Goal: Task Accomplishment & Management: Complete application form

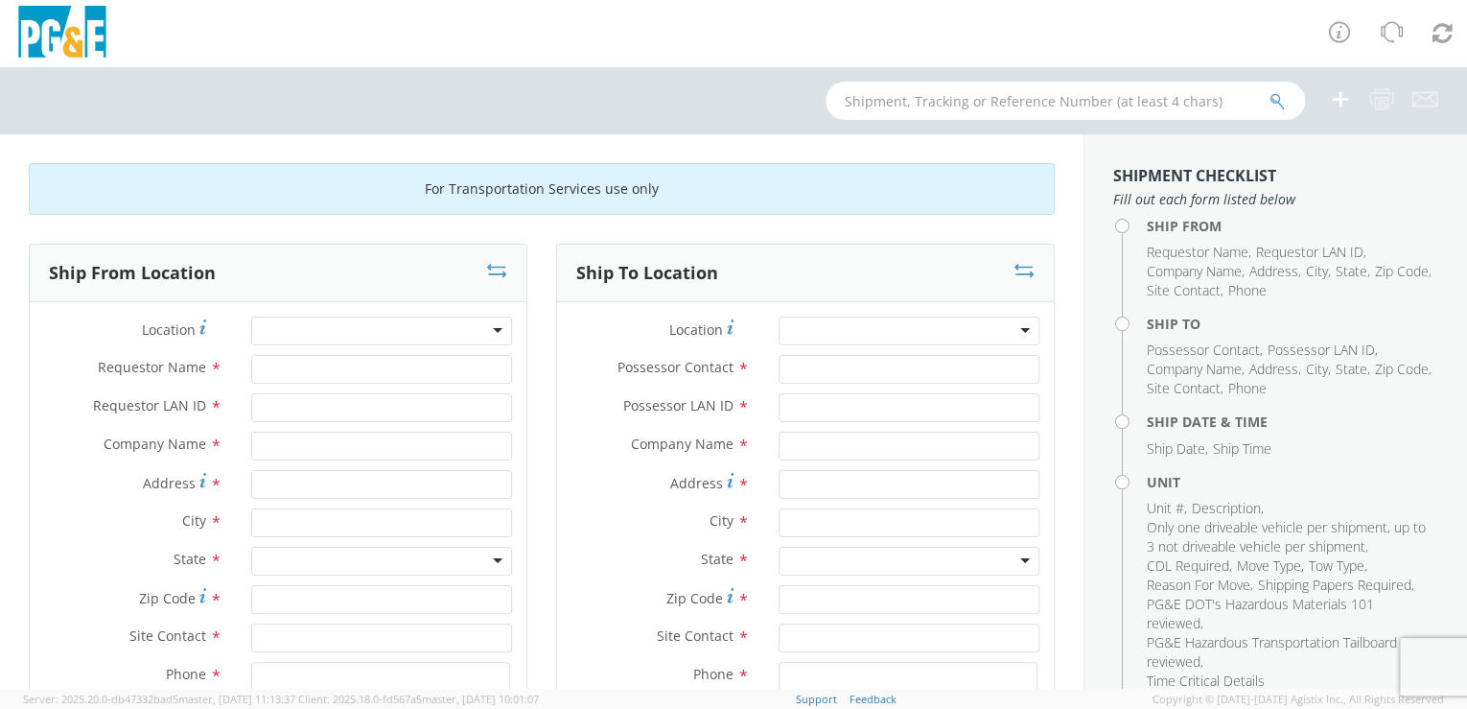
click at [412, 331] on div at bounding box center [381, 330] width 261 height 29
click at [413, 339] on div at bounding box center [381, 330] width 261 height 29
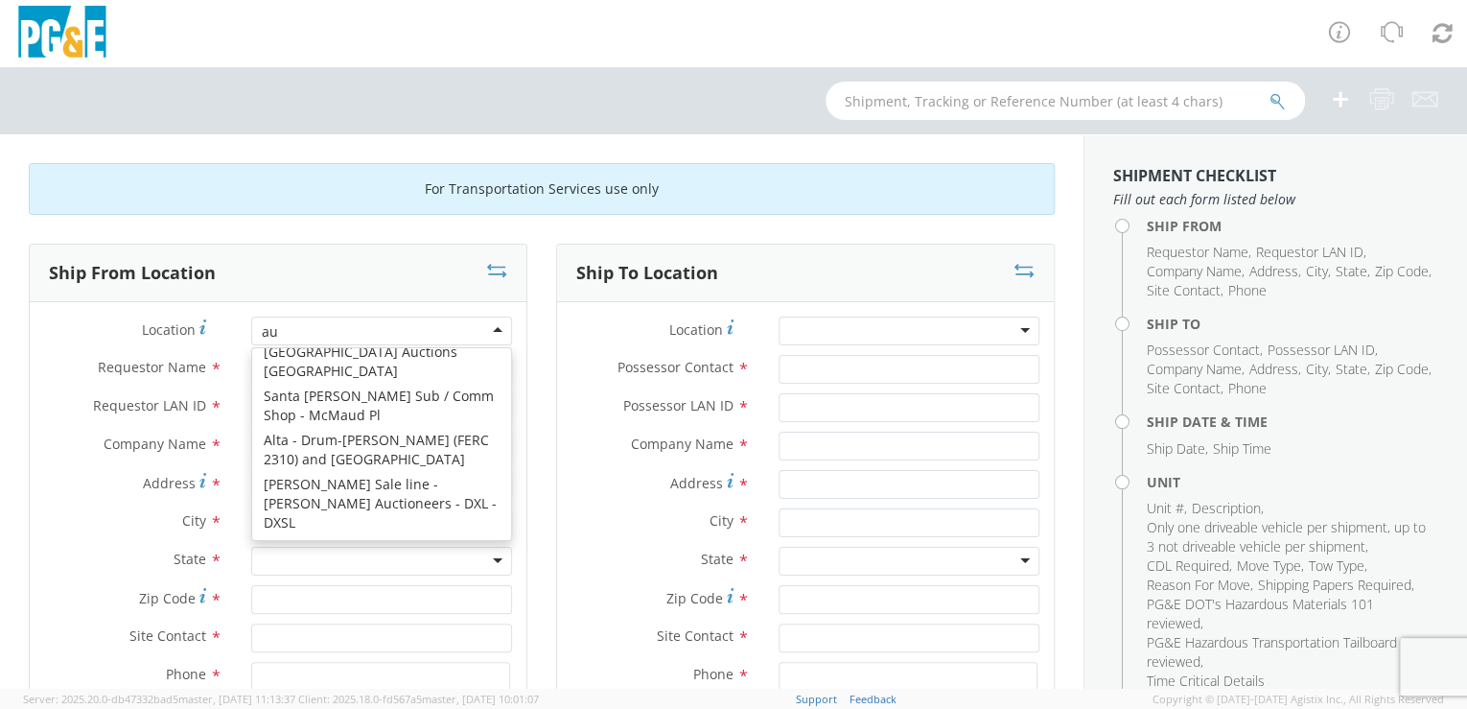
scroll to position [4, 0]
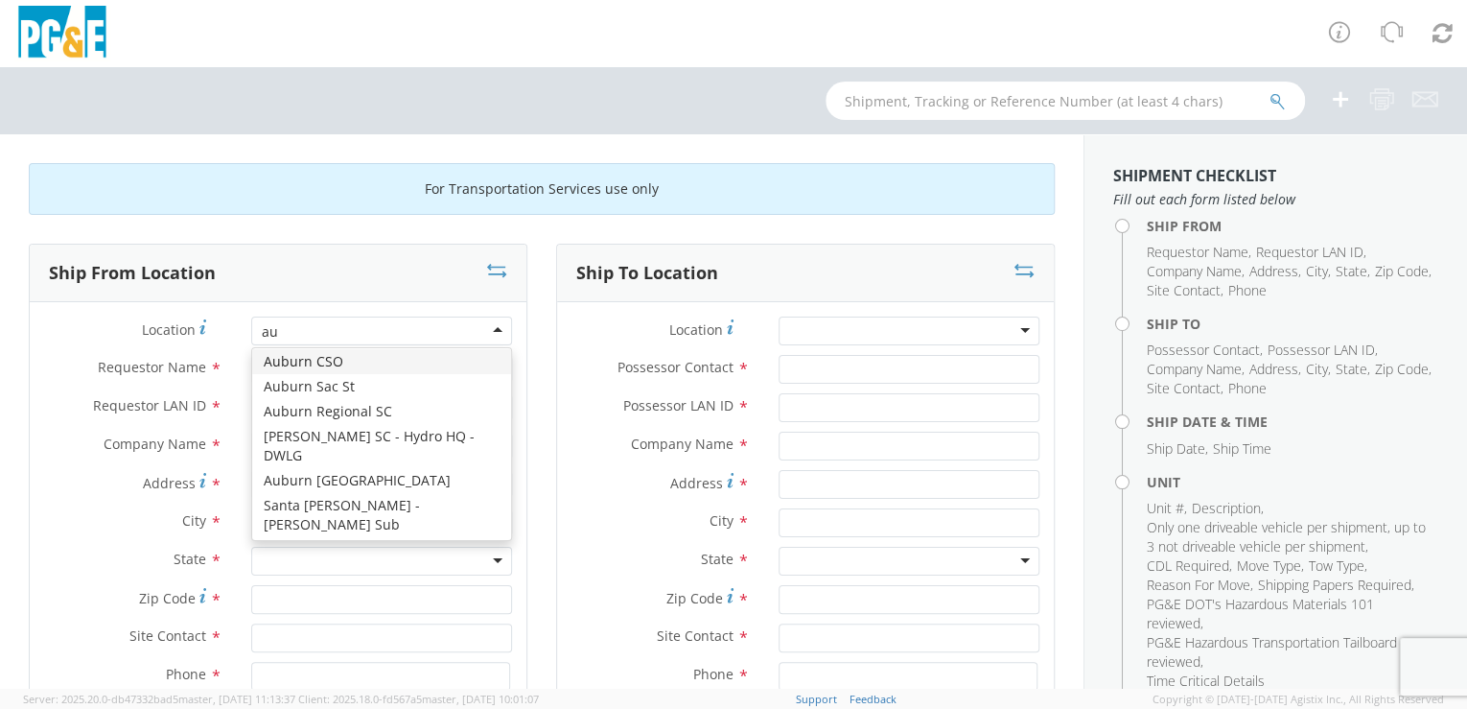
type input "aub"
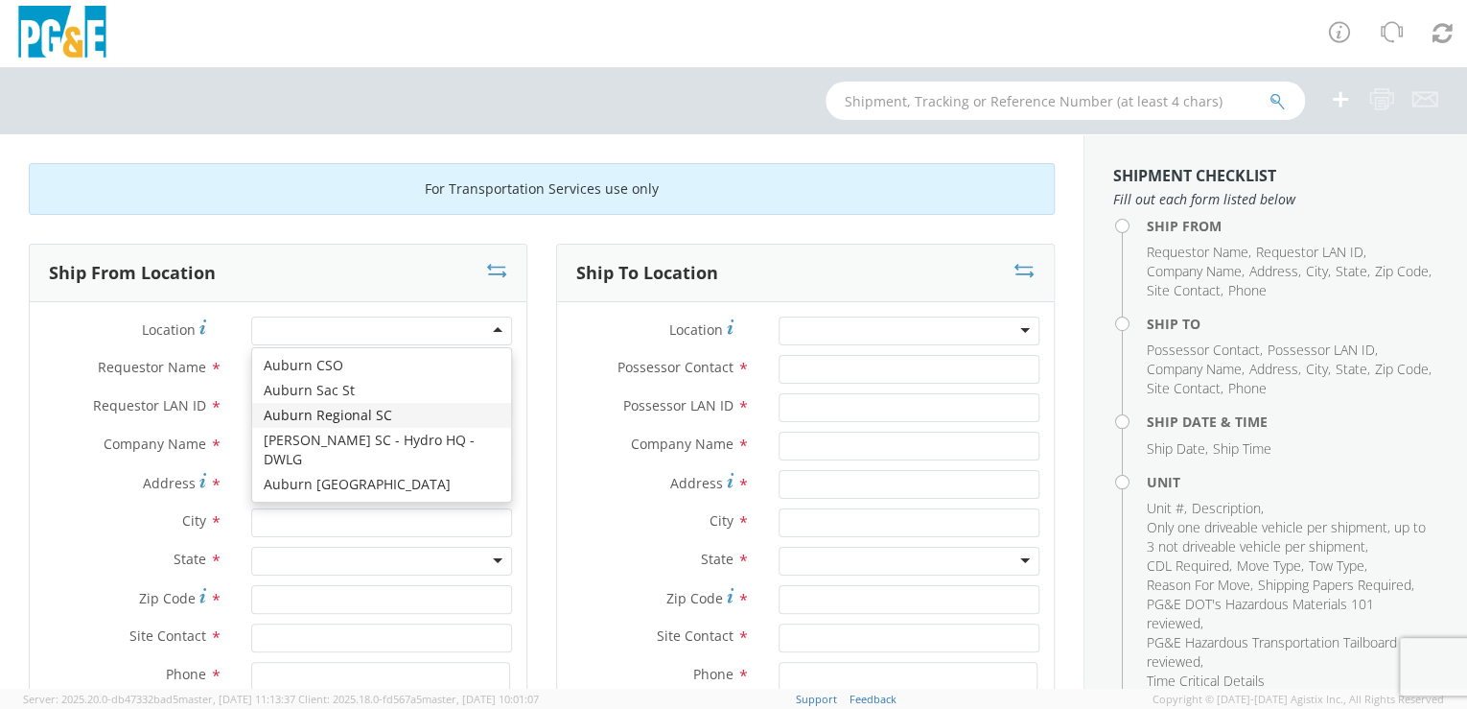
type input "PG&E"
type input "[STREET_ADDRESS][PERSON_NAME]"
type input "AUBURN"
type input "95602"
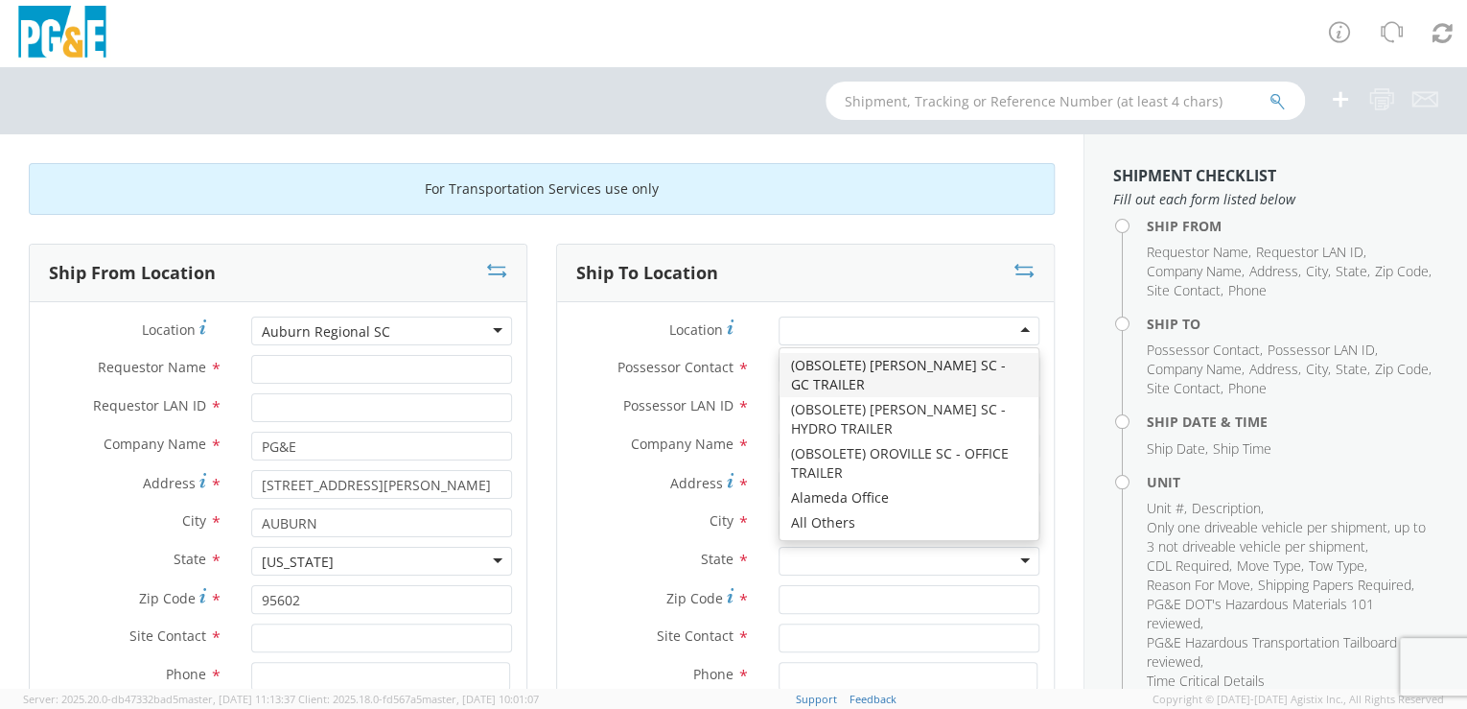
click at [853, 326] on div at bounding box center [909, 330] width 261 height 29
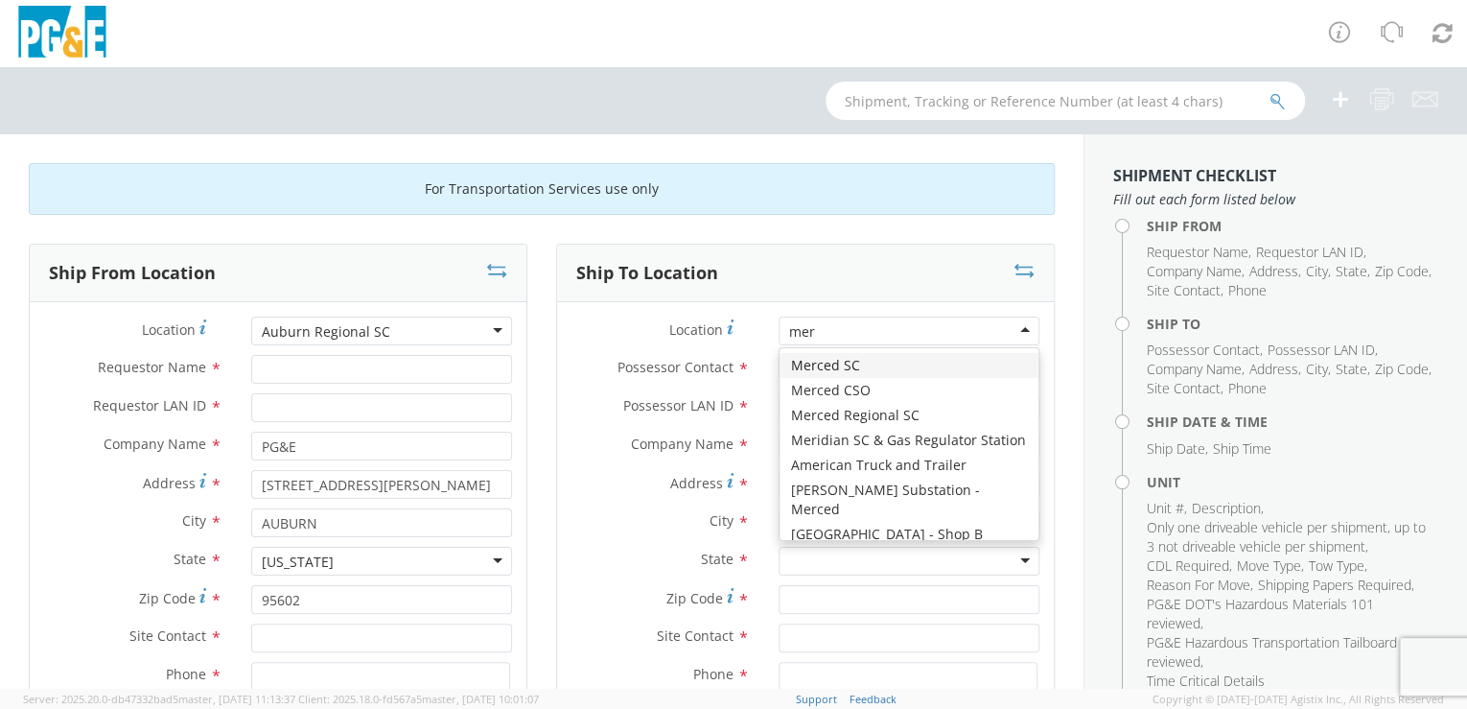
type input "merc"
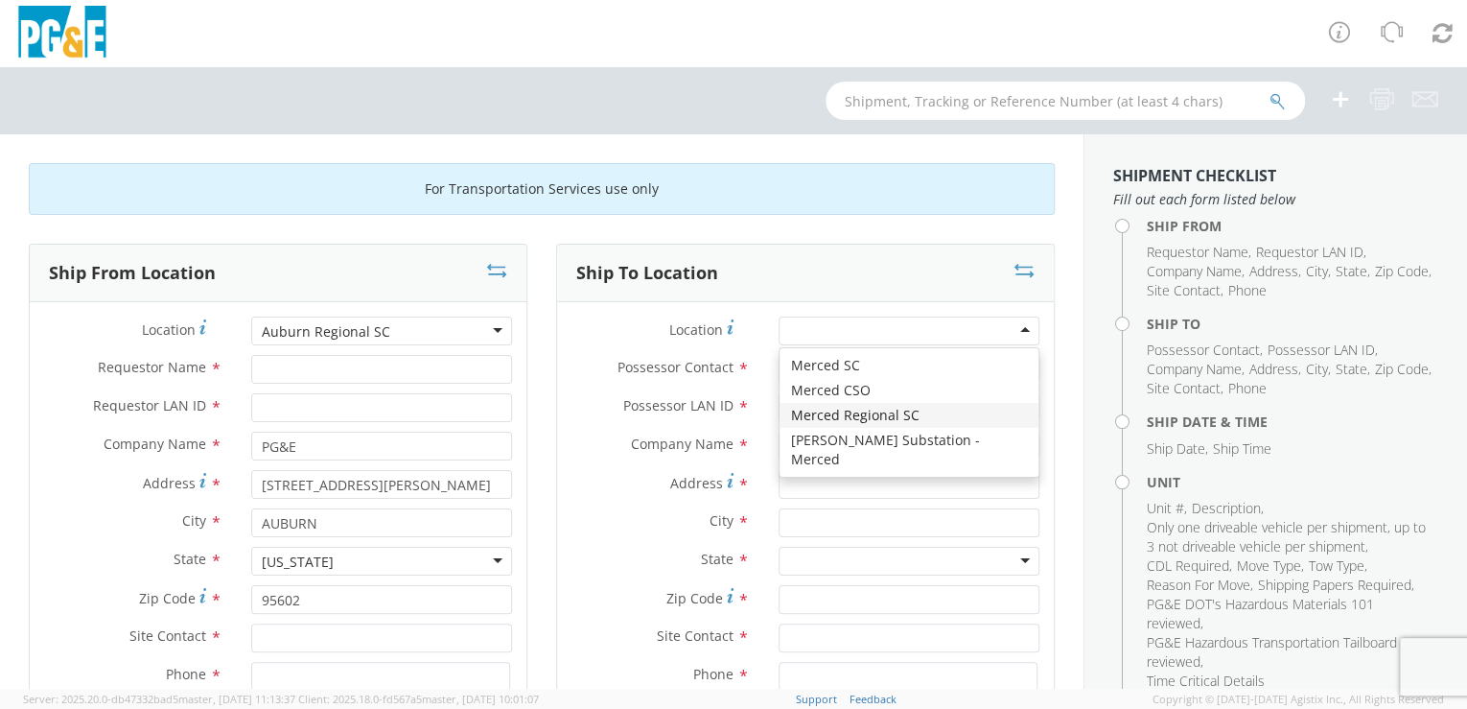
type input "PG&E"
type input "[STREET_ADDRESS]"
type input "Merced"
type input "95340"
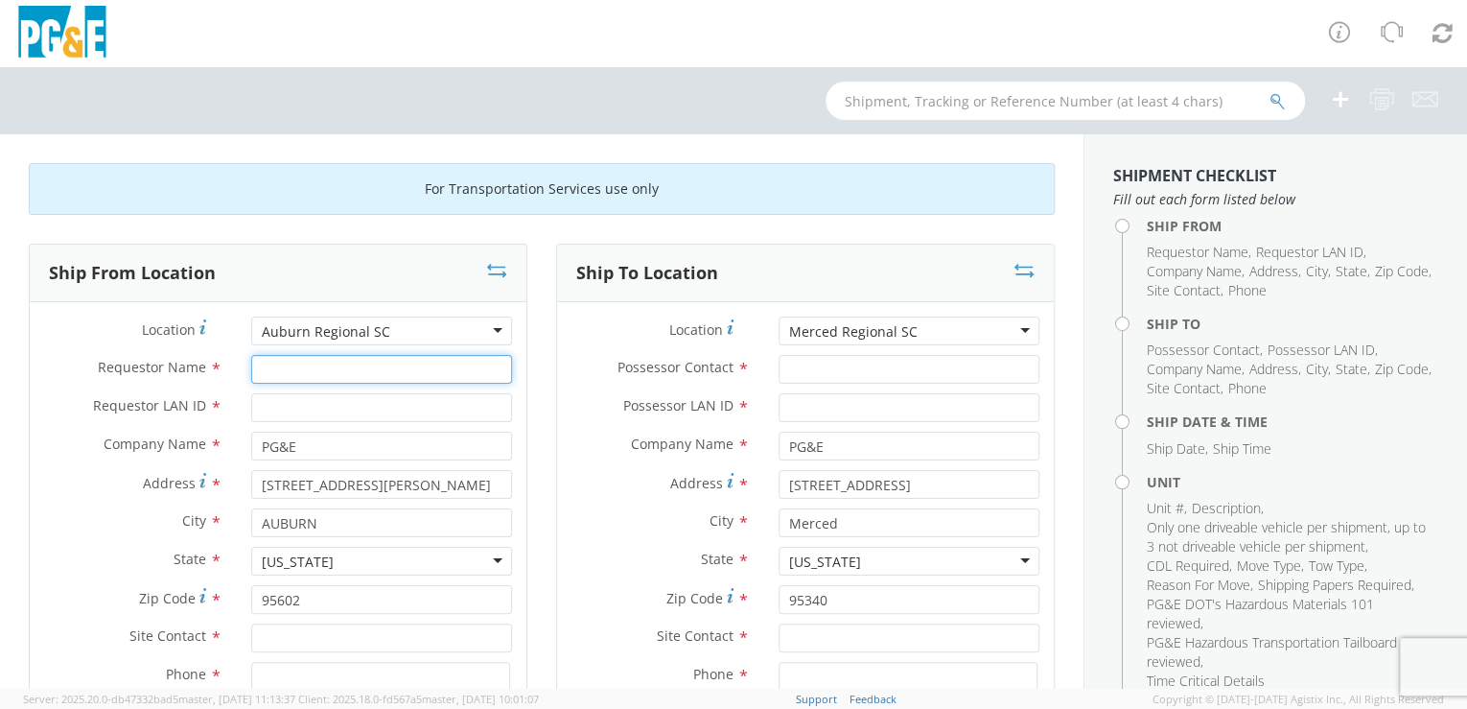
click at [339, 364] on input "Requestor Name *" at bounding box center [381, 369] width 261 height 29
type input "[PERSON_NAME]"
click at [329, 410] on input "Requestor LAN ID *" at bounding box center [381, 407] width 261 height 29
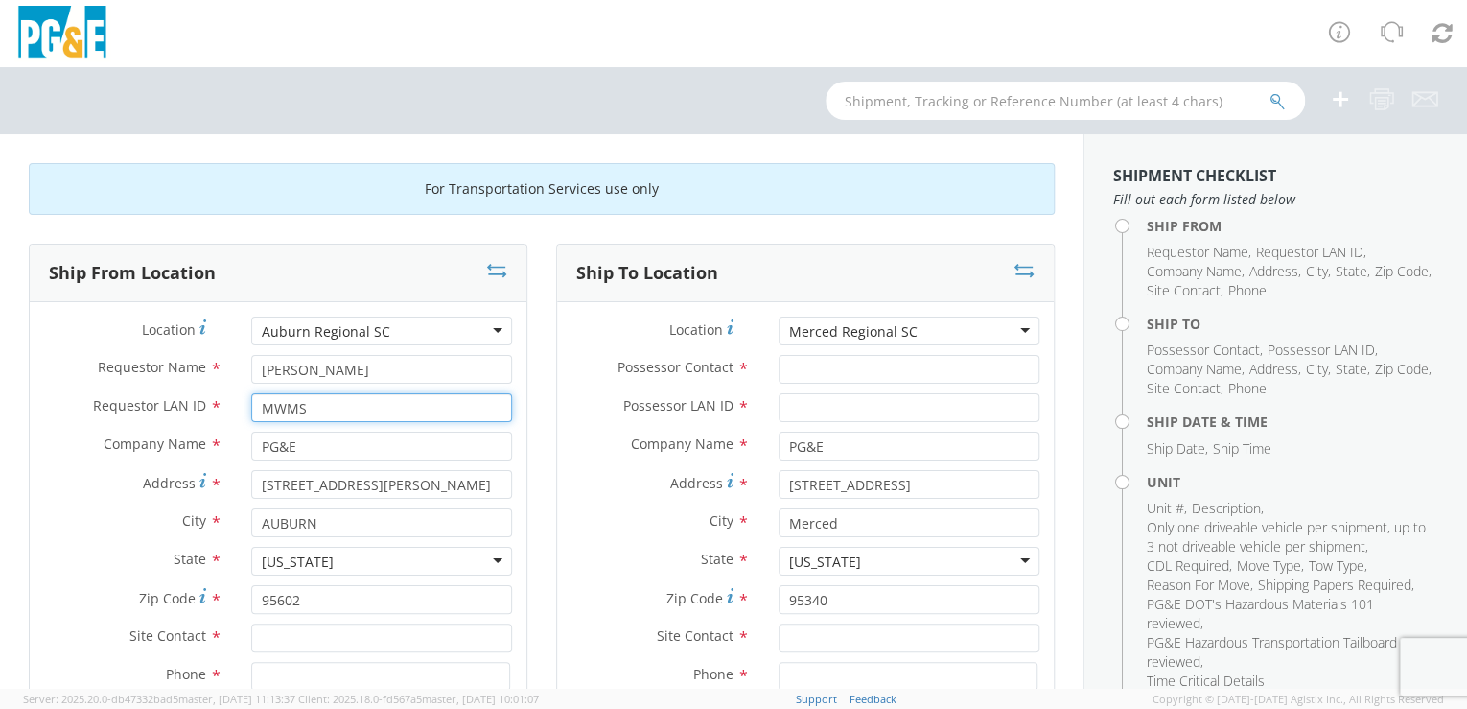
type input "MWMS"
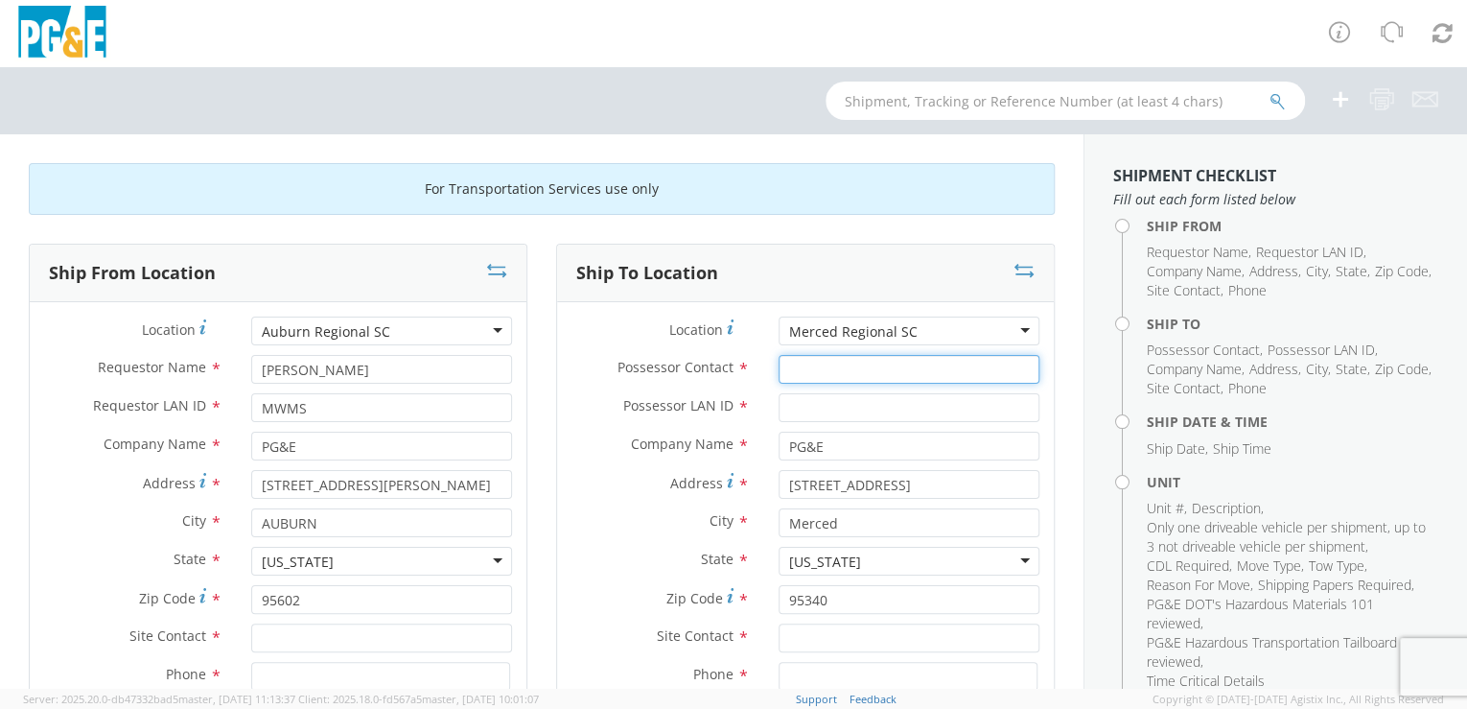
click at [842, 364] on input "Possessor Contact *" at bounding box center [909, 369] width 261 height 29
paste input "[PERSON_NAME]"
type input "[PERSON_NAME]"
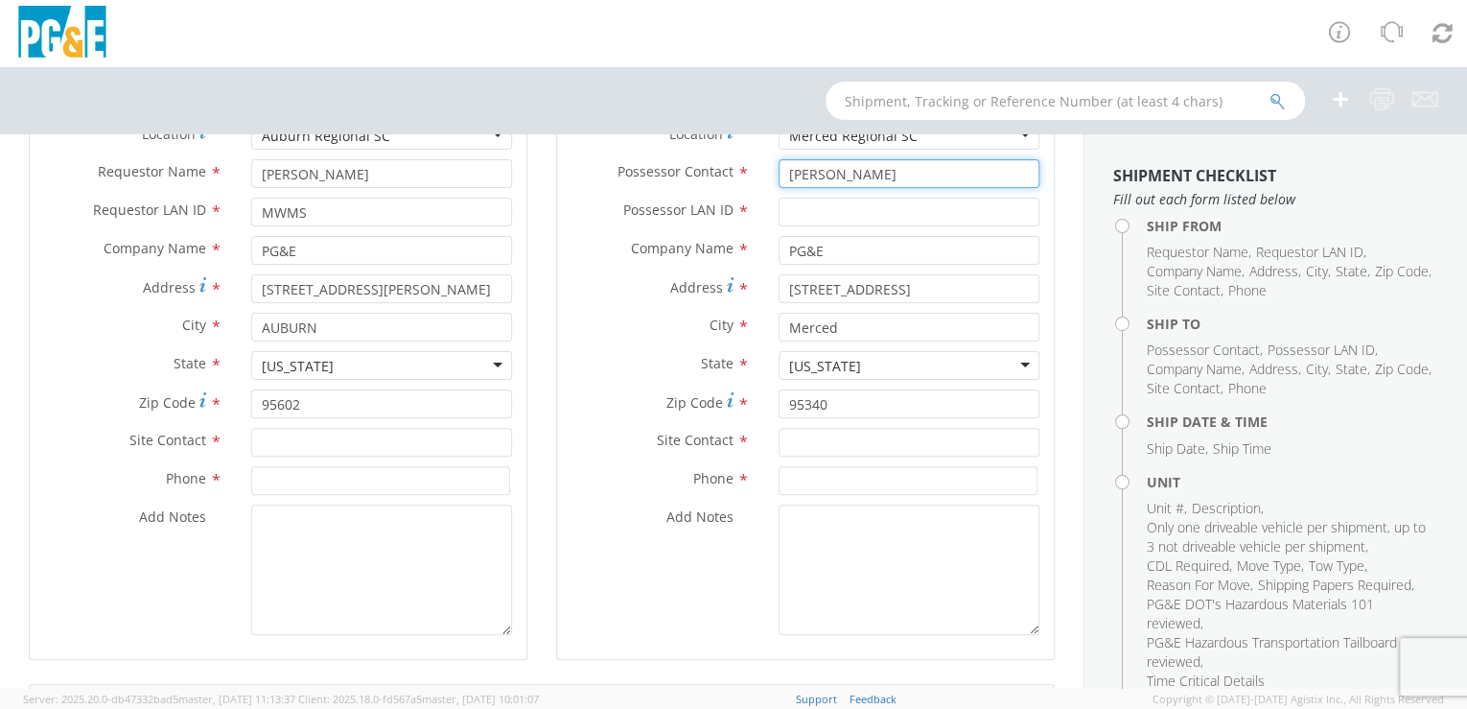
scroll to position [295, 0]
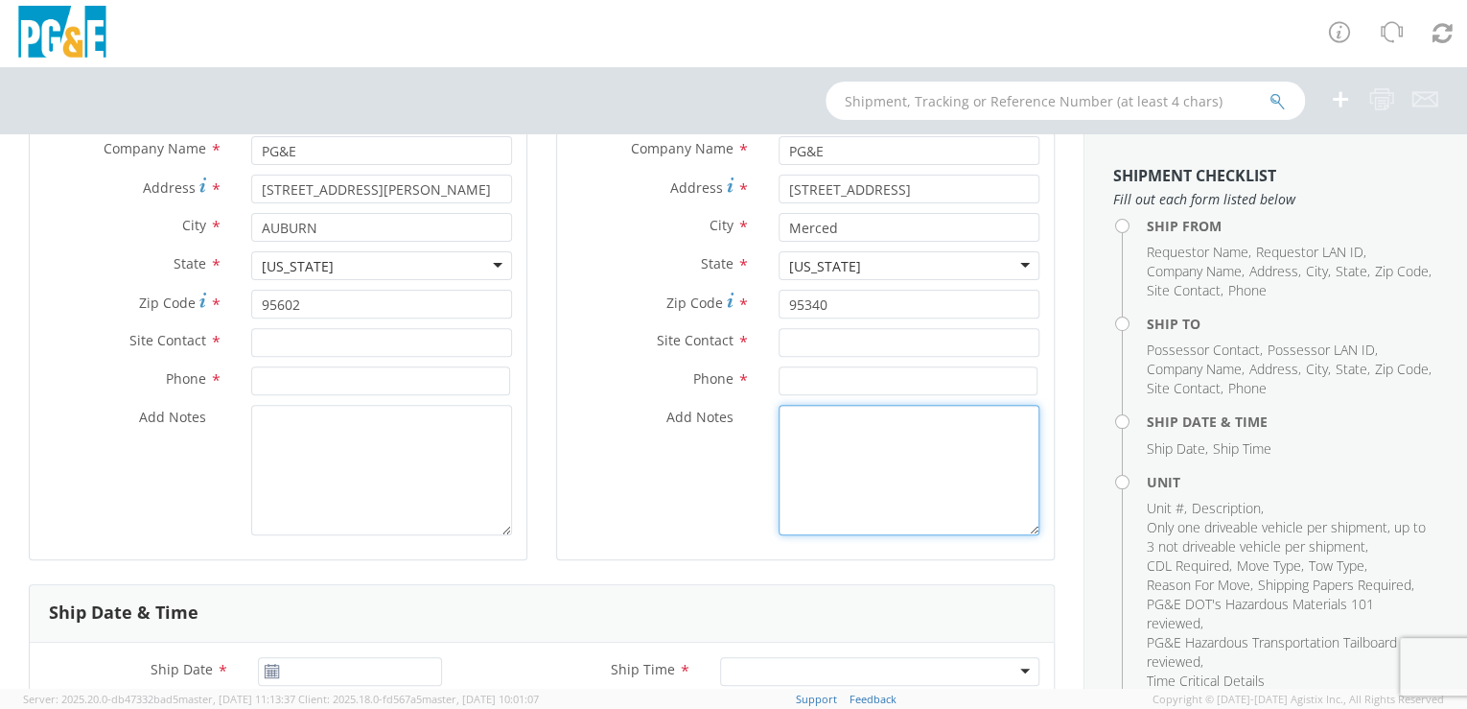
click at [792, 416] on textarea "Add Notes *" at bounding box center [909, 470] width 261 height 130
paste textarea "[PERSON_NAME]"
type textarea "Please hold for [PERSON_NAME]"
click at [911, 541] on div "Add Notes * Please hold for [PERSON_NAME]" at bounding box center [805, 475] width 497 height 140
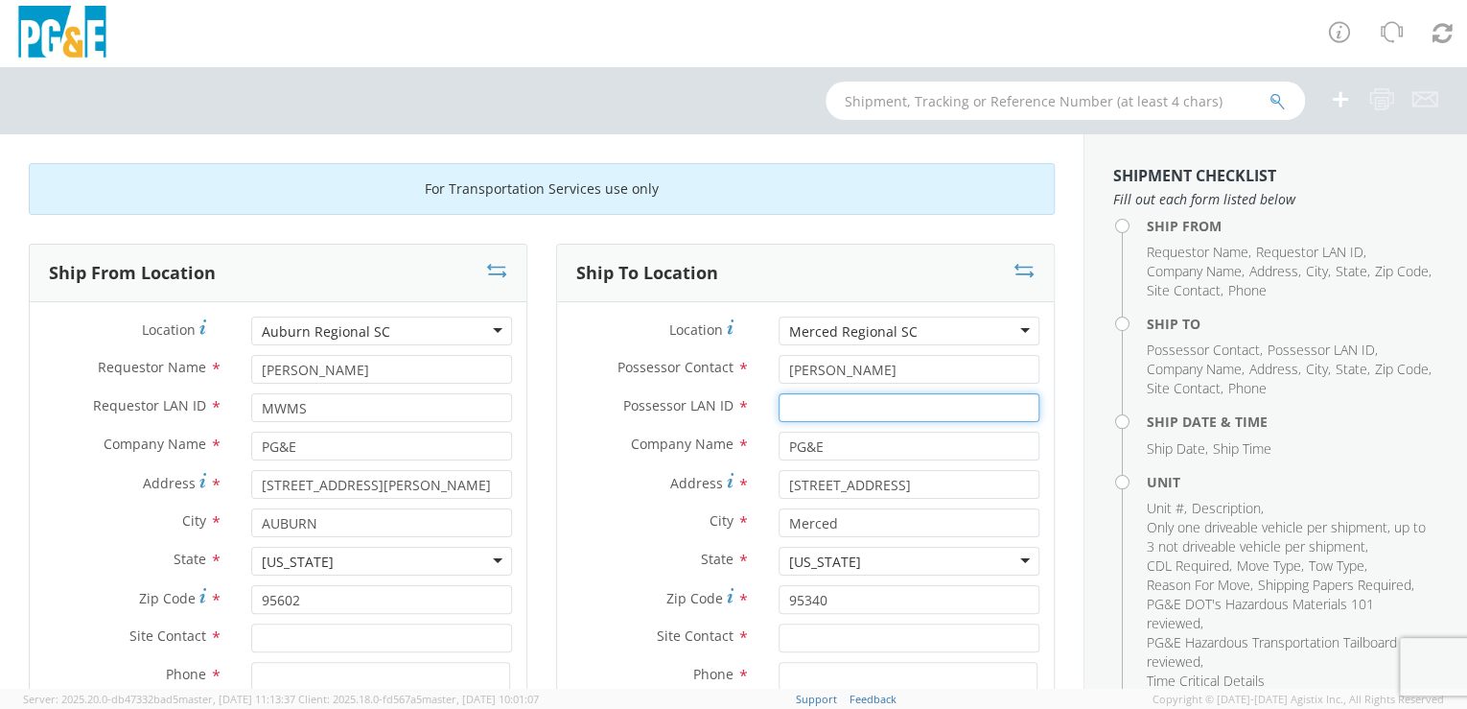
paste input "B1TA"
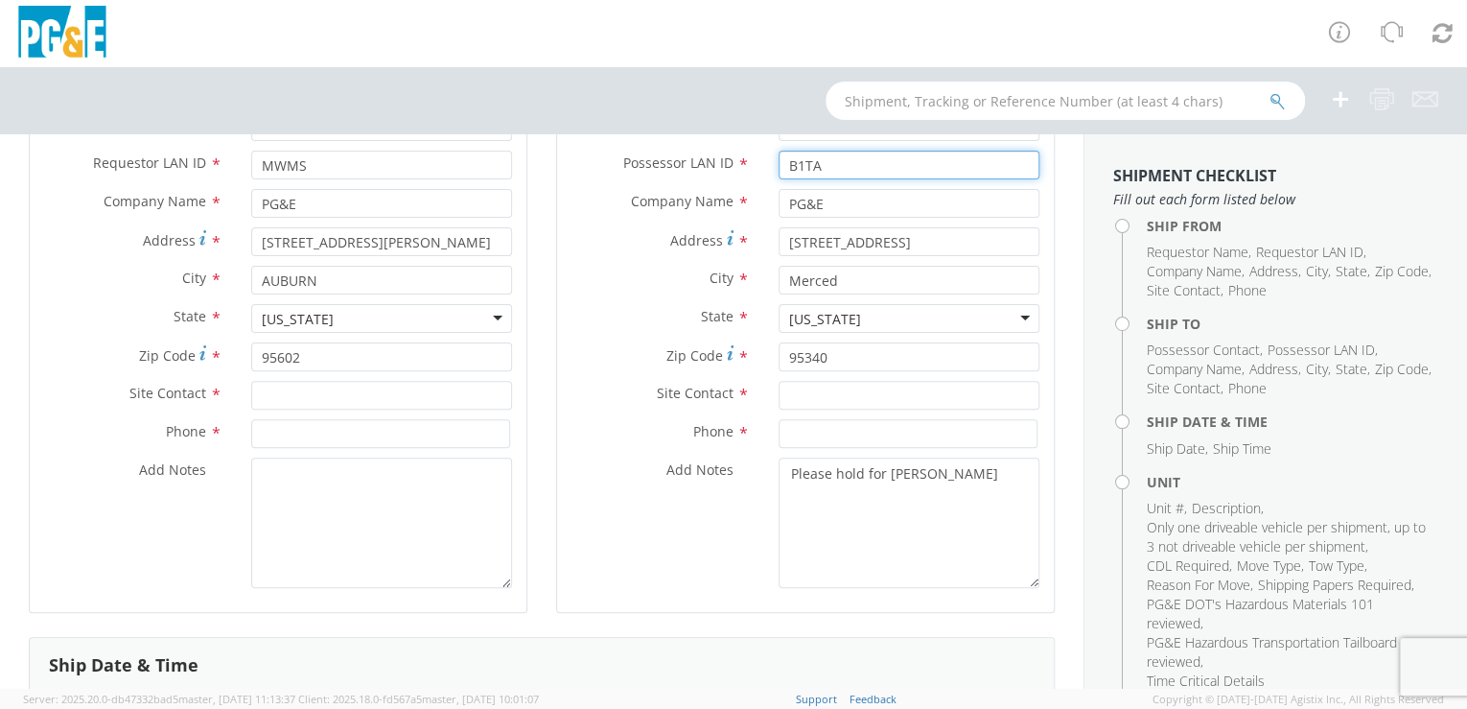
type input "B1TA"
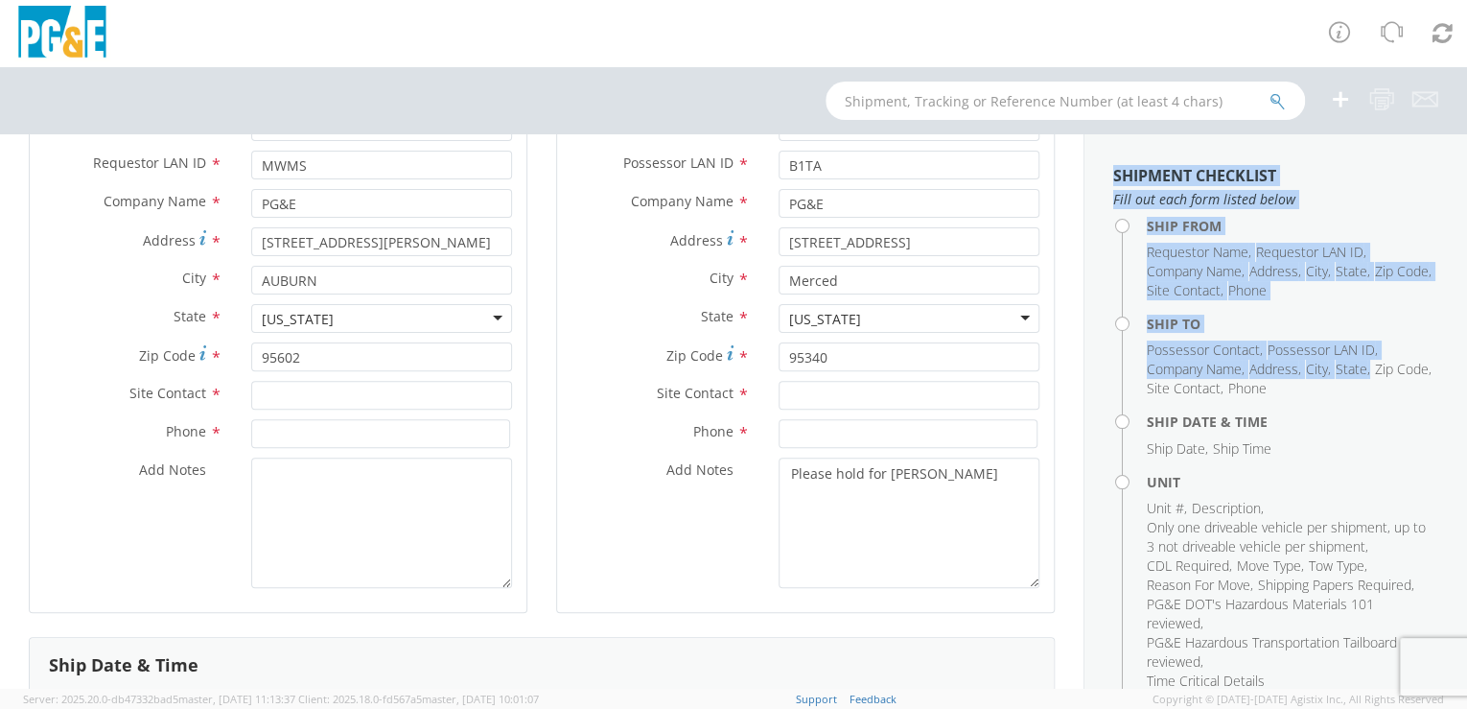
drag, startPoint x: 1084, startPoint y: 437, endPoint x: 1063, endPoint y: 639, distance: 202.4
click at [1063, 639] on div "For Transportation Services use only Ship From Location Location * [GEOGRAPHIC_…" at bounding box center [733, 411] width 1467 height 554
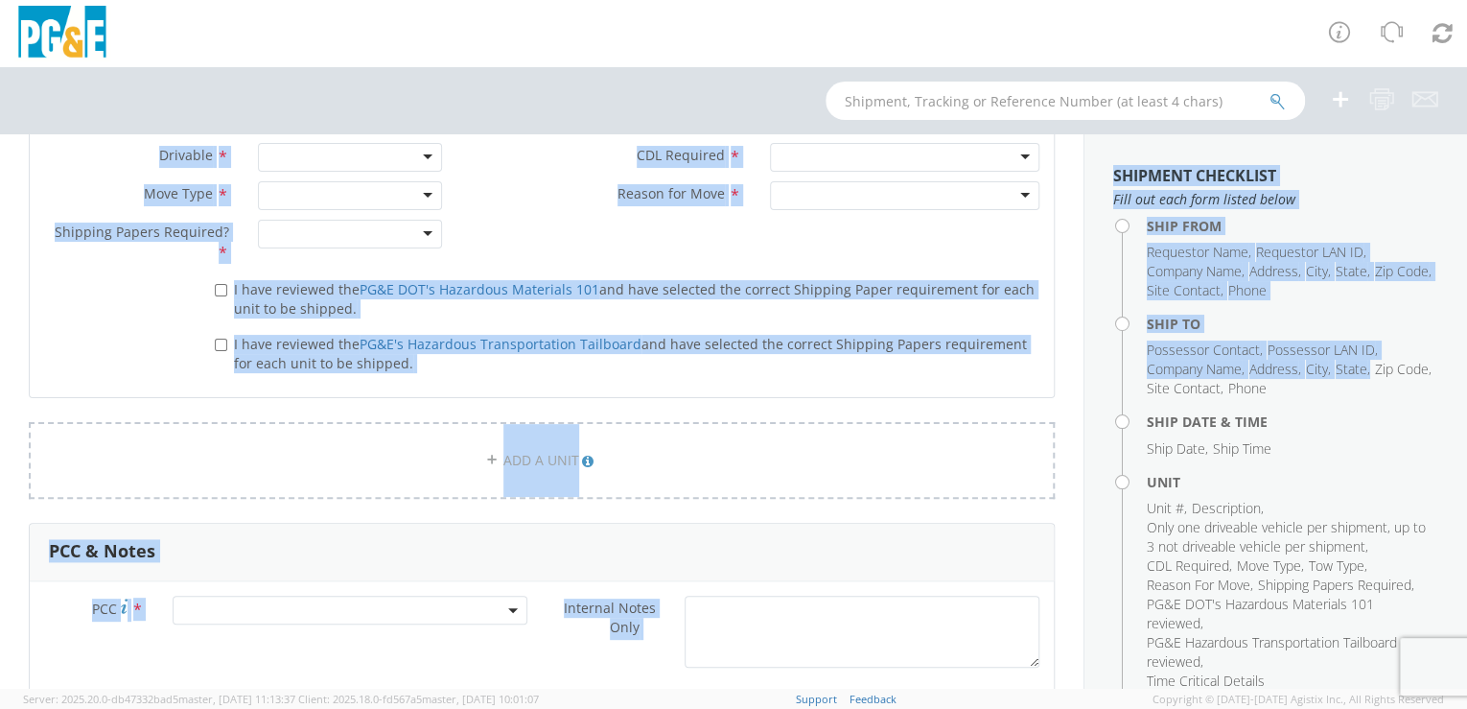
scroll to position [1698, 0]
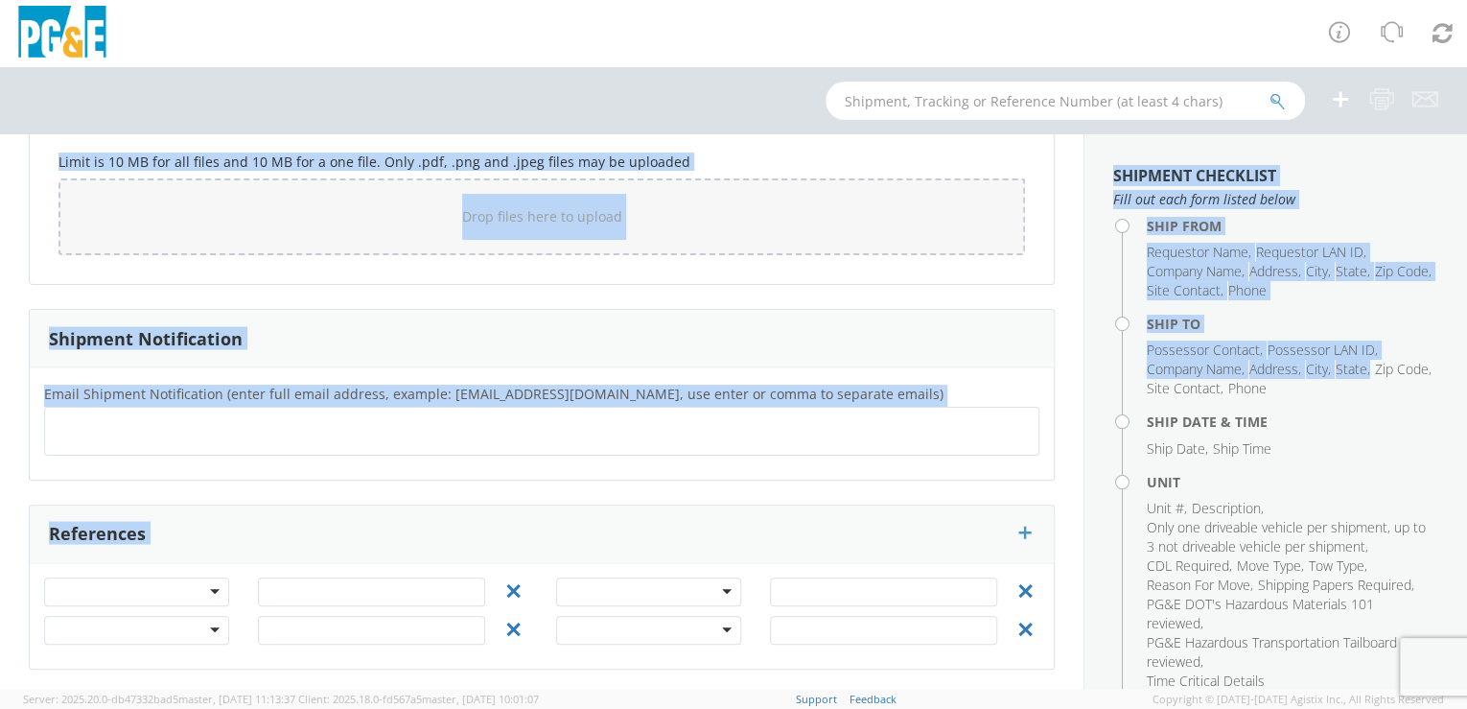
click at [932, 438] on ul at bounding box center [542, 431] width 978 height 32
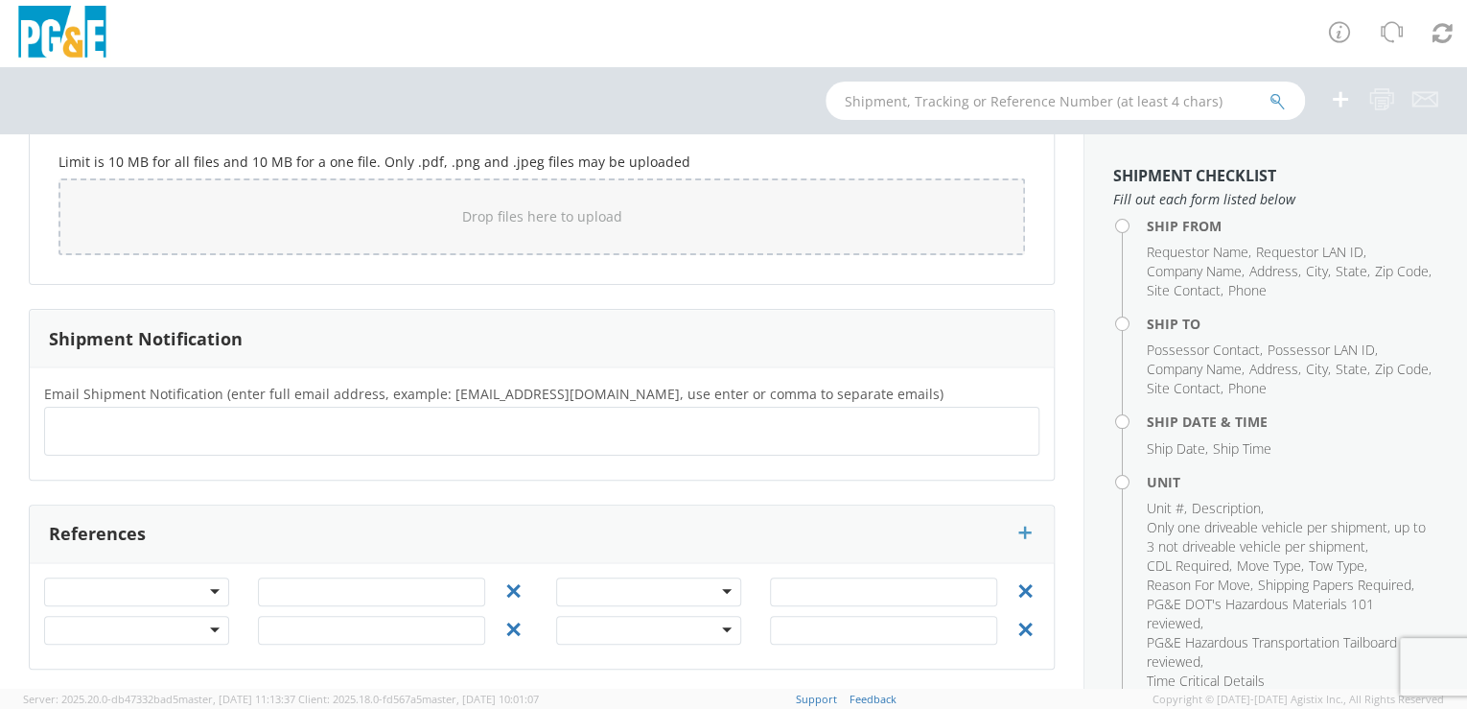
paste input "B1TA"
type input "[EMAIL_ADDRESS][DOMAIN_NAME]"
click at [86, 471] on div "Email Shipment Notification (enter full email address, example: [EMAIL_ADDRESS]…" at bounding box center [542, 423] width 1024 height 112
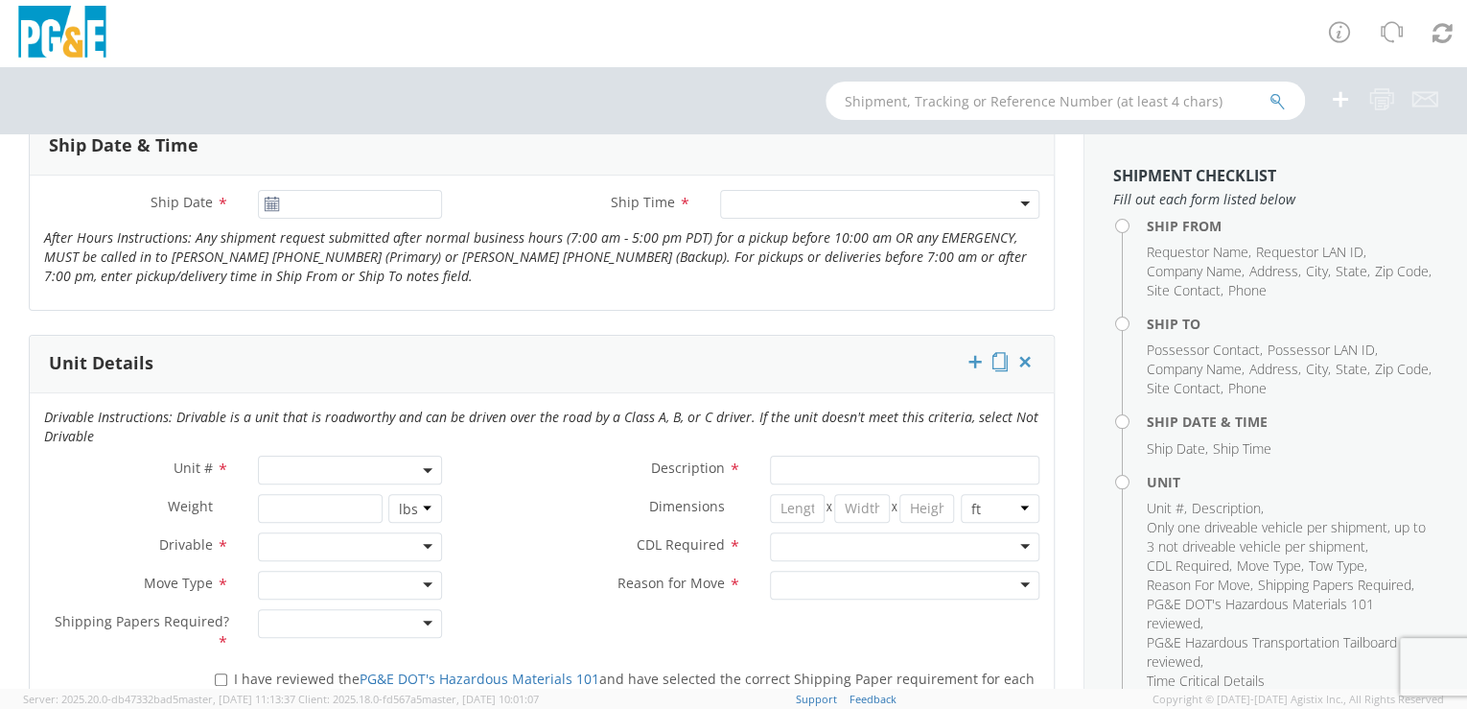
scroll to position [765, 0]
click at [275, 205] on use at bounding box center [271, 200] width 13 height 13
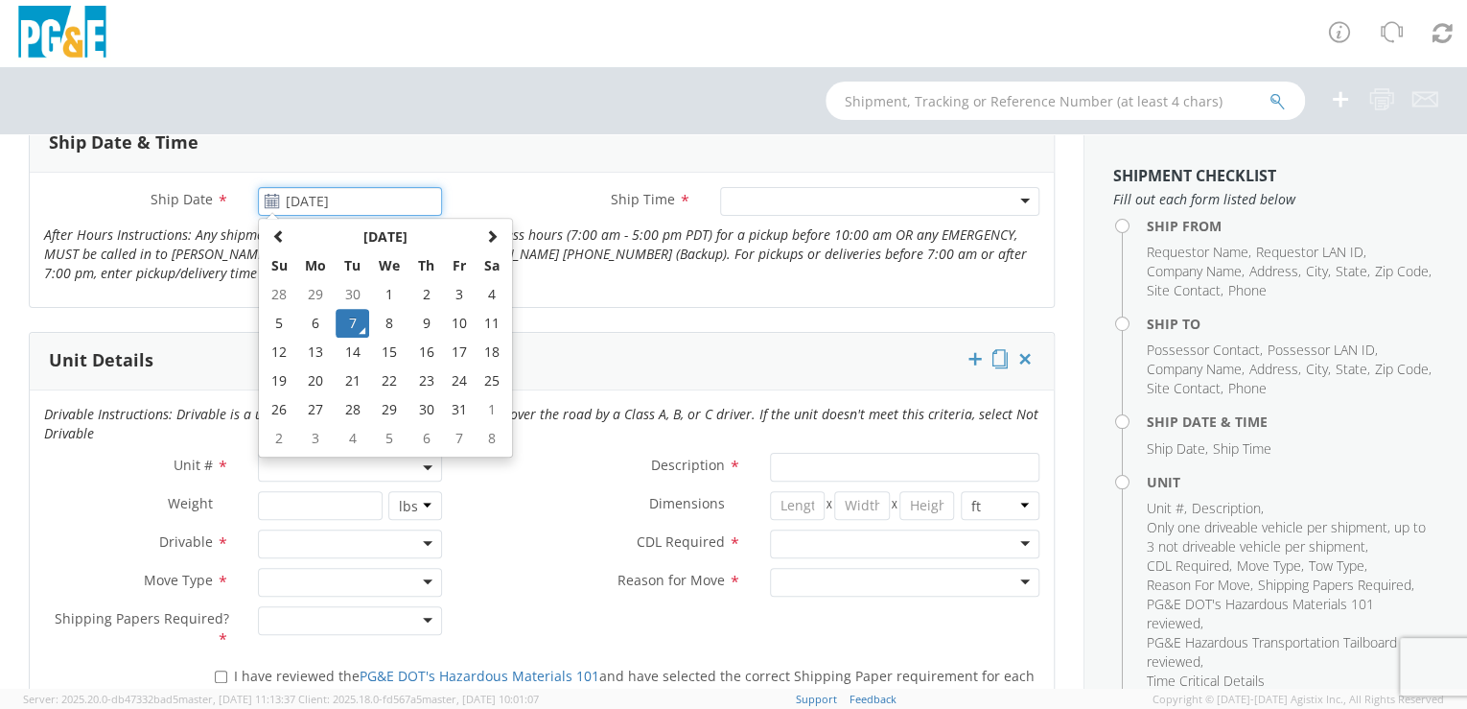
click at [315, 205] on input "[DATE]" at bounding box center [350, 201] width 185 height 29
click at [422, 319] on td "9" at bounding box center [426, 323] width 34 height 29
type input "[DATE]"
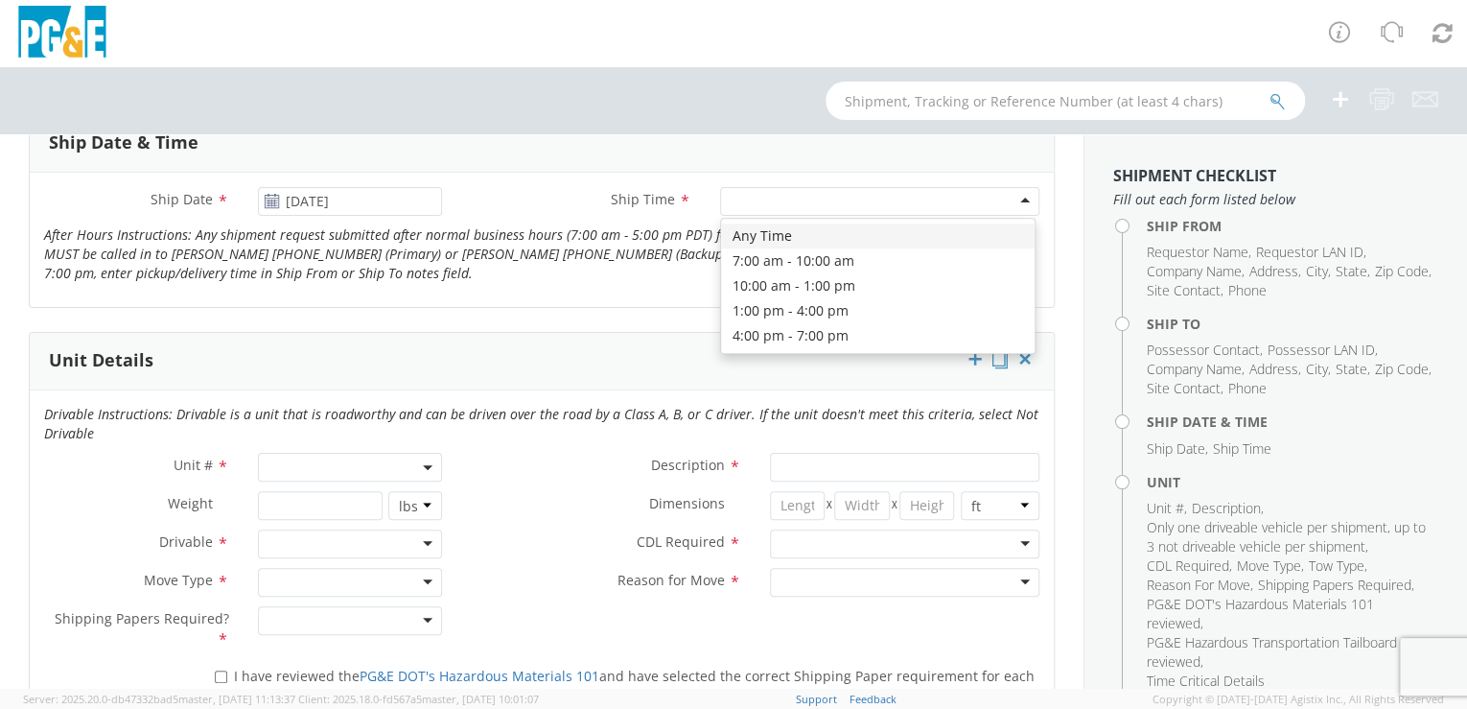
click at [1005, 201] on div at bounding box center [879, 201] width 319 height 29
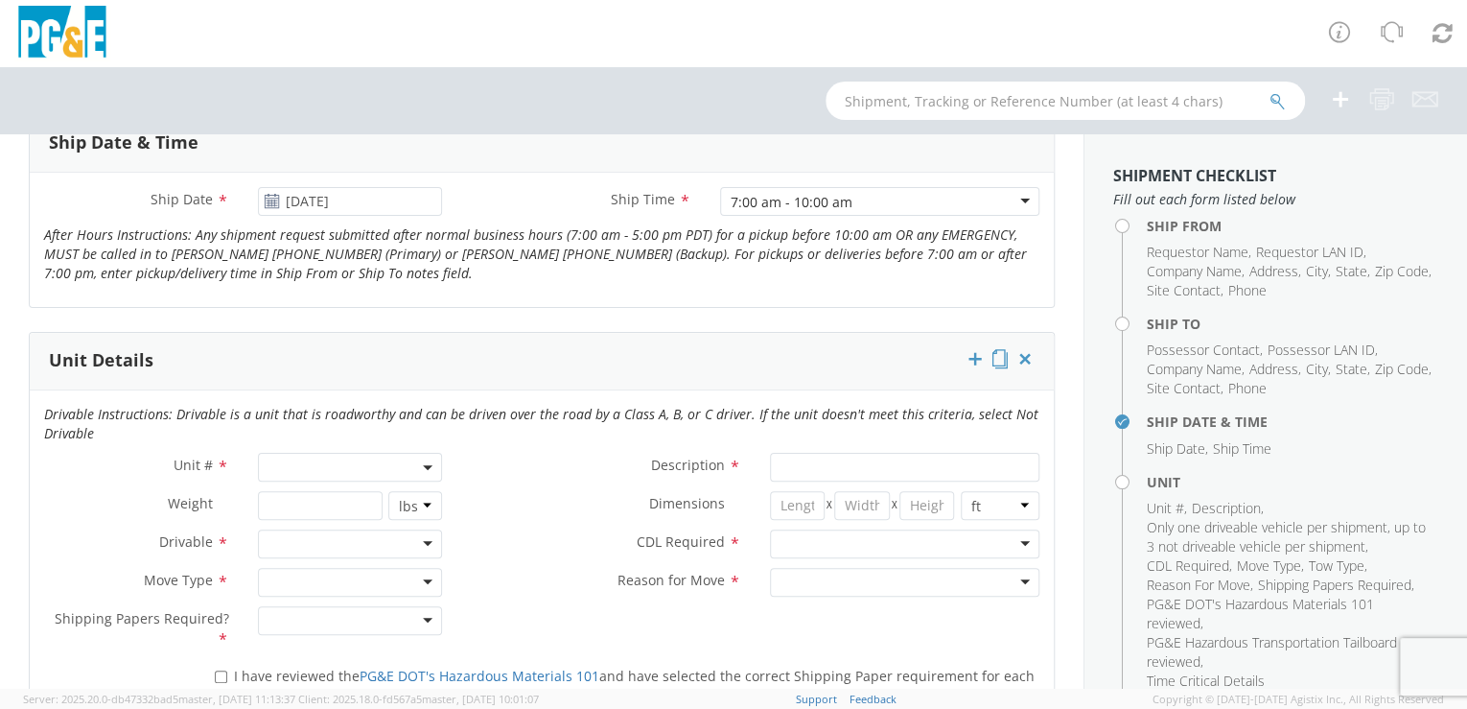
click at [309, 465] on span at bounding box center [350, 467] width 185 height 29
paste input "B29753"
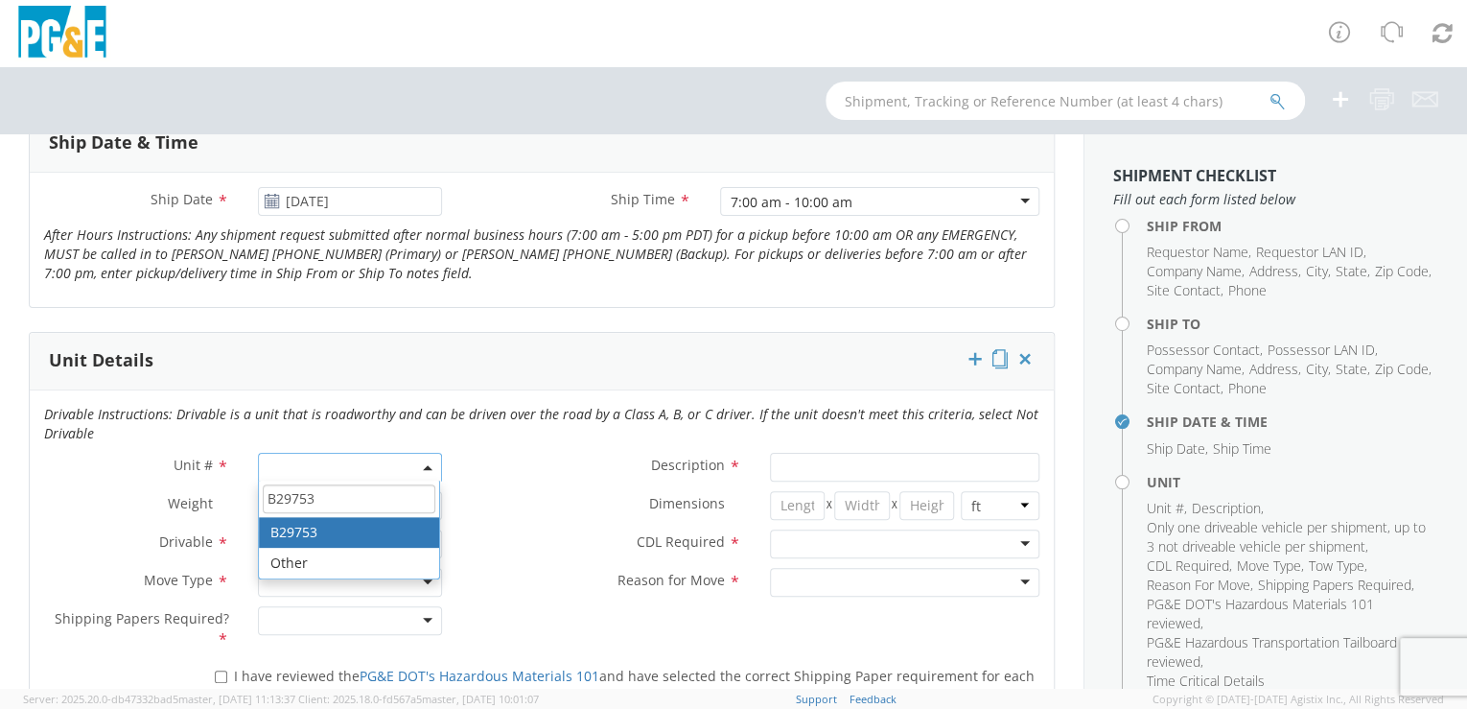
type input "B29753"
type input "PICKUP; 1/2T 4x4"
type input "6700"
select select "B29753"
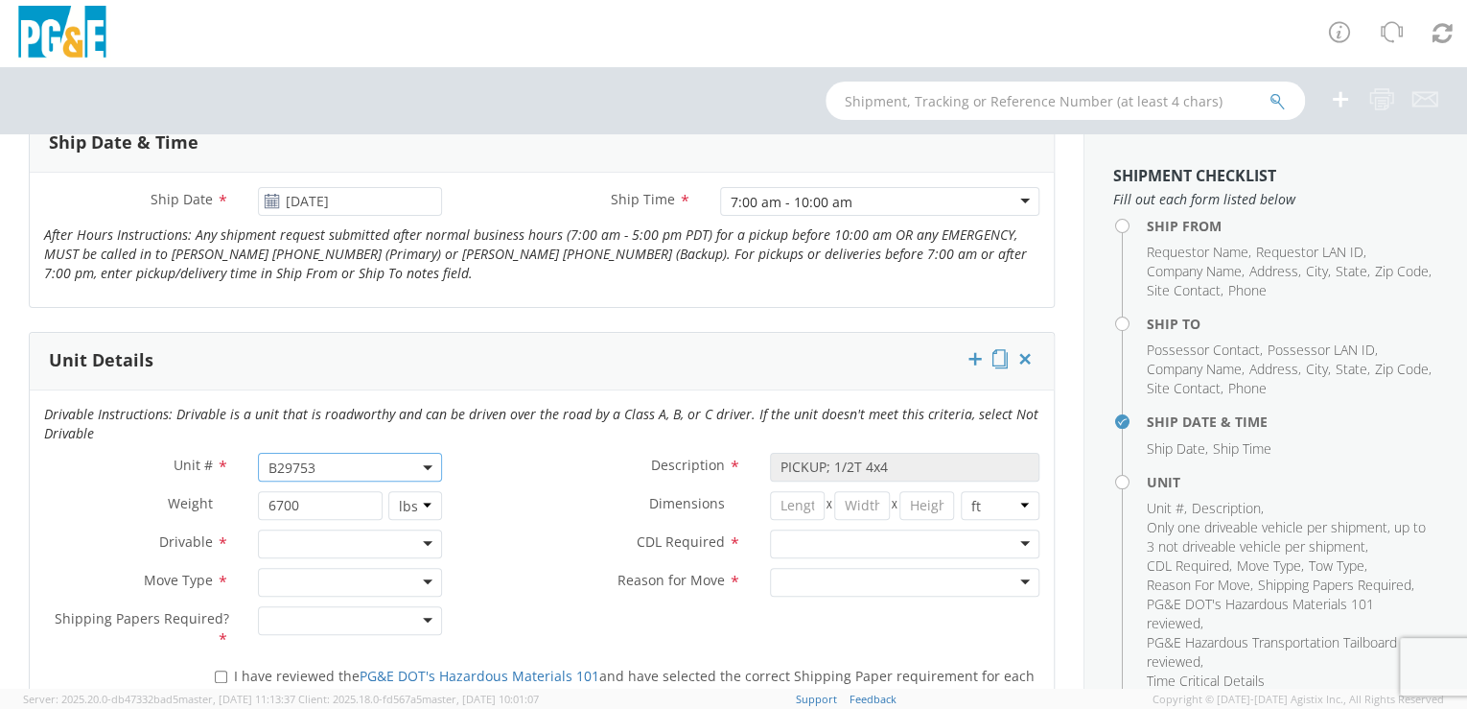
click at [419, 545] on div at bounding box center [350, 543] width 185 height 29
click at [424, 583] on div at bounding box center [350, 582] width 185 height 29
click at [424, 620] on div at bounding box center [350, 620] width 185 height 29
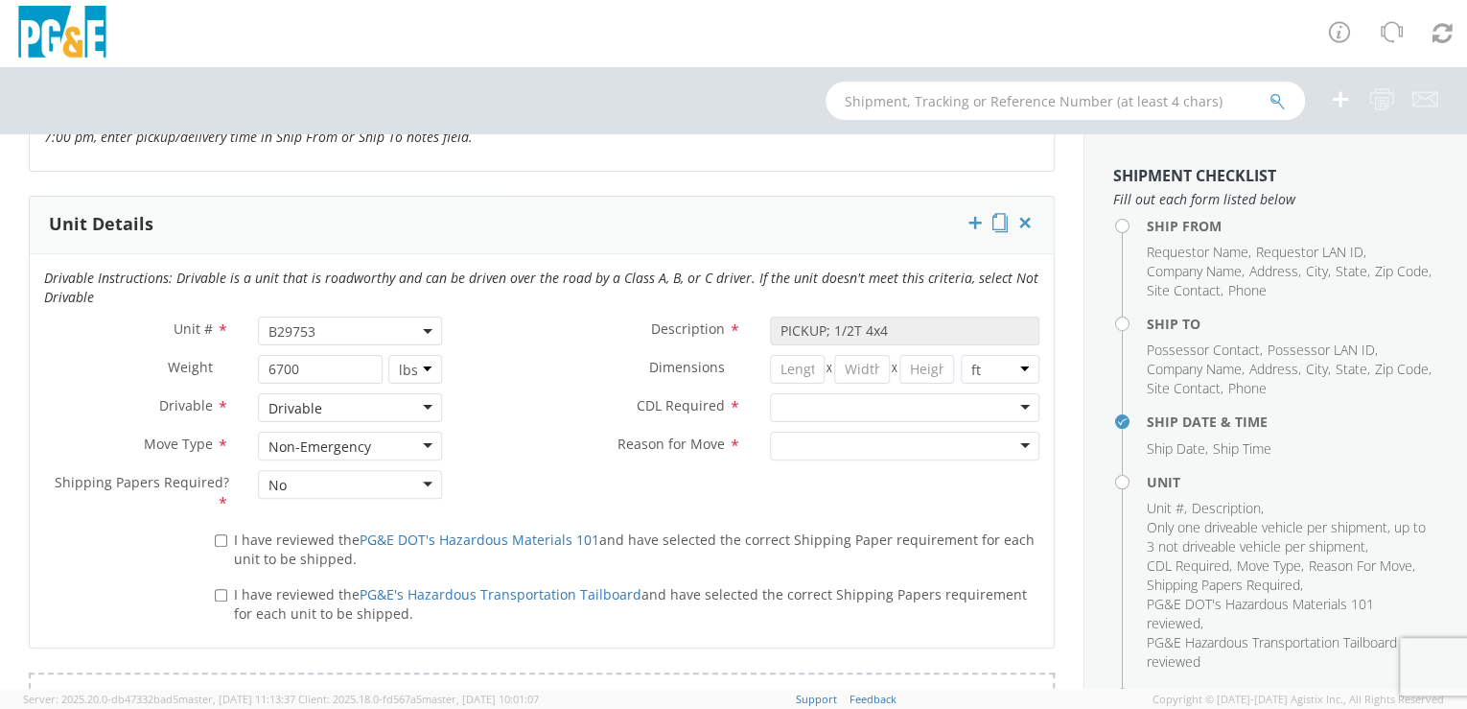
scroll to position [912, 0]
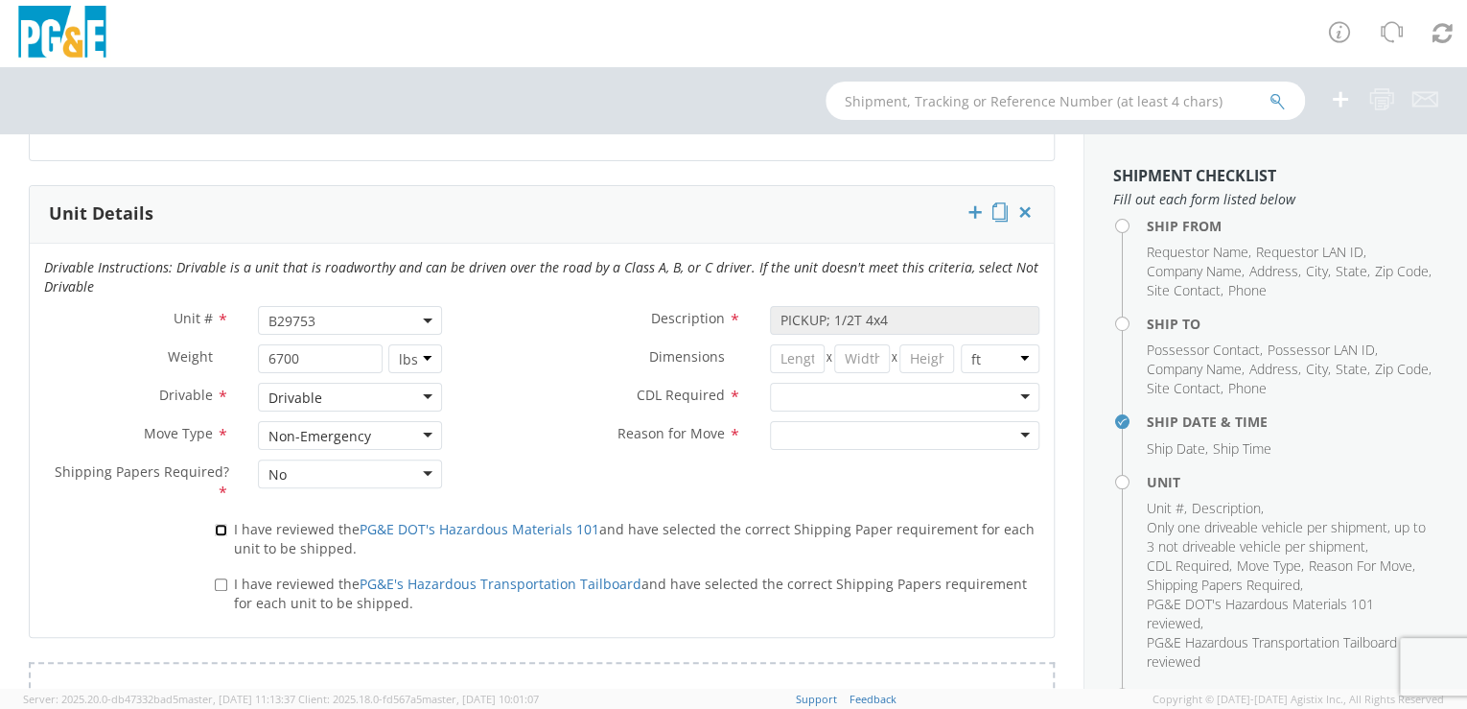
click at [218, 526] on input "I have reviewed the PG&E DOT's Hazardous Materials 101 and have selected the co…" at bounding box center [221, 530] width 12 height 12
checkbox input "true"
click at [221, 583] on input "I have reviewed the PG&E's Hazardous Transportation Tailboard and have selected…" at bounding box center [221, 584] width 12 height 12
checkbox input "true"
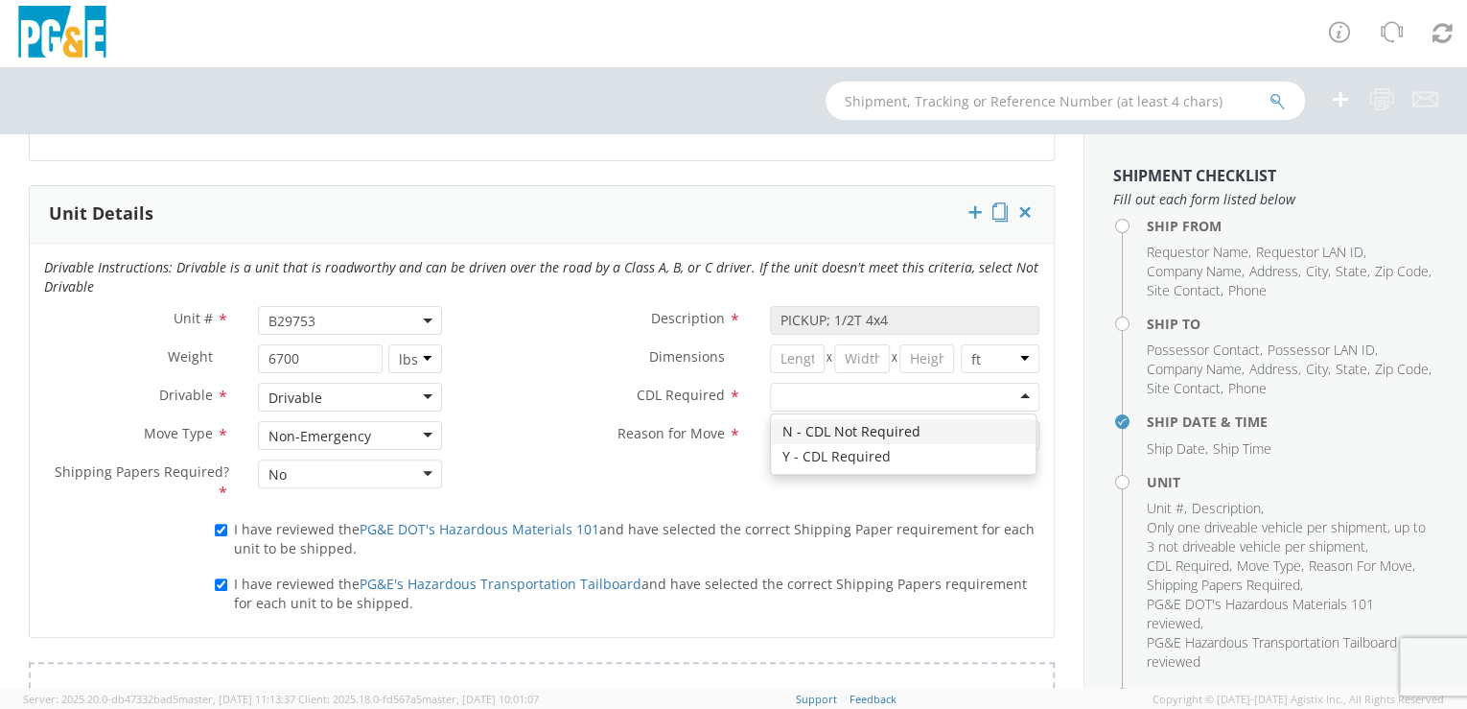
click at [1014, 395] on div at bounding box center [905, 397] width 270 height 29
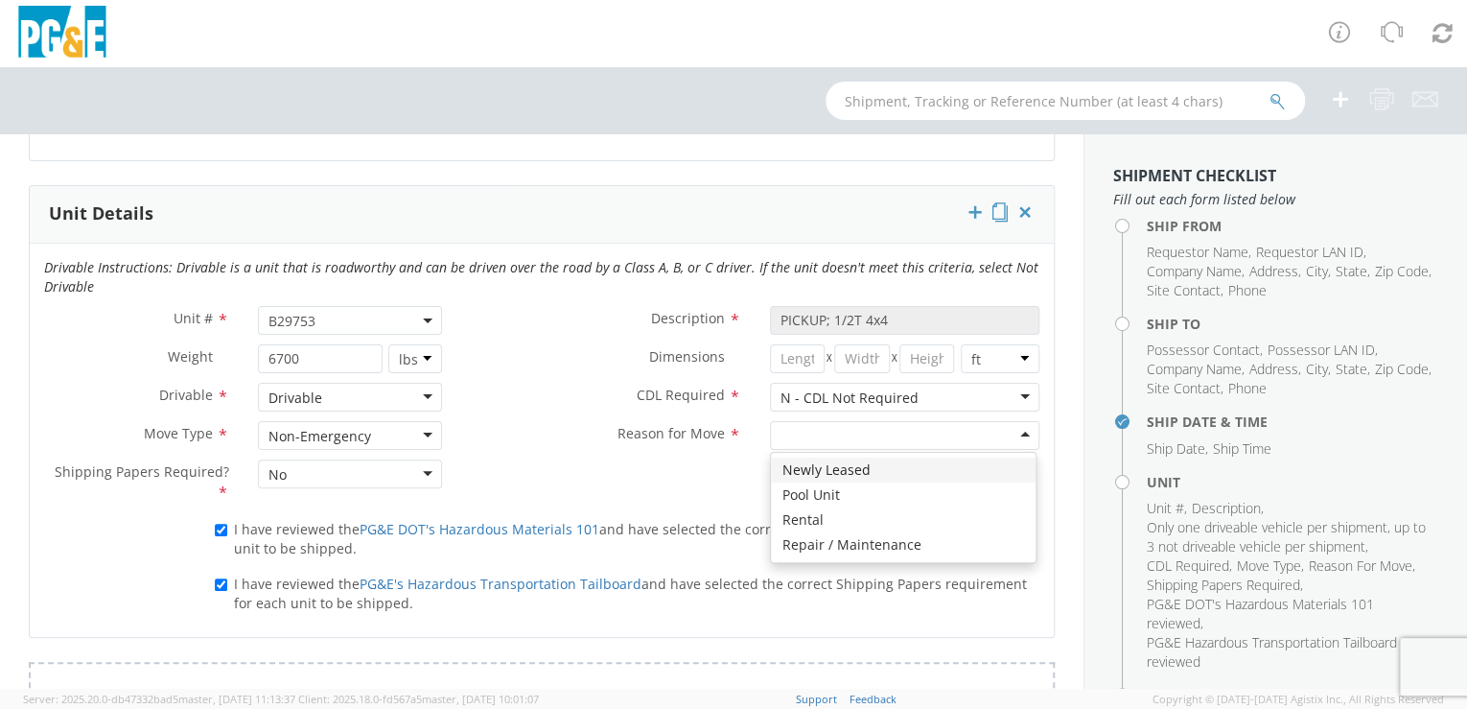
click at [1011, 431] on div at bounding box center [905, 435] width 270 height 29
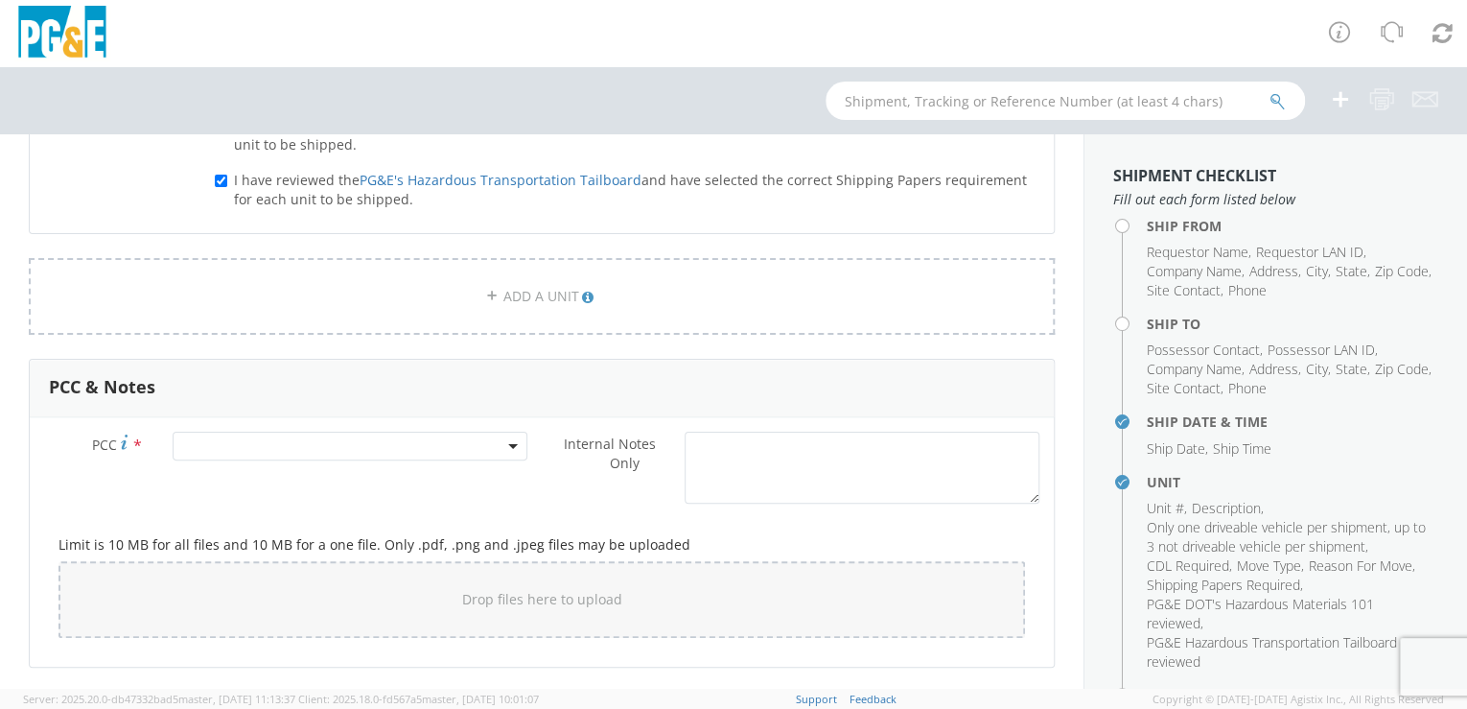
scroll to position [1345, 0]
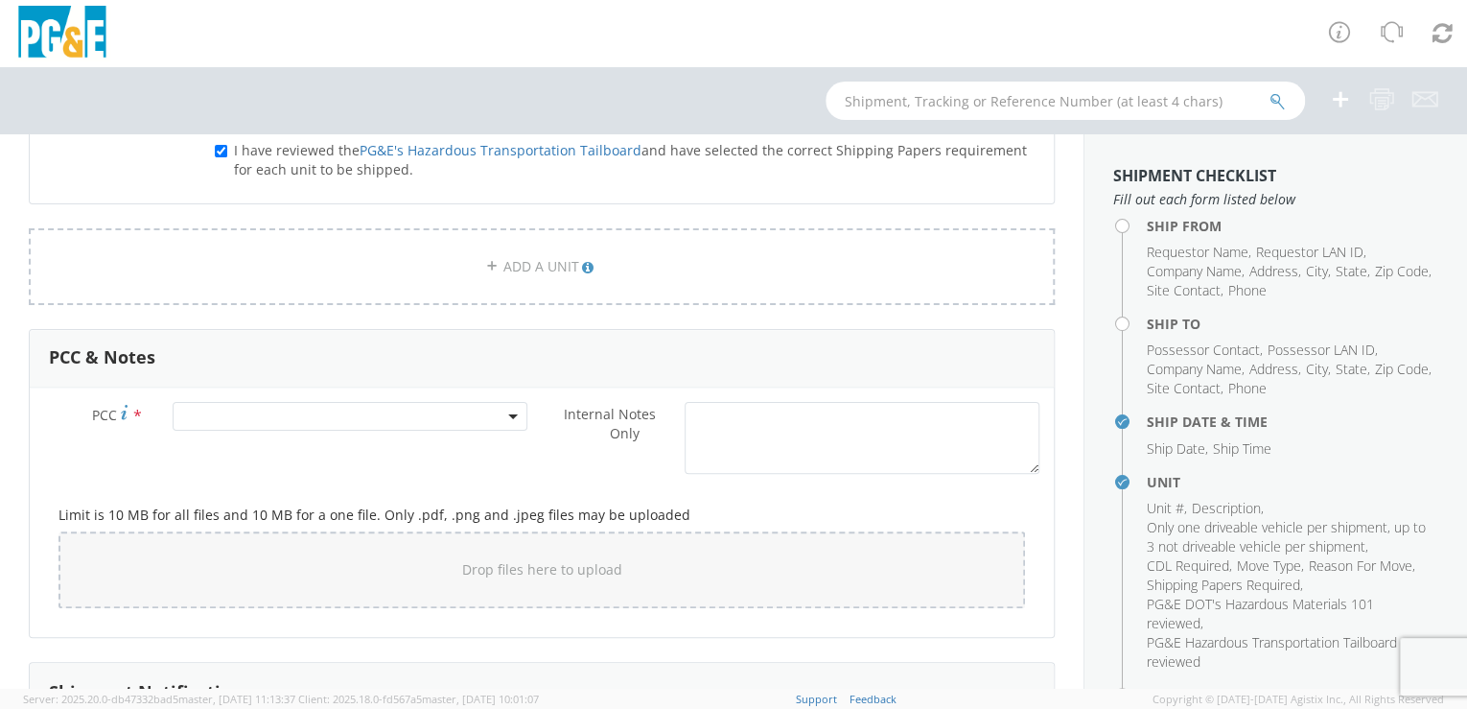
click at [271, 409] on span at bounding box center [351, 416] width 356 height 29
click at [230, 452] on input "number" at bounding box center [347, 447] width 341 height 29
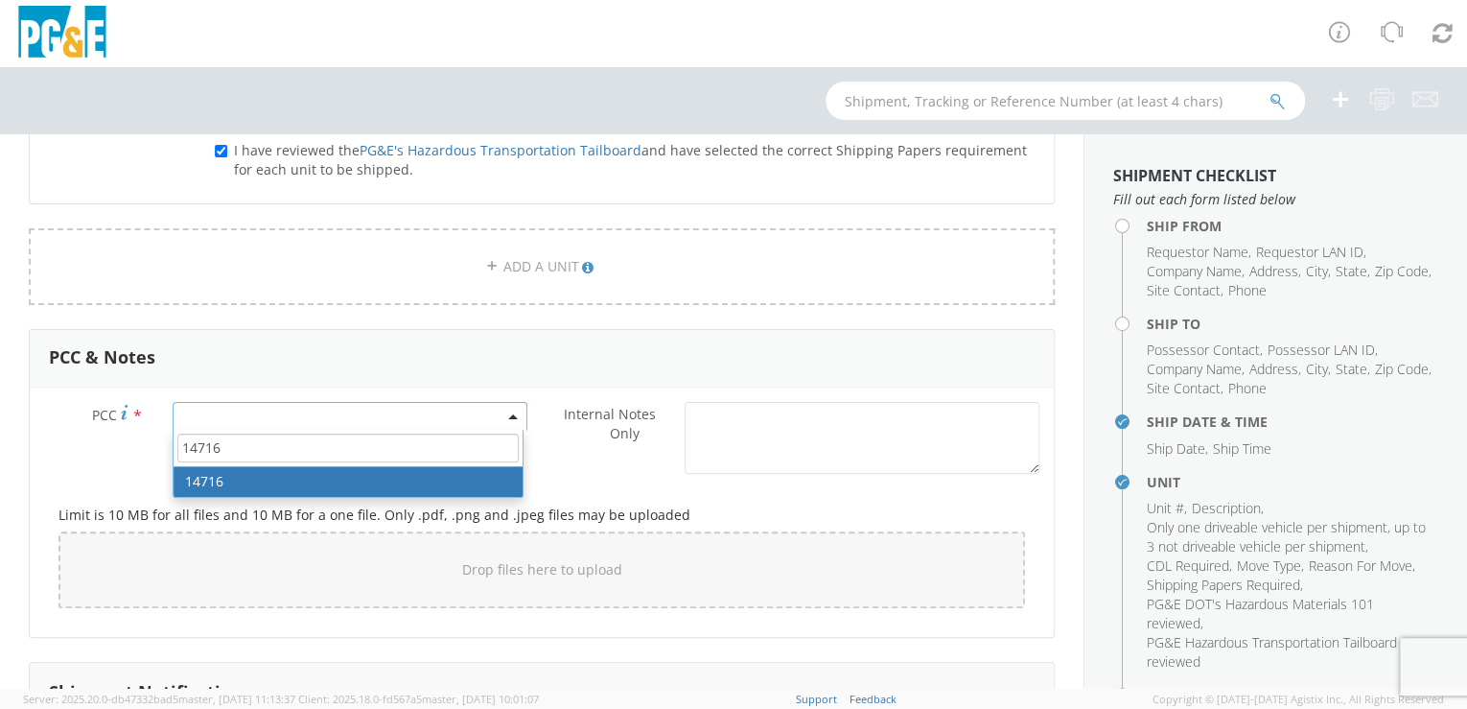
type input "14716"
select select "14716"
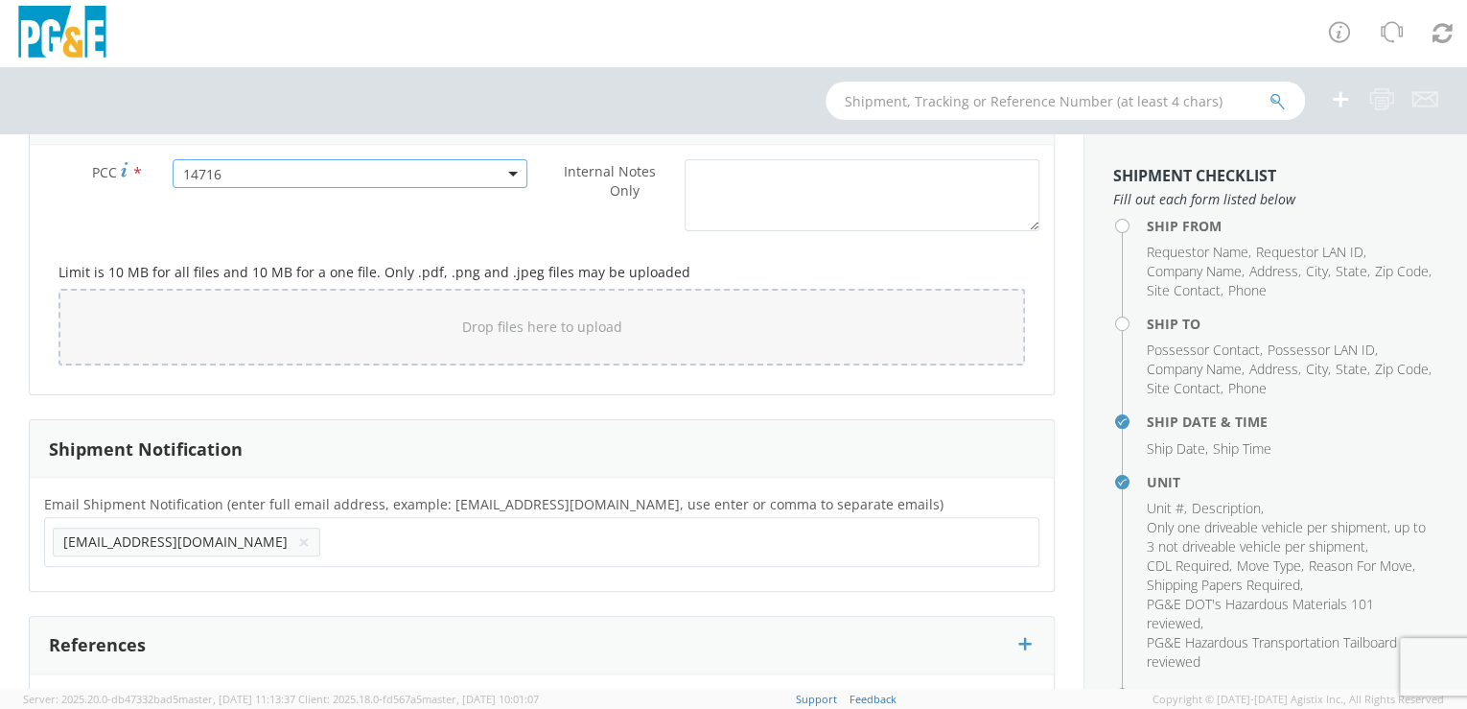
scroll to position [1592, 0]
click at [328, 540] on input "text" at bounding box center [390, 538] width 125 height 28
paste input "[EMAIL_ADDRESS][DOMAIN_NAME]"
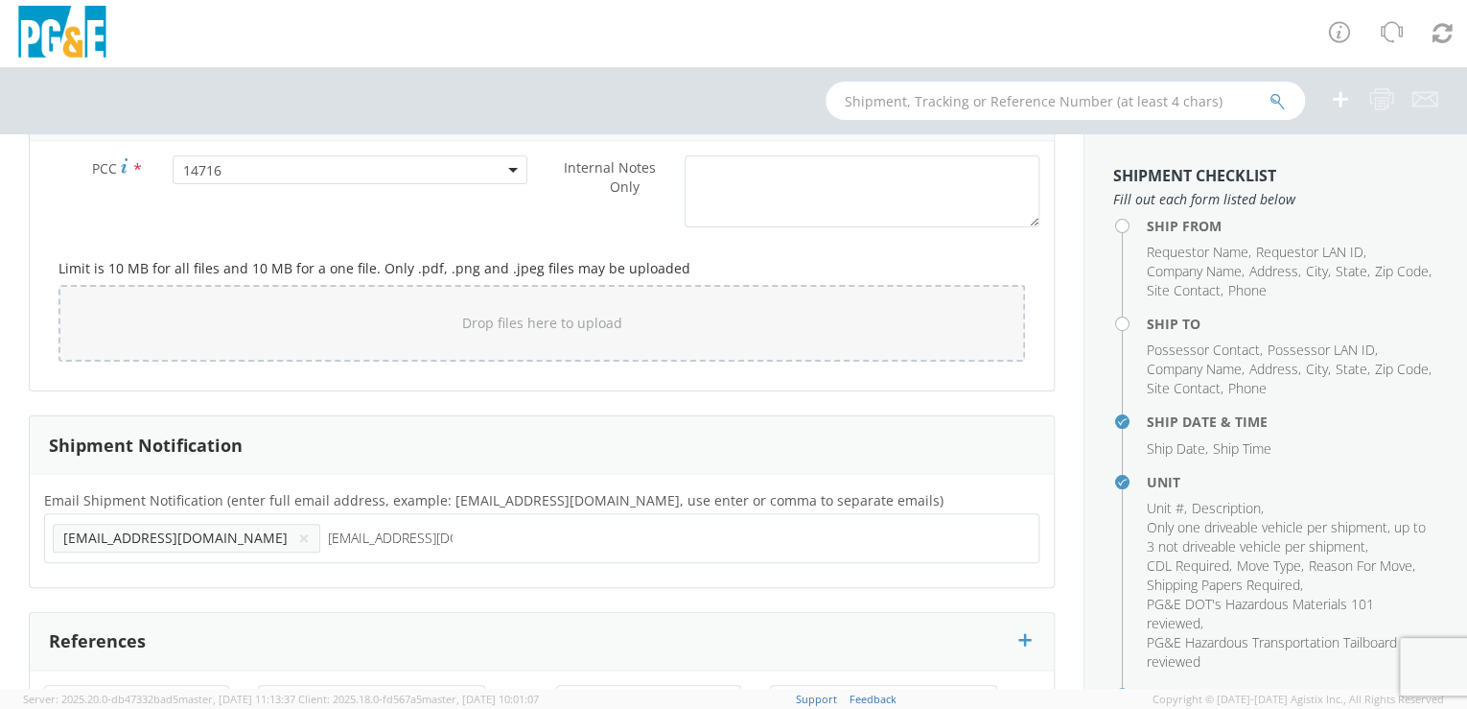
type input "[EMAIL_ADDRESS][DOMAIN_NAME]"
click at [238, 571] on div "Email Shipment Notification (enter full email address, example: [EMAIL_ADDRESS]…" at bounding box center [542, 530] width 1024 height 113
click at [602, 535] on input "text" at bounding box center [664, 538] width 125 height 28
paste input "[EMAIL_ADDRESS][DOMAIN_NAME]"
type input "[EMAIL_ADDRESS][DOMAIN_NAME]"
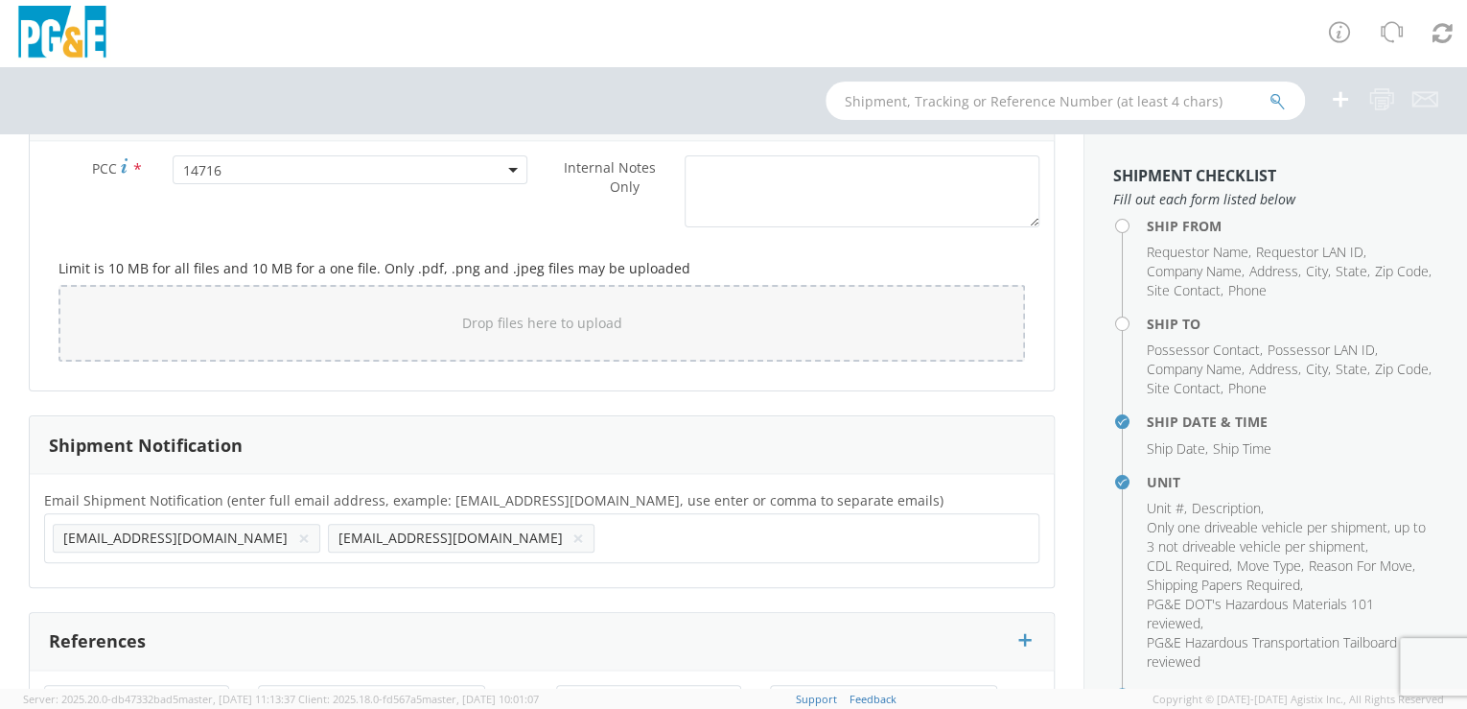
click at [406, 575] on div "Email Shipment Notification (enter full email address, example: [EMAIL_ADDRESS]…" at bounding box center [542, 530] width 1024 height 113
click at [877, 535] on input "text" at bounding box center [939, 538] width 125 height 28
paste input "[EMAIL_ADDRESS][DOMAIN_NAME]"
type input "[EMAIL_ADDRESS][DOMAIN_NAME]"
click at [538, 571] on div "Email Shipment Notification (enter full email address, example: [EMAIL_ADDRESS]…" at bounding box center [542, 530] width 1024 height 113
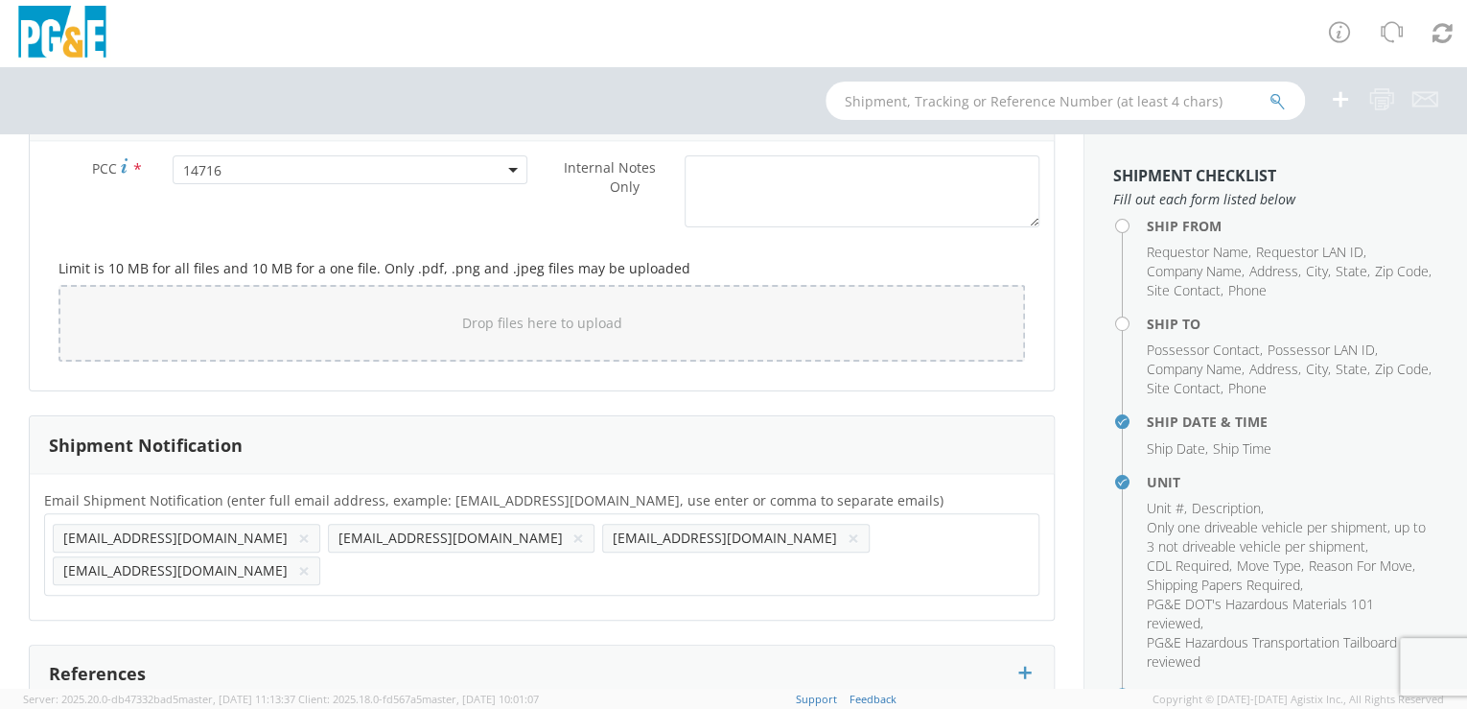
click at [453, 556] on input "text" at bounding box center [390, 570] width 125 height 28
paste input "[EMAIL_ADDRESS][DOMAIN_NAME]"
type input "[EMAIL_ADDRESS][DOMAIN_NAME]"
click at [705, 571] on div "Email Shipment Notification (enter full email address, example: [EMAIL_ADDRESS]…" at bounding box center [542, 547] width 1024 height 146
click at [727, 556] on input "text" at bounding box center [664, 570] width 125 height 28
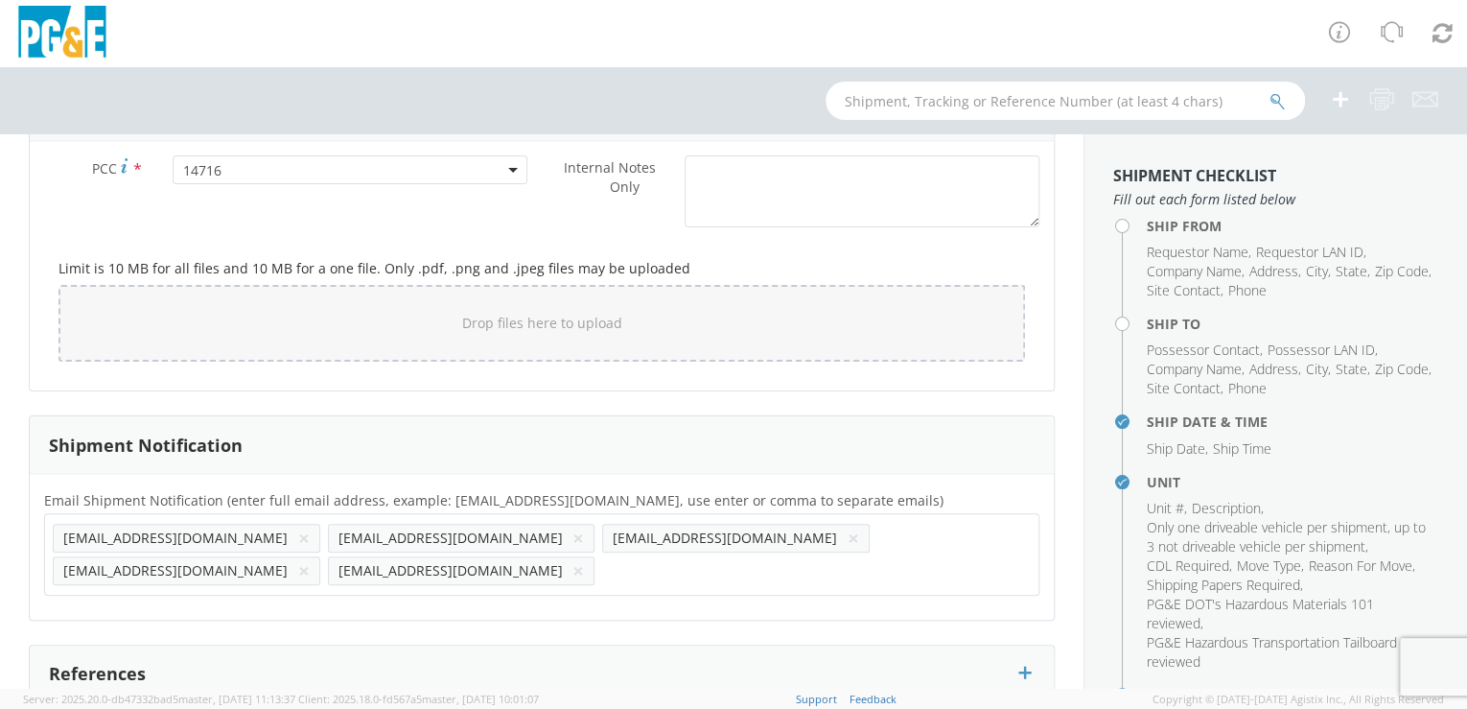
paste input "[EMAIL_ADDRESS][DOMAIN_NAME]"
type input "[EMAIL_ADDRESS][DOMAIN_NAME]"
click at [820, 574] on div "Email Shipment Notification (enter full email address, example: [EMAIL_ADDRESS]…" at bounding box center [542, 547] width 1024 height 146
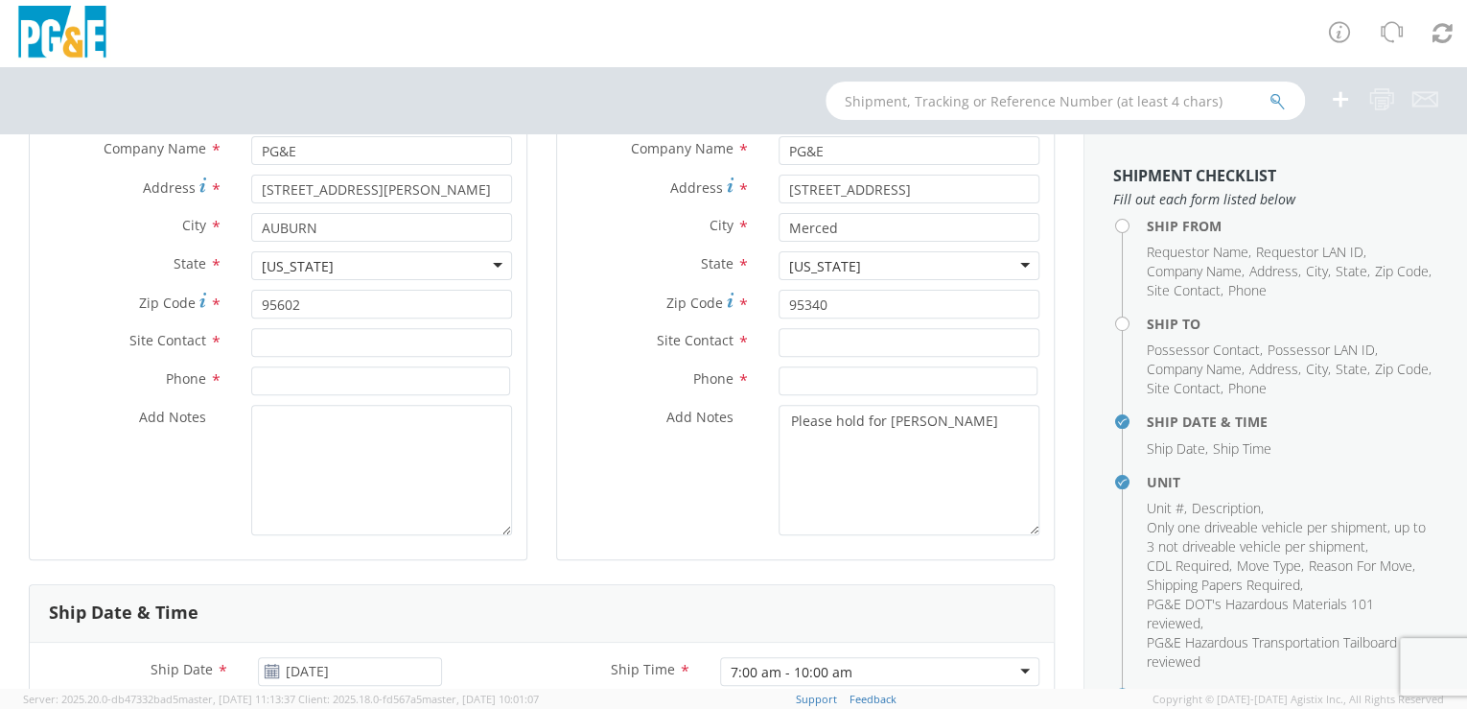
scroll to position [292, 0]
click at [268, 340] on input "text" at bounding box center [381, 345] width 261 height 29
paste input "[PERSON_NAME]"
type input "[PERSON_NAME]"
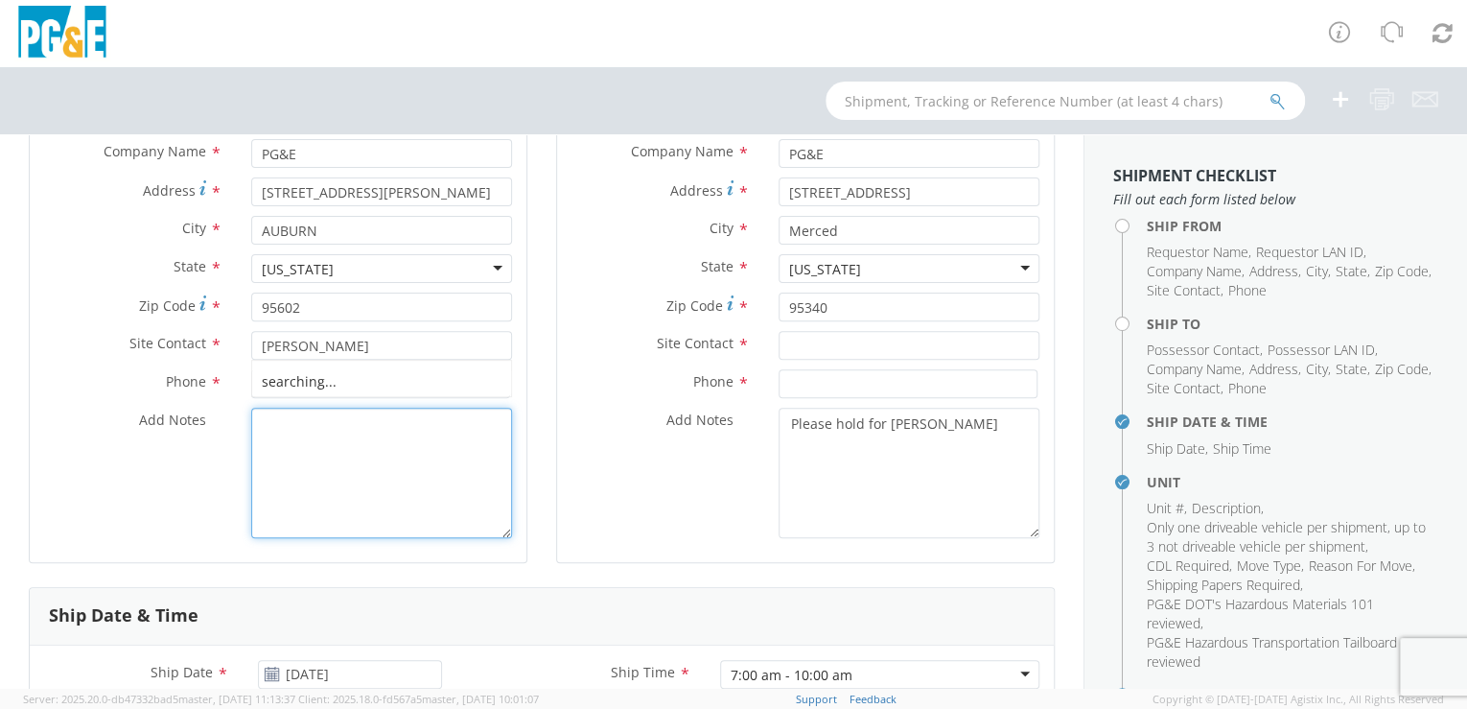
click at [310, 469] on textarea "Add Notes *" at bounding box center [381, 473] width 261 height 130
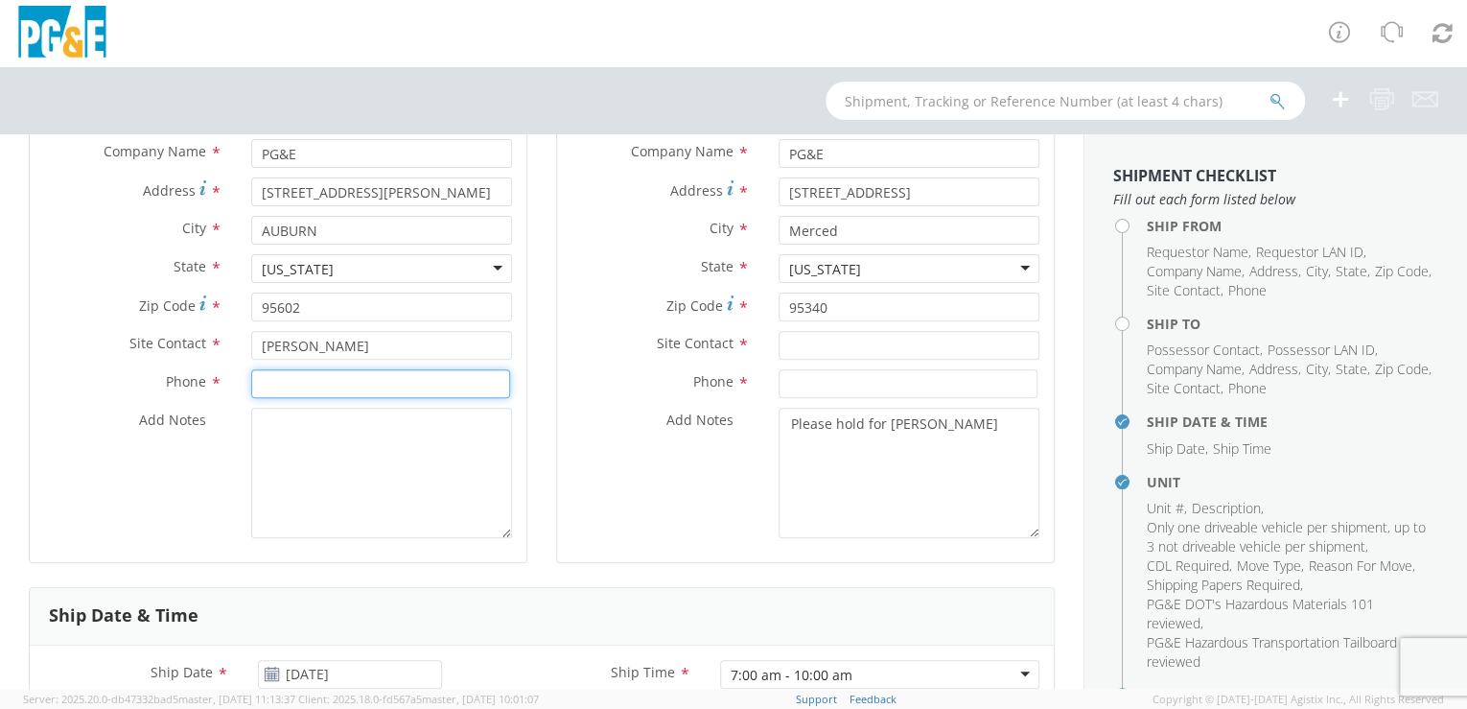
click at [292, 384] on input at bounding box center [380, 383] width 259 height 29
paste input "[PHONE_NUMBER]"
type input "[PHONE_NUMBER]"
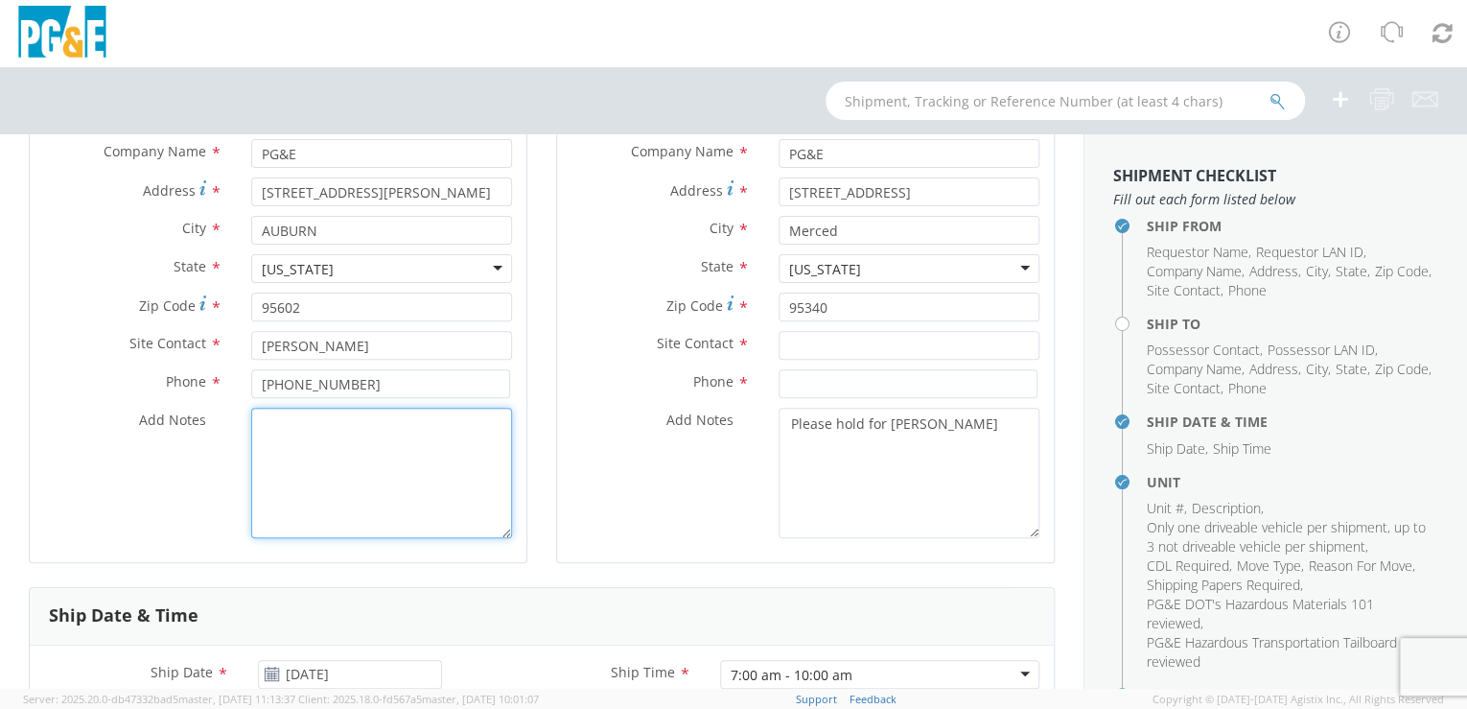
click at [315, 474] on textarea "Add Notes *" at bounding box center [381, 473] width 261 height 130
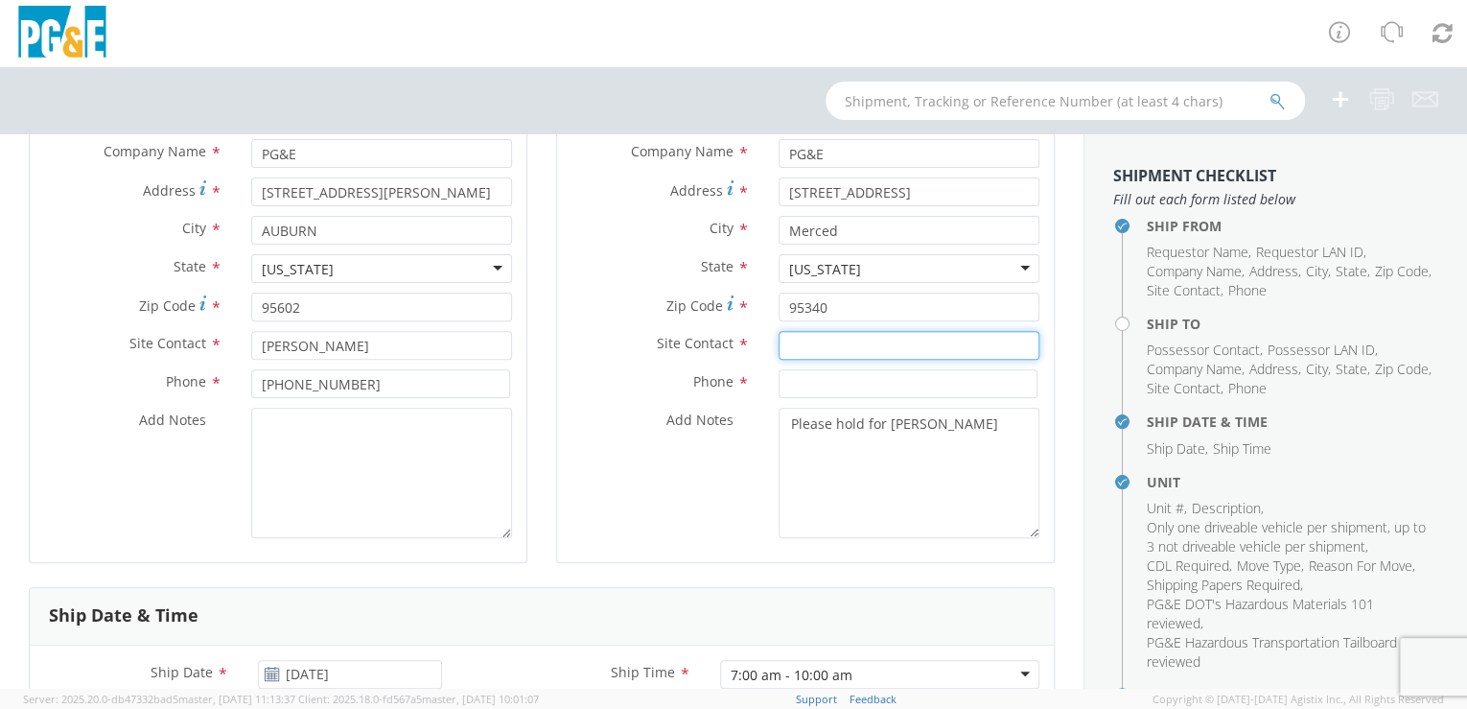
click at [798, 343] on input "text" at bounding box center [909, 345] width 261 height 29
paste input "[PERSON_NAME]"
type input "[PERSON_NAME]"
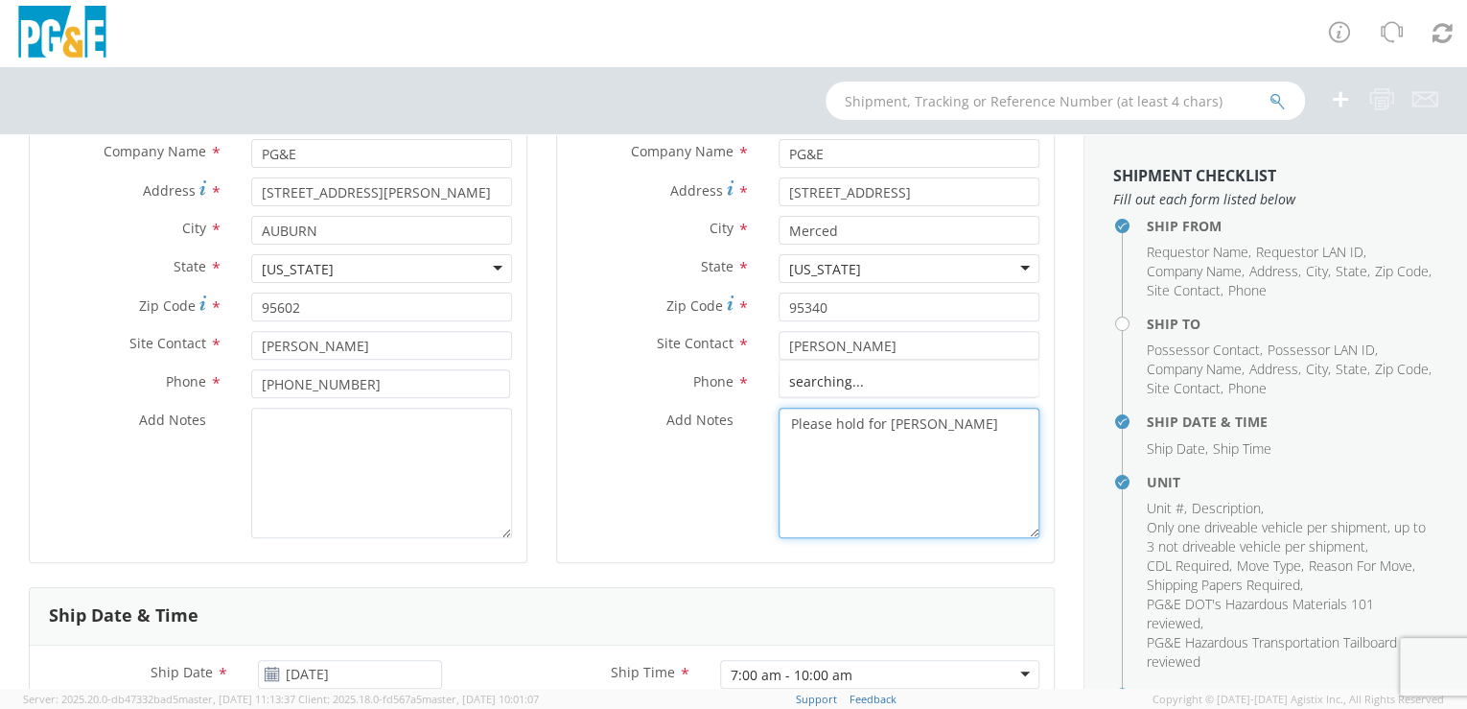
click at [810, 496] on textarea "Please hold for [PERSON_NAME]" at bounding box center [909, 473] width 261 height 130
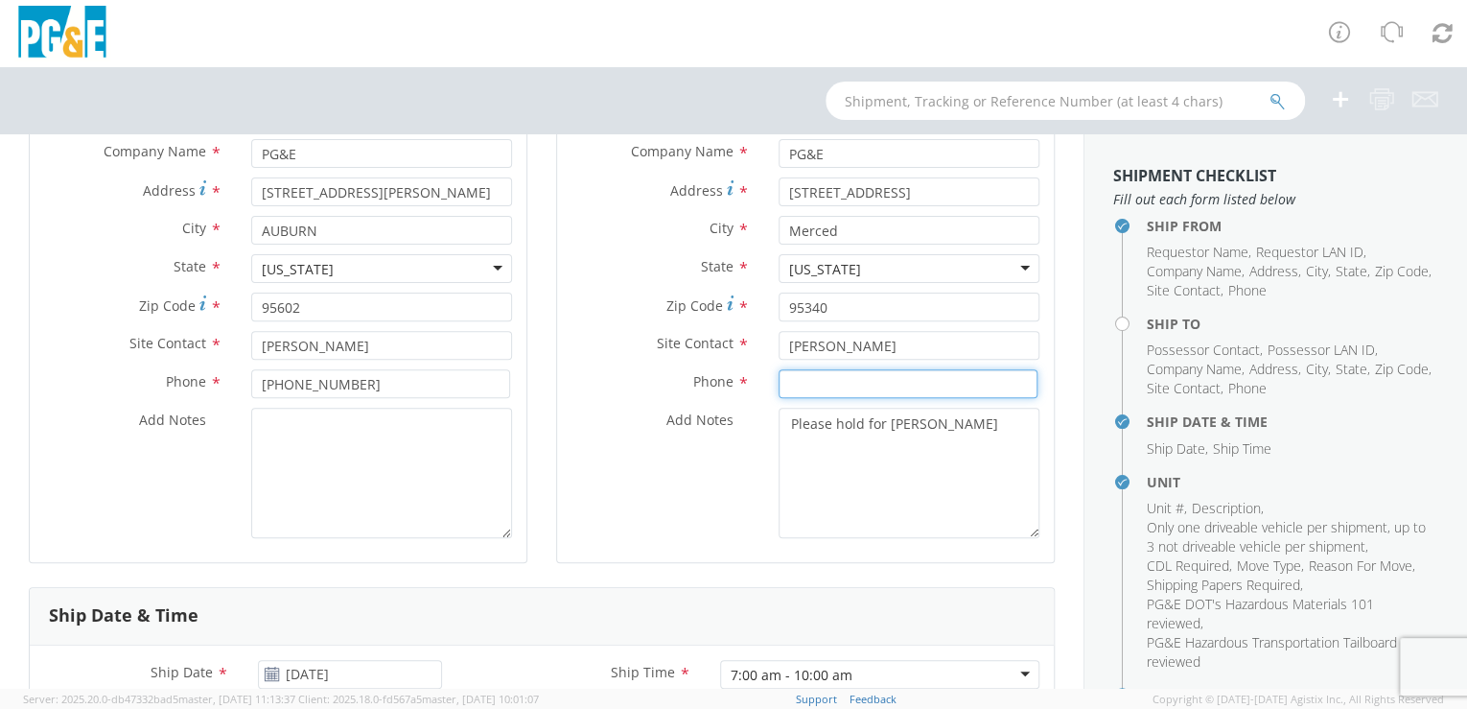
click at [795, 384] on input at bounding box center [908, 383] width 259 height 29
paste input "[PHONE_NUMBER]"
type input "[PHONE_NUMBER]"
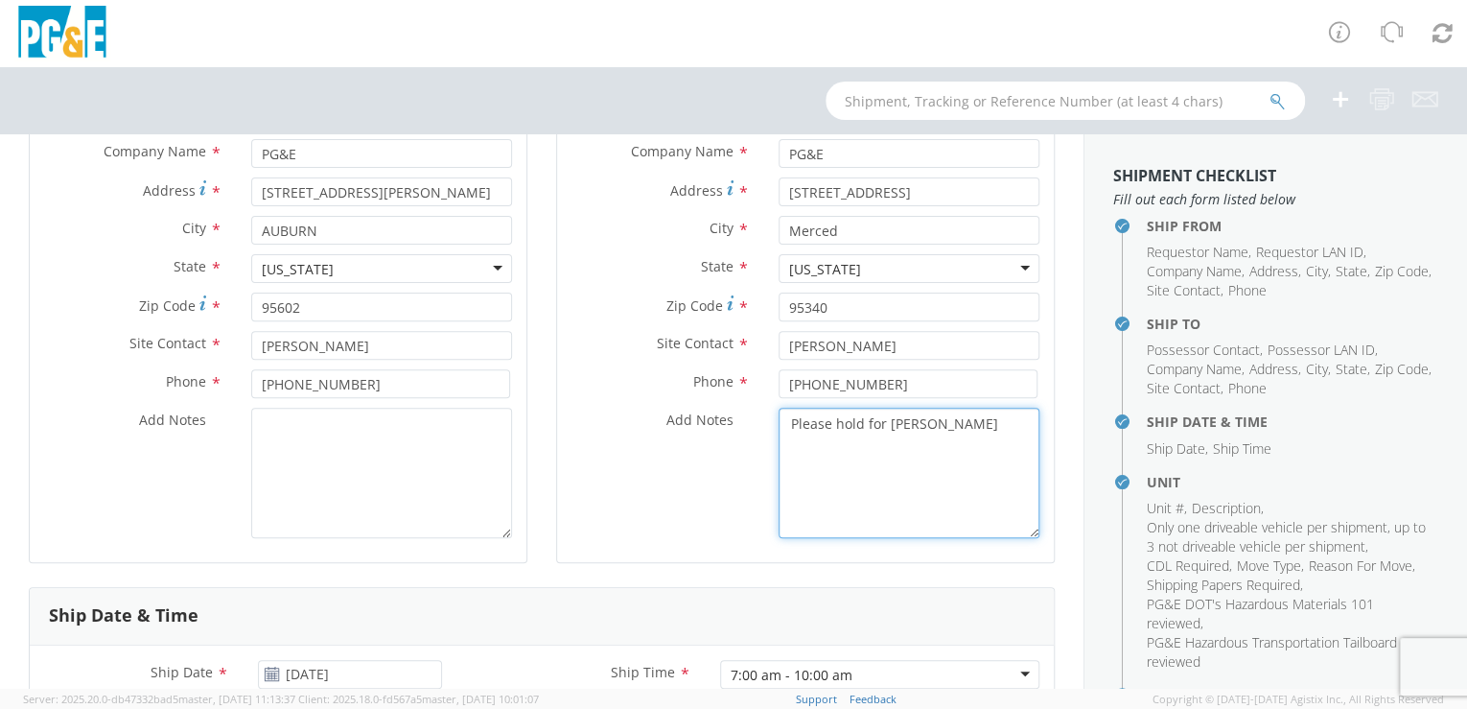
click at [810, 489] on textarea "Please hold for [PERSON_NAME]" at bounding box center [909, 473] width 261 height 130
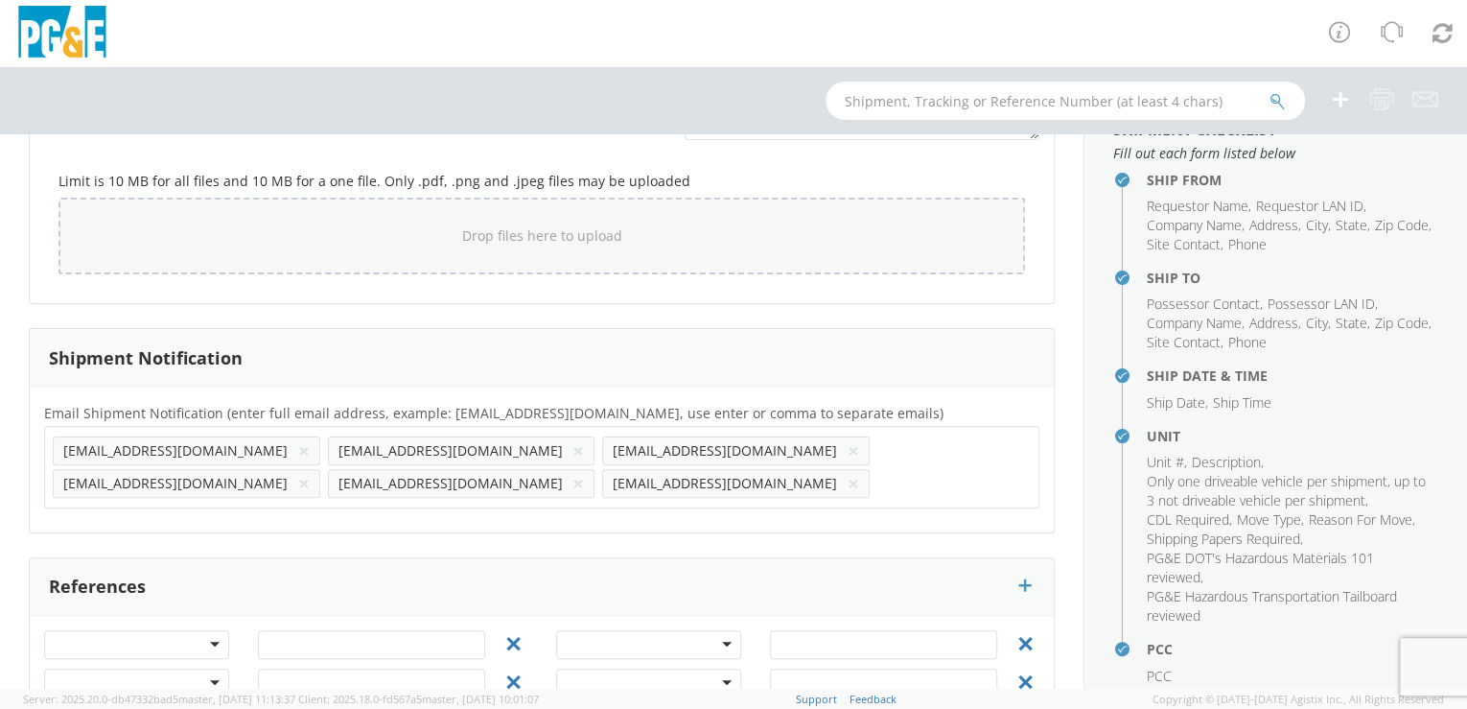
scroll to position [1683, 0]
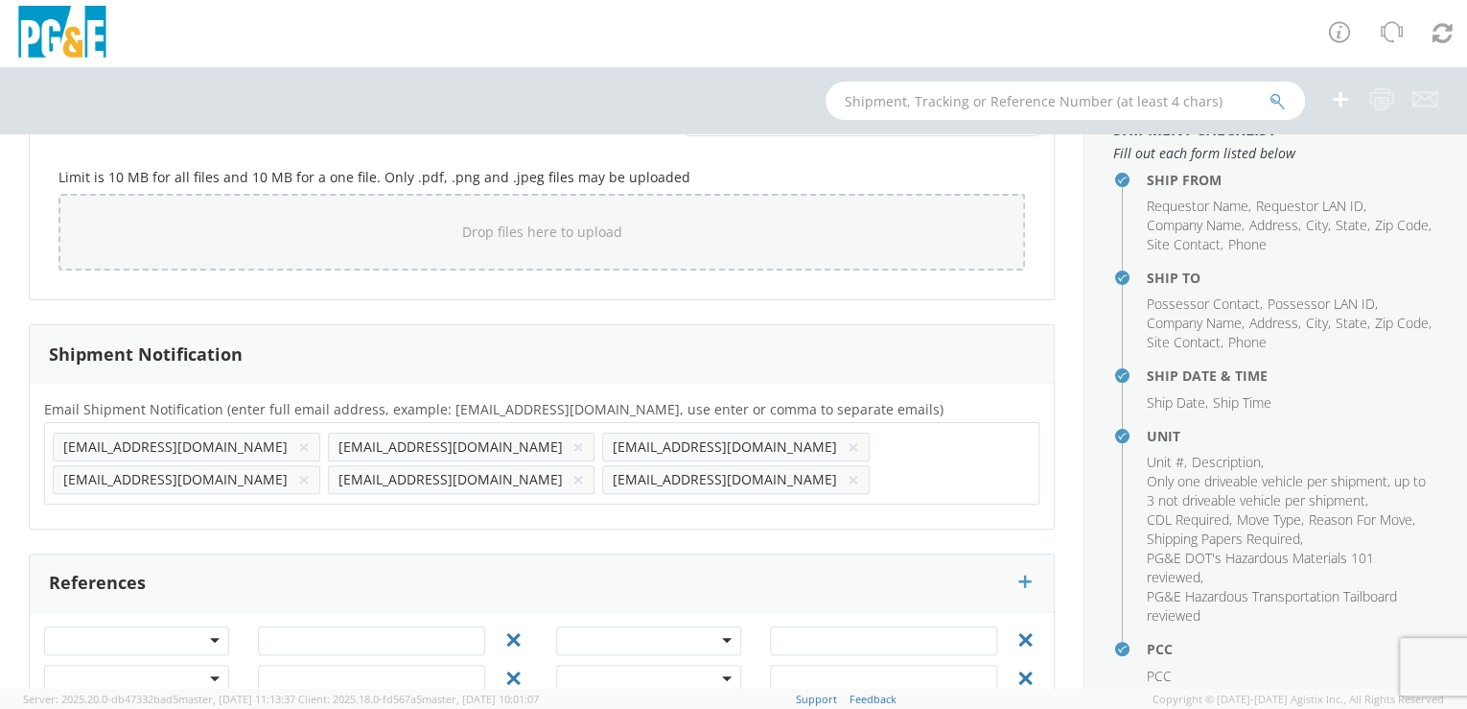
click at [877, 479] on input "text" at bounding box center [939, 479] width 125 height 28
paste input "[EMAIL_ADDRESS][DOMAIN_NAME]"
type input "[EMAIL_ADDRESS][DOMAIN_NAME]"
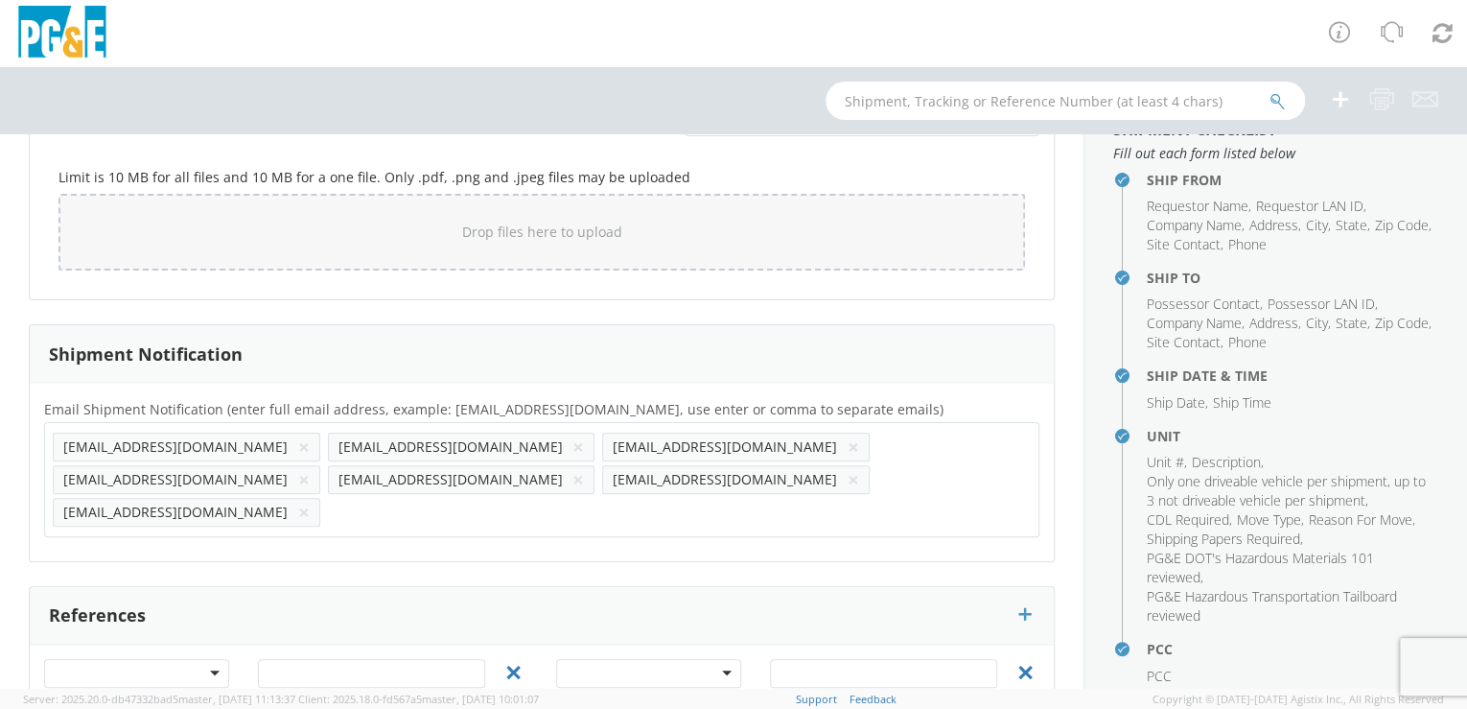
click at [86, 509] on div "Email Shipment Notification (enter full email address, example: [EMAIL_ADDRESS]…" at bounding box center [542, 472] width 1024 height 178
click at [328, 498] on input "text" at bounding box center [390, 512] width 125 height 28
paste input "[EMAIL_ADDRESS][DOMAIN_NAME]"
type input "[EMAIL_ADDRESS][DOMAIN_NAME]"
click at [235, 511] on div "Email Shipment Notification (enter full email address, example: [EMAIL_ADDRESS]…" at bounding box center [542, 472] width 1024 height 178
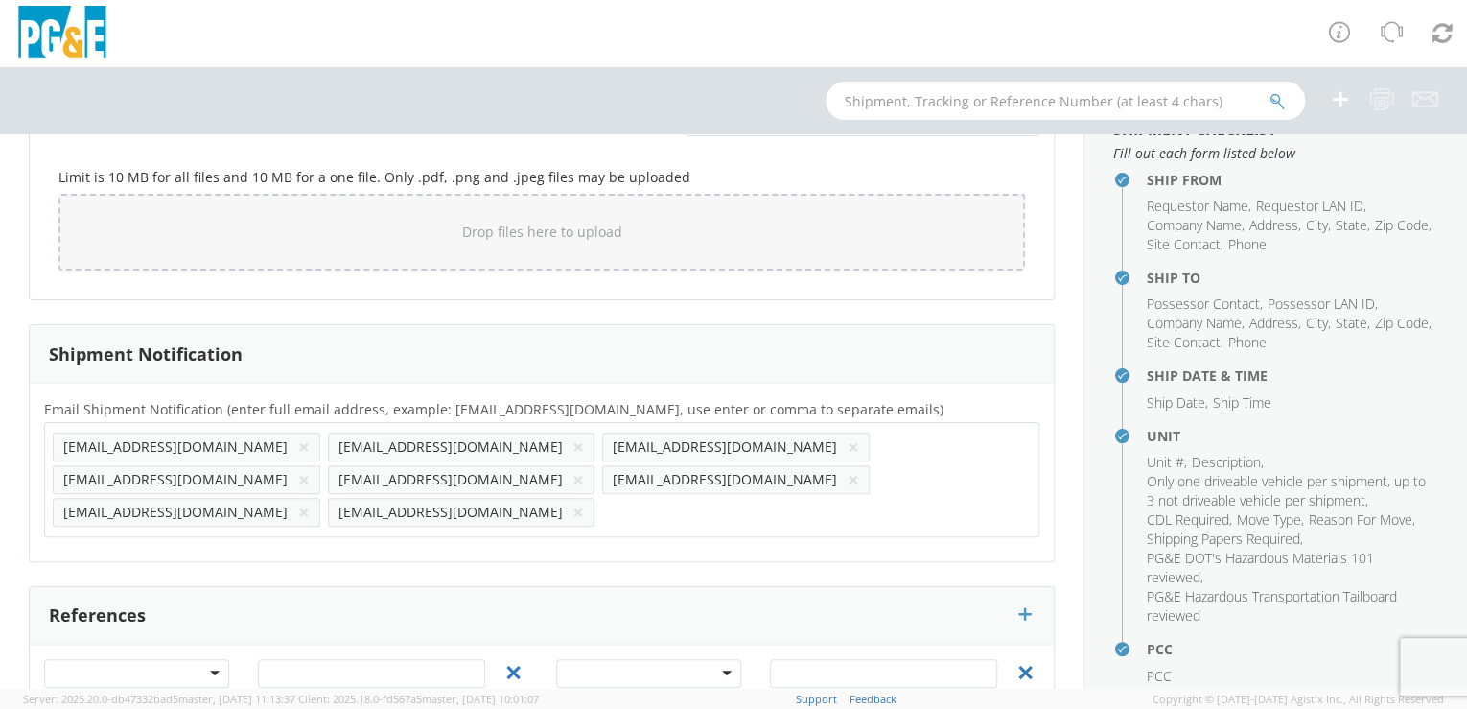
paste input "[EMAIL_ADDRESS][DOMAIN_NAME]"
type input "[EMAIL_ADDRESS][DOMAIN_NAME]"
click at [434, 514] on div "Email Shipment Notification (enter full email address, example: [EMAIL_ADDRESS]…" at bounding box center [542, 472] width 1024 height 178
click at [877, 498] on input "text" at bounding box center [939, 512] width 125 height 28
paste input "[EMAIL_ADDRESS][DOMAIN_NAME]"
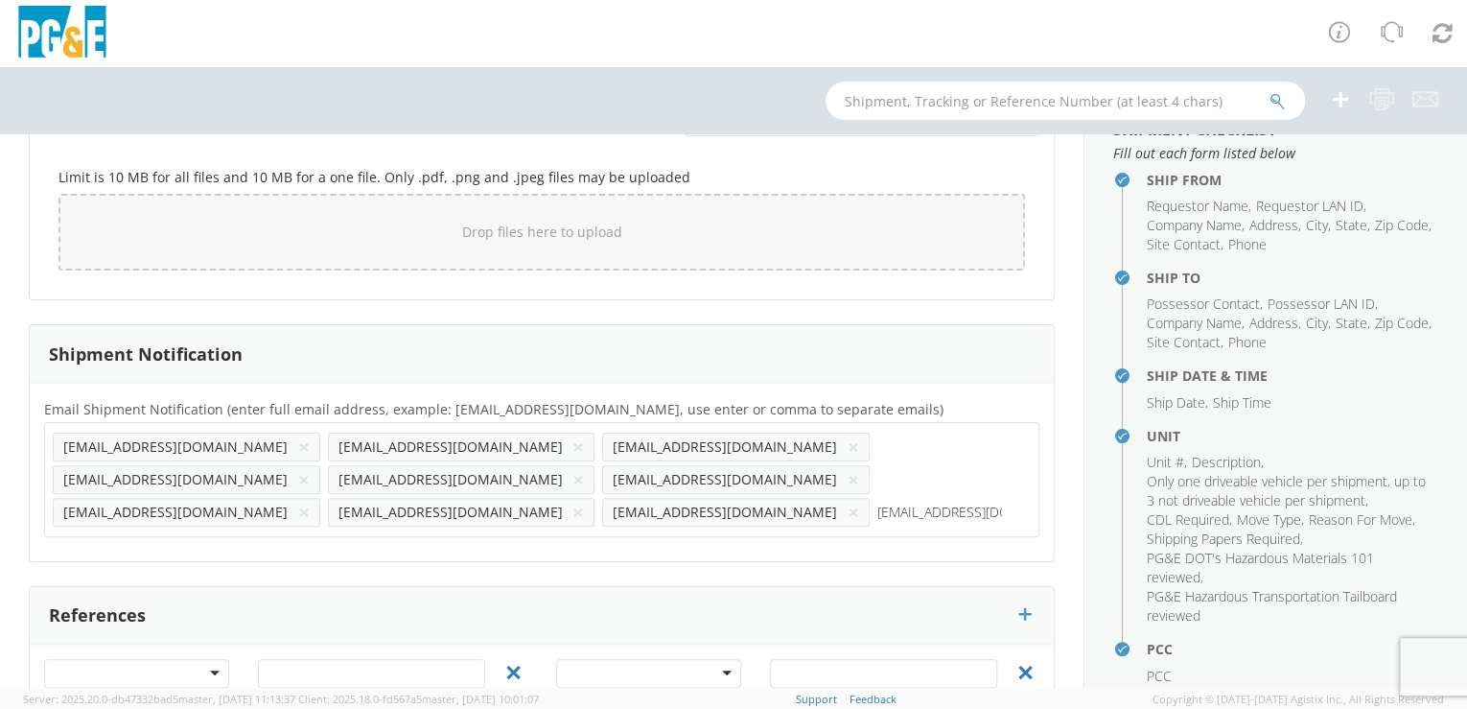
type input "[EMAIL_ADDRESS][DOMAIN_NAME]"
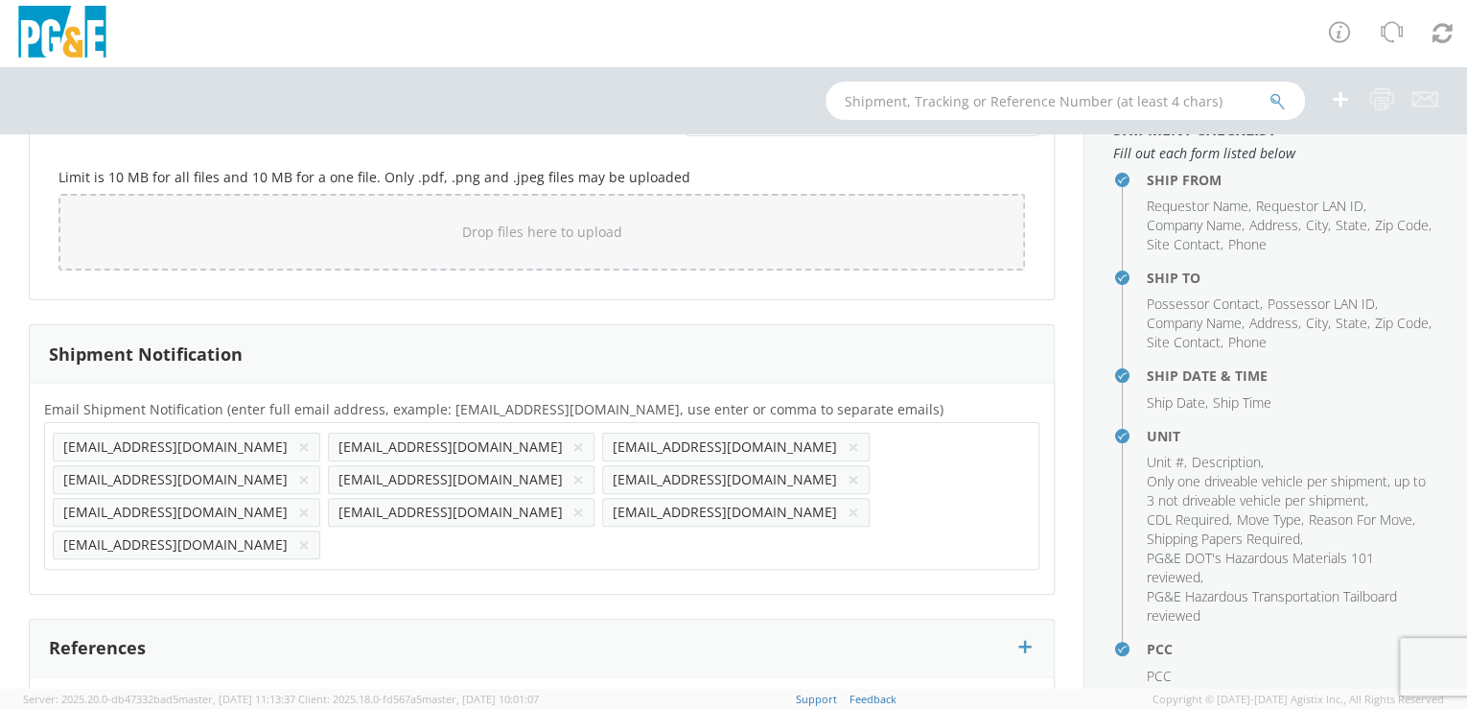
click at [578, 511] on div "Email Shipment Notification (enter full email address, example: [EMAIL_ADDRESS]…" at bounding box center [542, 488] width 1024 height 211
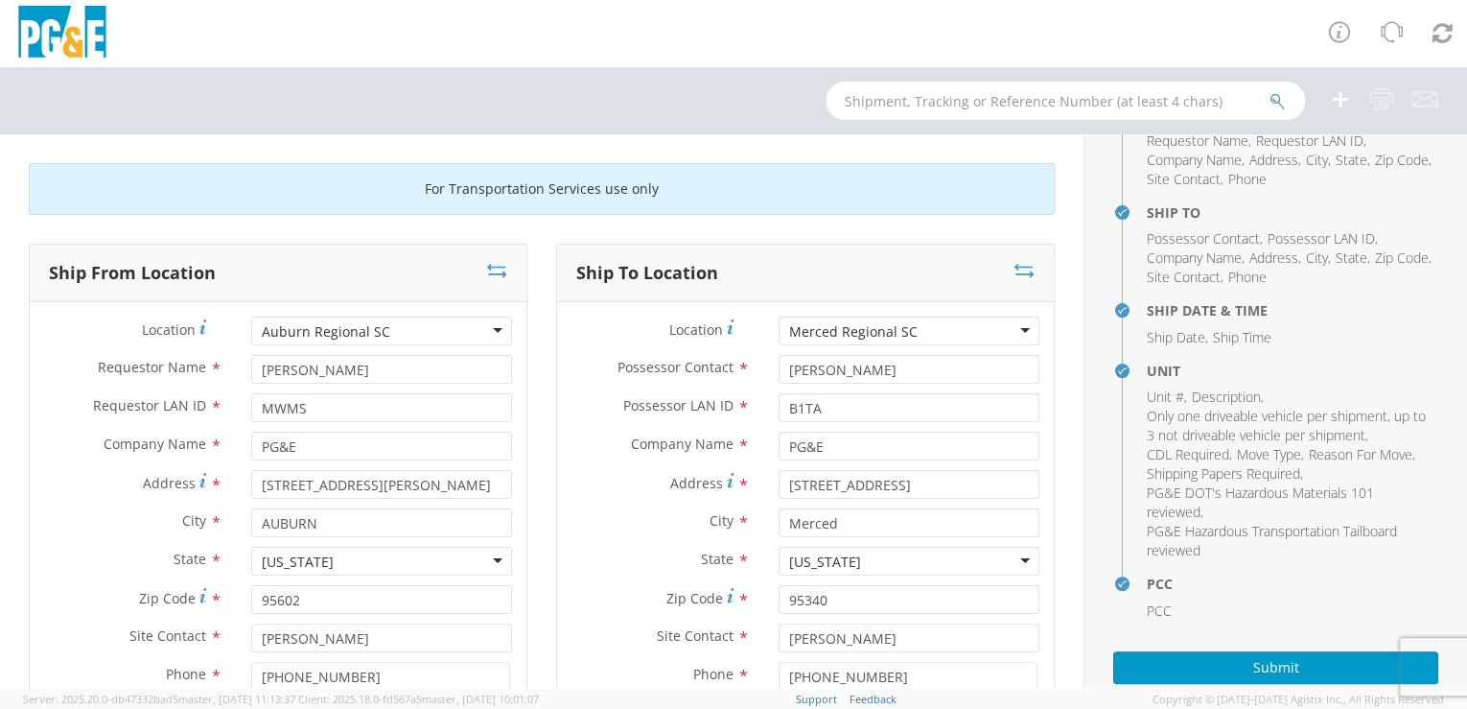
scroll to position [206, 0]
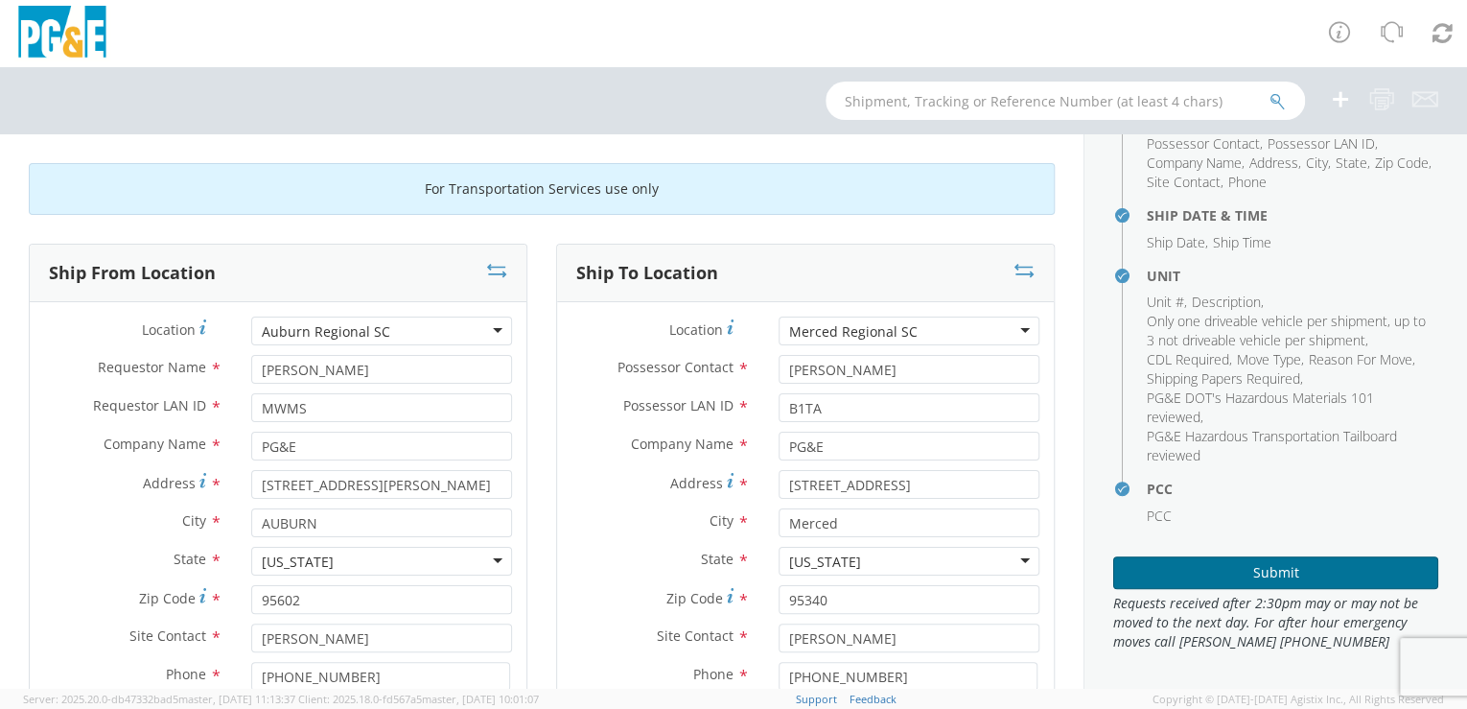
click at [1308, 576] on button "Submit" at bounding box center [1275, 572] width 325 height 33
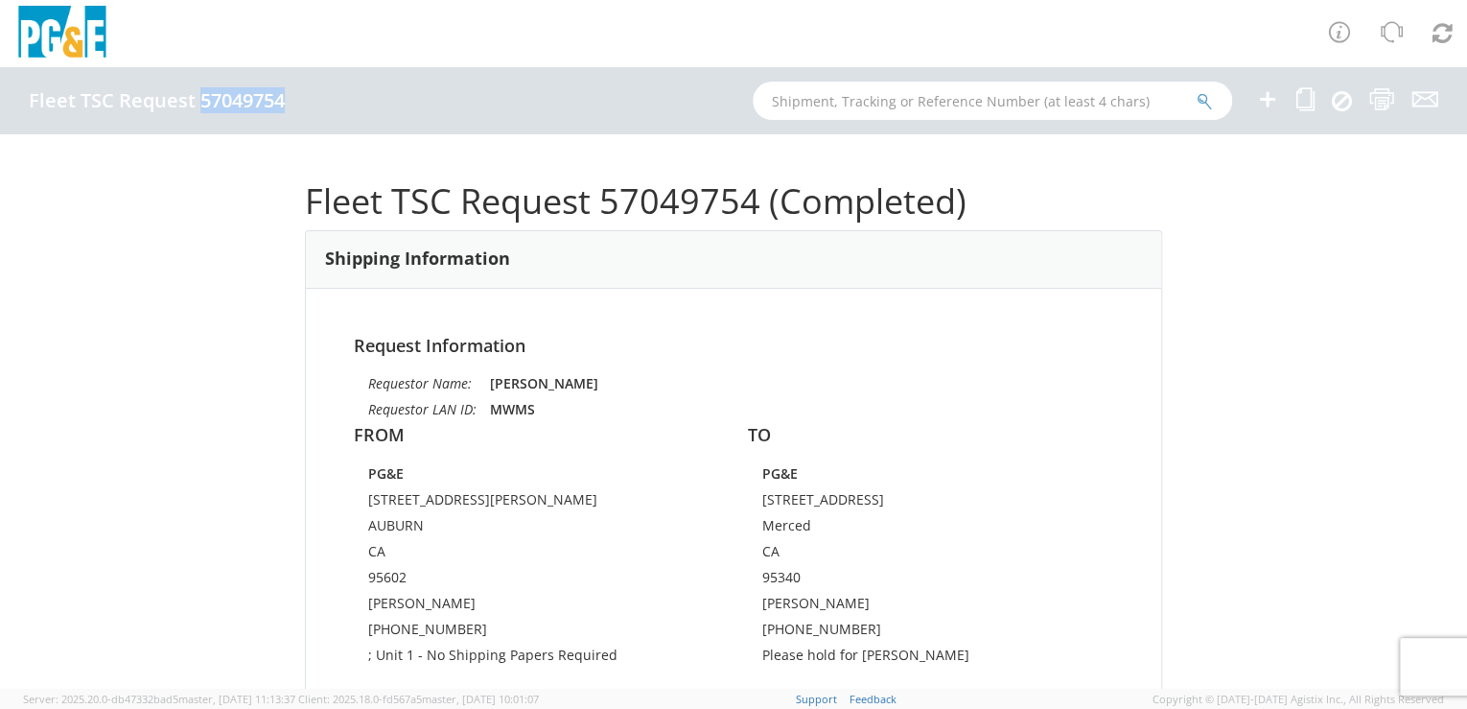
drag, startPoint x: 198, startPoint y: 102, endPoint x: 284, endPoint y: 98, distance: 85.4
click at [284, 98] on h4 "Fleet TSC Request 57049754" at bounding box center [157, 100] width 256 height 21
drag, startPoint x: 284, startPoint y: 98, endPoint x: 267, endPoint y: 100, distance: 17.4
copy h4 "57049754"
click at [1307, 97] on icon at bounding box center [1305, 99] width 18 height 24
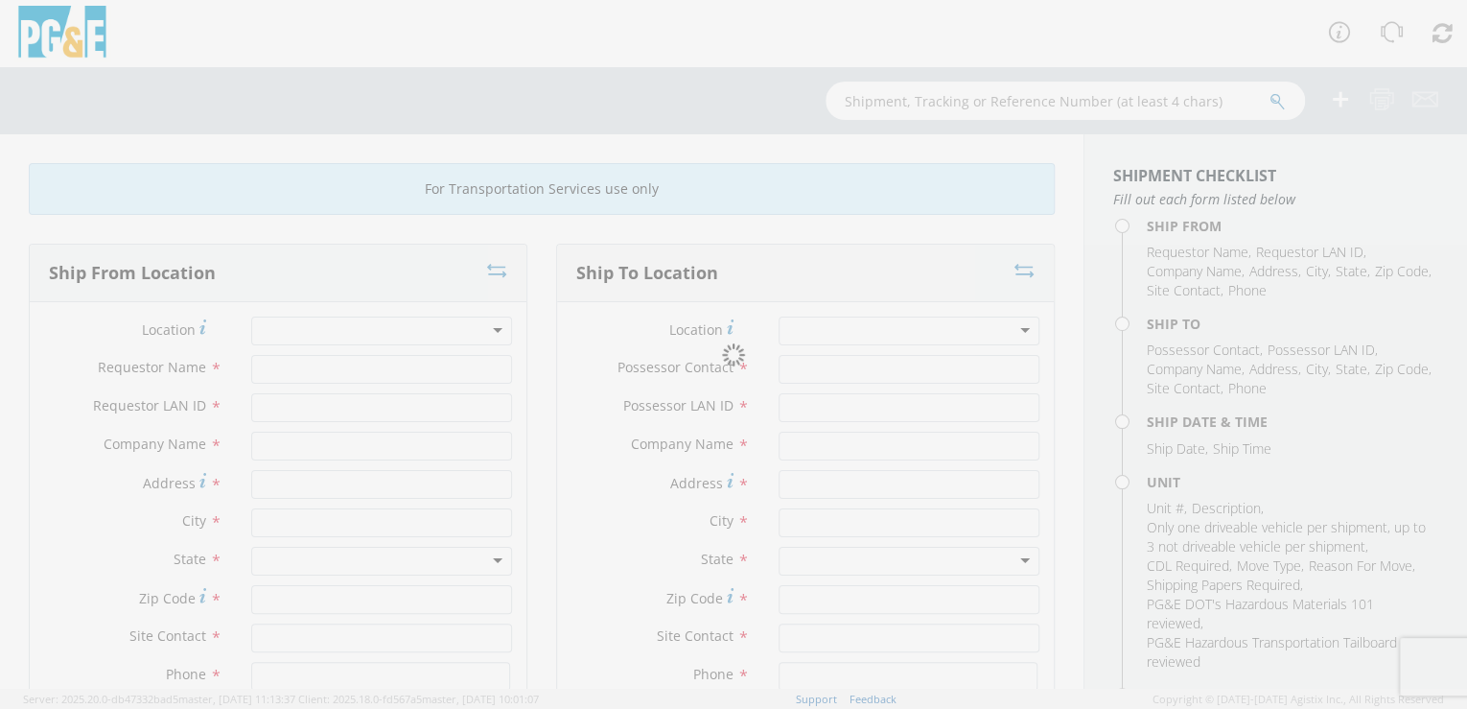
type input "[PERSON_NAME]"
type input "MWMS"
type input "PG&E"
type input "[STREET_ADDRESS][PERSON_NAME]"
type input "AUBURN"
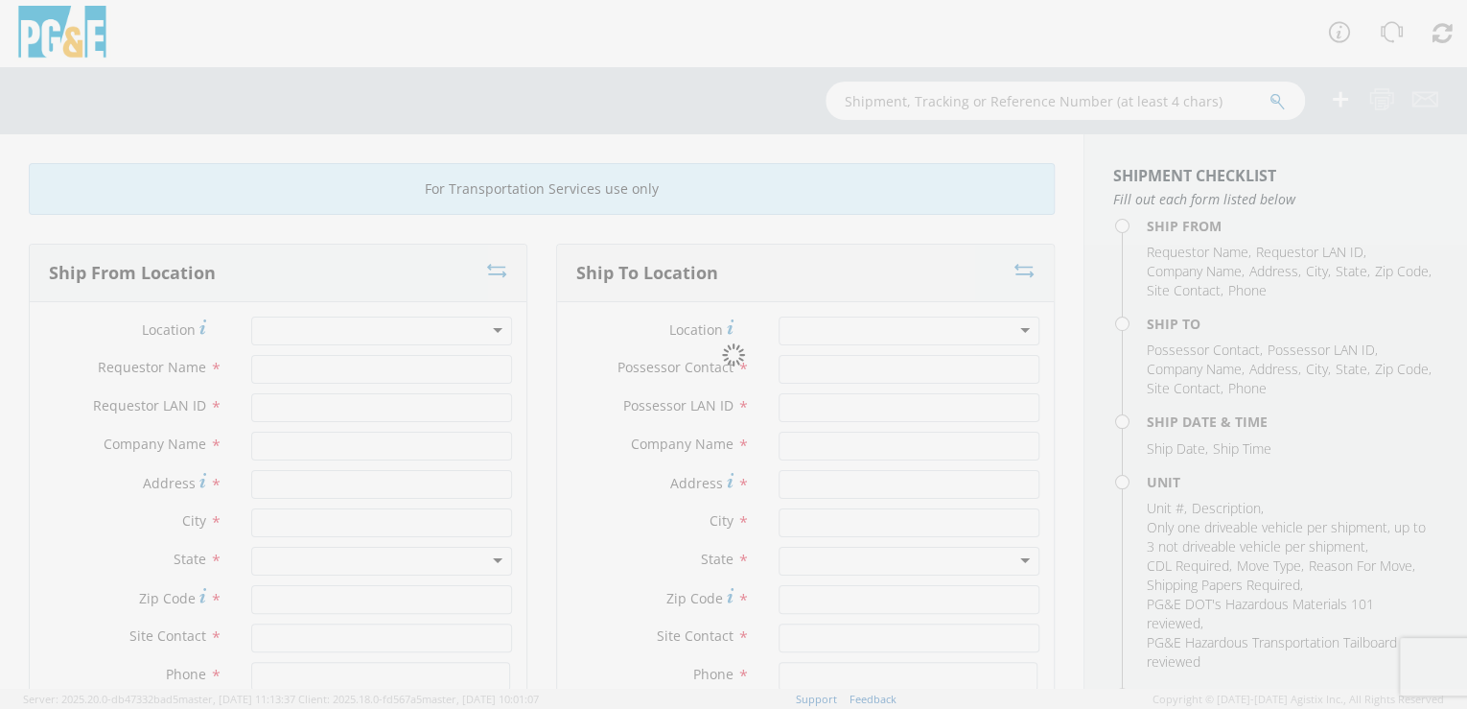
type input "95602"
type input "[PERSON_NAME]"
type input "[PHONE_NUMBER]"
type input "[PERSON_NAME]"
type input "B1TA"
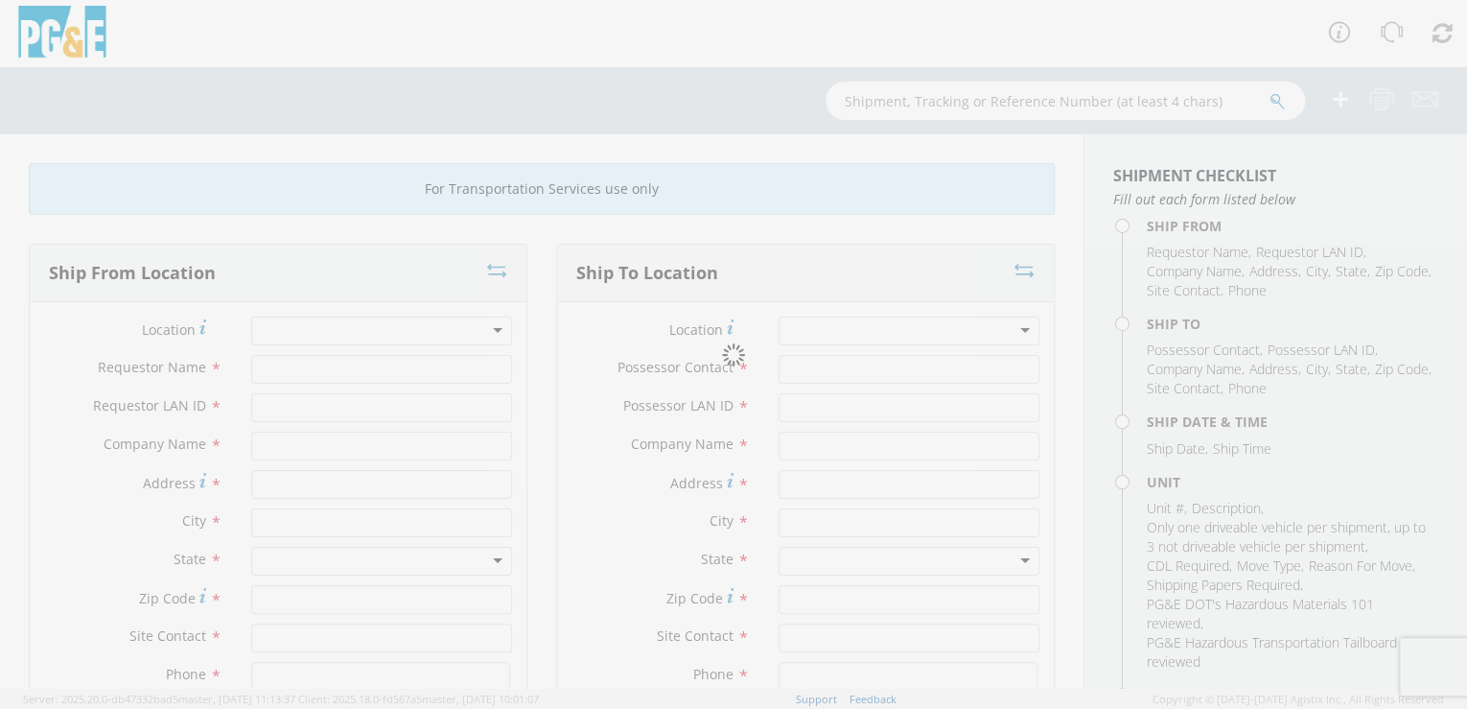
type input "PG&E"
type input "[STREET_ADDRESS]"
type input "Merced"
type input "95340"
type input "[PERSON_NAME]"
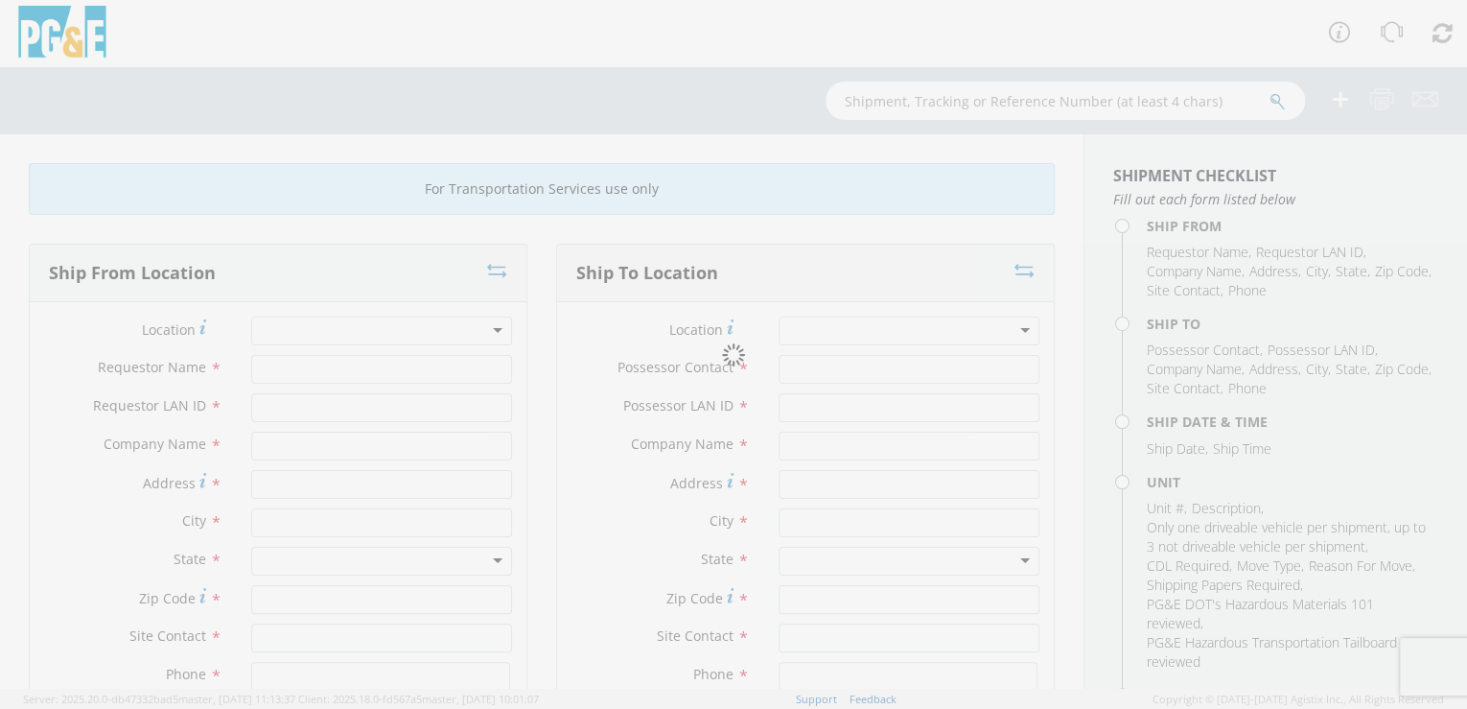
type input "[PHONE_NUMBER]"
type input "[DATE]"
type input "PICKUP; 1/2T 4x4"
type input "6700"
select select "B29753"
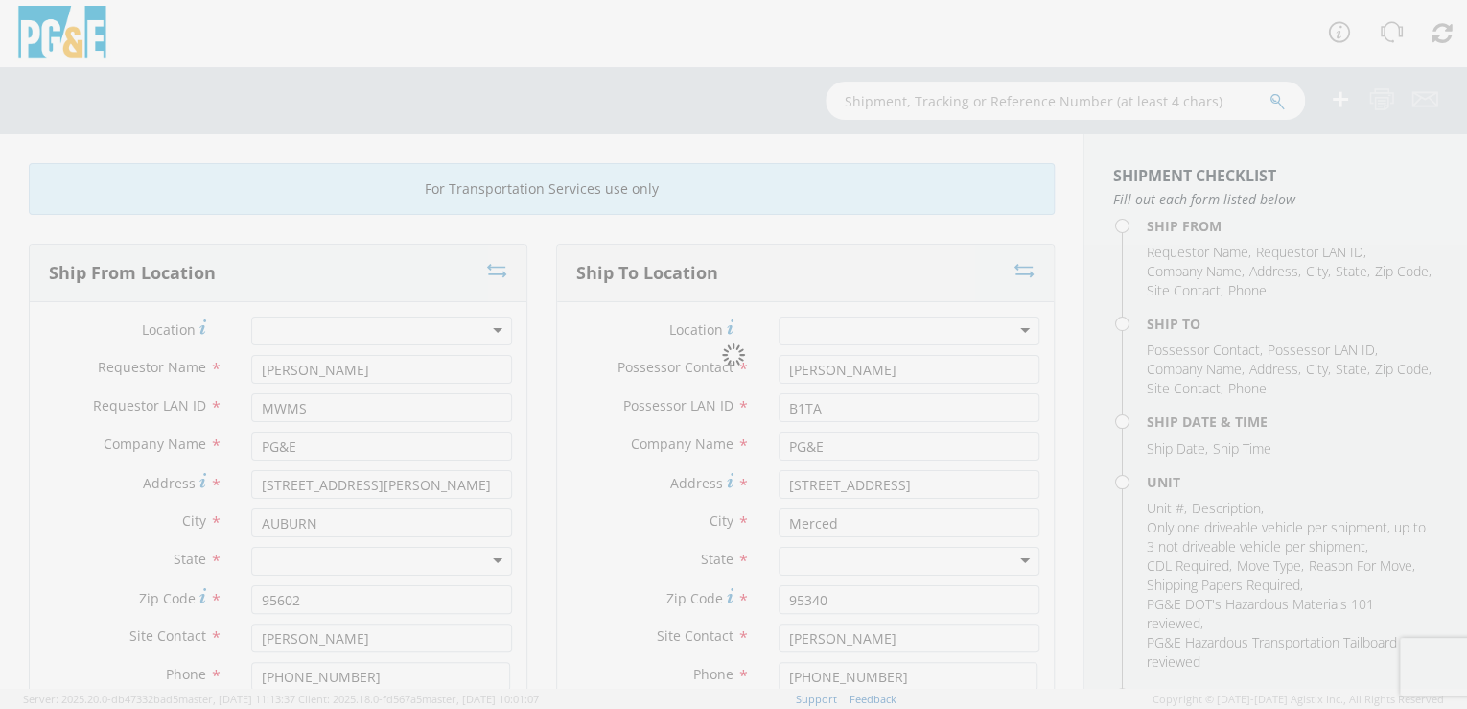
select select "14716"
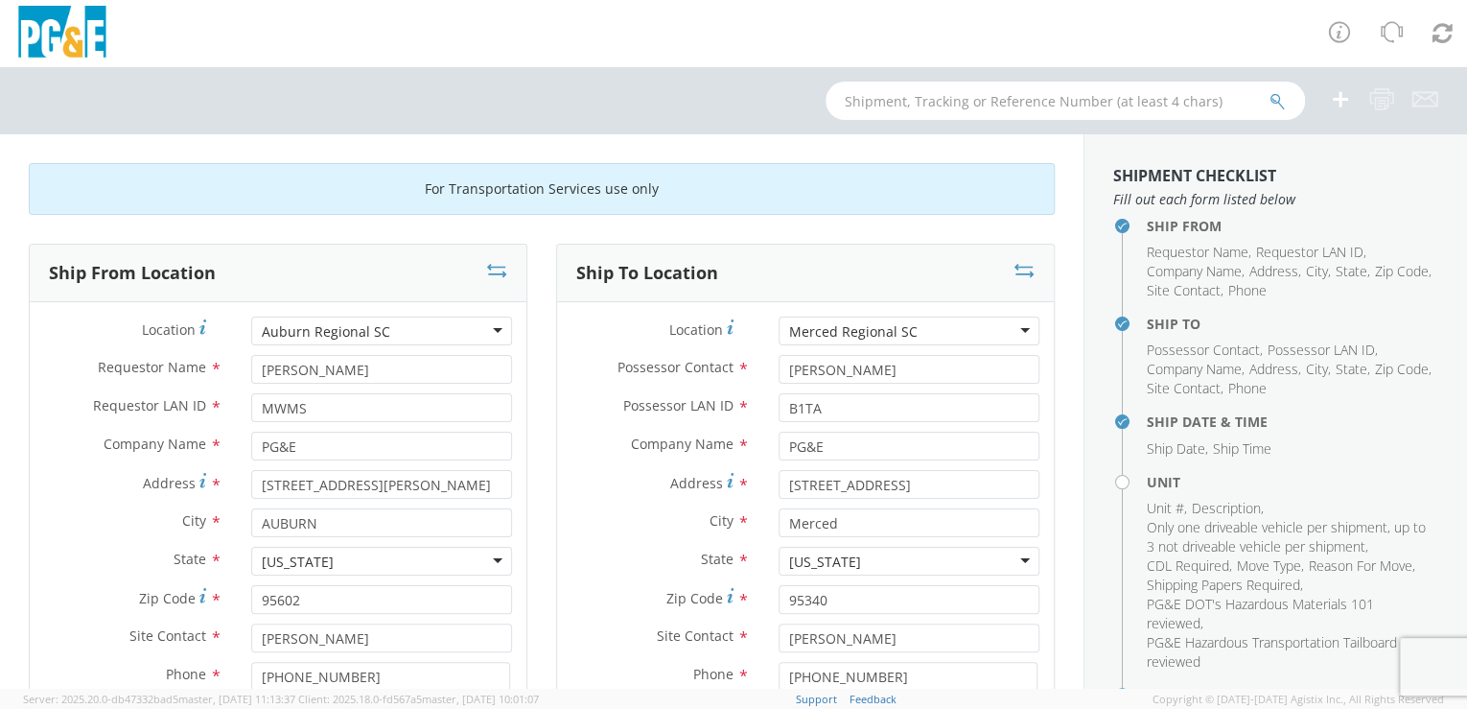
click at [1015, 268] on icon at bounding box center [1025, 270] width 20 height 19
type input "[PERSON_NAME]"
type input "B1TA"
type input "[STREET_ADDRESS]"
type input "Merced"
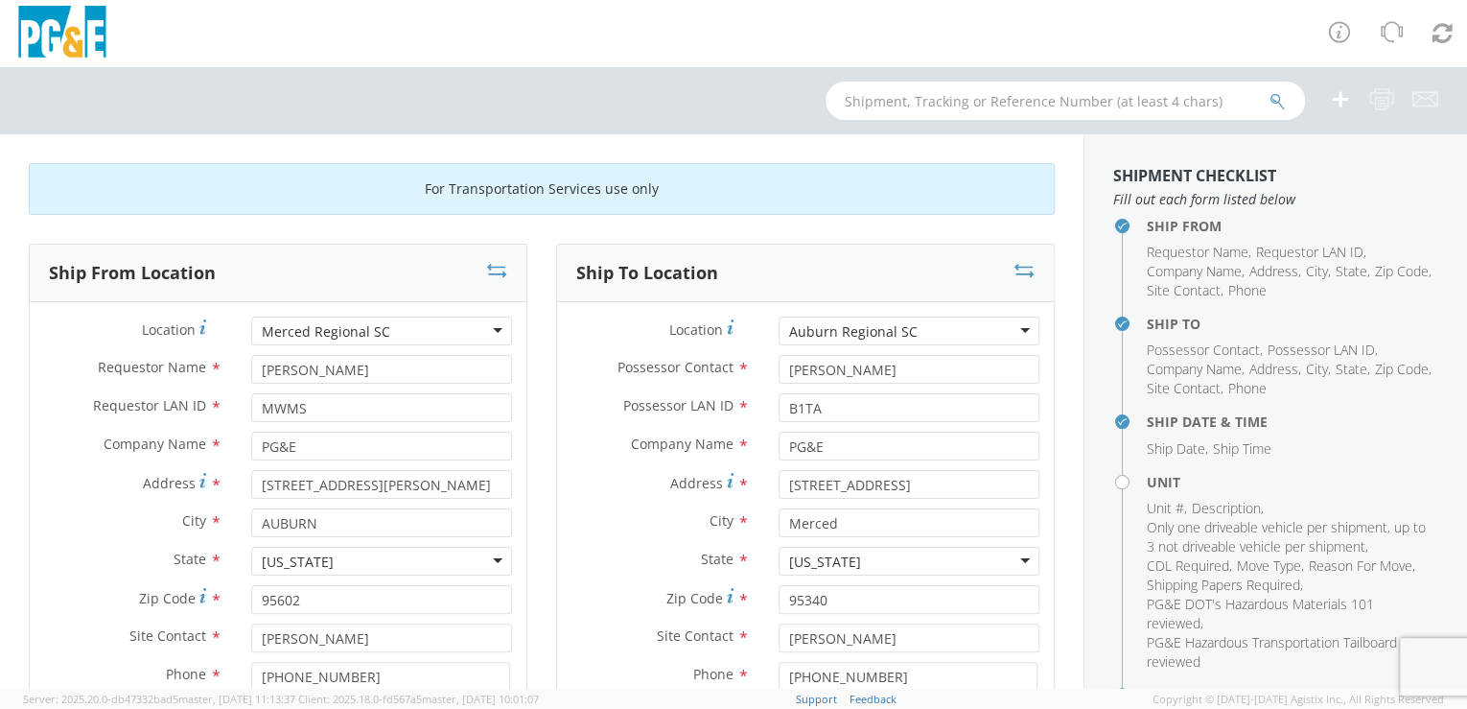
type input "95340"
type input "[PERSON_NAME]"
type input "[PHONE_NUMBER]"
type input "[PERSON_NAME]"
type input "MWMS"
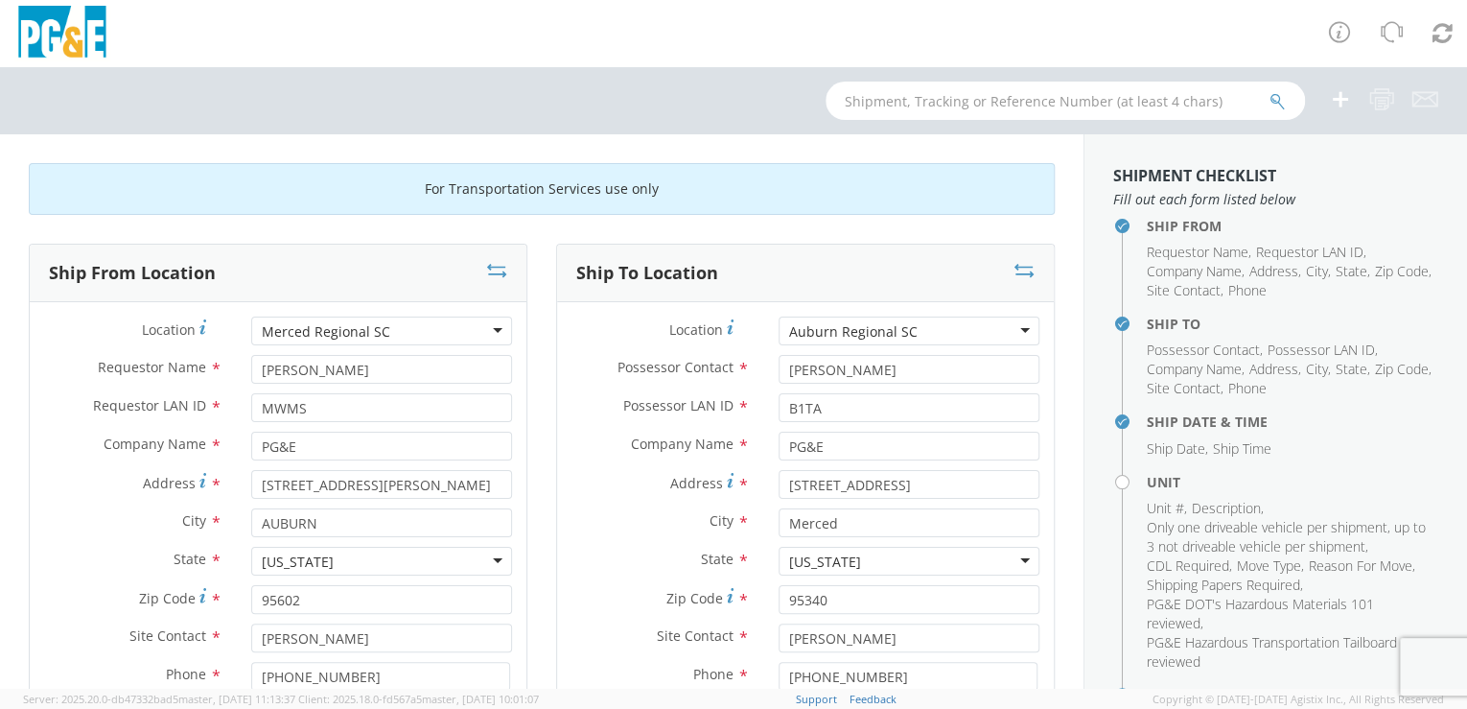
type input "[STREET_ADDRESS][PERSON_NAME]"
type input "AUBURN"
type input "95602"
type input "[PERSON_NAME]"
type input "[PHONE_NUMBER]"
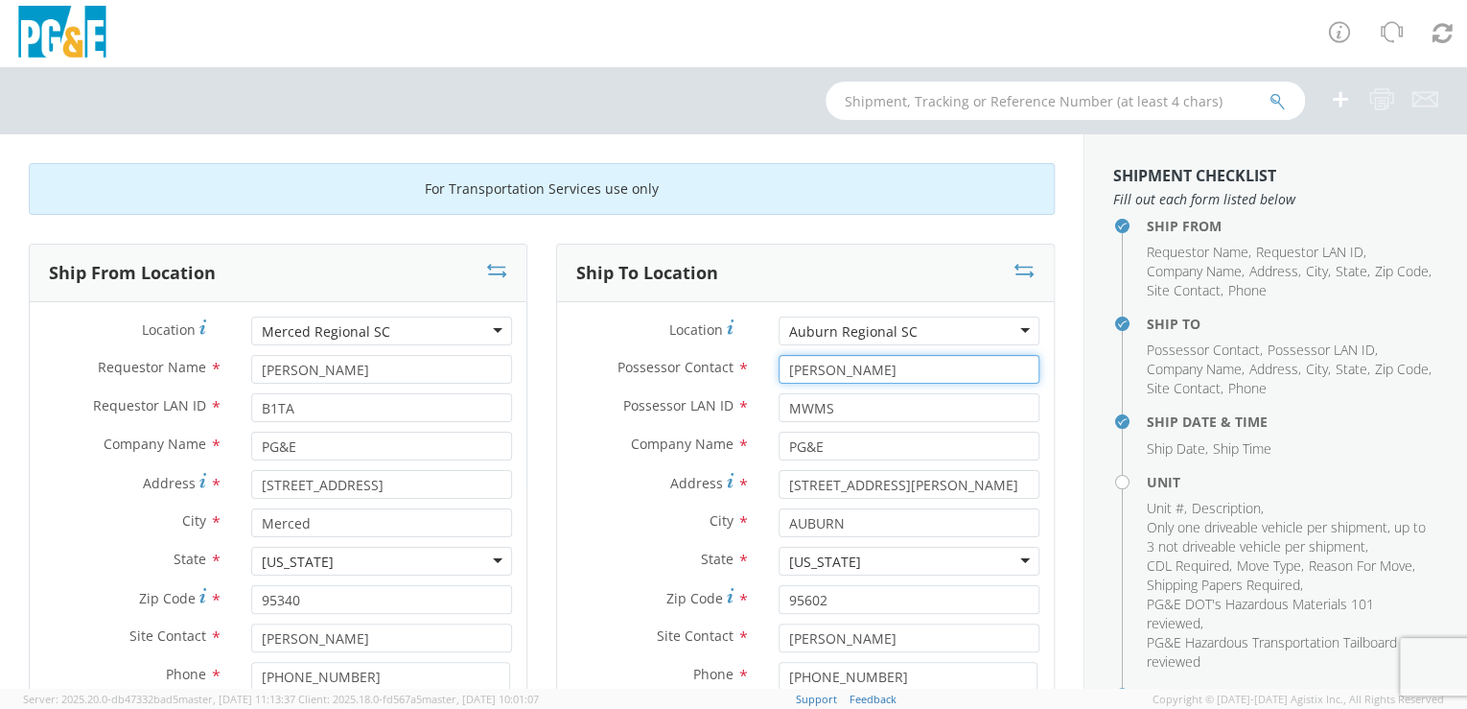
drag, startPoint x: 875, startPoint y: 374, endPoint x: 753, endPoint y: 377, distance: 122.8
click at [753, 377] on div "Possessor Contact * [PERSON_NAME]" at bounding box center [805, 369] width 497 height 29
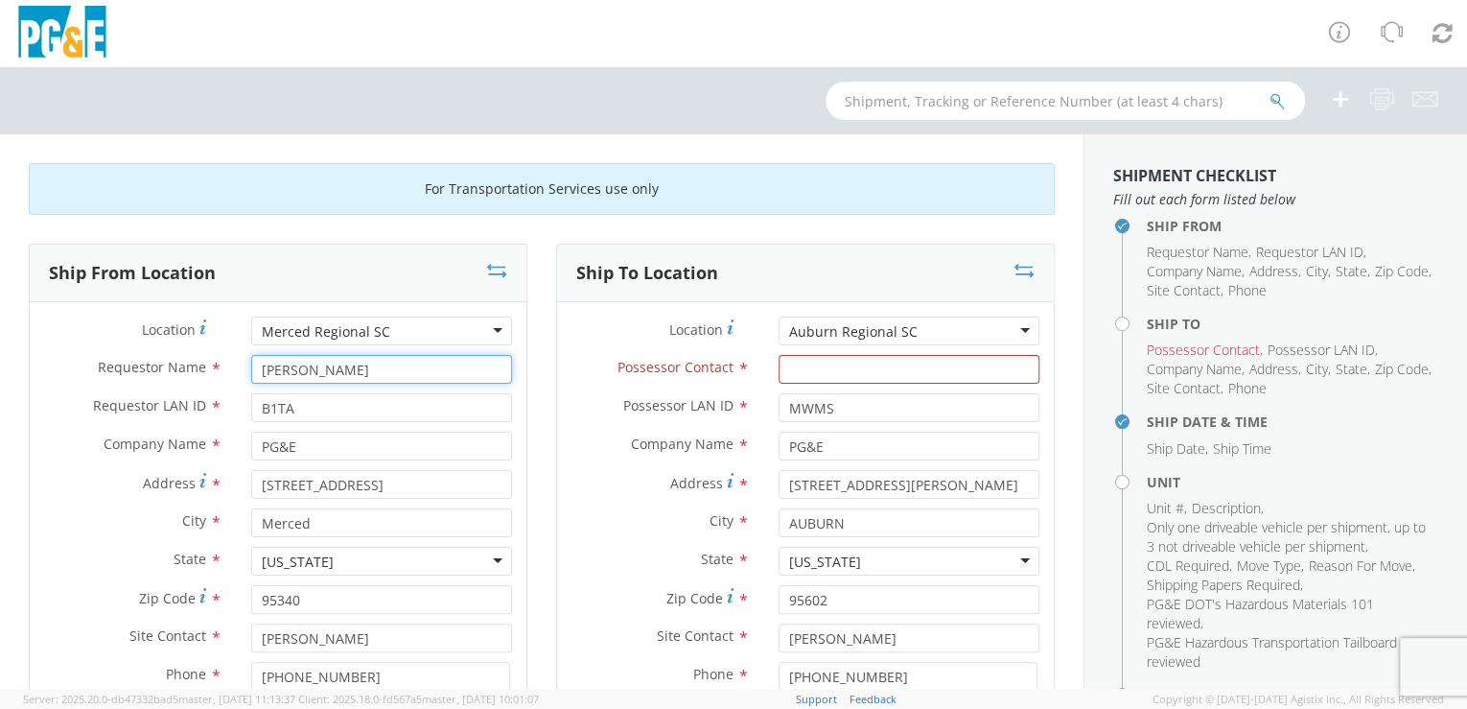
drag, startPoint x: 348, startPoint y: 371, endPoint x: 235, endPoint y: 374, distance: 113.2
click at [237, 375] on div "[PERSON_NAME]" at bounding box center [382, 369] width 290 height 29
drag, startPoint x: 399, startPoint y: 331, endPoint x: 418, endPoint y: 329, distance: 19.3
click at [405, 331] on div "Merced Regional SC" at bounding box center [381, 330] width 261 height 29
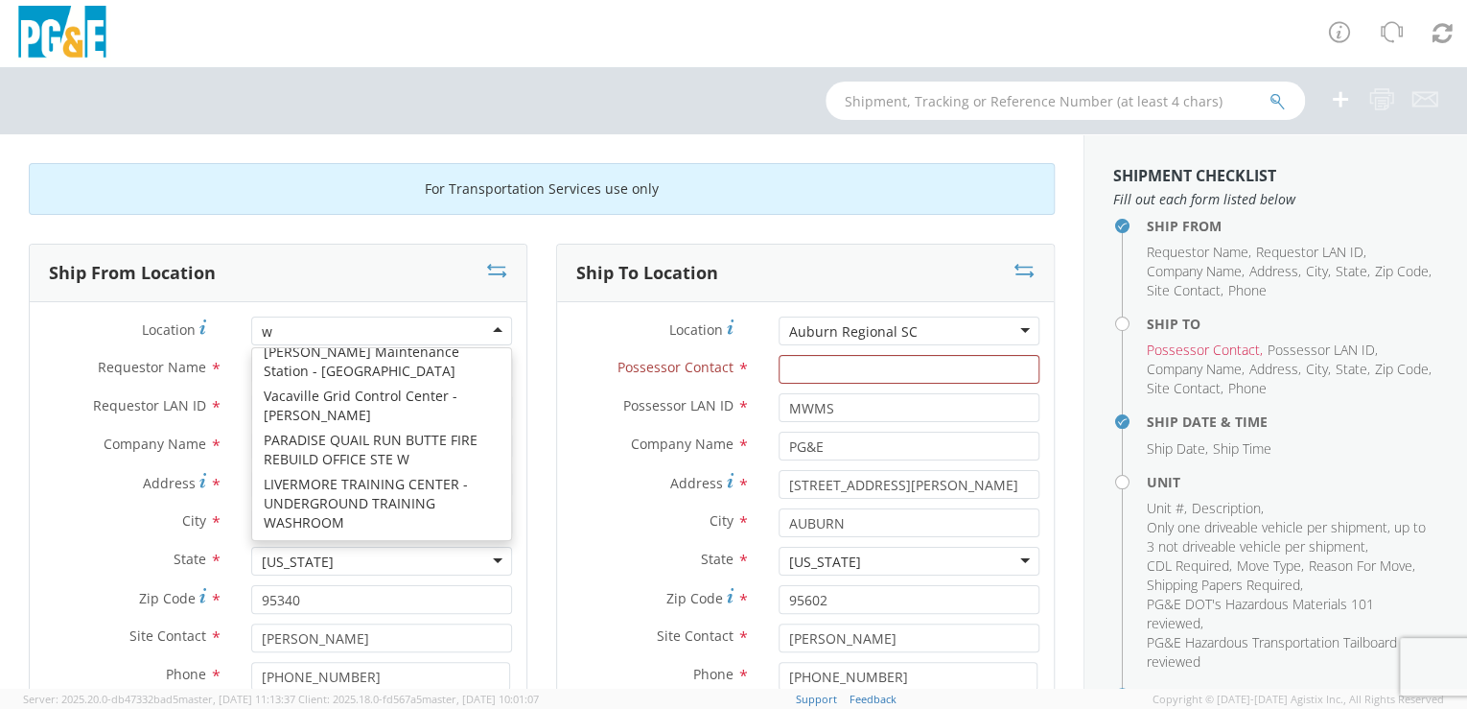
scroll to position [4, 0]
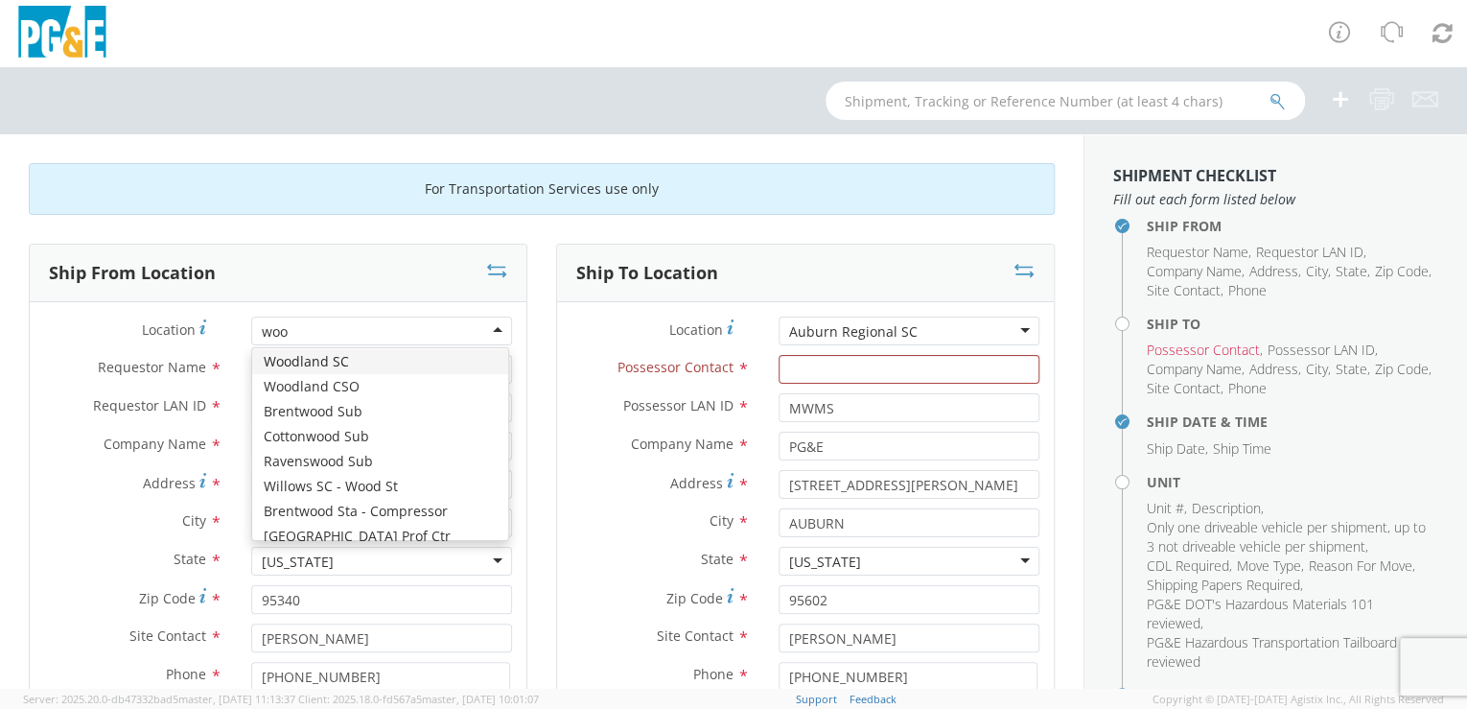
type input "wood"
type input "[STREET_ADDRESS][US_STATE]"
type input "WOODLAND"
type input "95695"
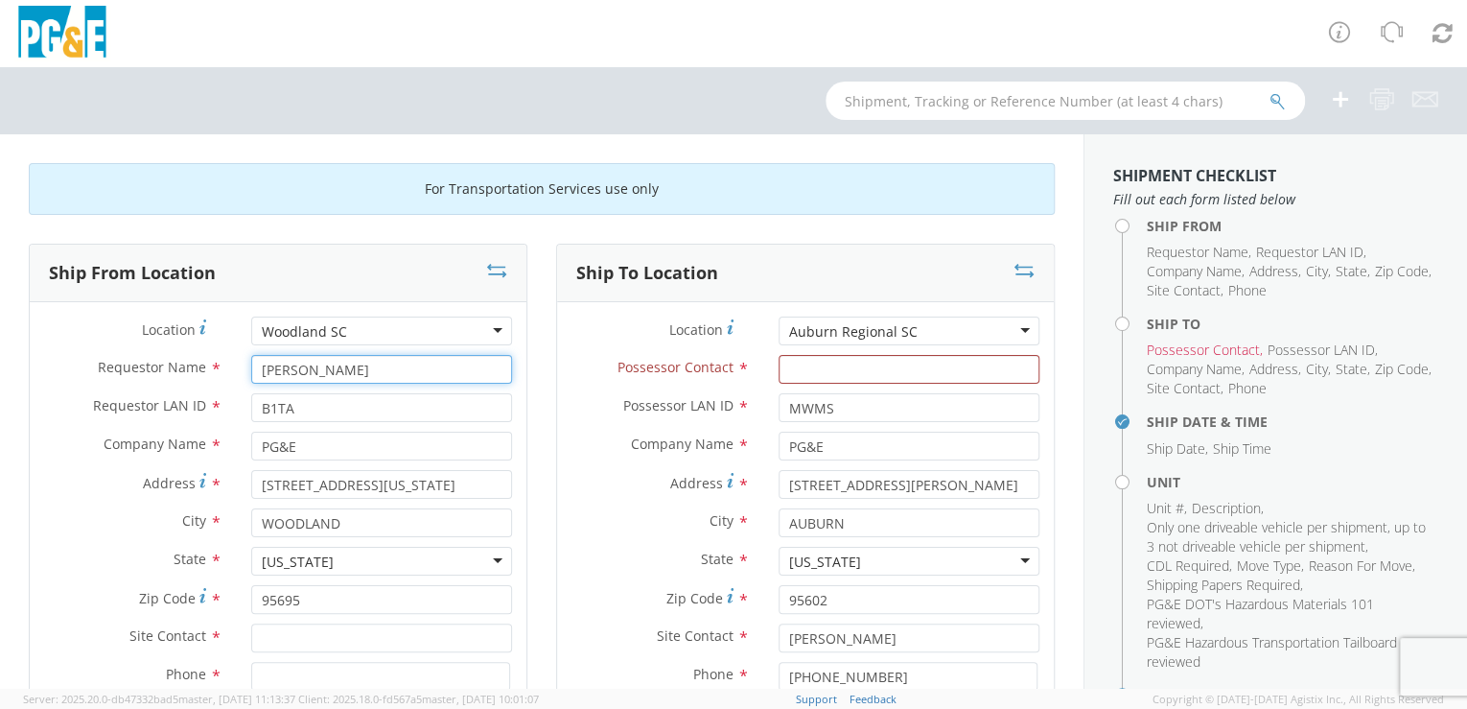
drag, startPoint x: 335, startPoint y: 369, endPoint x: 238, endPoint y: 364, distance: 97.0
click at [238, 364] on div "[PERSON_NAME]" at bounding box center [382, 369] width 290 height 29
paste input "[PERSON_NAME]"
type input "[PERSON_NAME]"
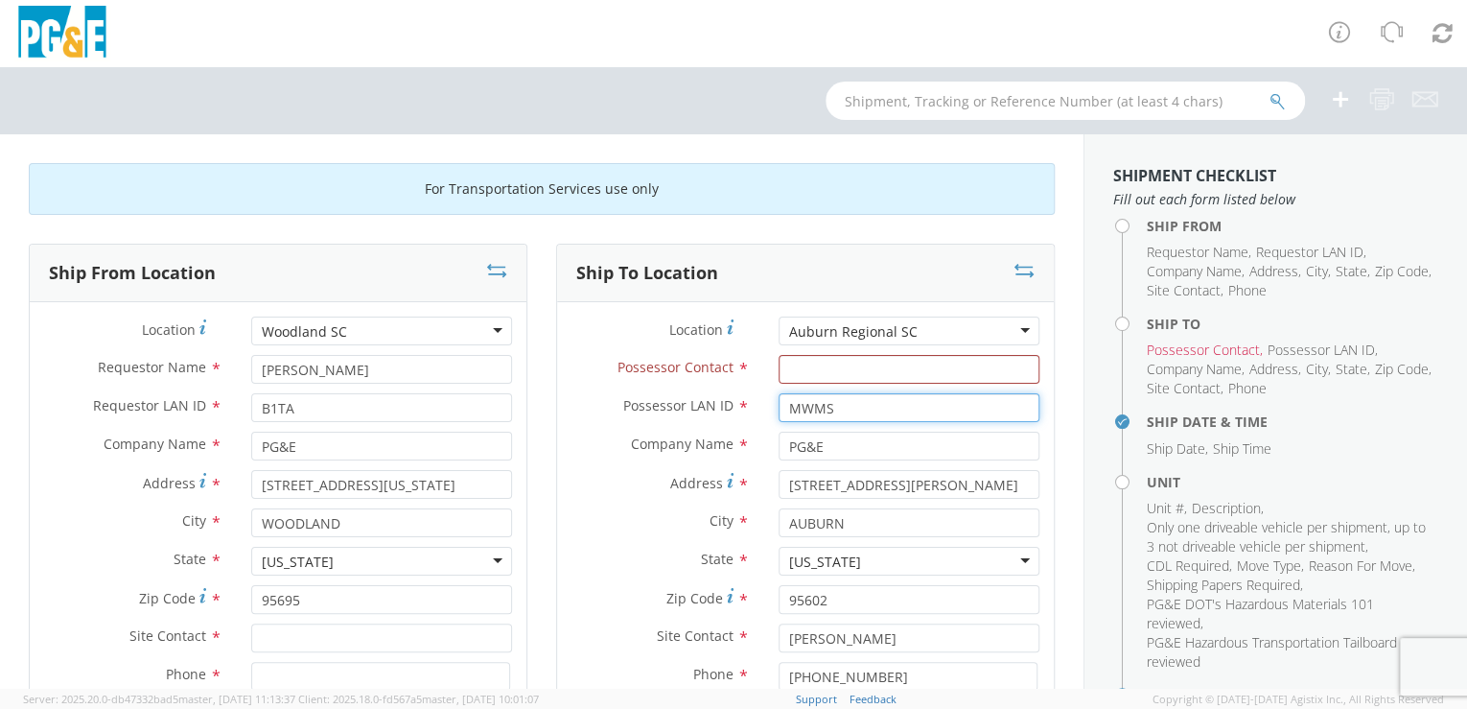
drag, startPoint x: 811, startPoint y: 411, endPoint x: 773, endPoint y: 410, distance: 38.4
click at [764, 411] on div "MWMS" at bounding box center [909, 407] width 290 height 29
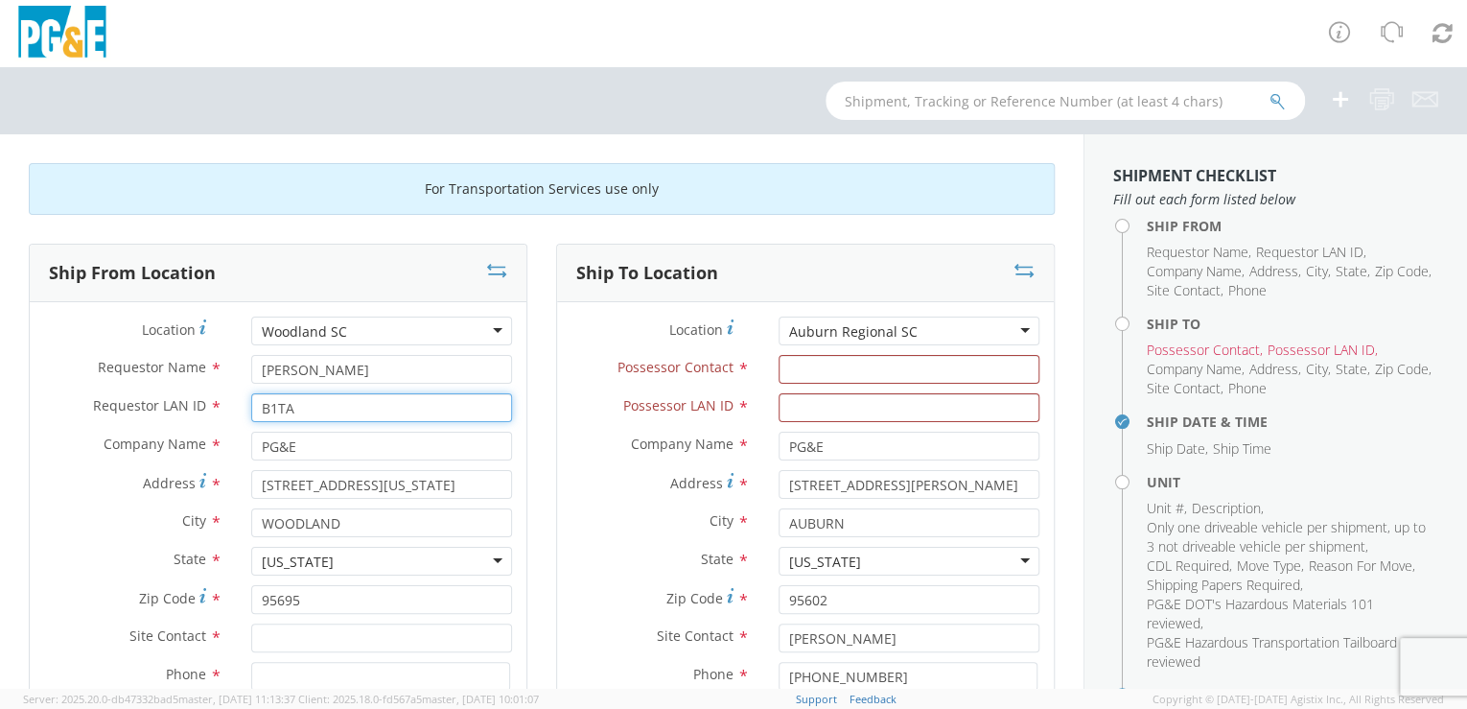
drag, startPoint x: 294, startPoint y: 408, endPoint x: 227, endPoint y: 404, distance: 67.2
click at [226, 406] on div "Requestor LAN ID * B1TA" at bounding box center [278, 407] width 497 height 29
paste input "MWMS"
type input "MWMS"
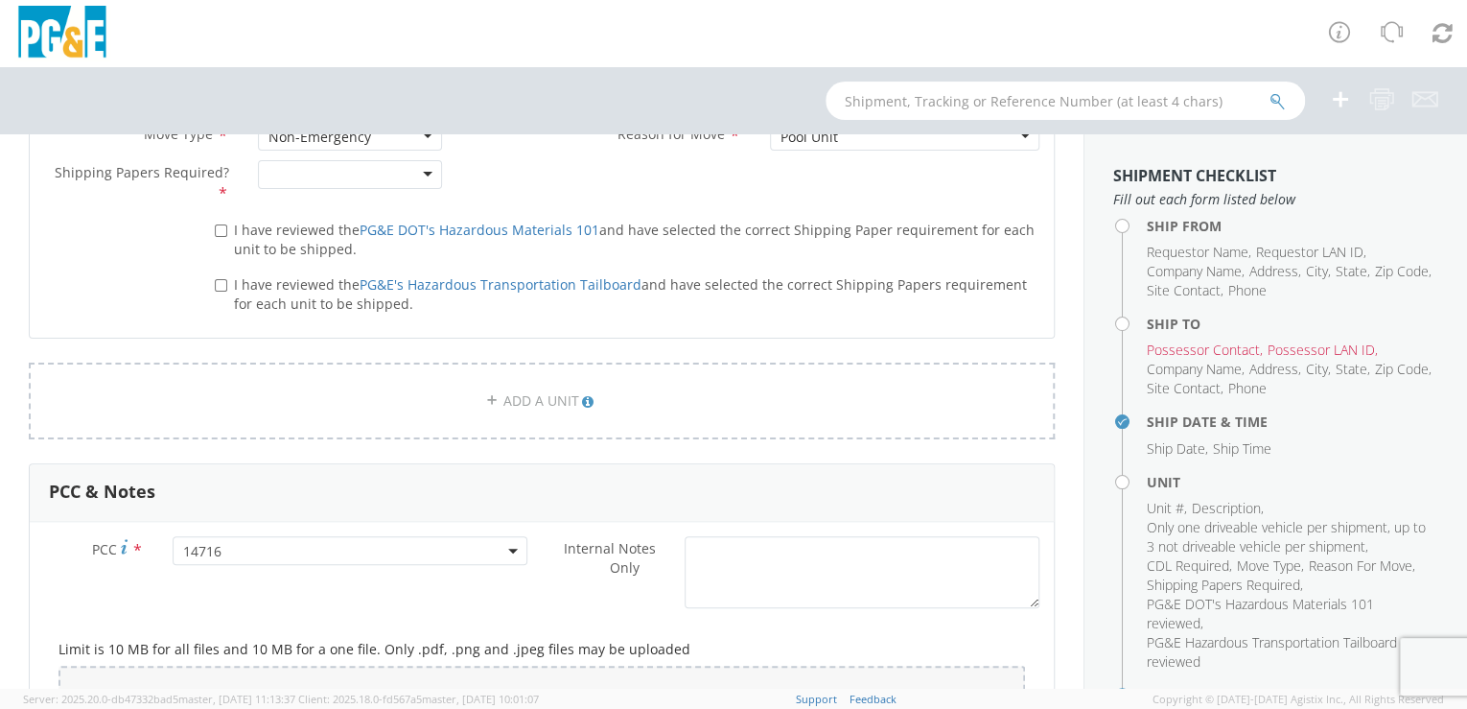
scroll to position [1235, 0]
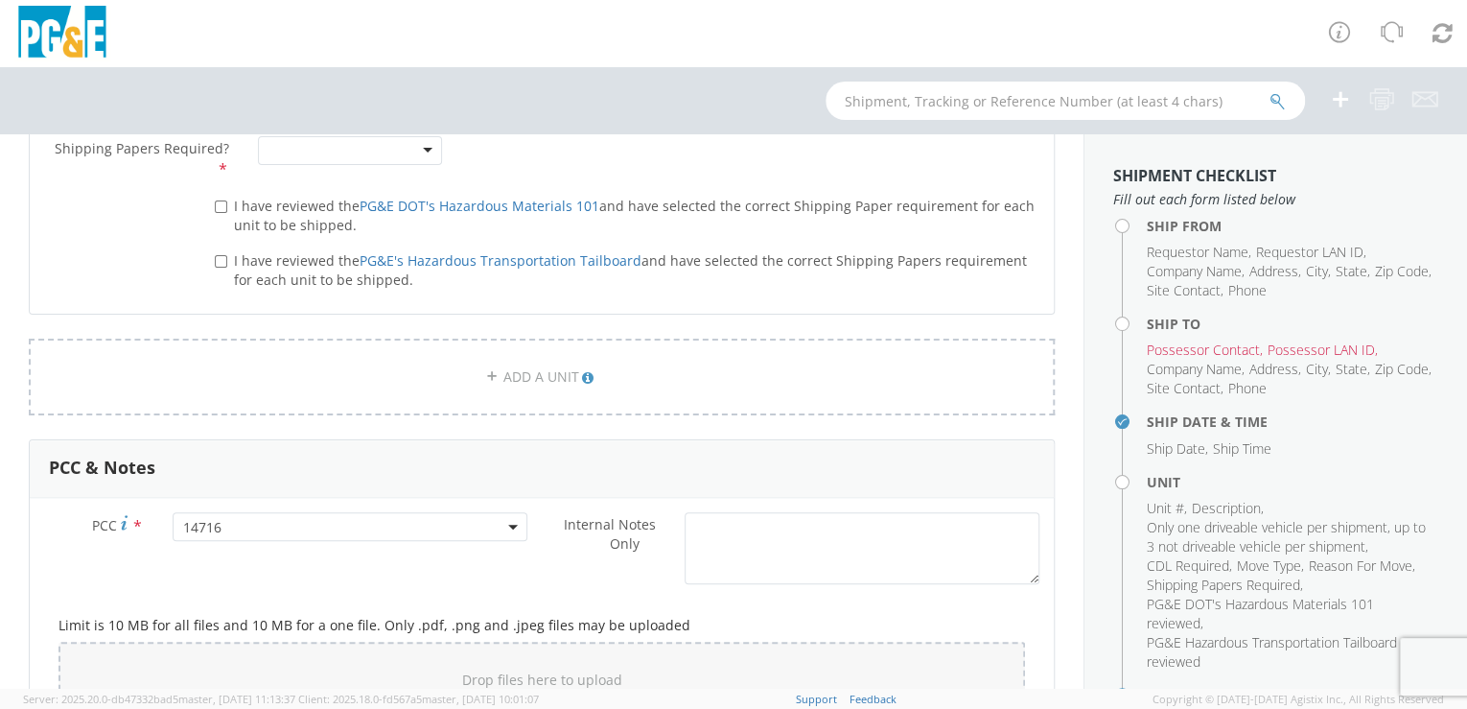
click at [255, 524] on span "14716" at bounding box center [350, 527] width 335 height 18
click at [247, 556] on input "number" at bounding box center [347, 558] width 341 height 29
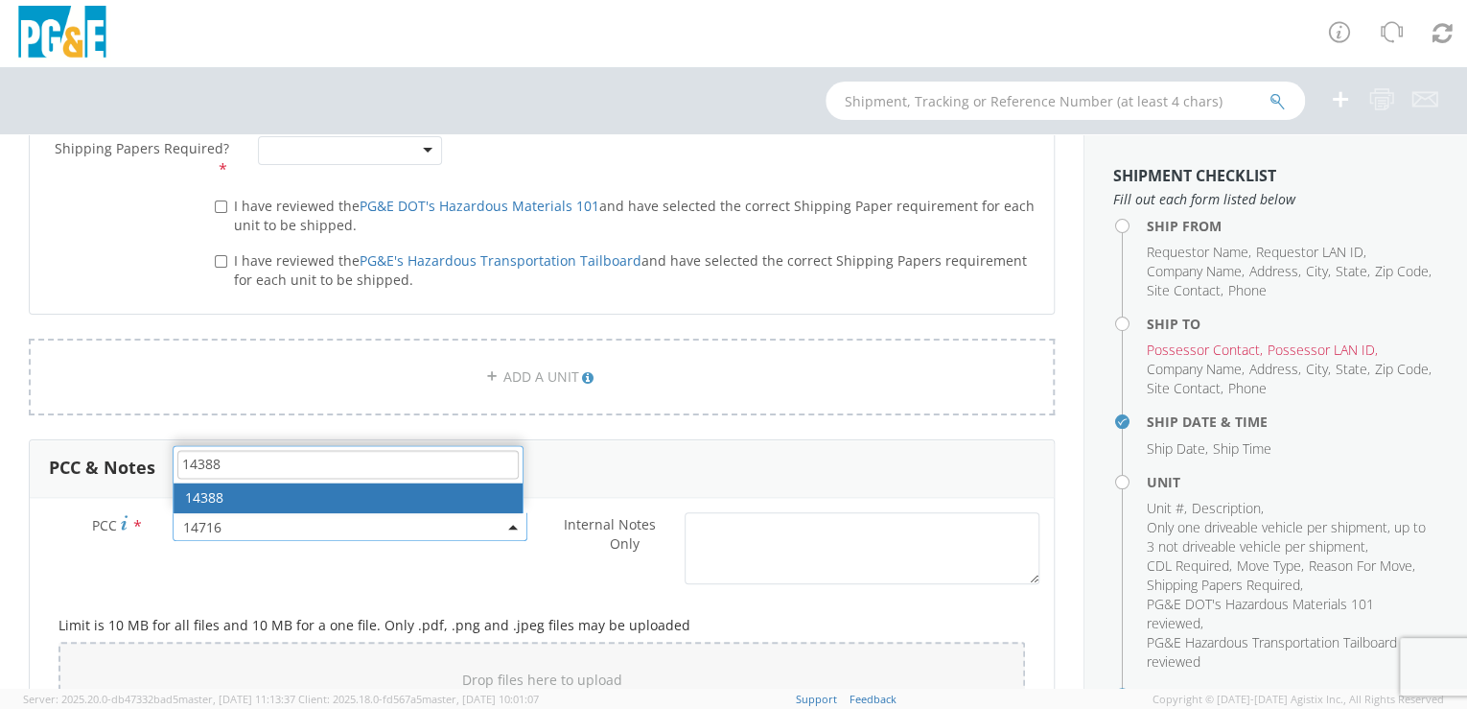
type input "14388"
select select "14388"
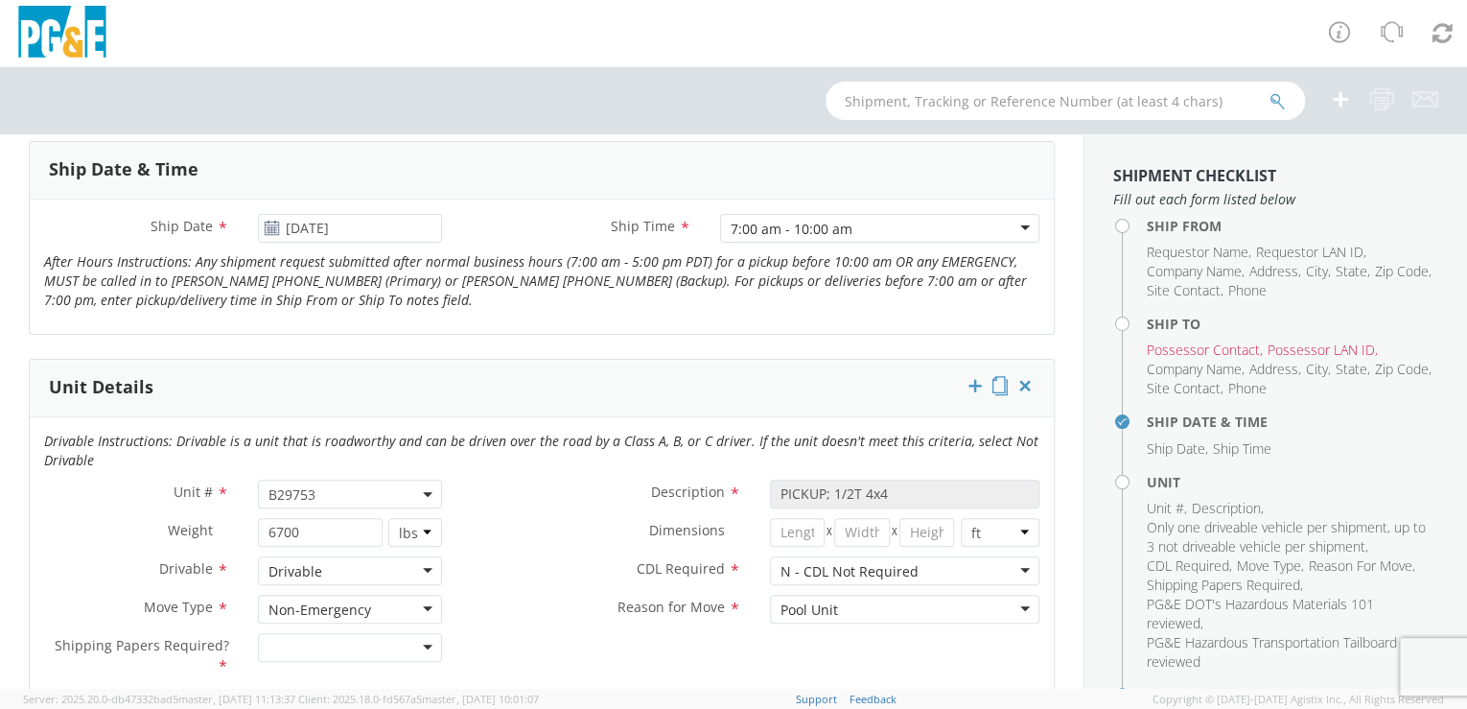
scroll to position [816, 0]
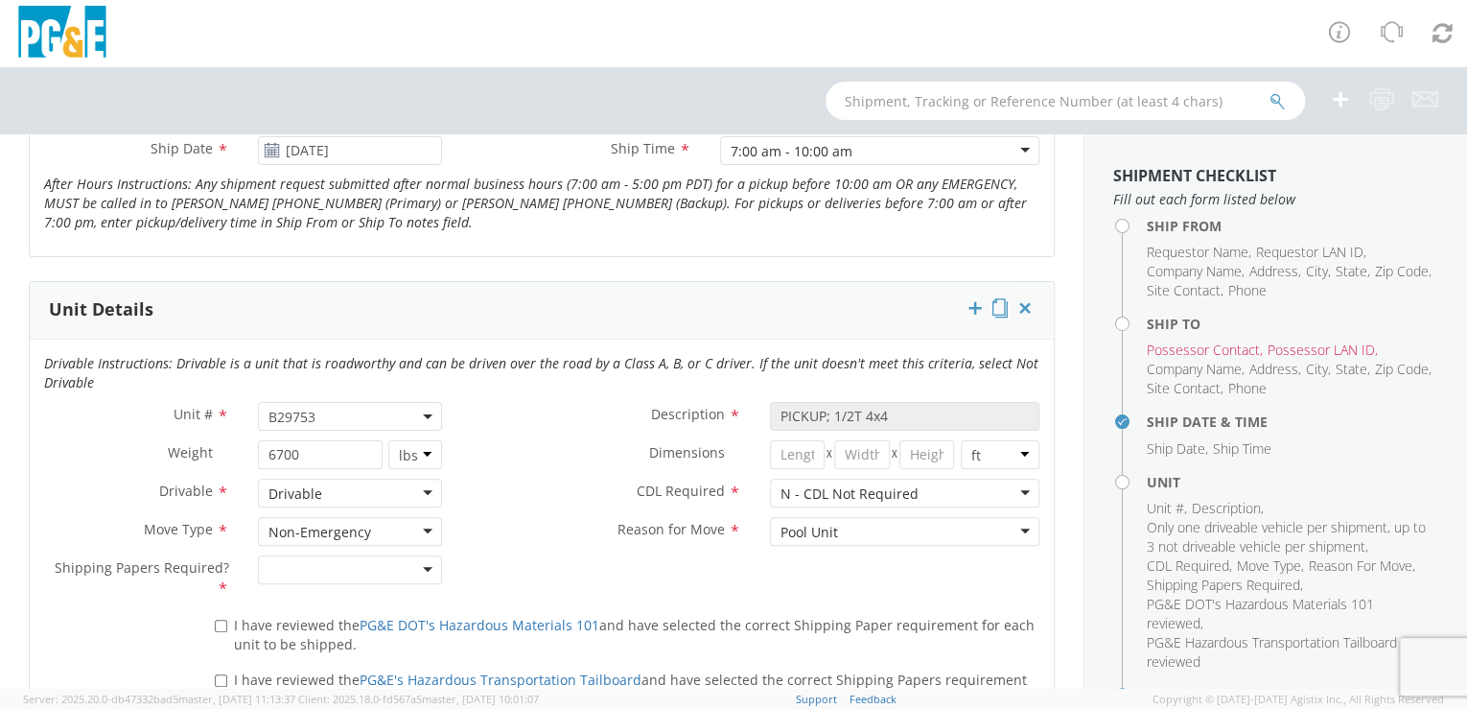
click at [330, 414] on span "B29753" at bounding box center [350, 417] width 164 height 18
click at [277, 447] on input "search" at bounding box center [349, 447] width 173 height 29
paste input "B32275"
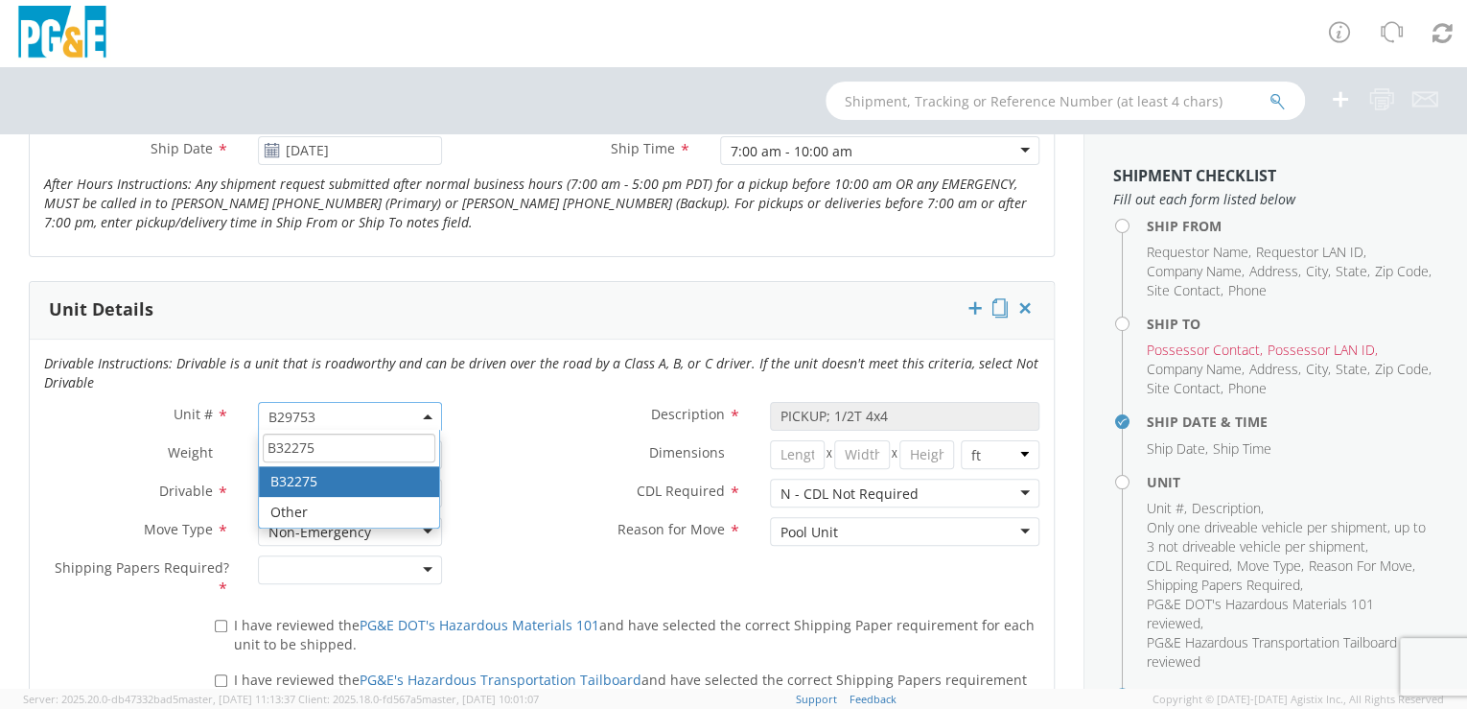
type input "B32275"
type input "PICKUP; COMPACT 4X4"
type input "5600"
select select "B32275"
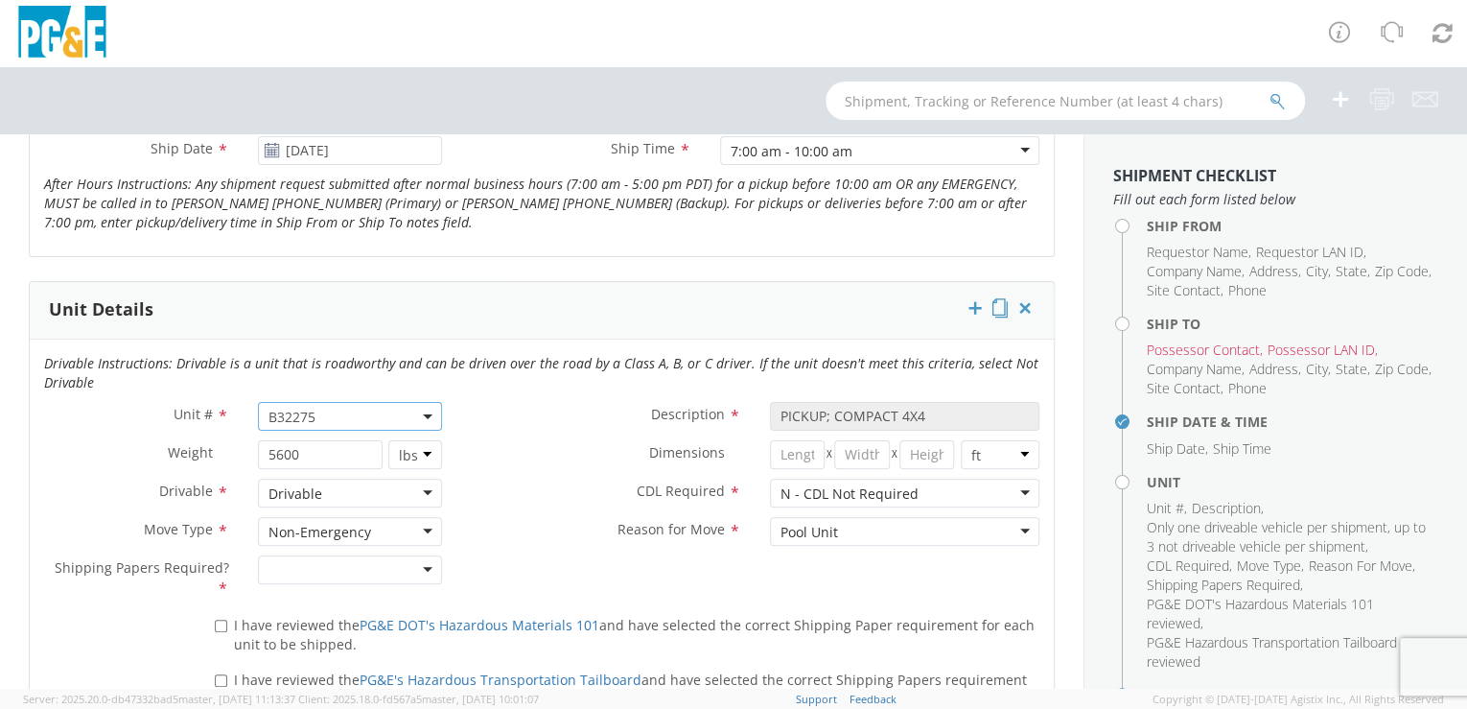
click at [419, 568] on div at bounding box center [350, 569] width 185 height 29
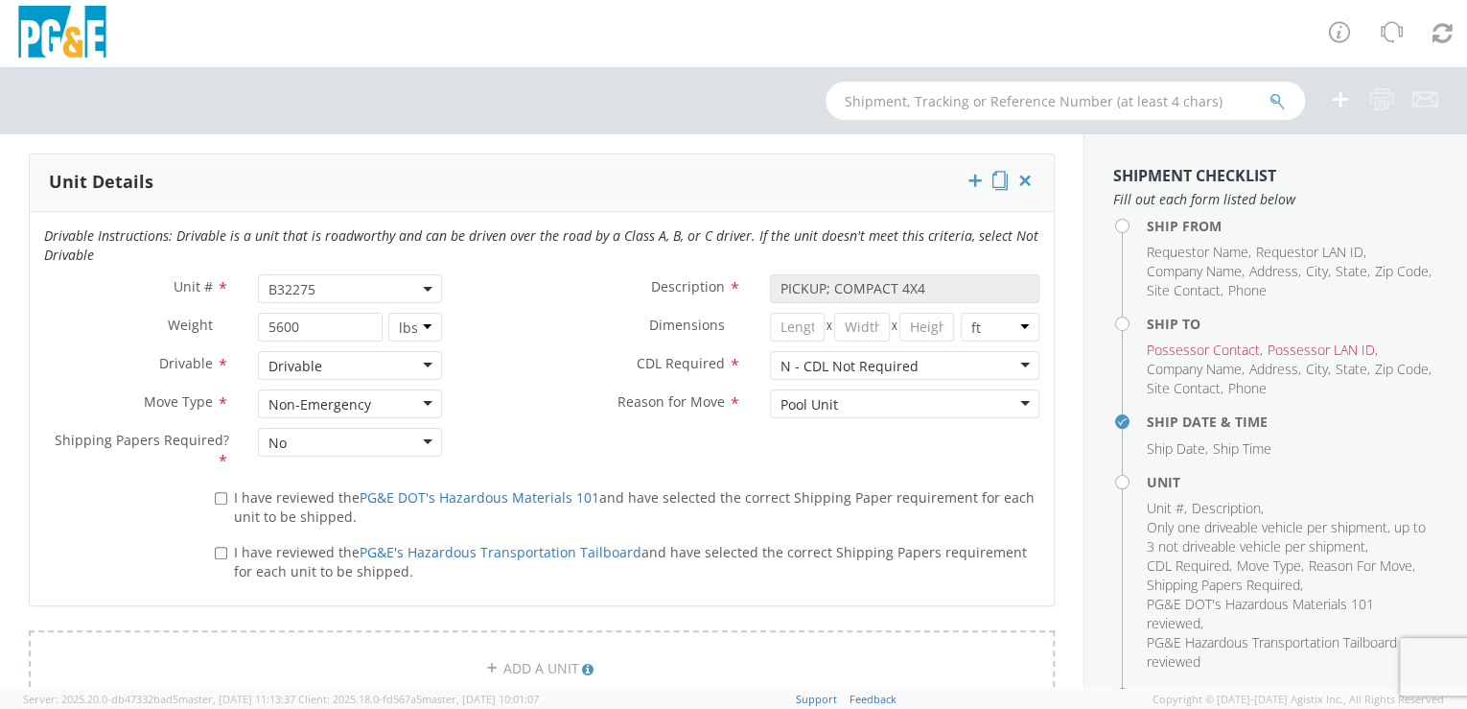
scroll to position [1018, 0]
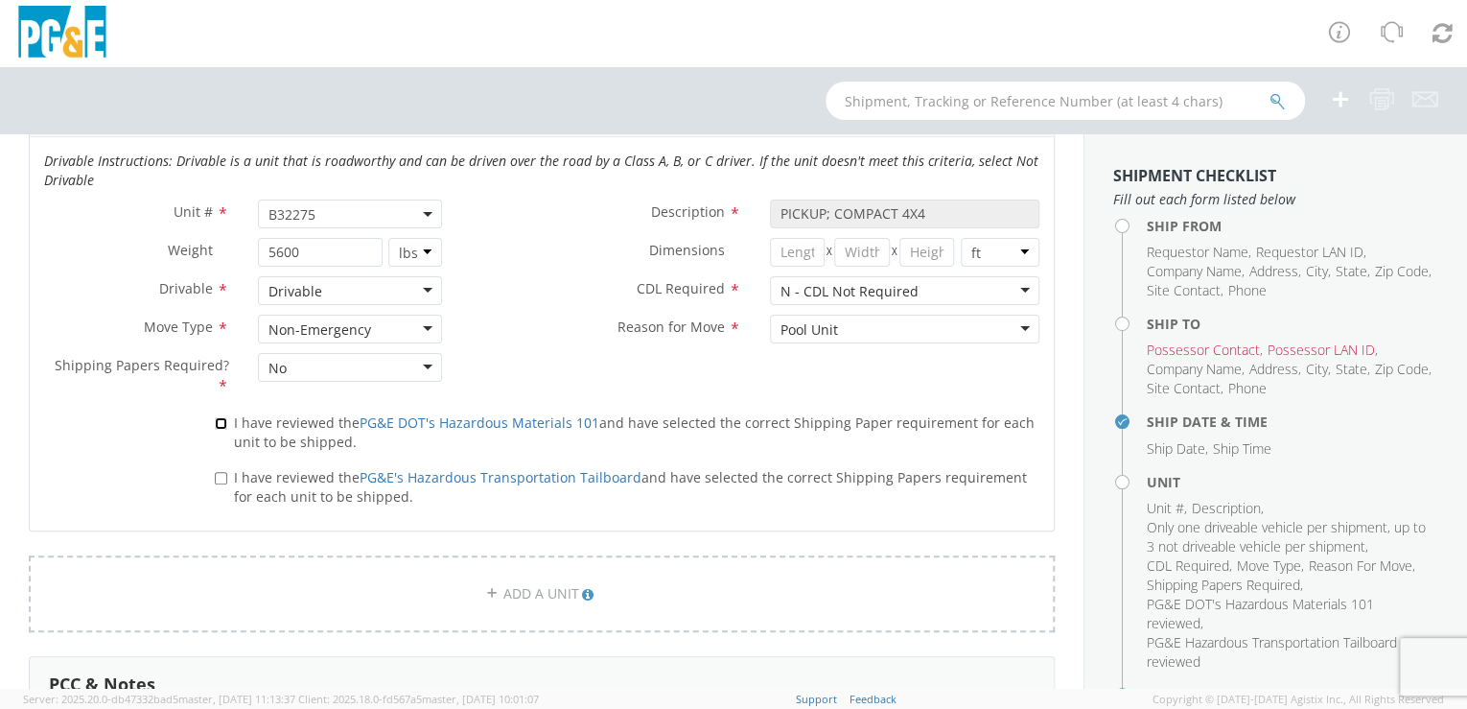
drag, startPoint x: 215, startPoint y: 420, endPoint x: 209, endPoint y: 432, distance: 13.7
click at [215, 422] on input "I have reviewed the PG&E DOT's Hazardous Materials 101 and have selected the co…" at bounding box center [221, 423] width 12 height 12
checkbox input "true"
click at [215, 476] on input "I have reviewed the PG&E's Hazardous Transportation Tailboard and have selected…" at bounding box center [221, 478] width 12 height 12
checkbox input "true"
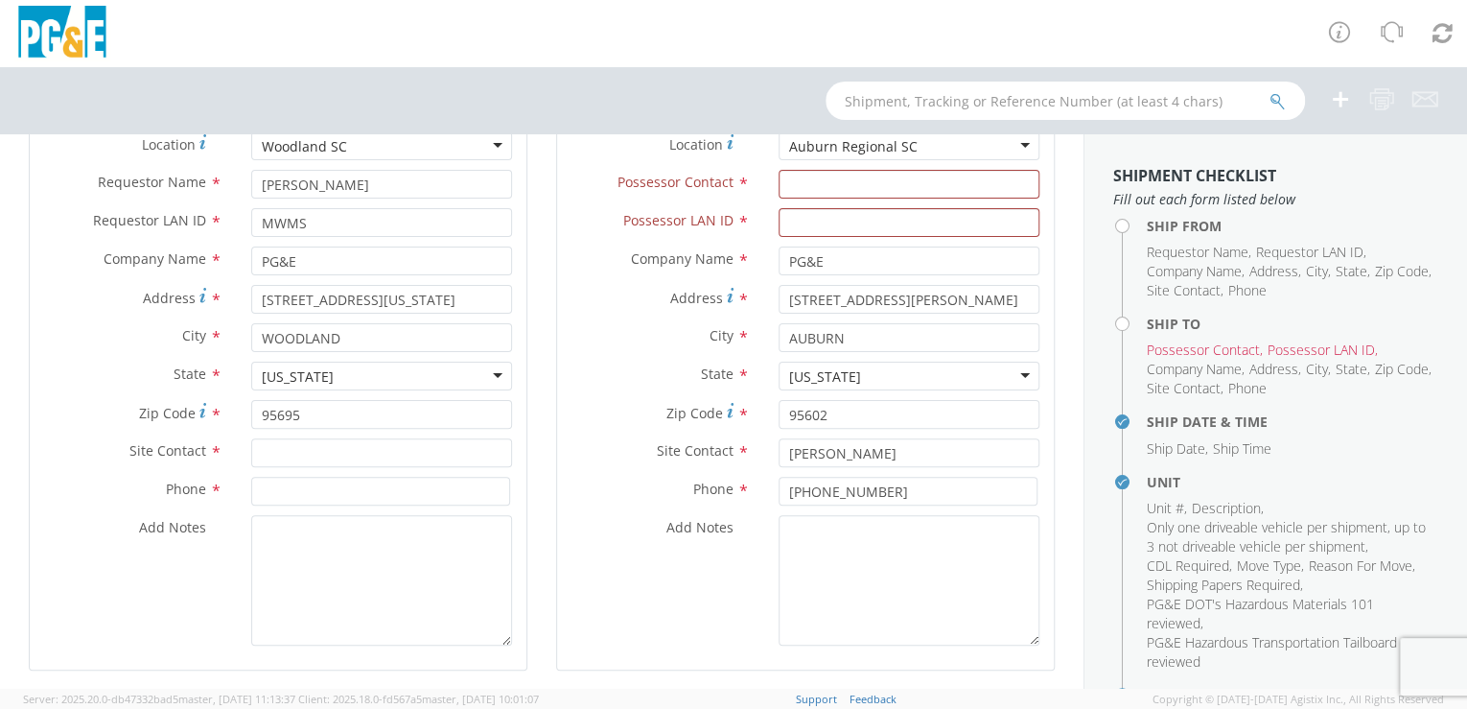
scroll to position [181, 0]
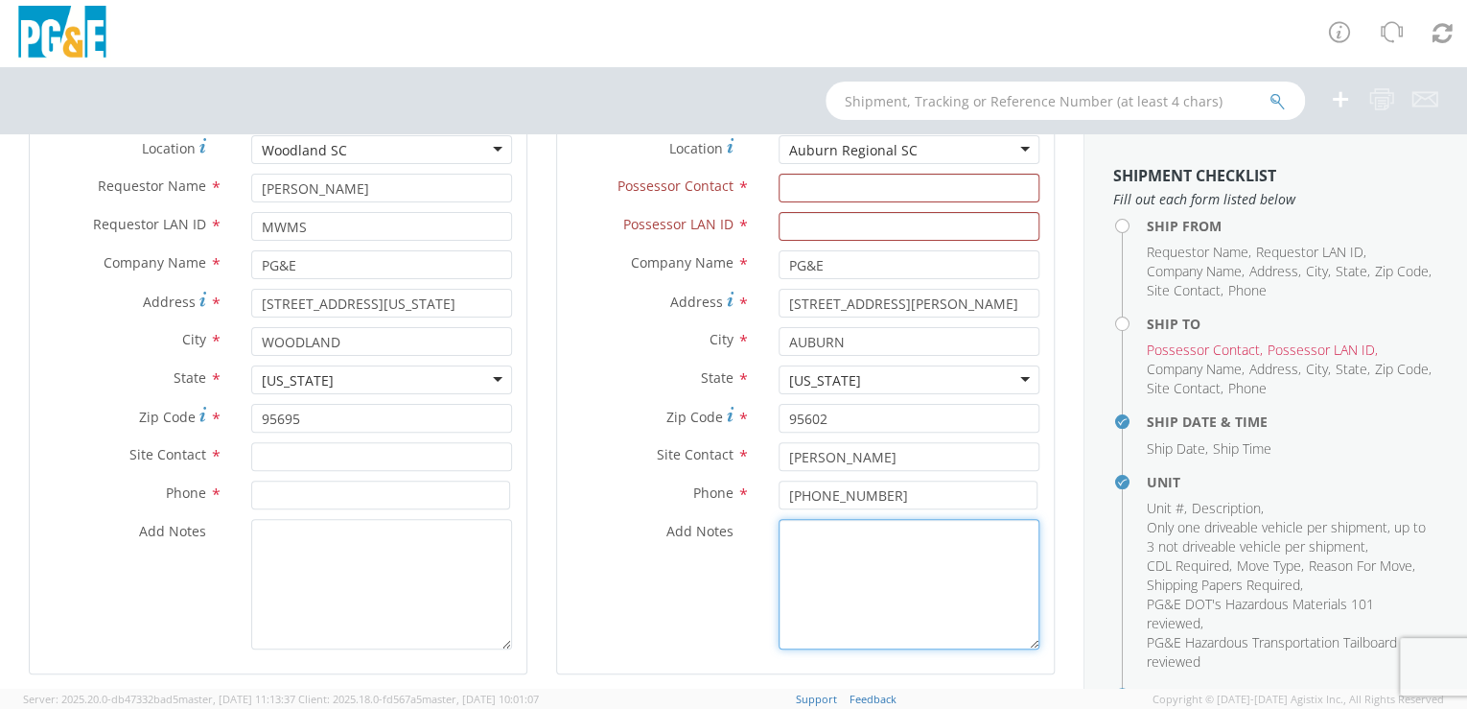
click at [805, 537] on textarea "Add Notes *" at bounding box center [909, 584] width 261 height 130
paste textarea "[PERSON_NAME]"
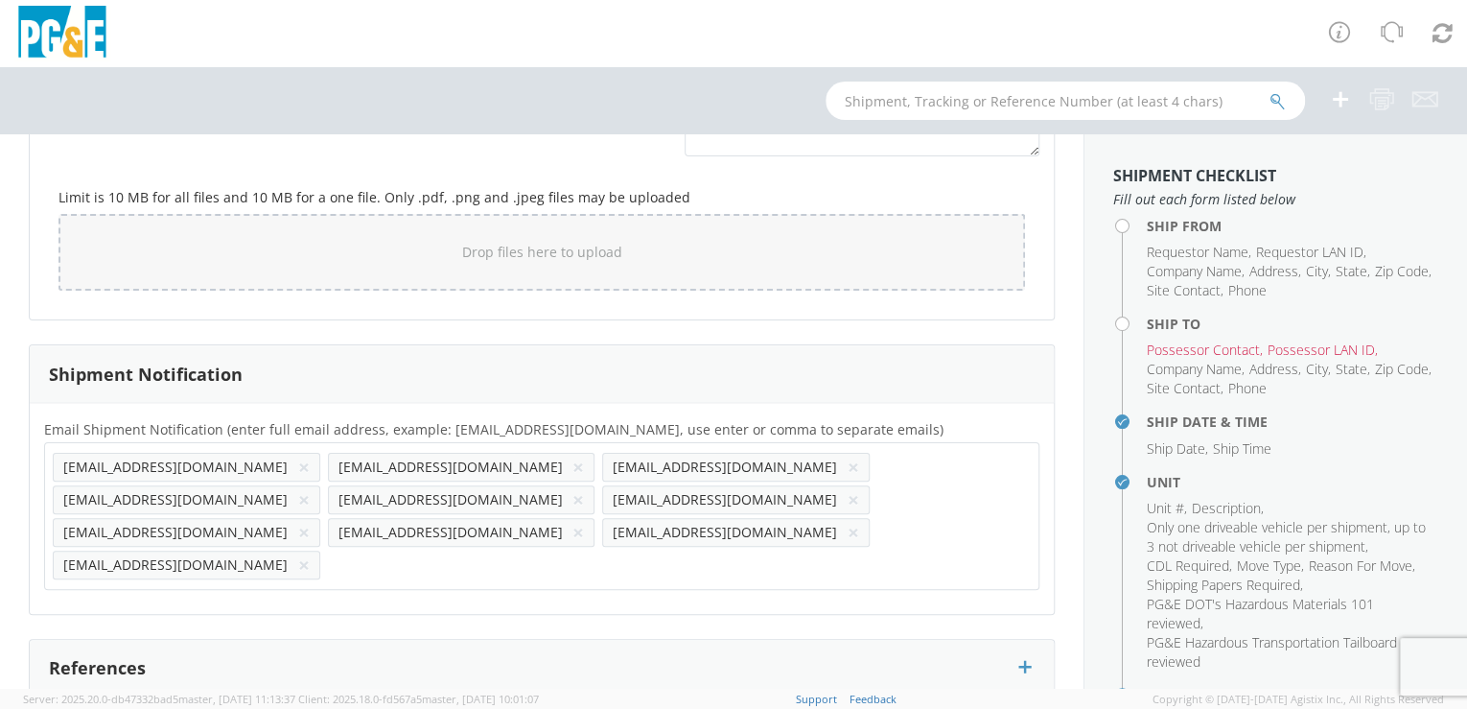
scroll to position [1730, 0]
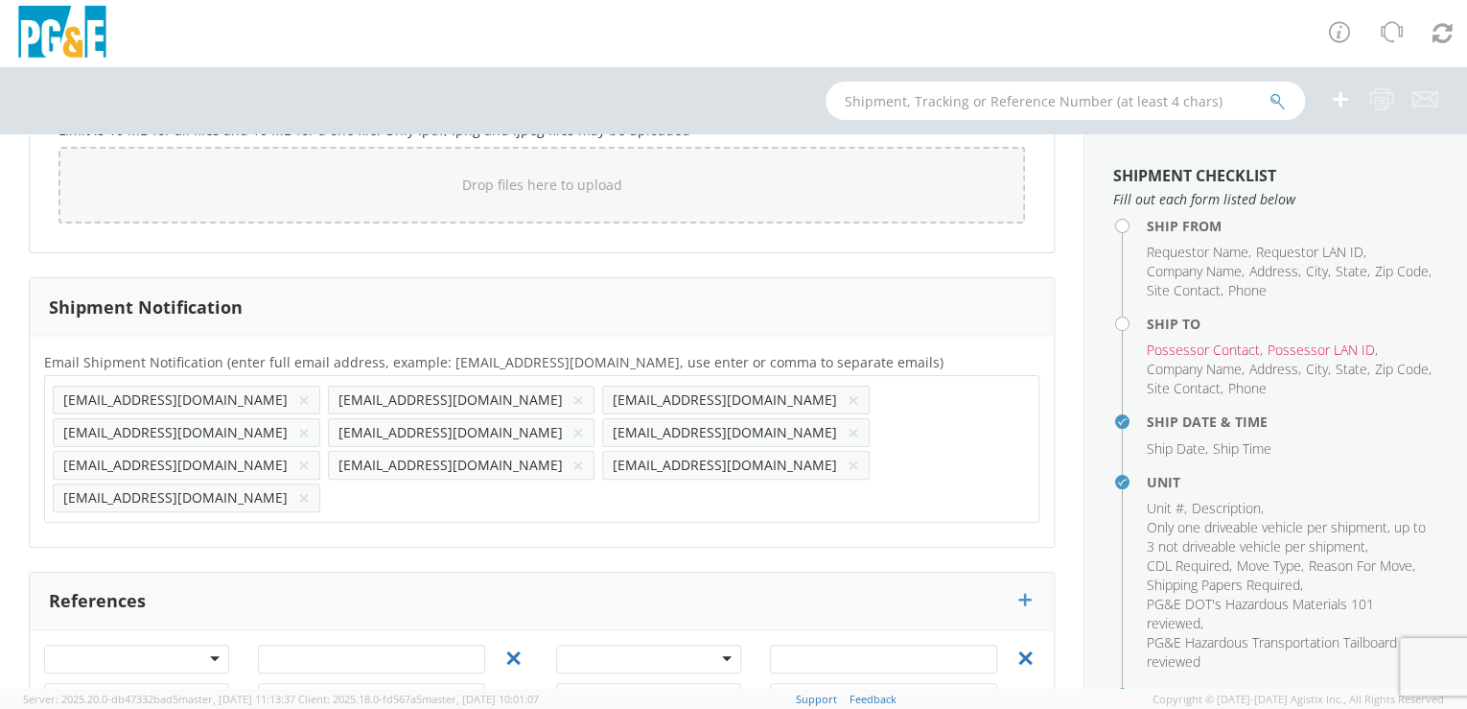
type textarea "Please hold for [PERSON_NAME]"
click at [298, 394] on button "×" at bounding box center [304, 399] width 12 height 23
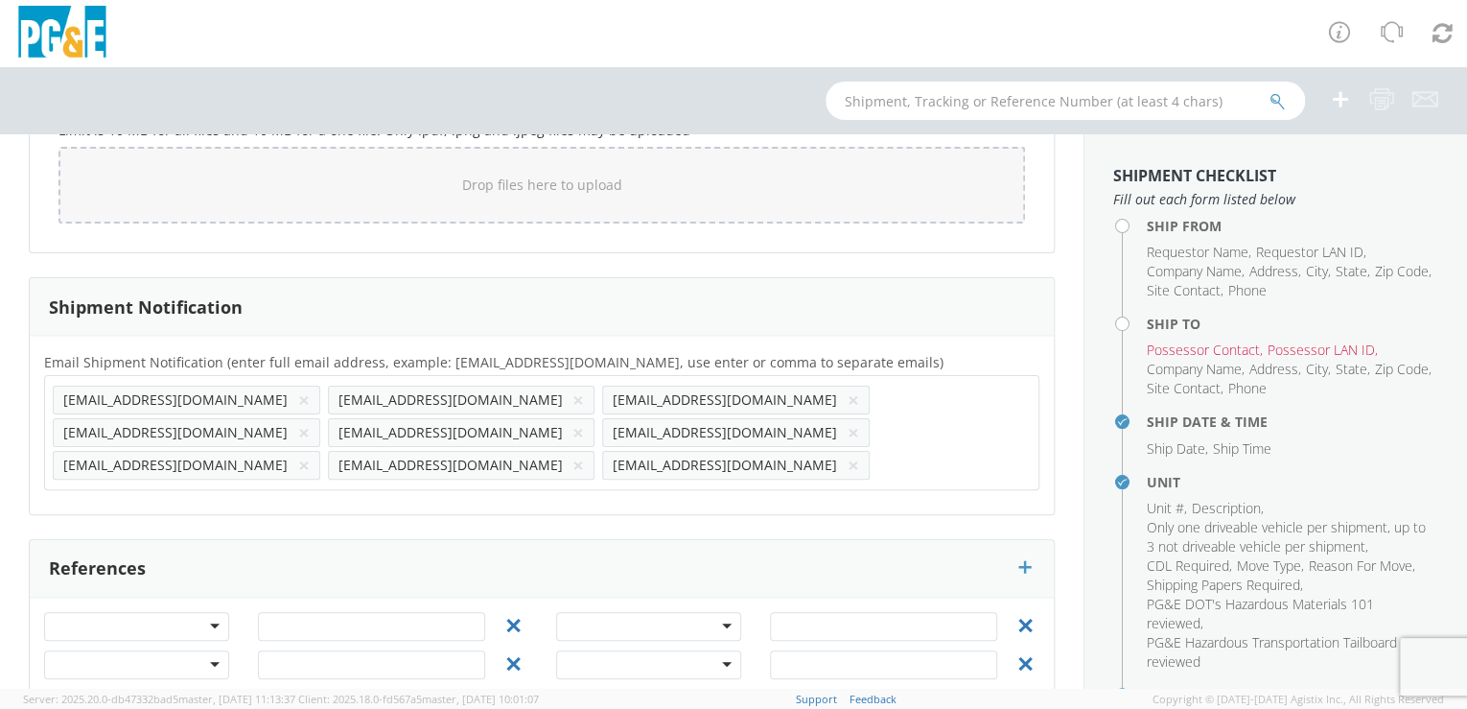
click at [572, 395] on button "×" at bounding box center [578, 399] width 12 height 23
click at [298, 454] on button "×" at bounding box center [304, 465] width 12 height 23
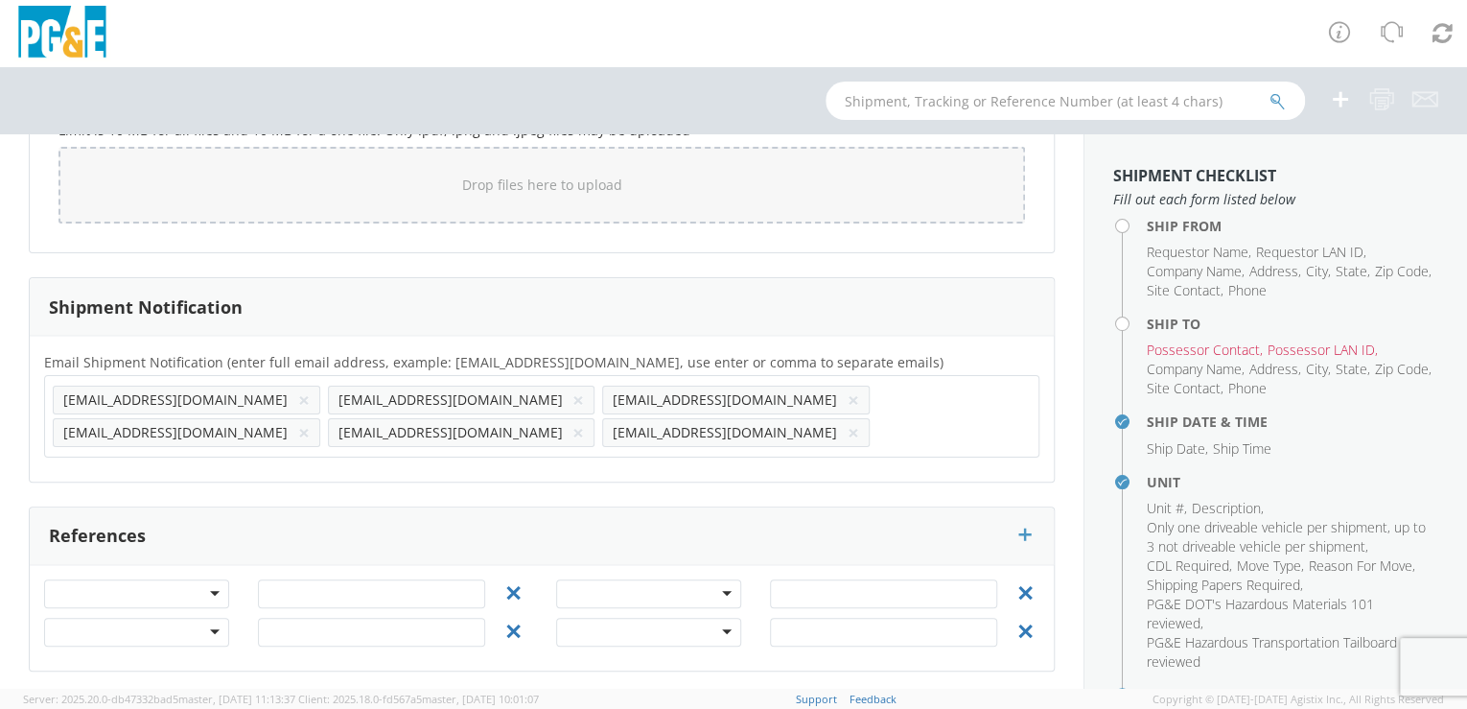
click at [310, 421] on button "×" at bounding box center [304, 432] width 12 height 23
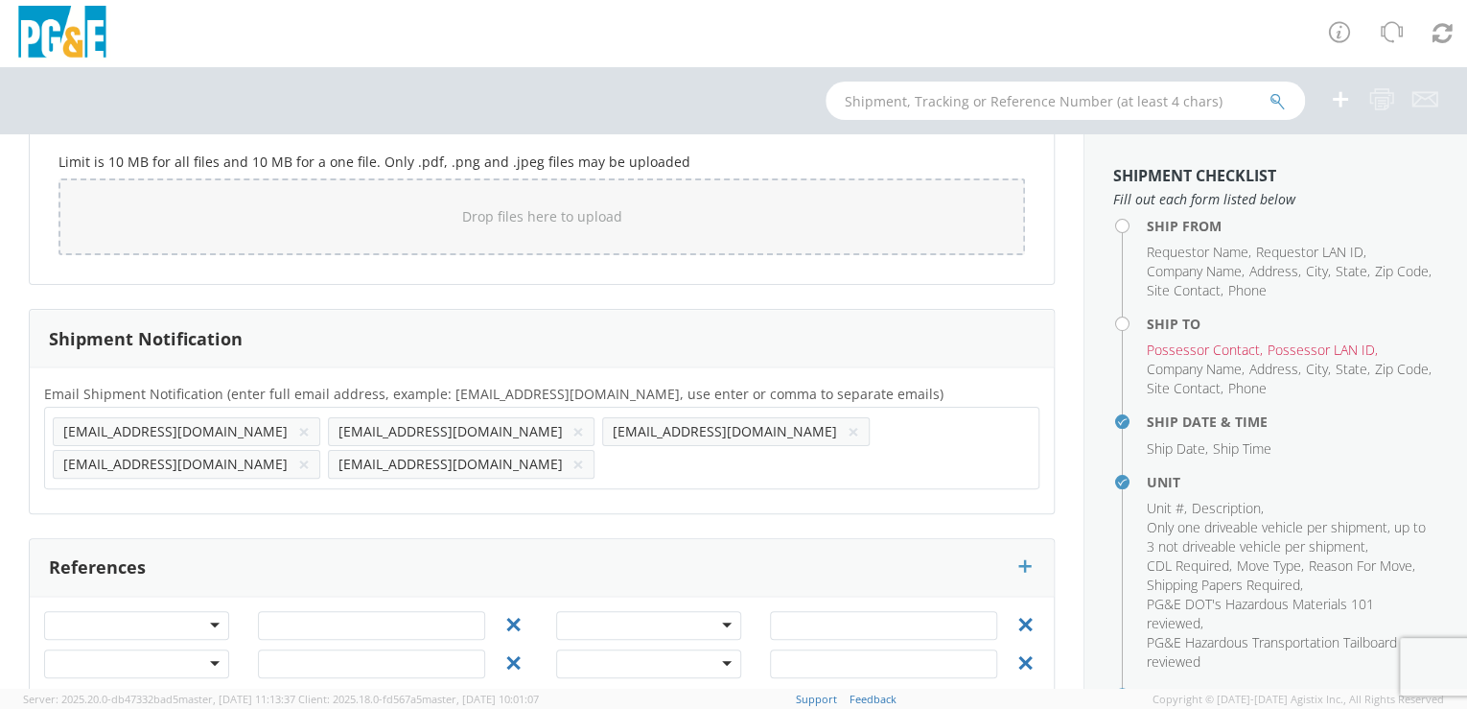
click at [622, 450] on input "text" at bounding box center [612, 464] width 20 height 28
paste input "[EMAIL_ADDRESS][DOMAIN_NAME]"
type input "[EMAIL_ADDRESS][DOMAIN_NAME]"
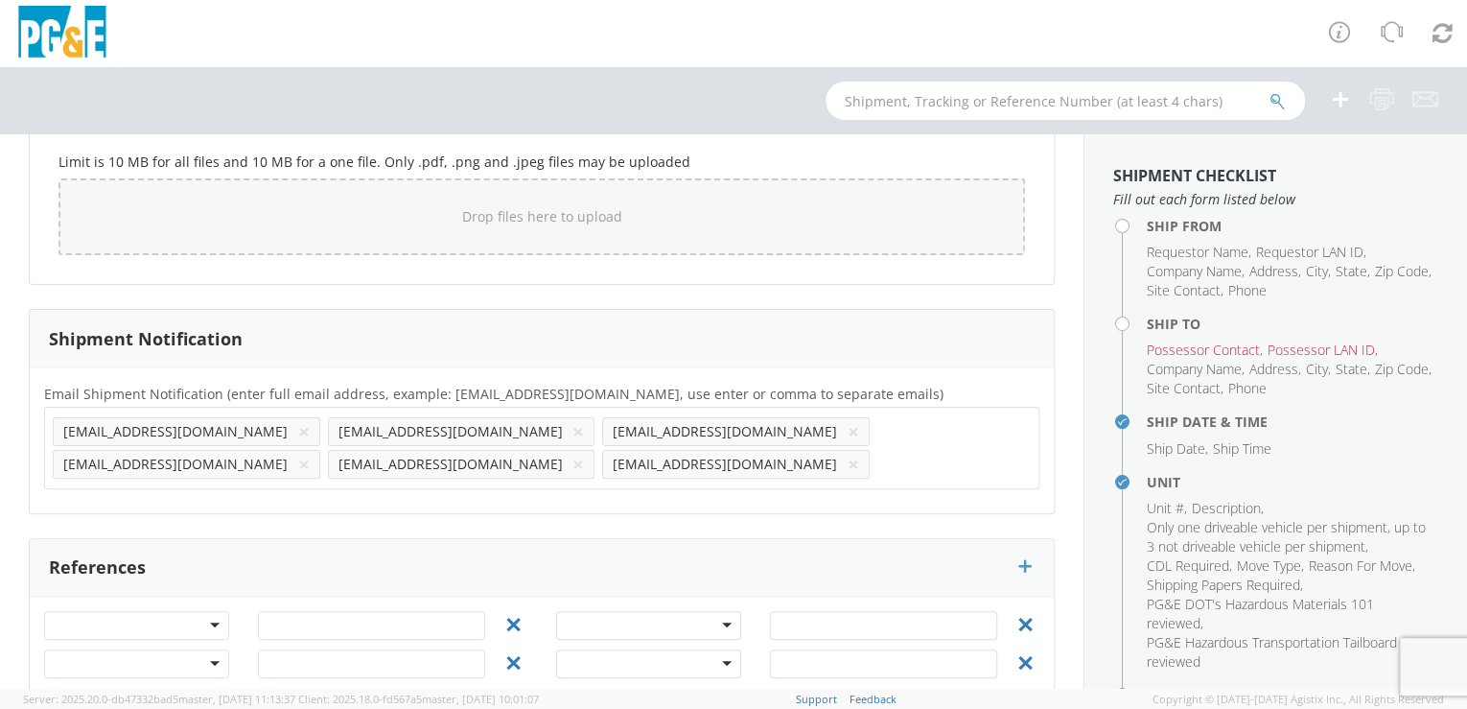
click at [862, 460] on div "Email Shipment Notification (enter full email address, example: [EMAIL_ADDRESS]…" at bounding box center [542, 440] width 1024 height 117
click at [877, 464] on input "text" at bounding box center [887, 464] width 20 height 28
paste input "[EMAIL_ADDRESS][DOMAIN_NAME]"
type input "[EMAIL_ADDRESS][DOMAIN_NAME]"
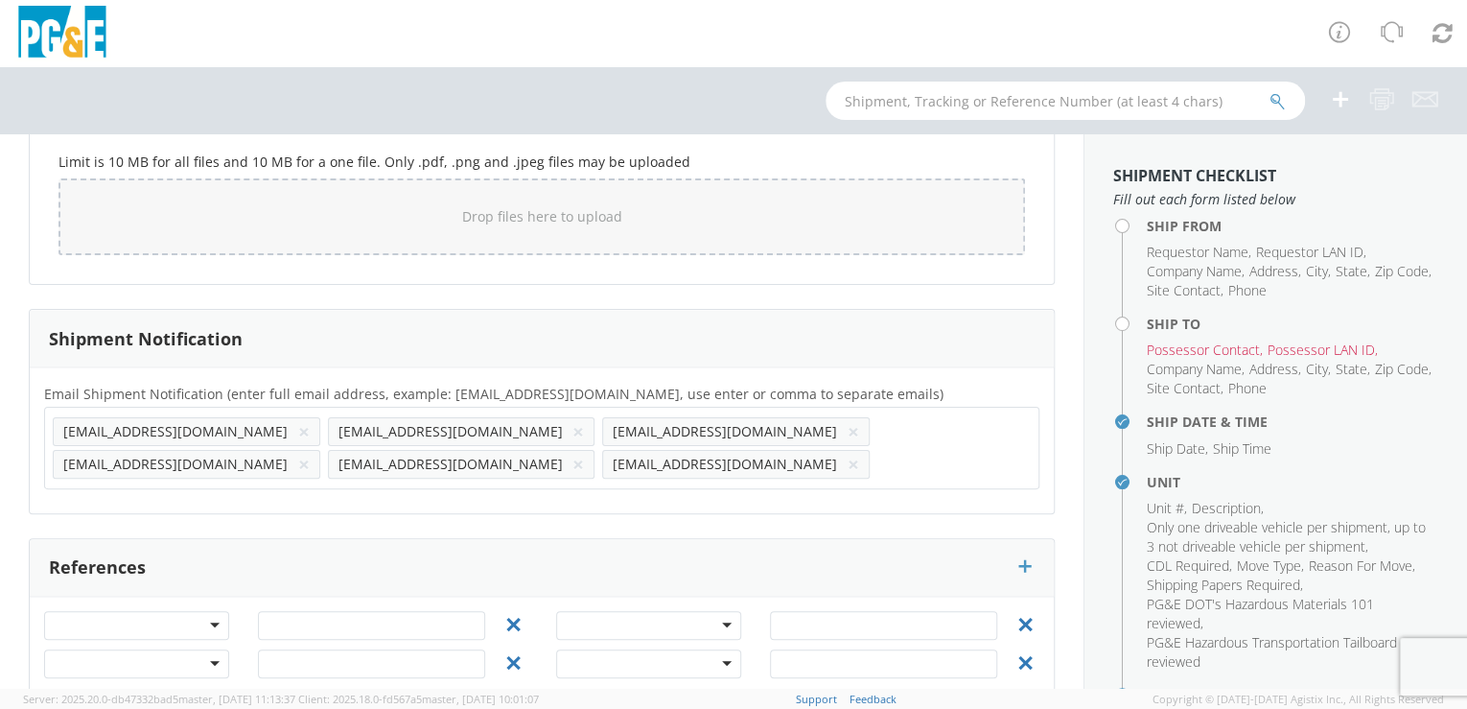
click at [107, 499] on div "Email Shipment Notification (enter full email address, example: [EMAIL_ADDRESS]…" at bounding box center [542, 440] width 1024 height 146
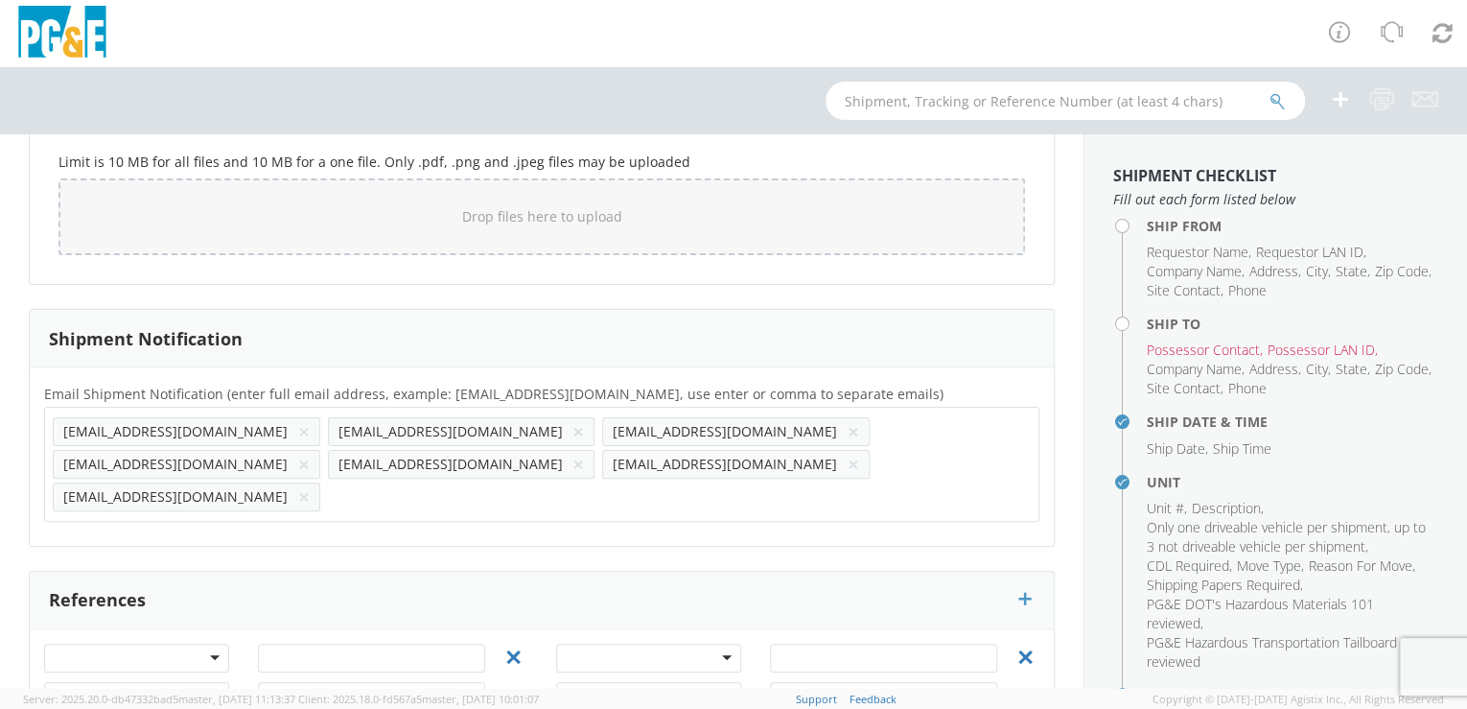
click at [328, 482] on input "text" at bounding box center [338, 496] width 20 height 28
paste input "[EMAIL_ADDRESS][DOMAIN_NAME]"
type input "[EMAIL_ADDRESS][DOMAIN_NAME]"
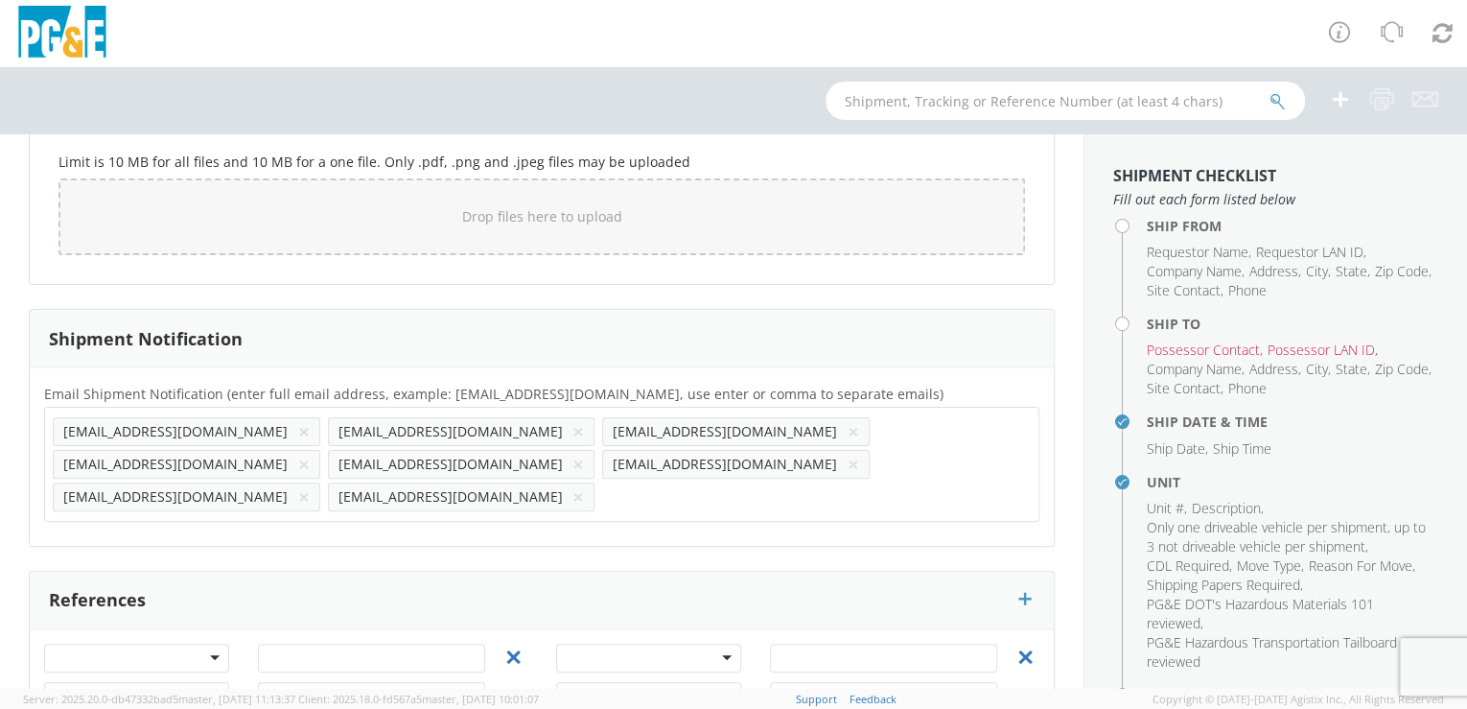
click at [231, 498] on div "Email Shipment Notification (enter full email address, example: [EMAIL_ADDRESS]…" at bounding box center [542, 456] width 1024 height 178
click at [602, 482] on input "text" at bounding box center [612, 496] width 20 height 28
paste input "[EMAIL_ADDRESS][DOMAIN_NAME]"
type input "[EMAIL_ADDRESS][DOMAIN_NAME]"
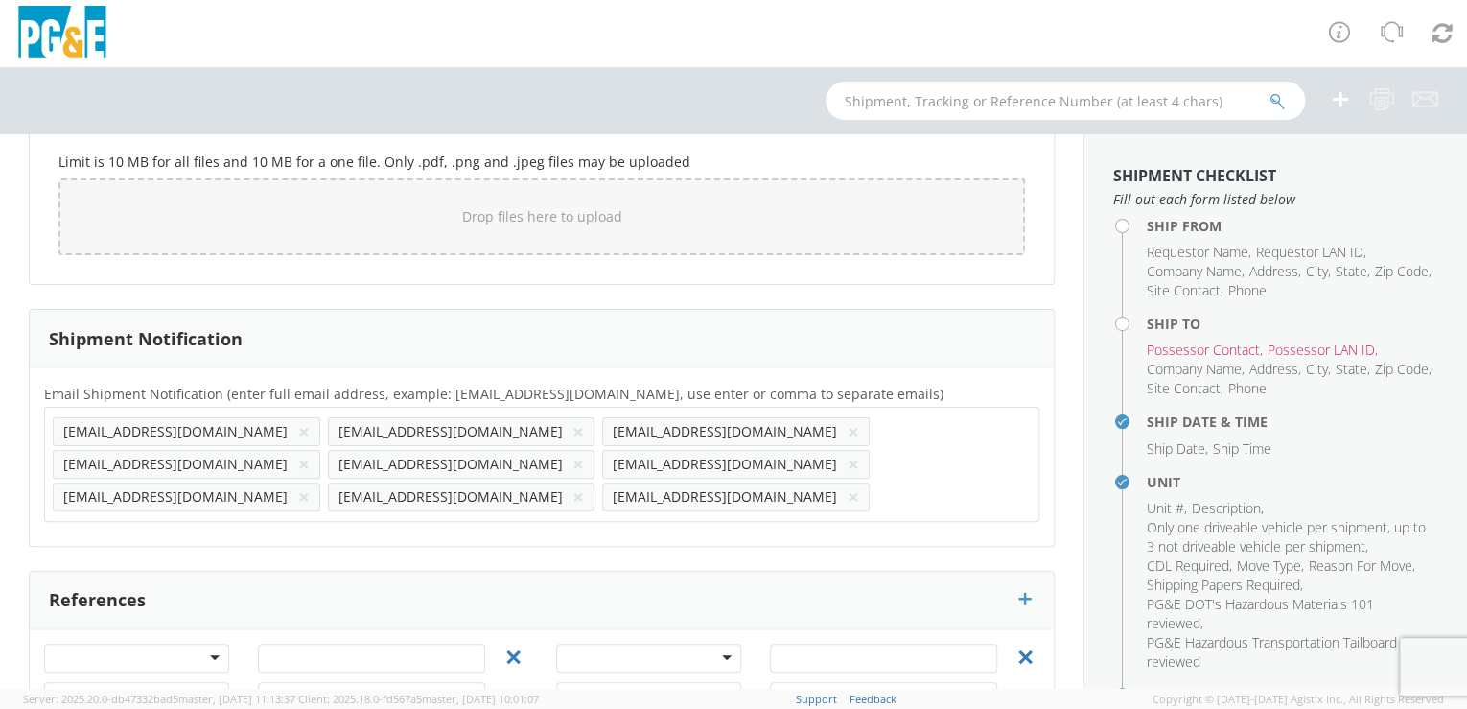
click at [374, 495] on div "Email Shipment Notification (enter full email address, example: [EMAIL_ADDRESS]…" at bounding box center [542, 456] width 1024 height 178
paste input "JCTE"
type input "[EMAIL_ADDRESS][DOMAIN_NAME]"
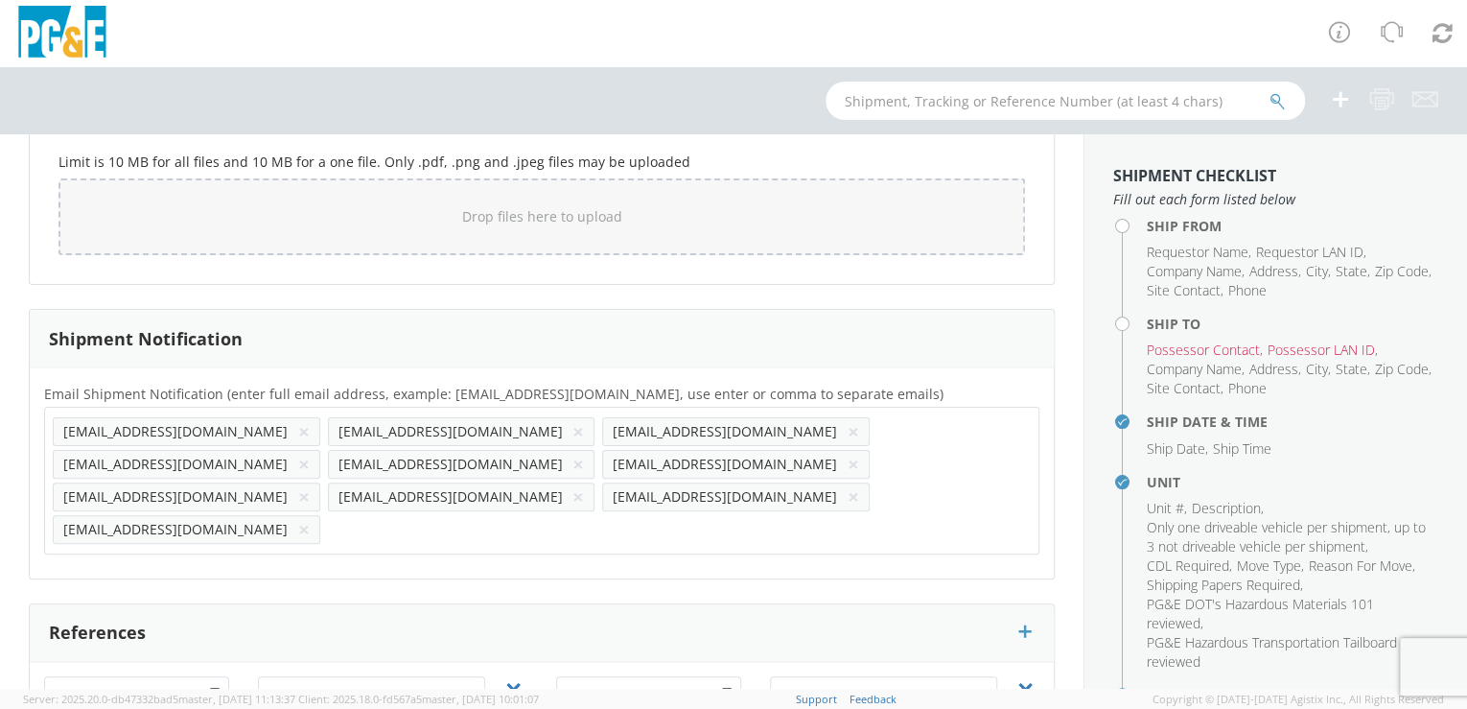
click at [510, 501] on div "Email Shipment Notification (enter full email address, example: [EMAIL_ADDRESS]…" at bounding box center [542, 472] width 1024 height 211
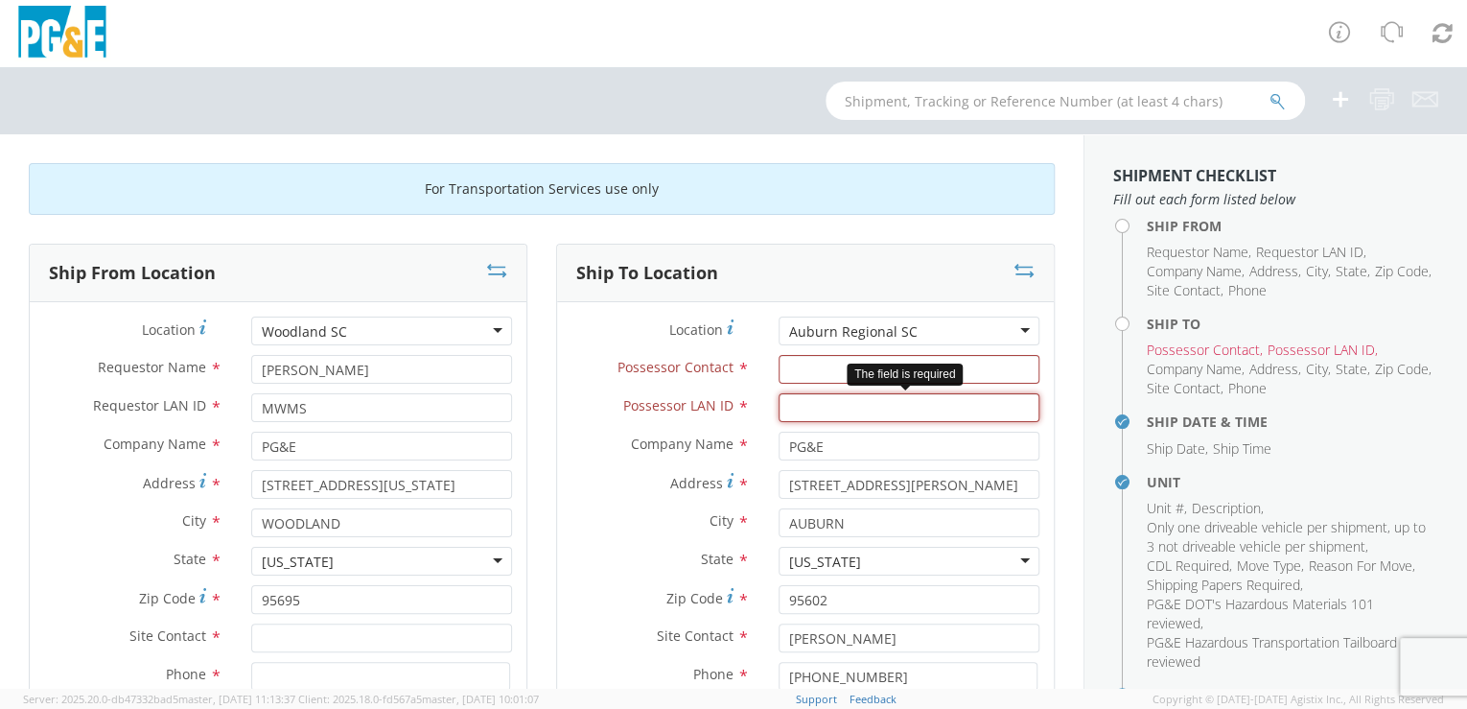
click at [801, 401] on input "Possessor LAN ID *" at bounding box center [909, 407] width 261 height 29
paste input "R2FC"
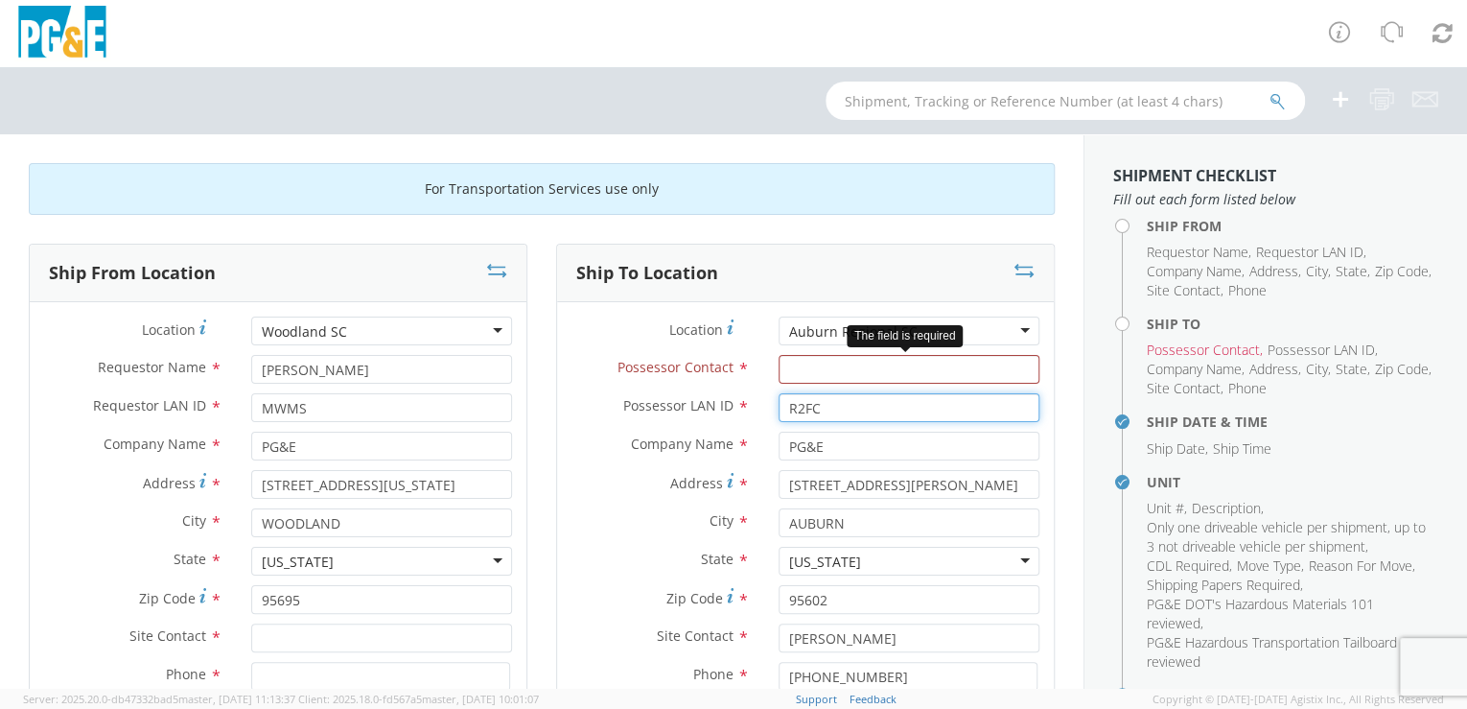
type input "R2FC"
click at [944, 368] on input "Possessor Contact *" at bounding box center [909, 369] width 261 height 29
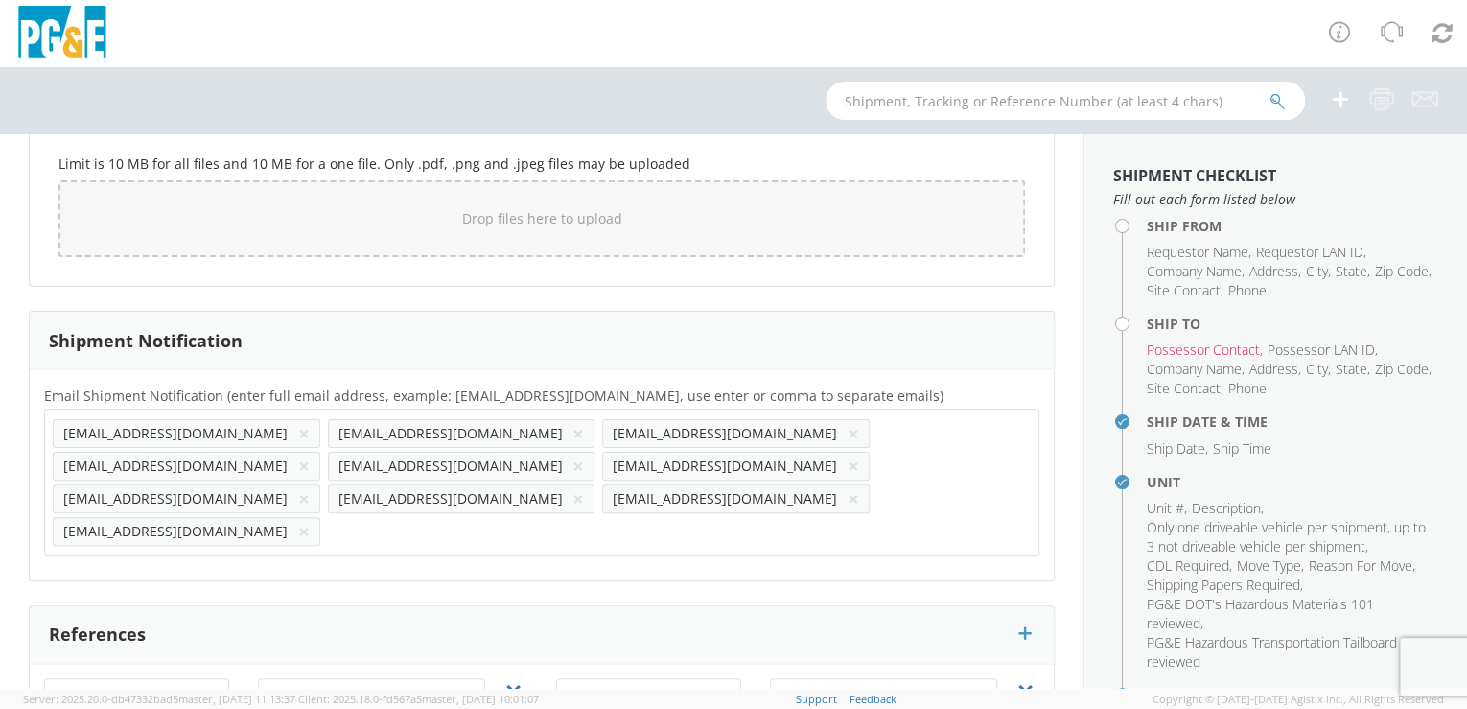
scroll to position [1720, 0]
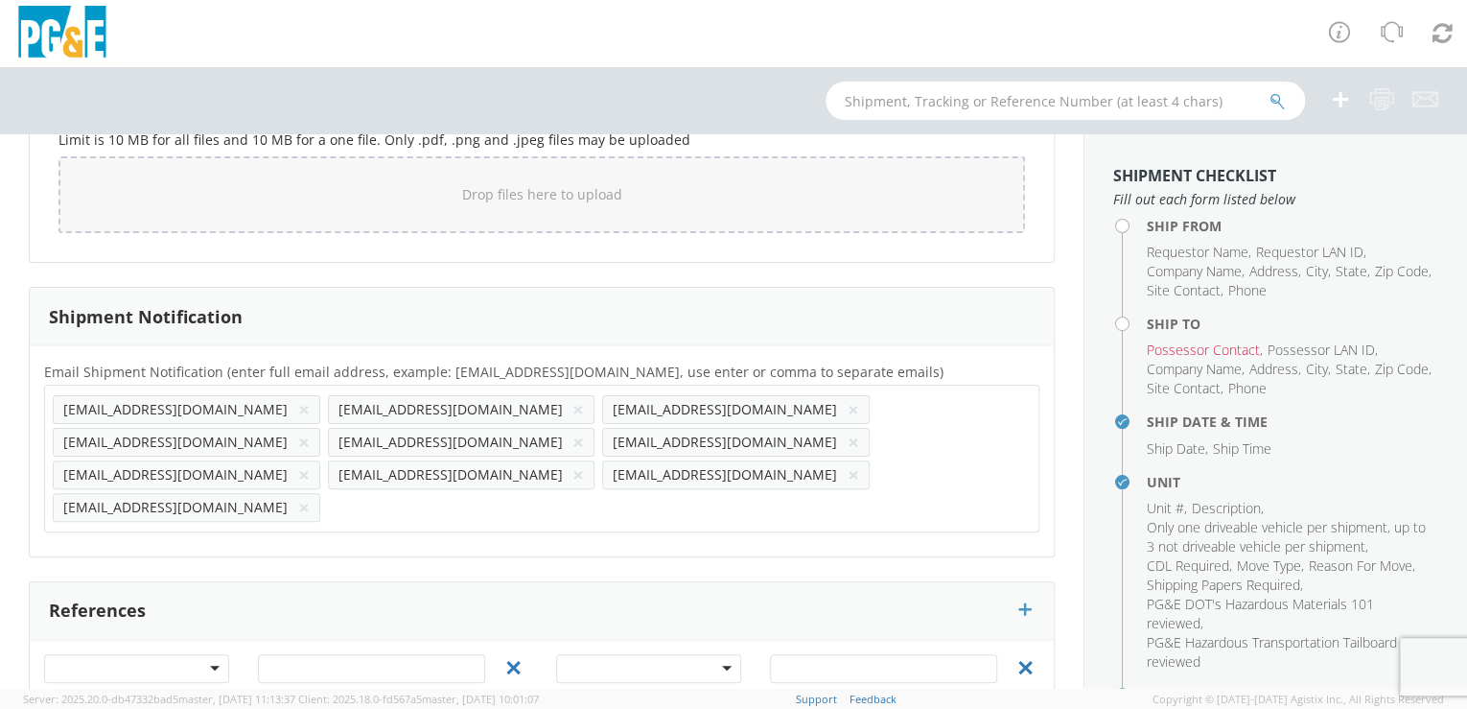
click at [447, 493] on input "text" at bounding box center [387, 507] width 119 height 28
paste input "R2FC"
type input "[EMAIL_ADDRESS][DOMAIN_NAME]"
click at [588, 472] on div "Email Shipment Notification (enter full email address, example: [EMAIL_ADDRESS]…" at bounding box center [542, 450] width 1024 height 211
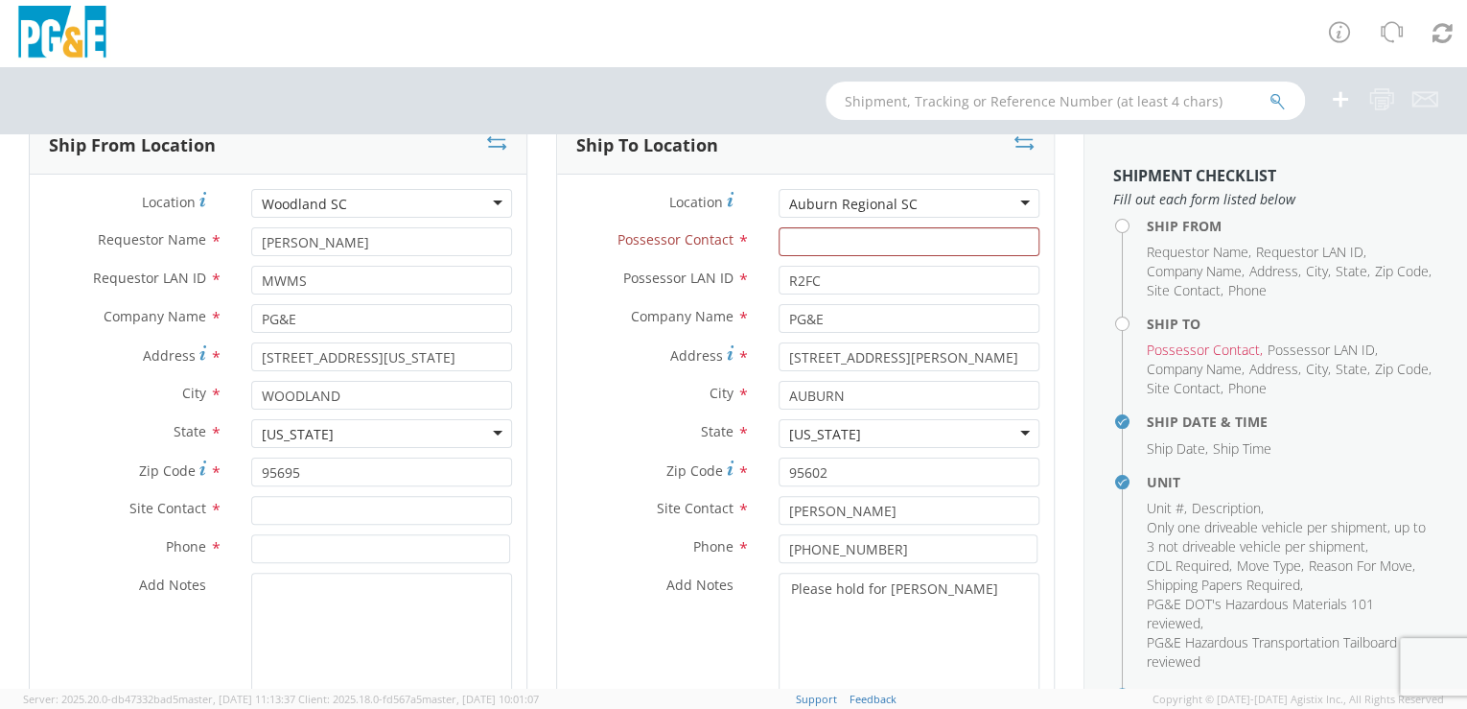
scroll to position [118, 0]
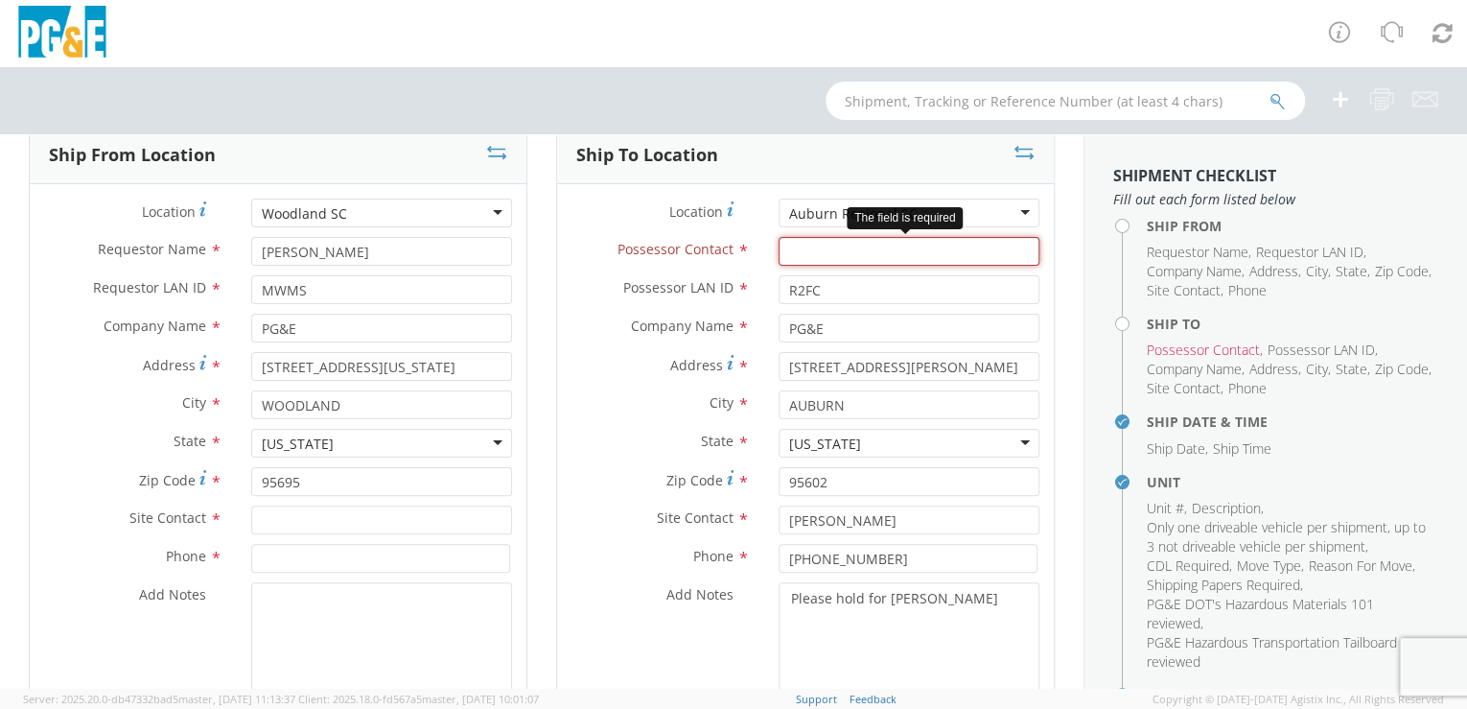
paste input "[PERSON_NAME]"
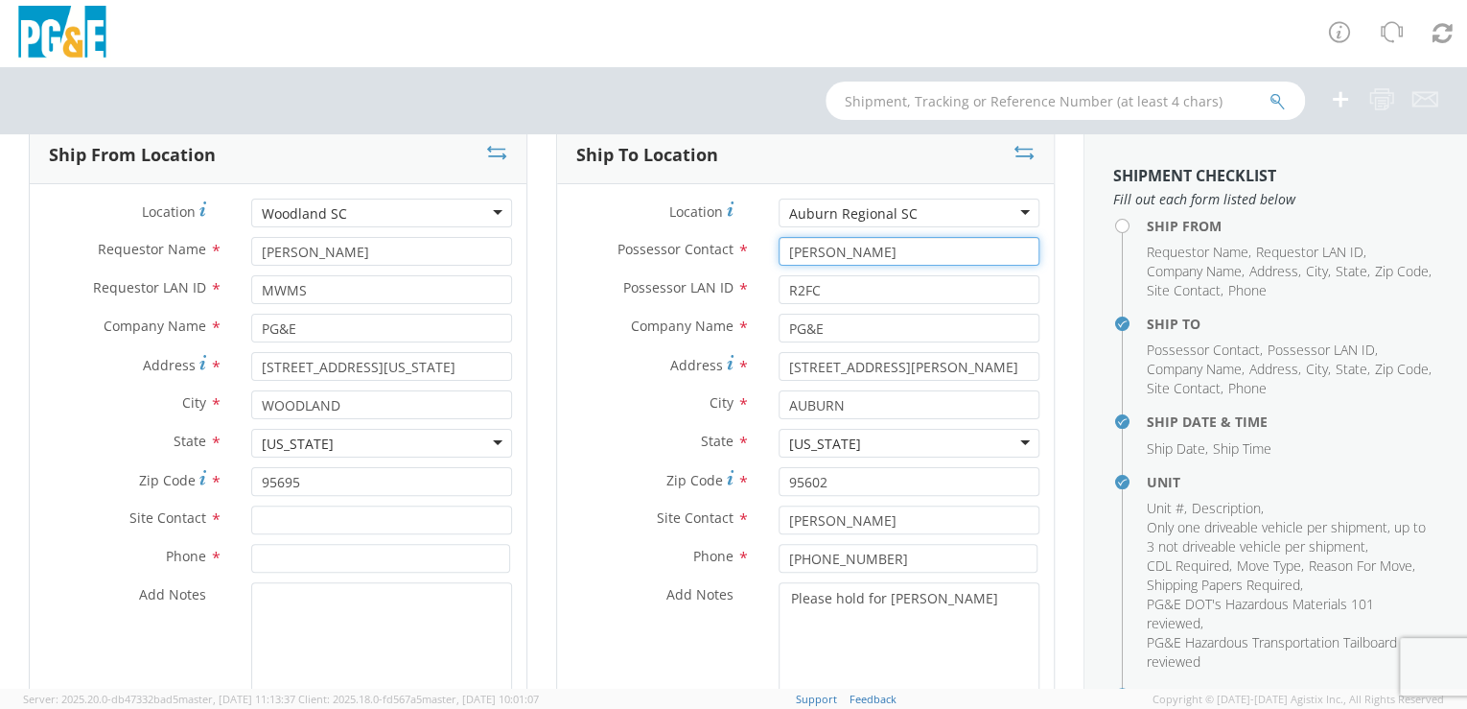
type input "[PERSON_NAME]"
click at [542, 571] on div "Ship To Location Location * [GEOGRAPHIC_DATA] SC Auburn Regional [GEOGRAPHIC_DA…" at bounding box center [805, 444] width 527 height 636
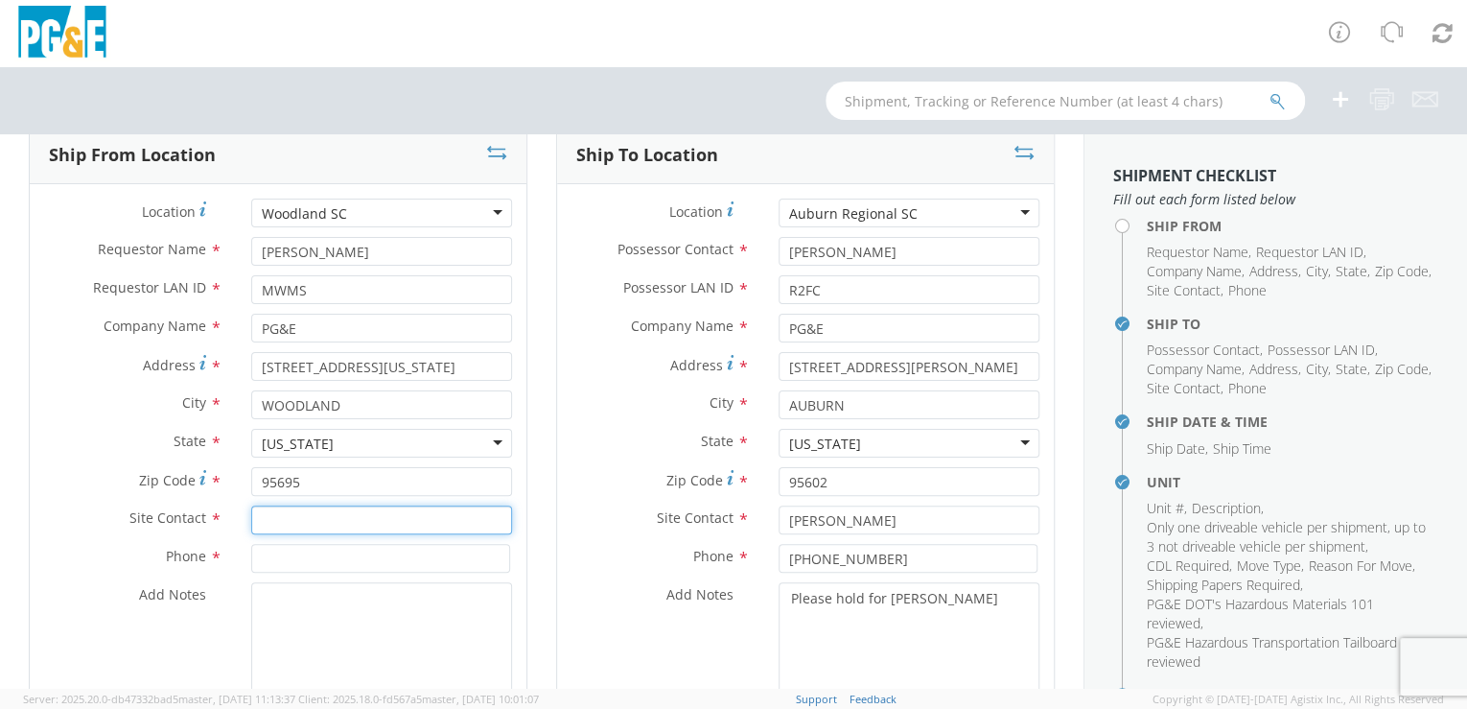
click at [272, 518] on input "text" at bounding box center [381, 519] width 261 height 29
paste input "[PERSON_NAME]"
type input "[PERSON_NAME]"
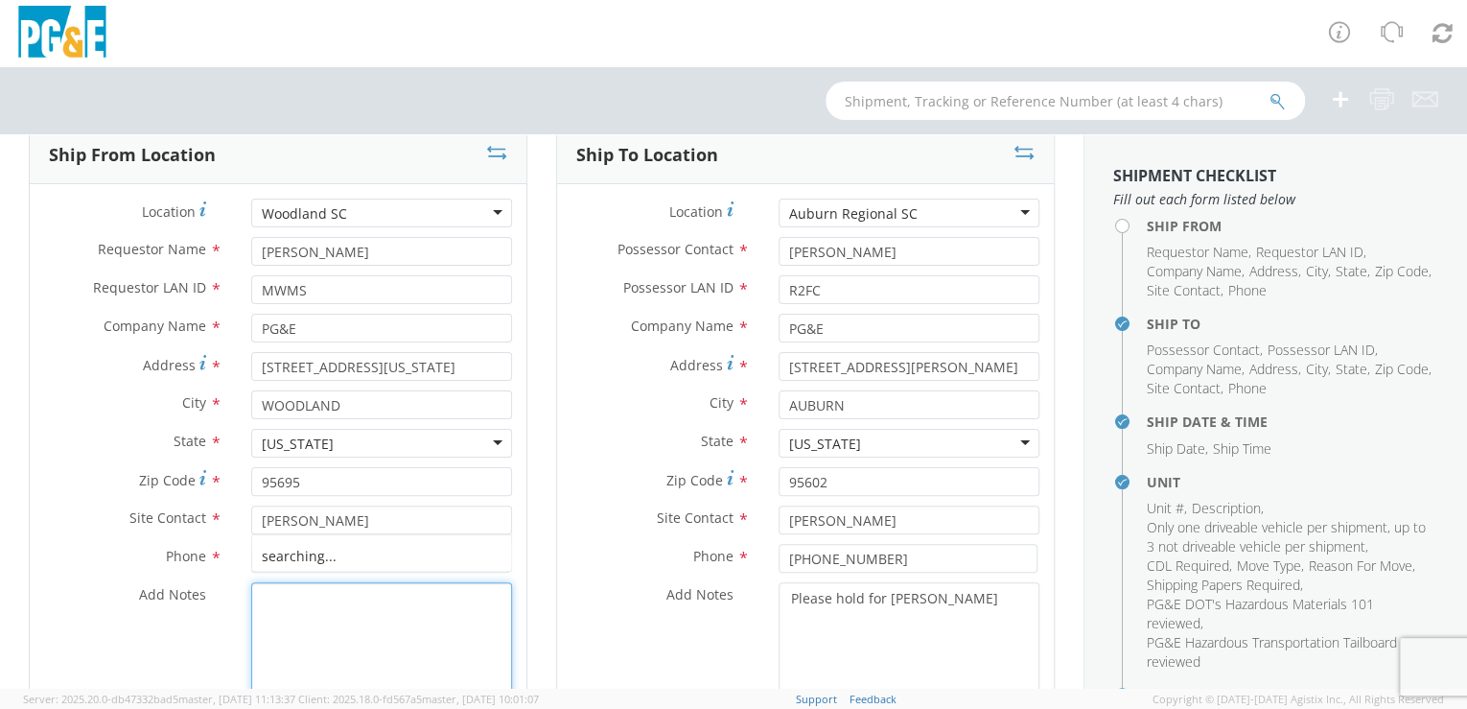
click at [311, 621] on textarea "Add Notes *" at bounding box center [381, 647] width 261 height 130
click at [263, 558] on input at bounding box center [380, 558] width 259 height 29
paste input "[PHONE_NUMBER]"
type input "[PHONE_NUMBER]"
drag, startPoint x: 313, startPoint y: 618, endPoint x: 322, endPoint y: 600, distance: 19.7
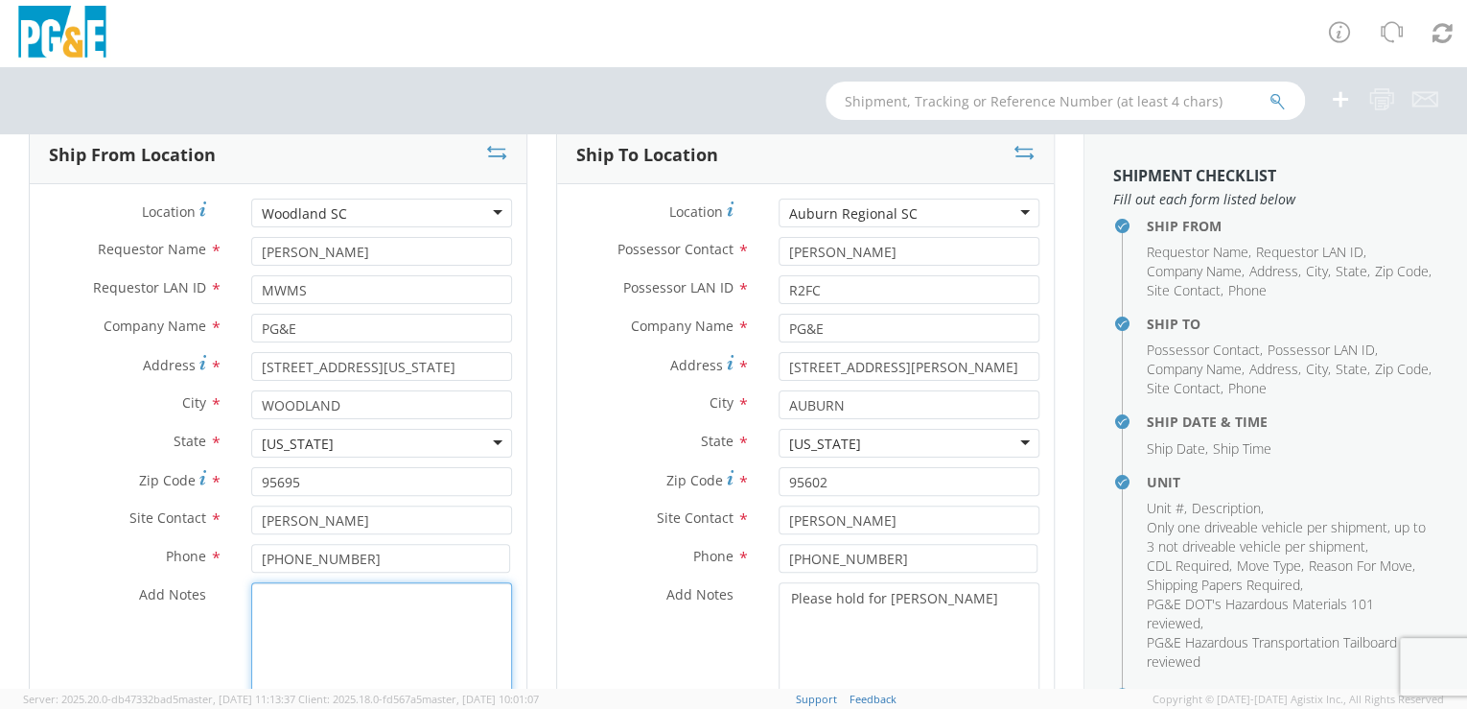
click at [314, 618] on textarea "Add Notes *" at bounding box center [381, 647] width 261 height 130
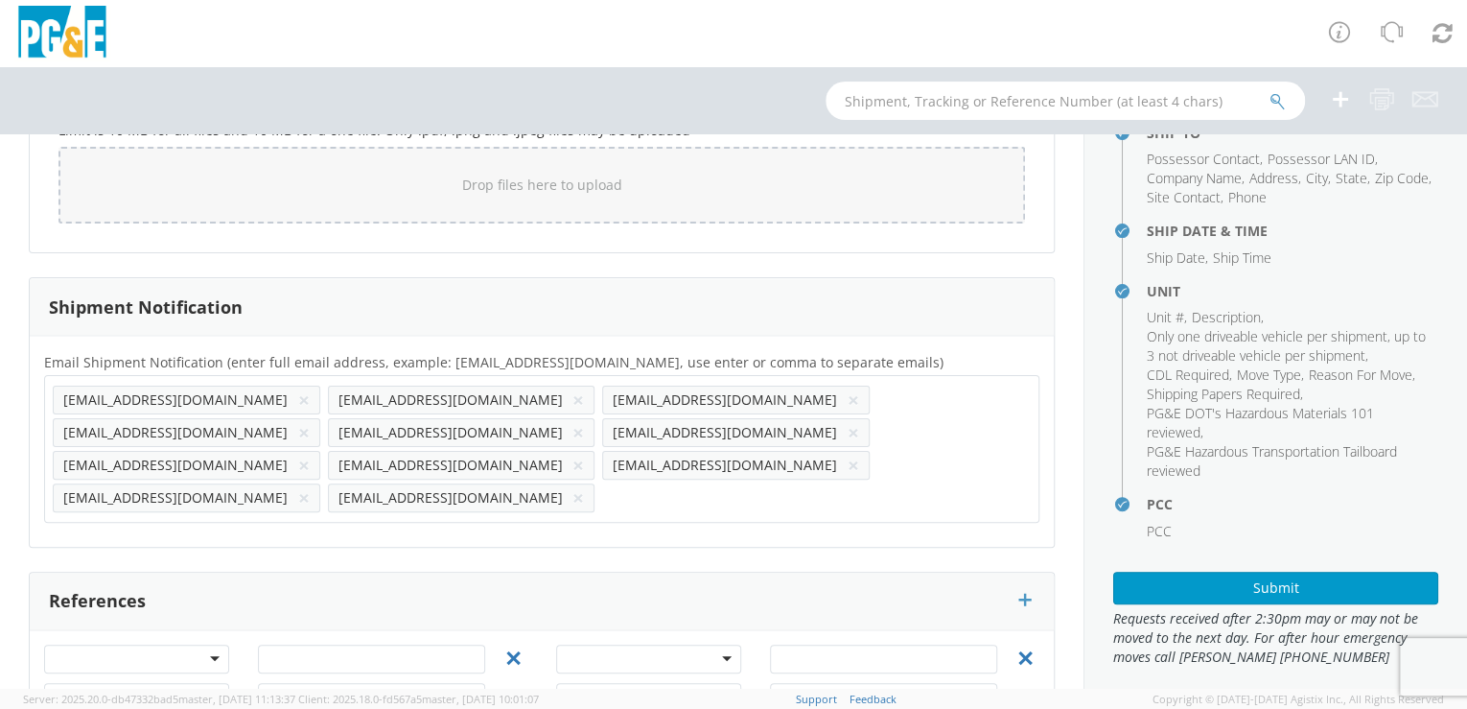
scroll to position [206, 0]
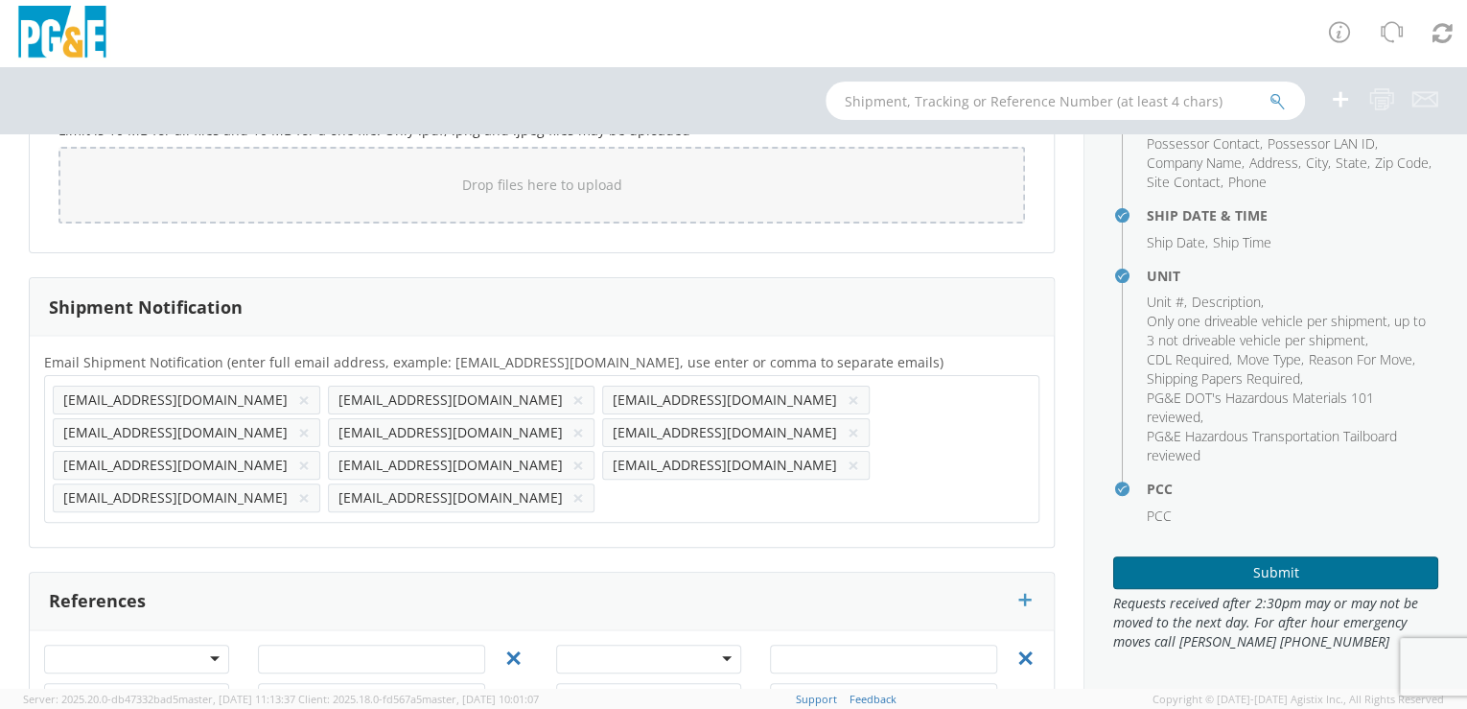
click at [1277, 566] on button "Submit" at bounding box center [1275, 572] width 325 height 33
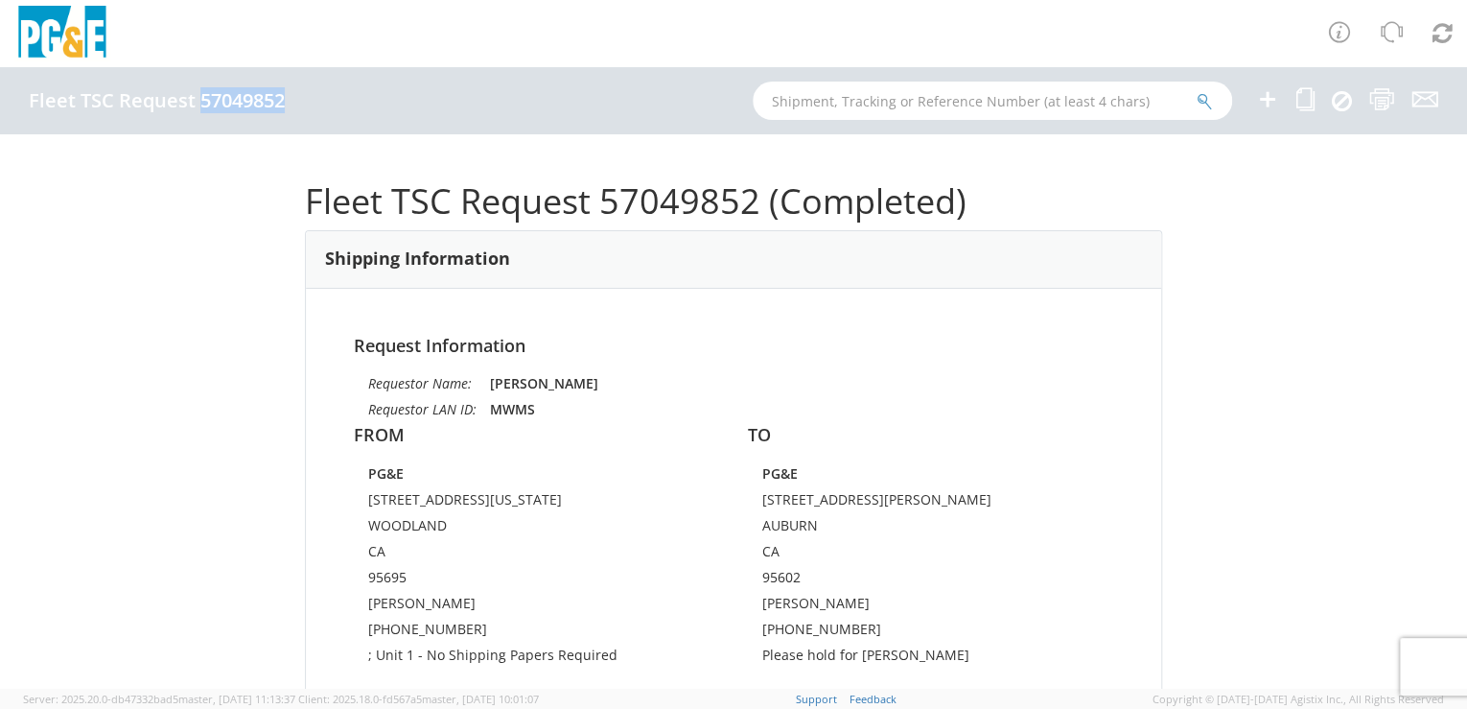
drag, startPoint x: 202, startPoint y: 101, endPoint x: 284, endPoint y: 107, distance: 81.8
click at [284, 107] on h4 "Fleet TSC Request 57049852" at bounding box center [157, 100] width 256 height 21
drag, startPoint x: 284, startPoint y: 107, endPoint x: 260, endPoint y: 101, distance: 24.9
copy h4 "57049852"
click at [1266, 102] on icon at bounding box center [1267, 99] width 23 height 24
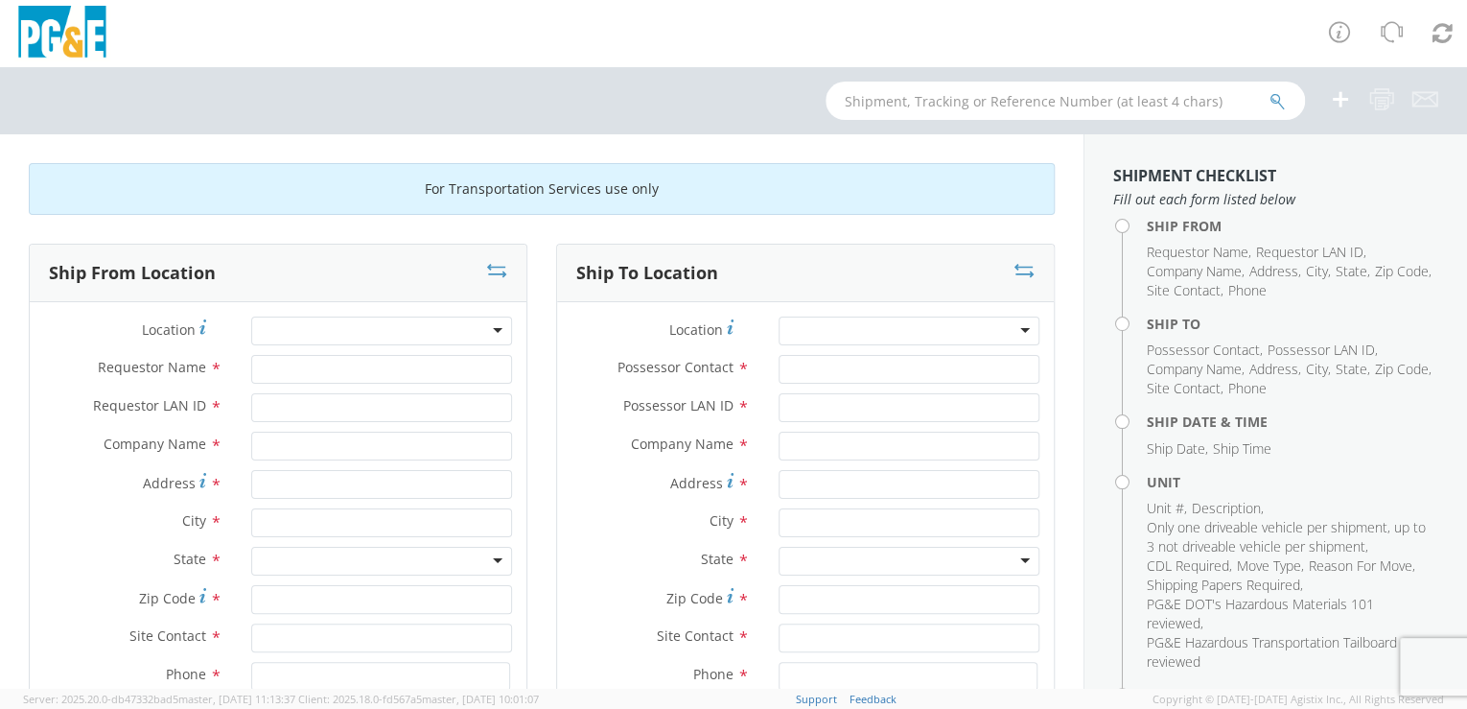
click at [353, 330] on div at bounding box center [381, 330] width 261 height 29
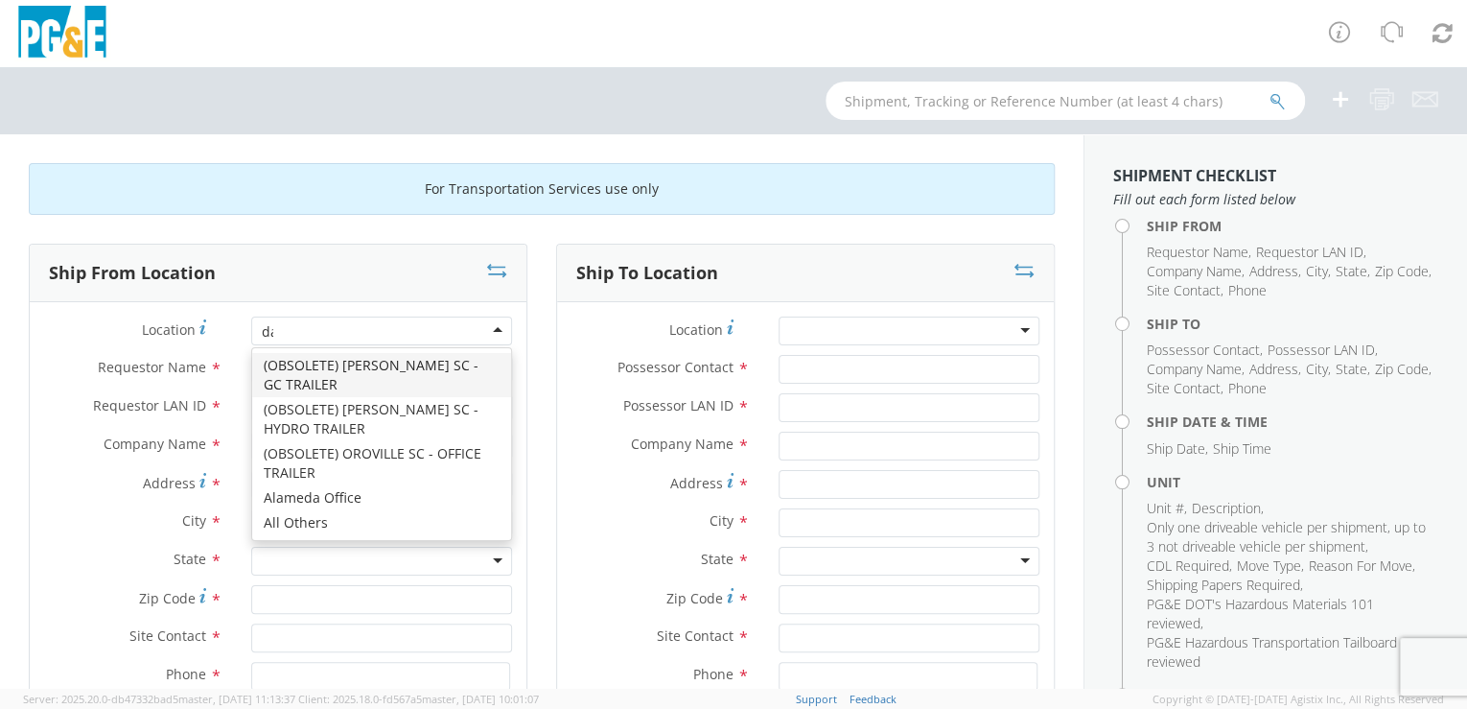
type input "dav"
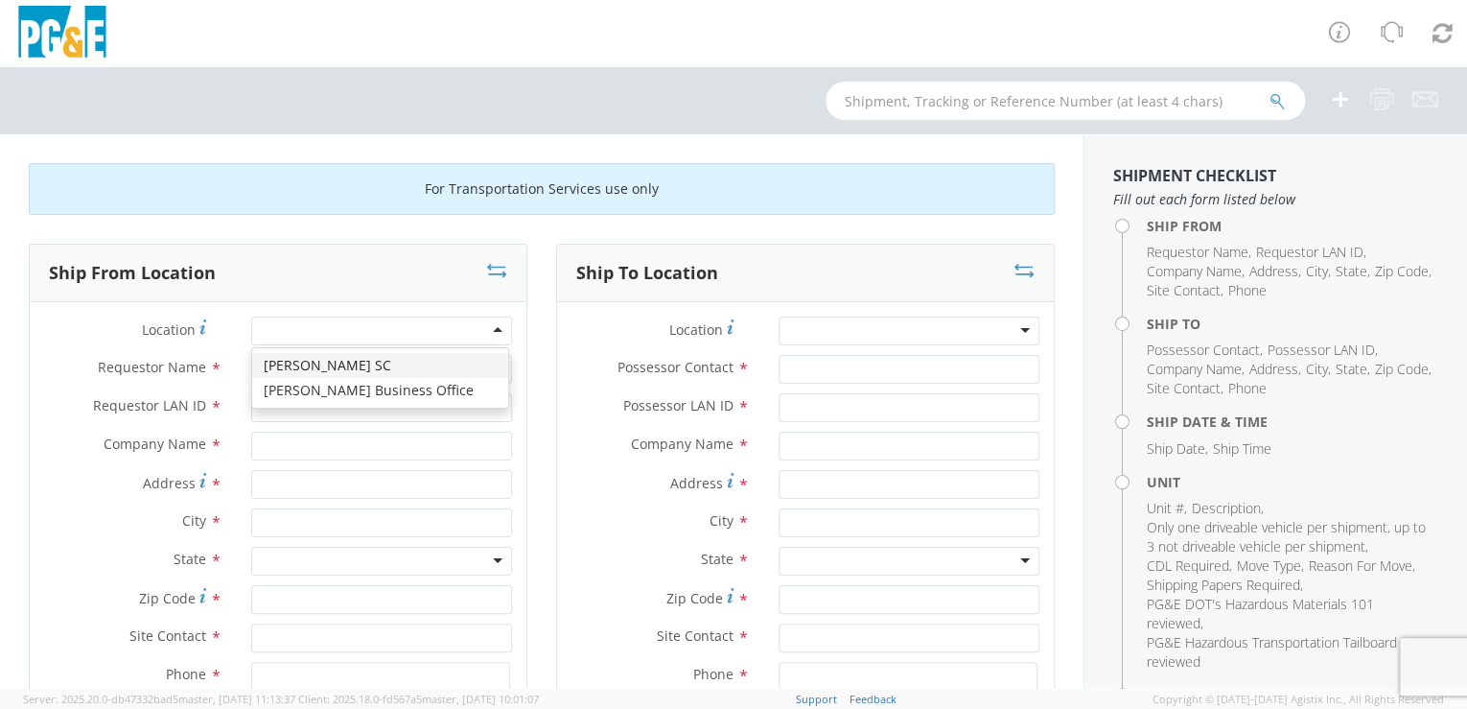
type input "PG&E"
type input "[STREET_ADDRESS]"
type input "[PERSON_NAME]"
type input "95616"
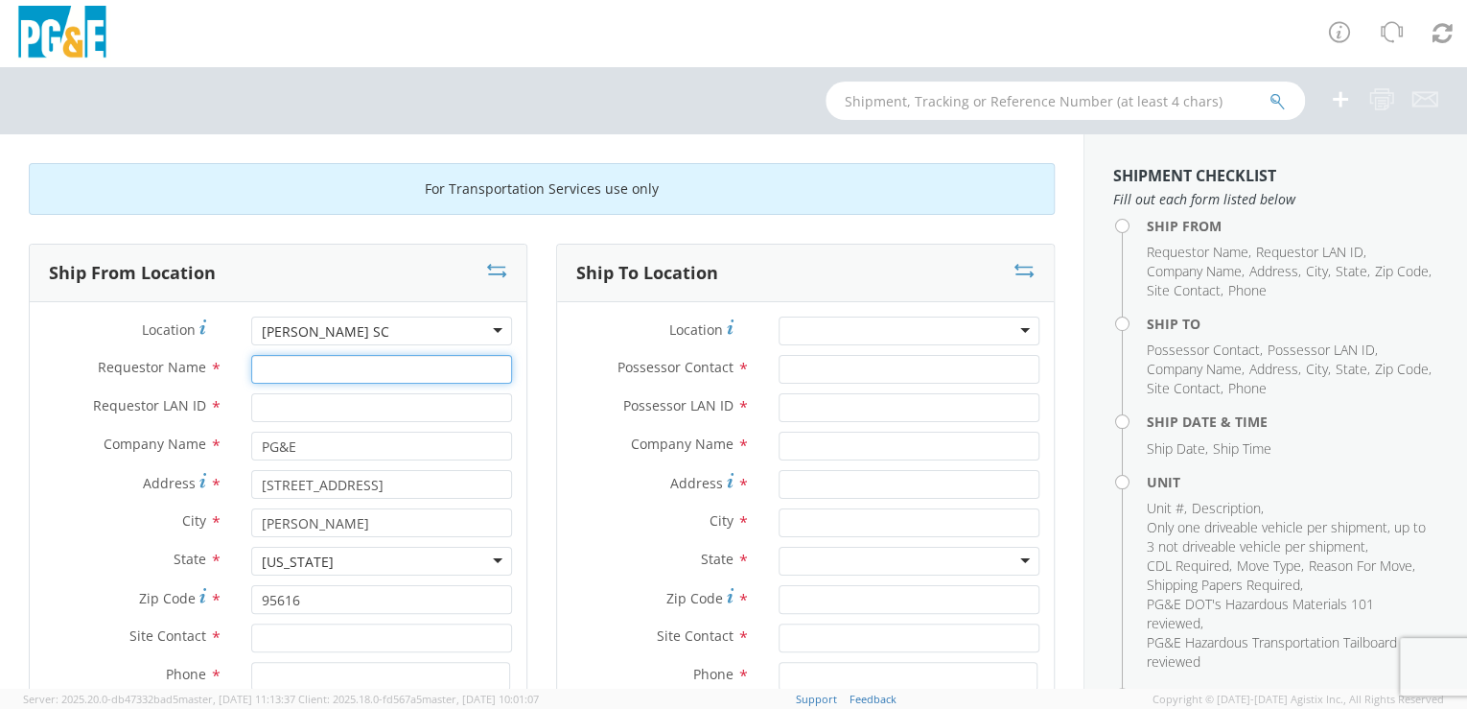
click at [338, 374] on input "Requestor Name *" at bounding box center [381, 369] width 261 height 29
type input "[PERSON_NAME]"
click at [311, 408] on input "Requestor LAN ID *" at bounding box center [381, 407] width 261 height 29
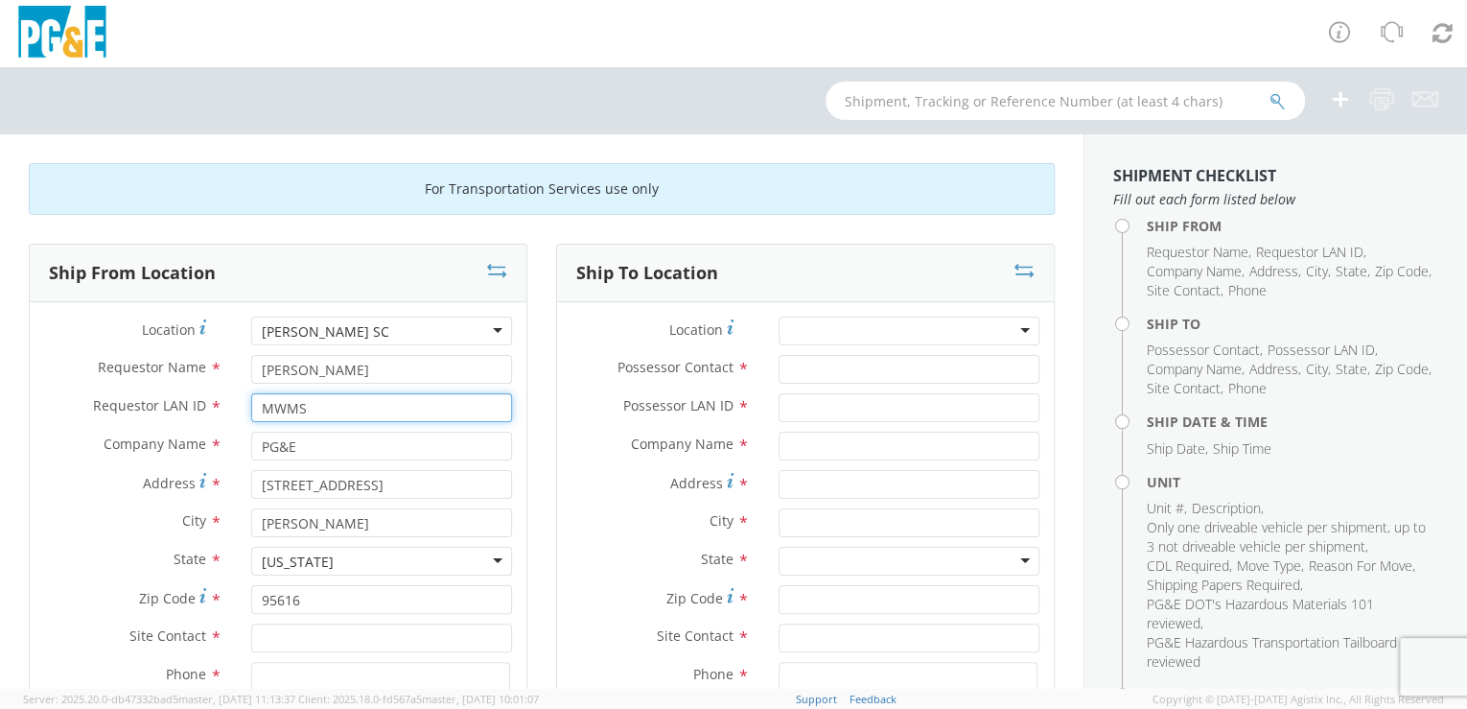
type input "MWMS"
click at [543, 541] on div "Ship To Location Location * (OBSOLETE) [GEOGRAPHIC_DATA] SC - GC TRAILER (OBSOL…" at bounding box center [805, 562] width 527 height 636
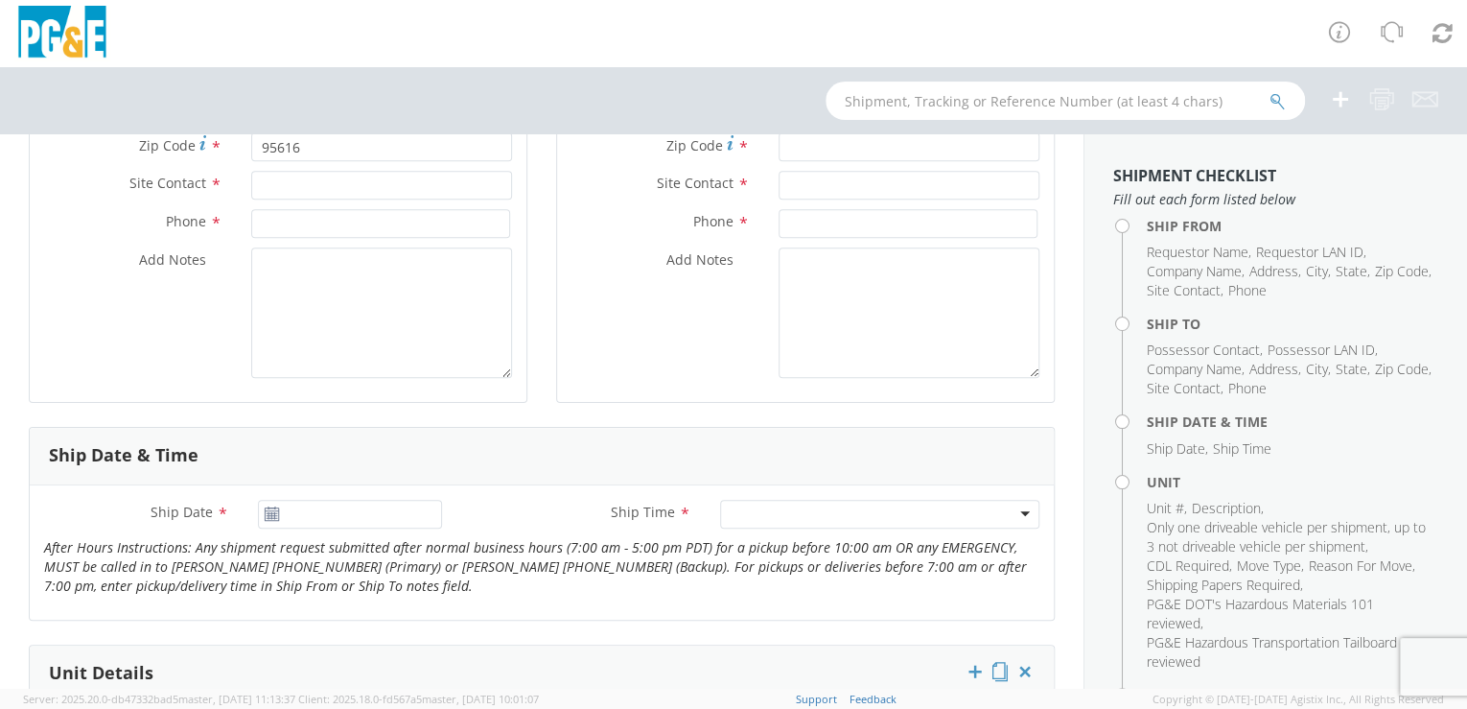
scroll to position [519, 0]
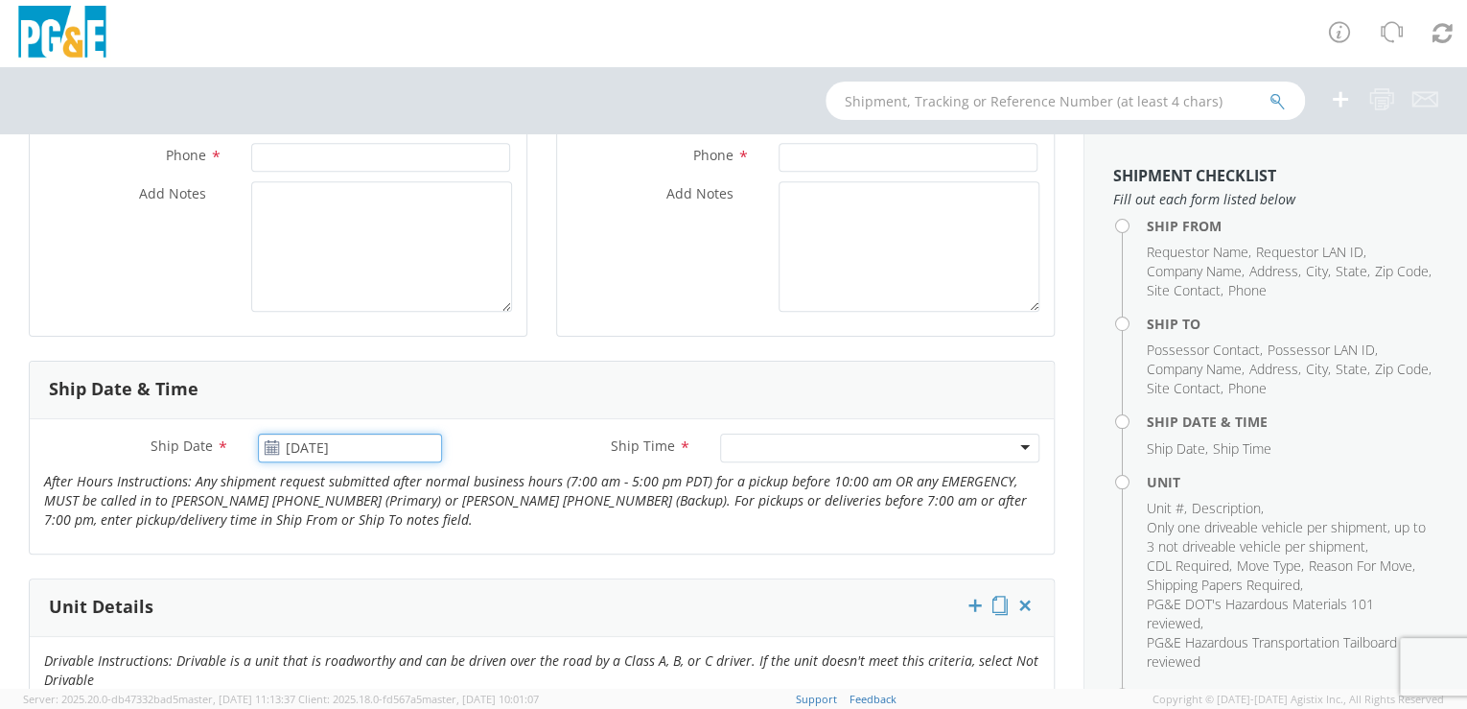
click at [322, 444] on input "[DATE]" at bounding box center [350, 447] width 185 height 29
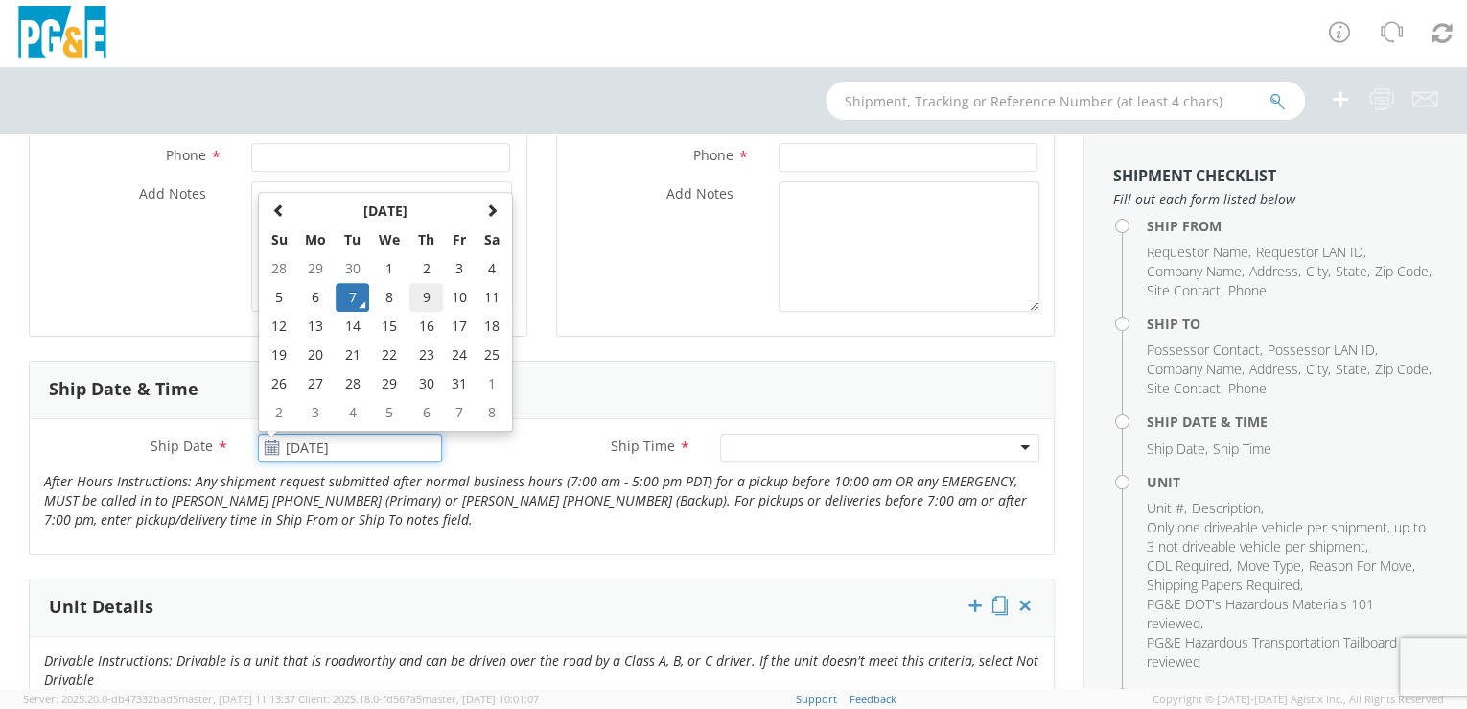
click at [421, 295] on td "9" at bounding box center [426, 297] width 34 height 29
type input "[DATE]"
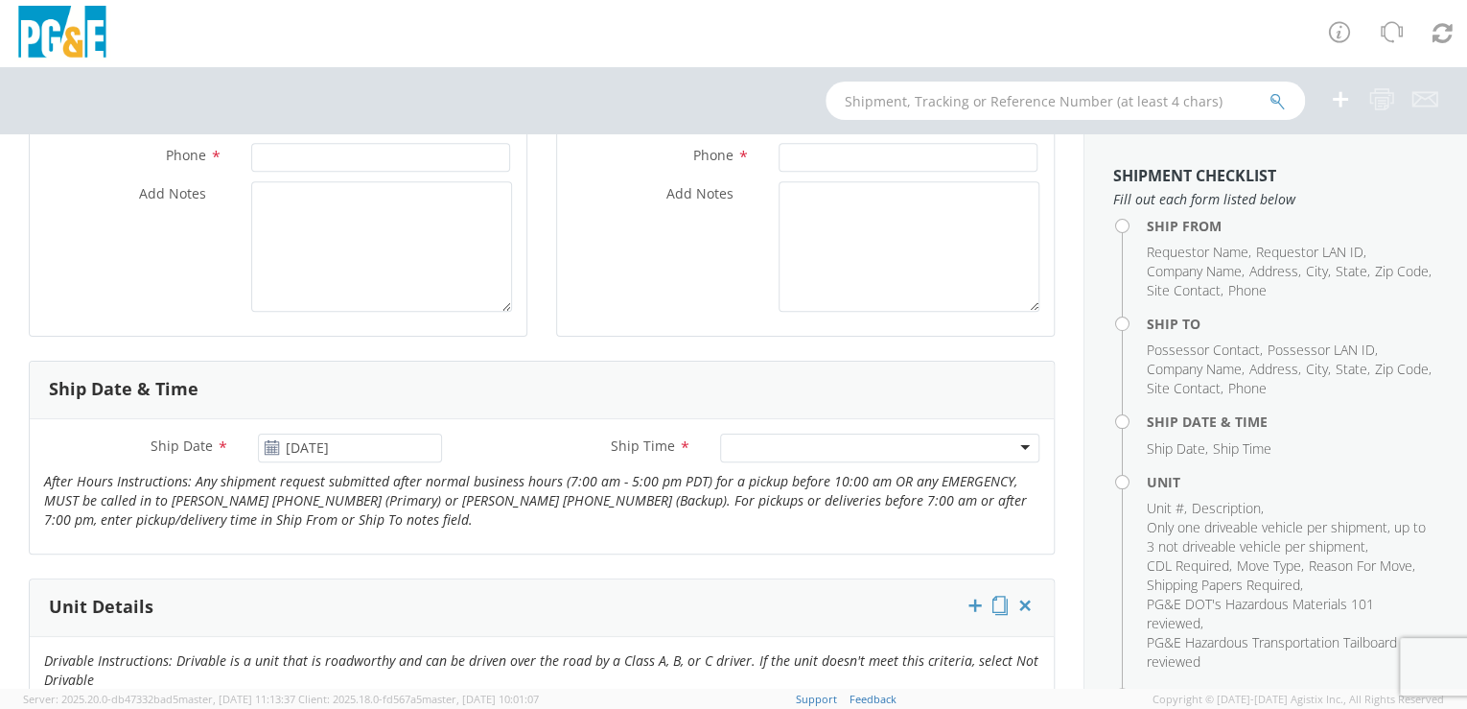
click at [1014, 442] on div at bounding box center [879, 447] width 319 height 29
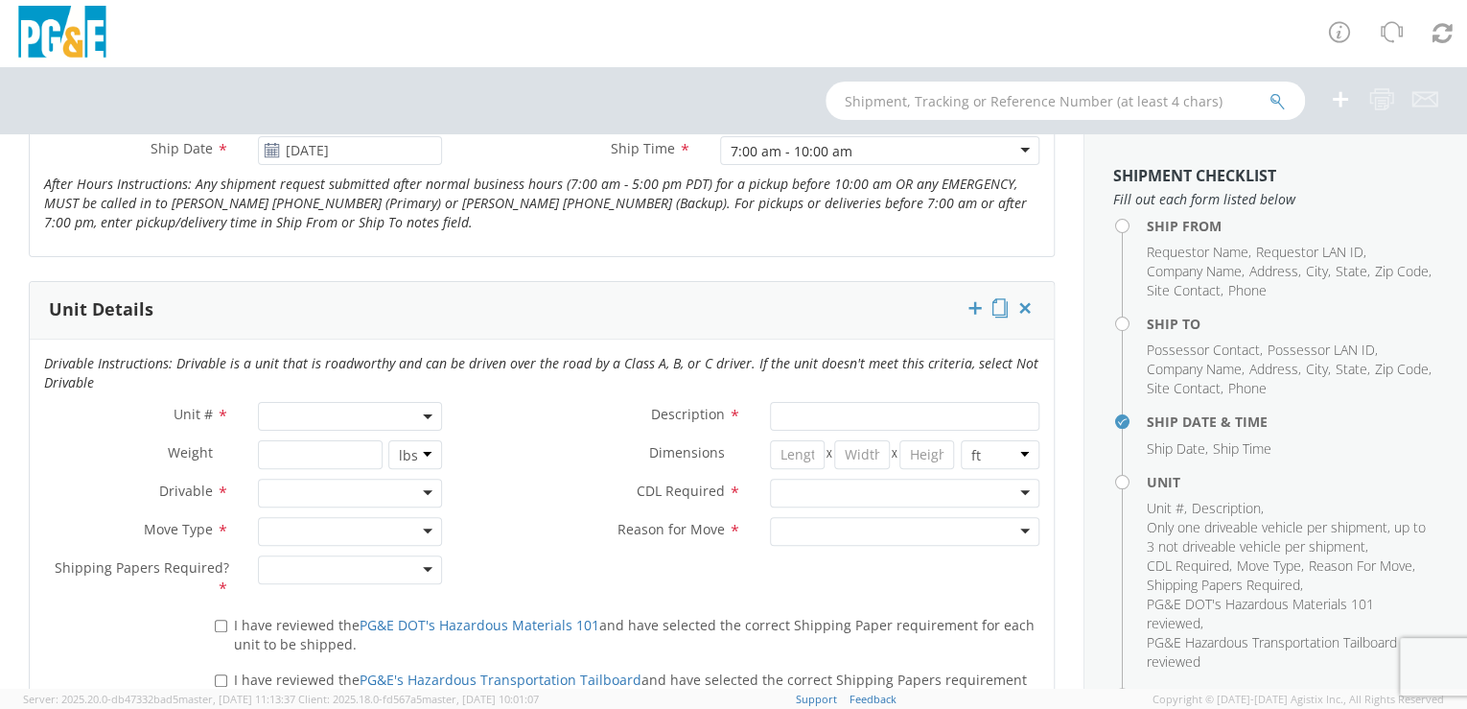
scroll to position [819, 0]
click at [323, 410] on span at bounding box center [350, 413] width 185 height 29
click at [315, 438] on input "search" at bounding box center [349, 445] width 173 height 29
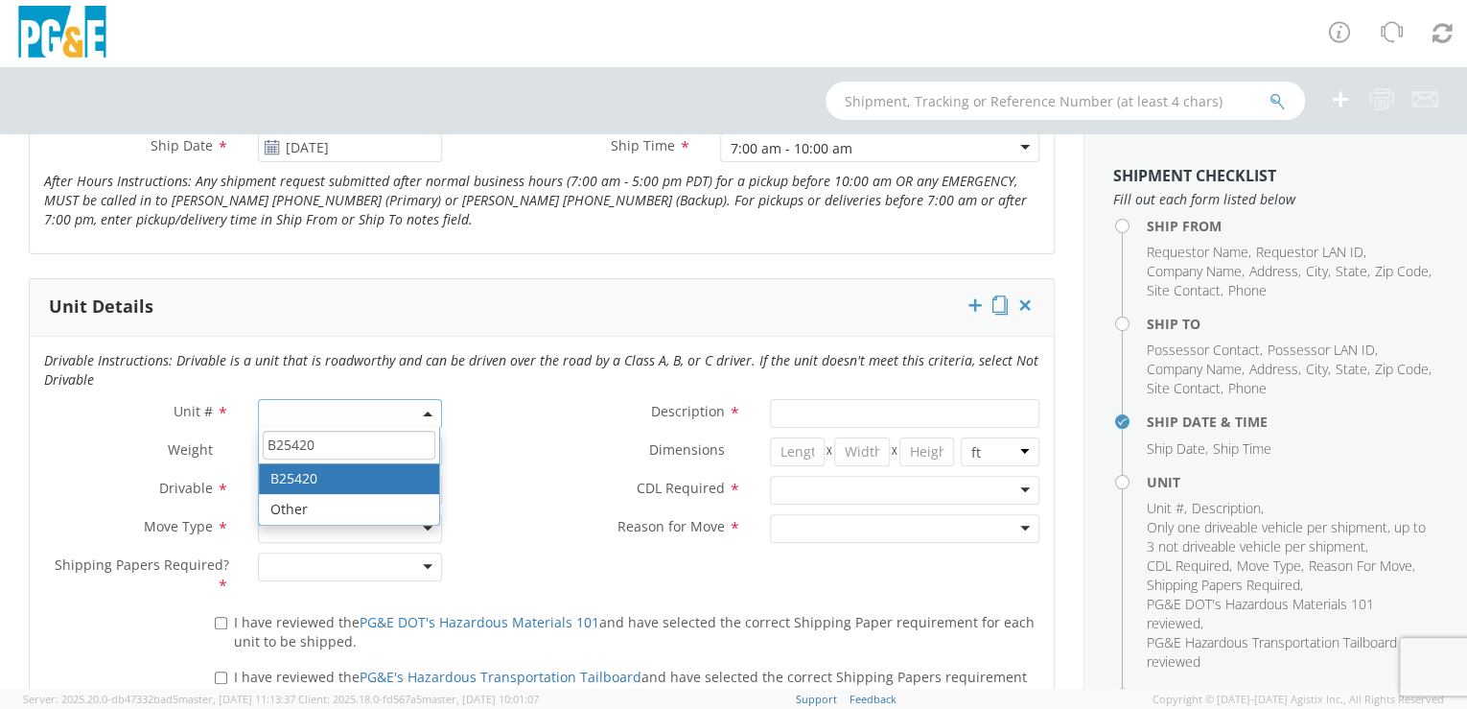
type input "B25420"
type input "EQ; ALL TERRAIN VEHICLE - LG"
type input "0"
select select "B25420"
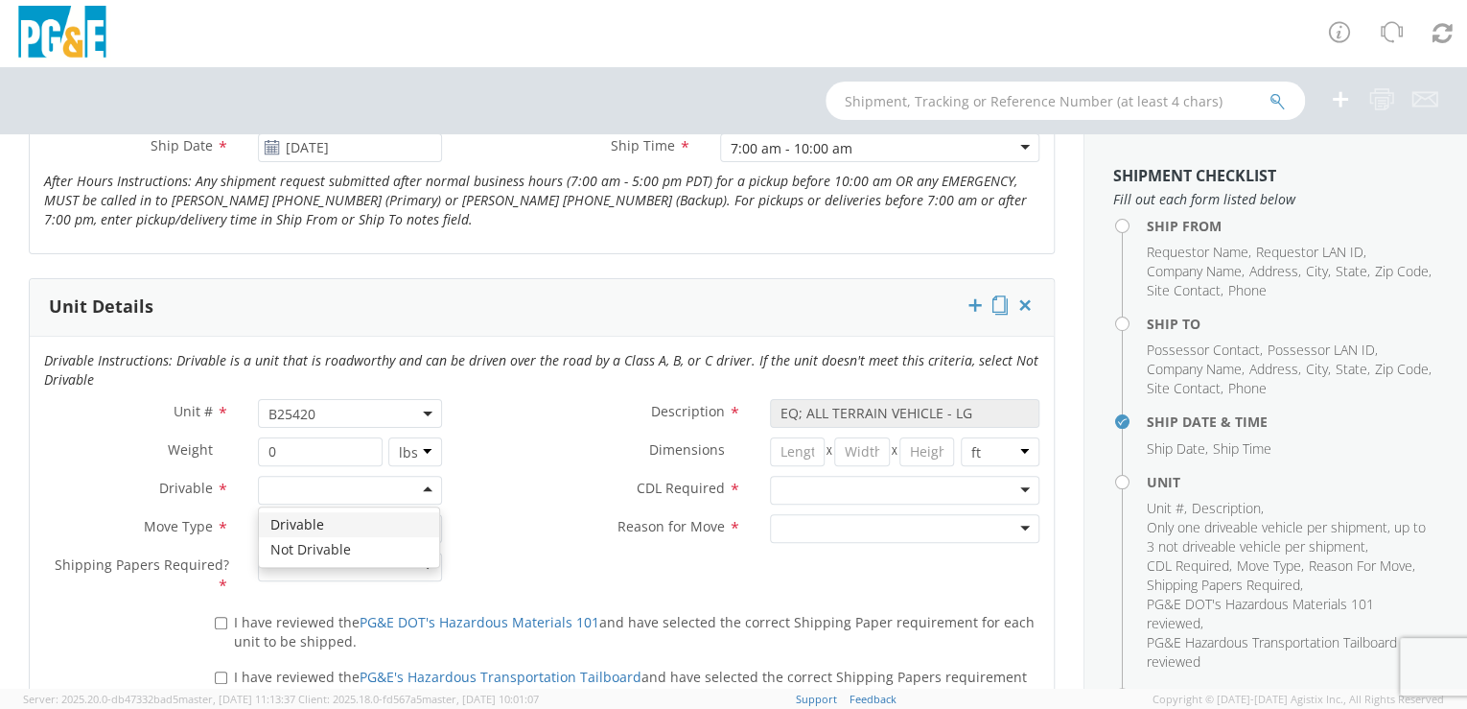
click at [425, 485] on div at bounding box center [350, 490] width 185 height 29
click at [425, 518] on div at bounding box center [350, 528] width 185 height 29
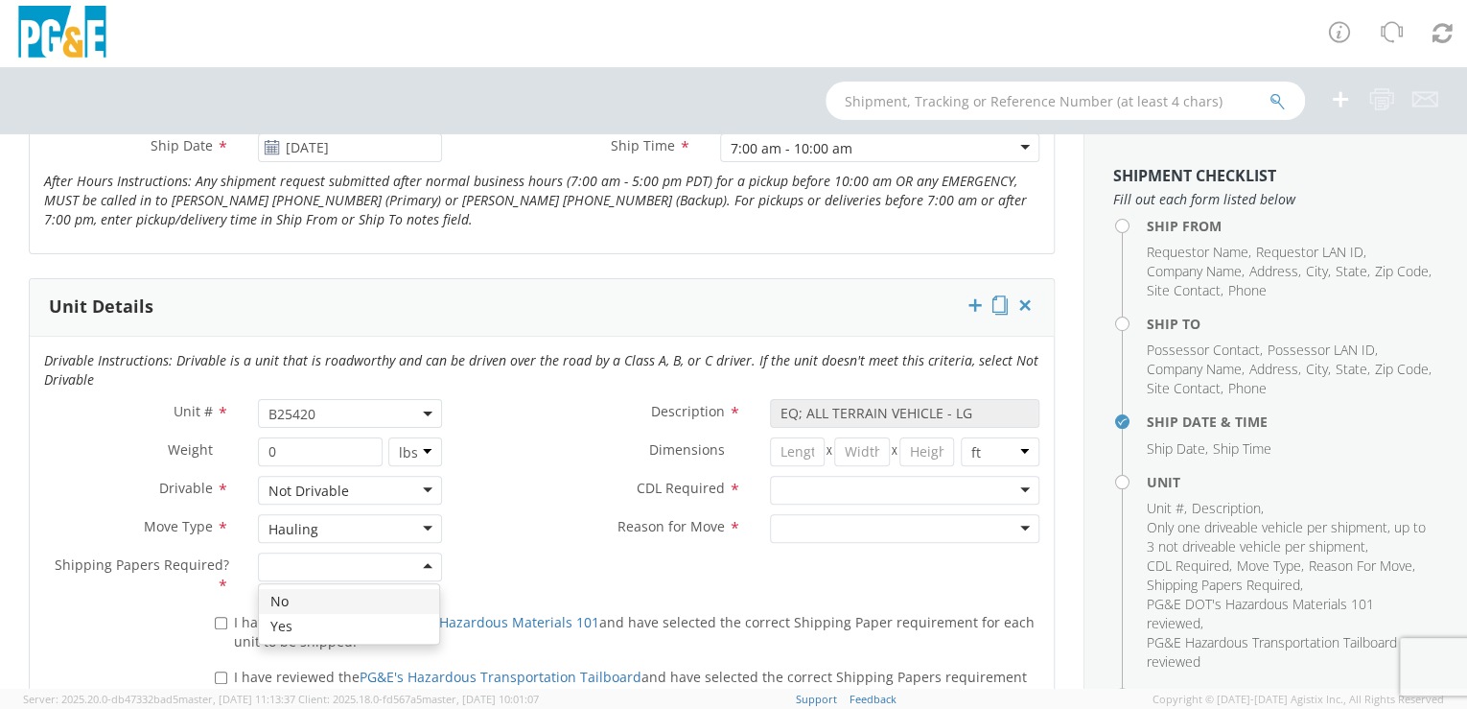
click at [424, 563] on div at bounding box center [350, 566] width 185 height 29
click at [218, 620] on input "I have reviewed the PG&E DOT's Hazardous Materials 101 and have selected the co…" at bounding box center [221, 623] width 12 height 12
checkbox input "true"
drag, startPoint x: 218, startPoint y: 672, endPoint x: 337, endPoint y: 657, distance: 119.9
click at [218, 671] on input "I have reviewed the PG&E's Hazardous Transportation Tailboard and have selected…" at bounding box center [221, 677] width 12 height 12
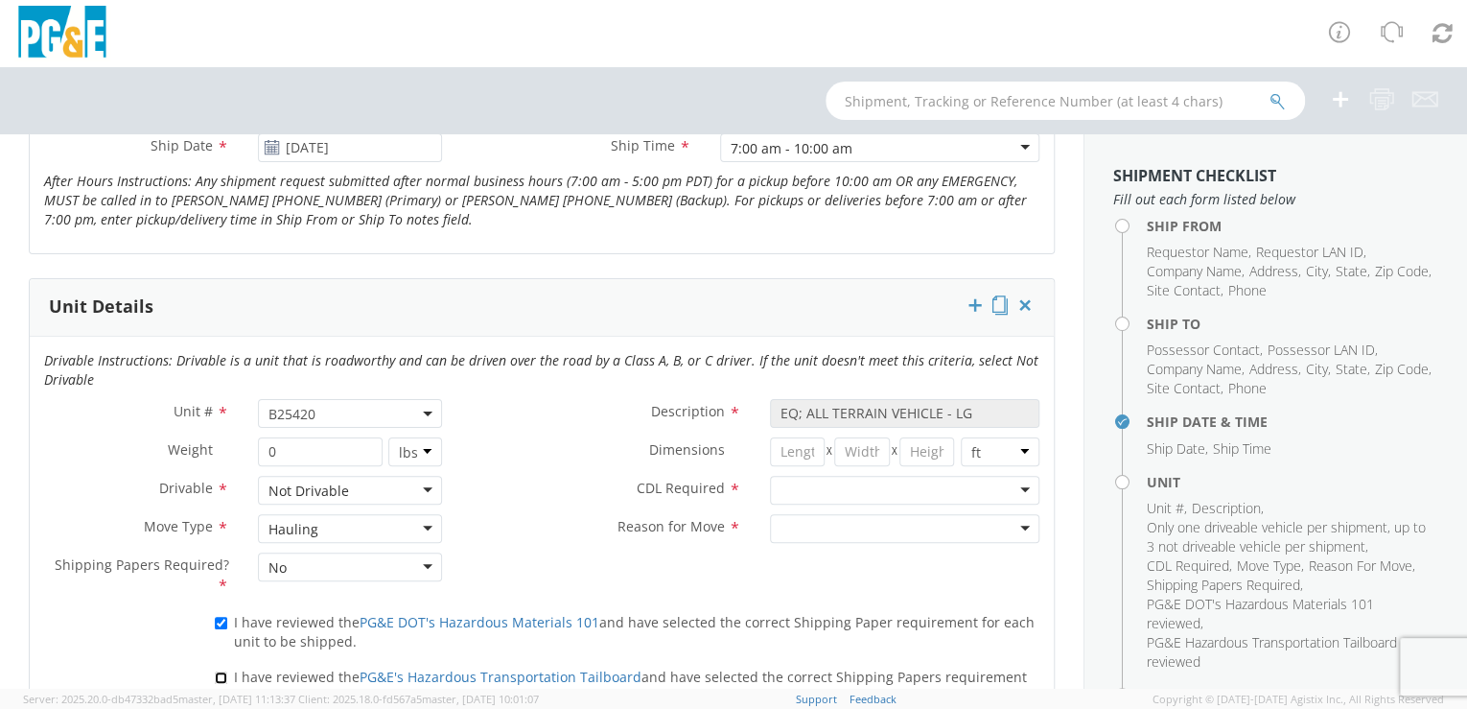
checkbox input "true"
click at [1010, 483] on div at bounding box center [905, 490] width 270 height 29
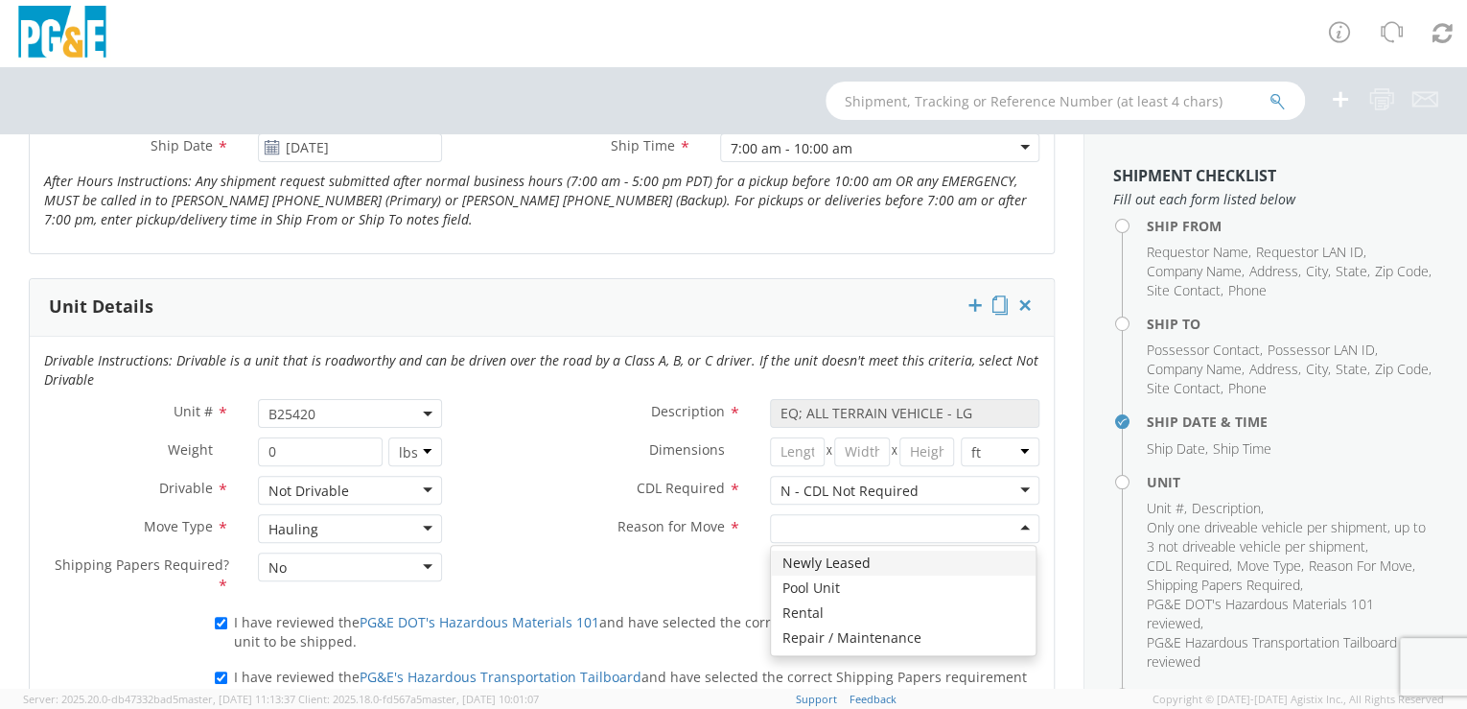
drag, startPoint x: 1020, startPoint y: 525, endPoint x: 990, endPoint y: 526, distance: 30.7
click at [1020, 524] on div at bounding box center [905, 528] width 270 height 29
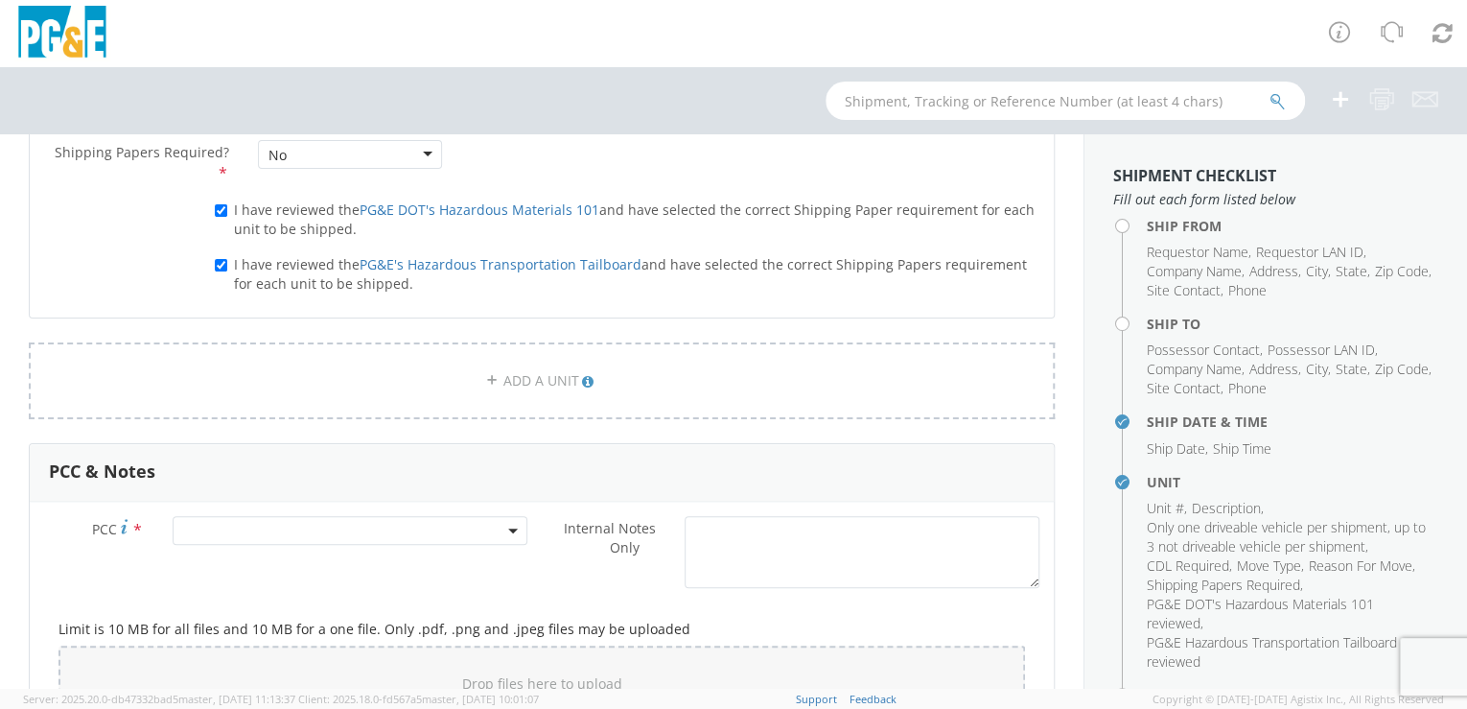
scroll to position [1248, 0]
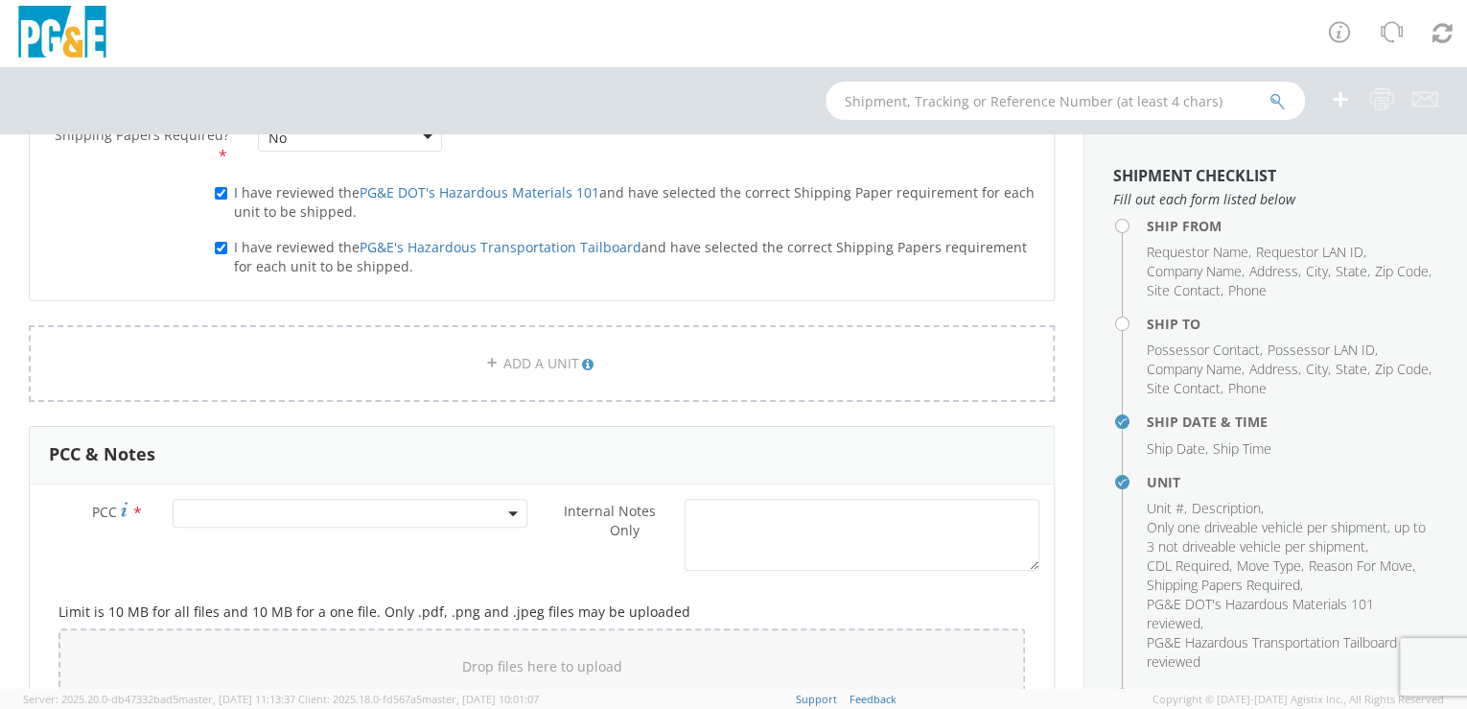
click at [331, 505] on span at bounding box center [351, 513] width 356 height 29
click at [306, 545] on input "number" at bounding box center [347, 544] width 341 height 29
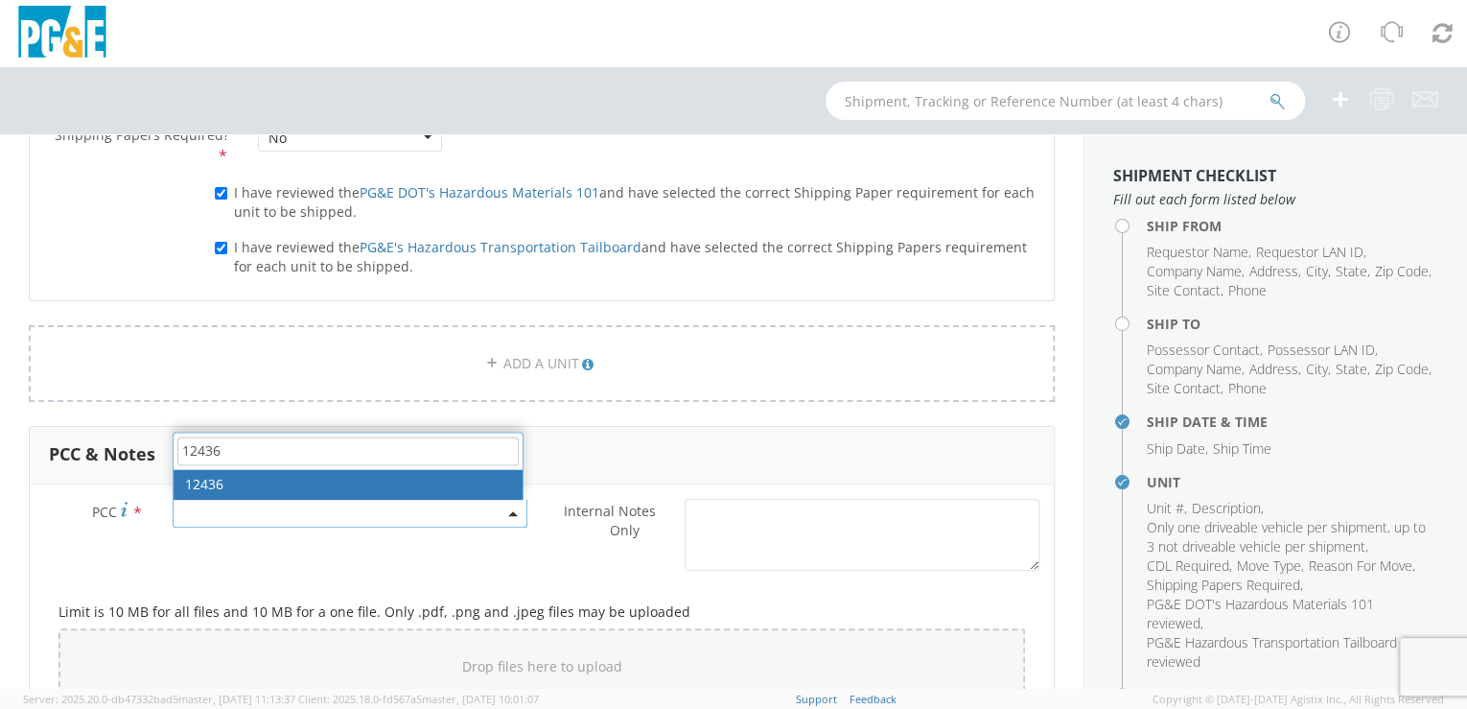
type input "12436"
select select "12436"
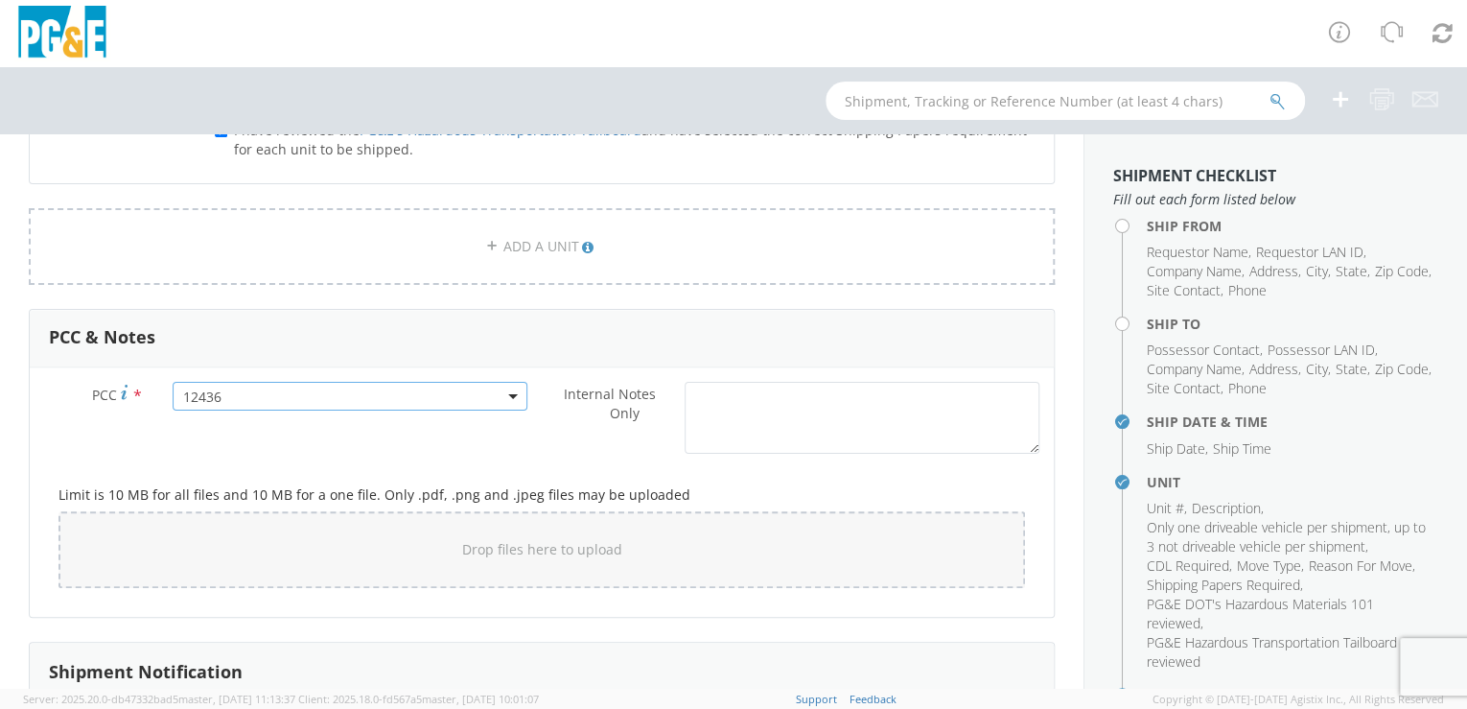
scroll to position [1425, 0]
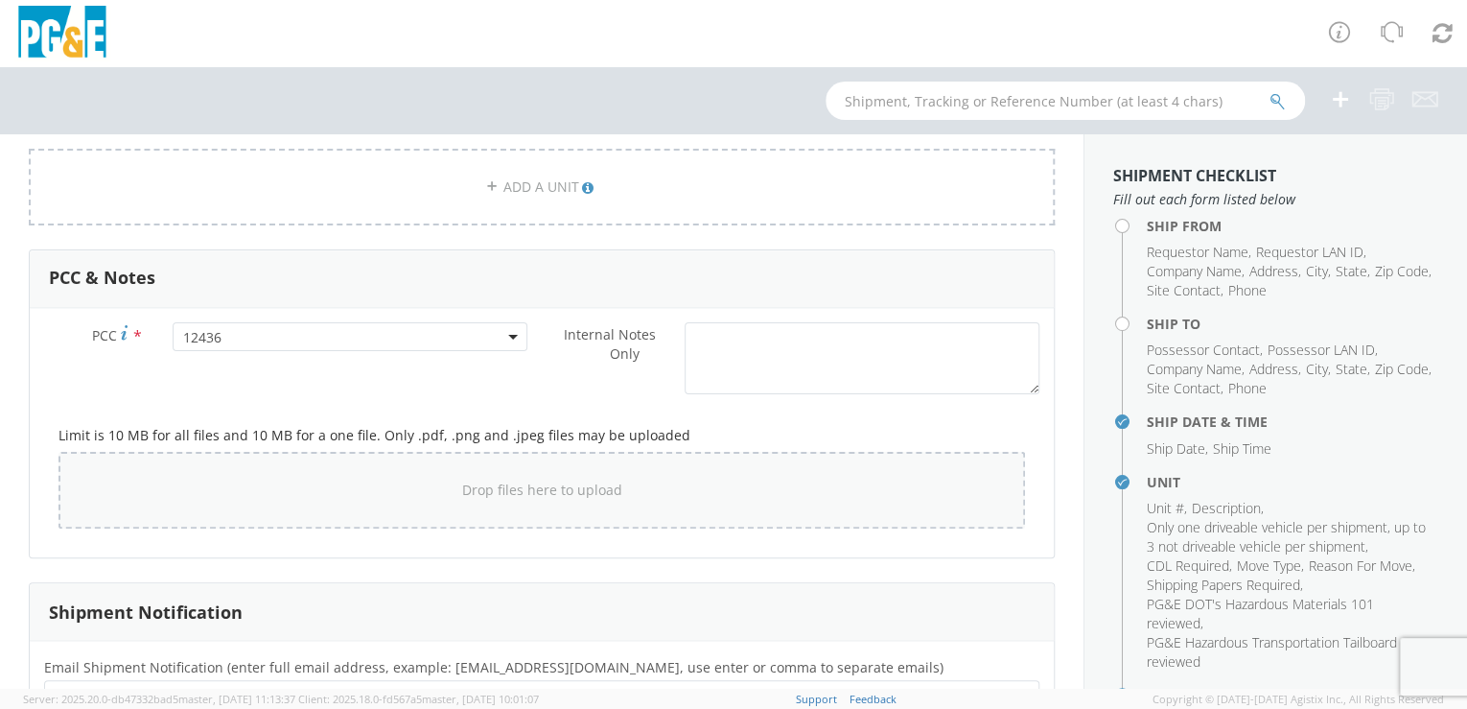
click at [407, 482] on div "Drop files here to upload" at bounding box center [542, 490] width 936 height 46
type input "C:\fakepath\B25420.jpg"
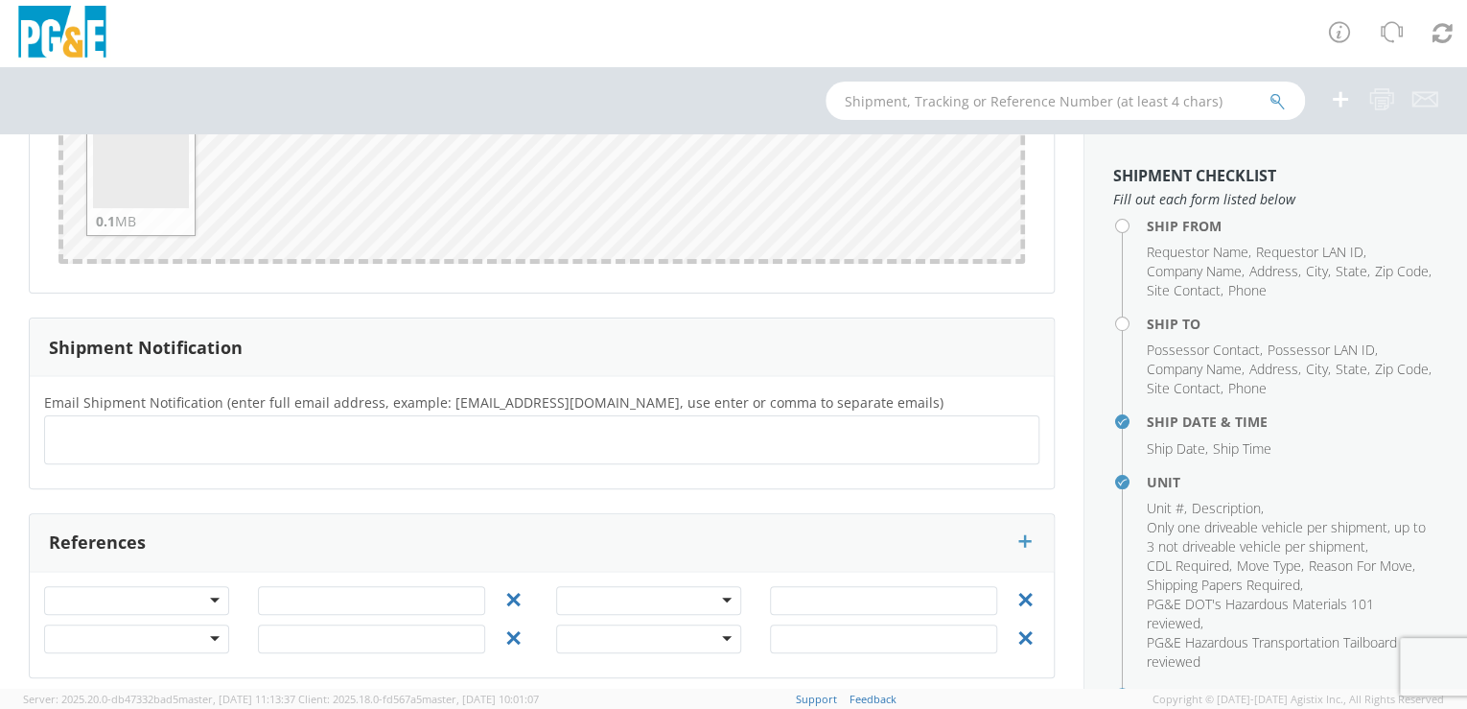
scroll to position [1841, 0]
click at [71, 437] on input "text" at bounding box center [63, 444] width 20 height 28
click at [69, 445] on input "text" at bounding box center [63, 444] width 20 height 28
paste input "[EMAIL_ADDRESS][DOMAIN_NAME]"
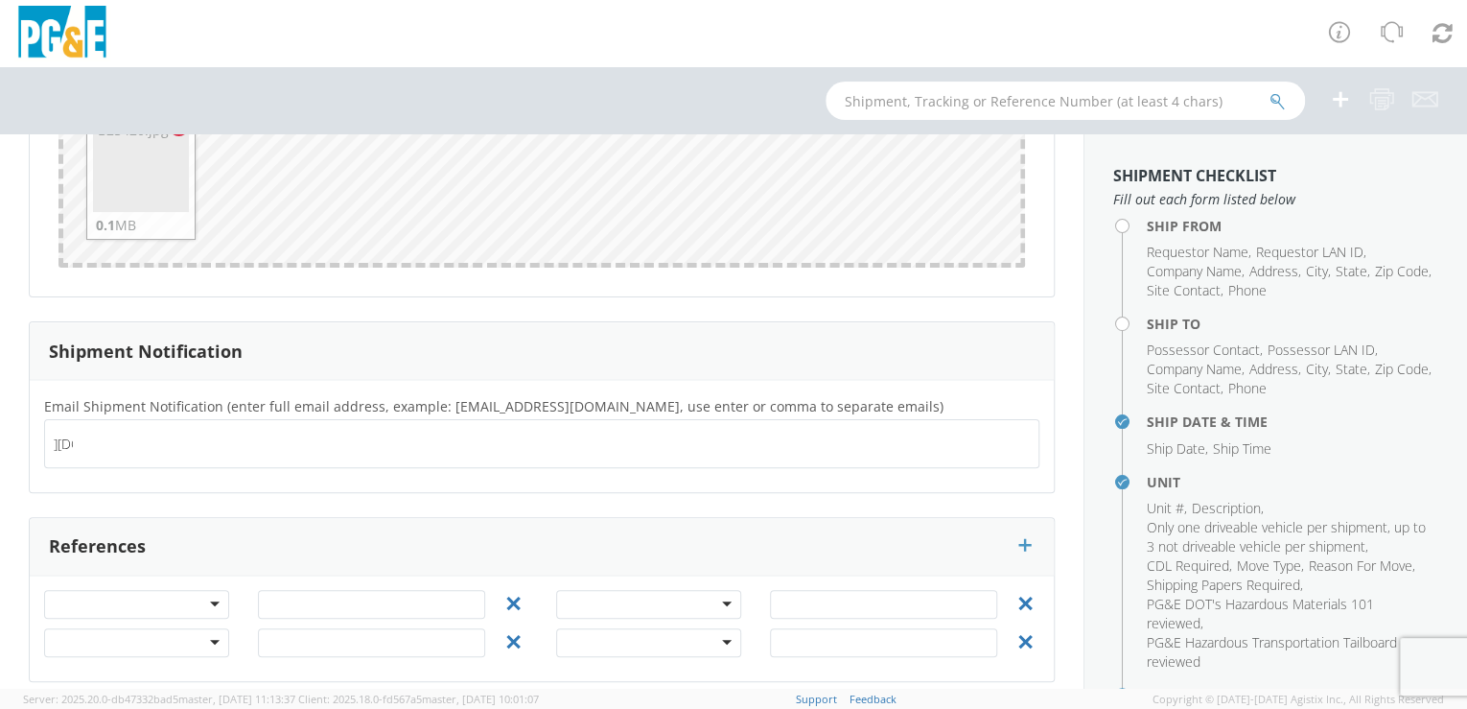
type input "[EMAIL_ADDRESS][DOMAIN_NAME]"
click at [101, 475] on div "Email Shipment Notification (enter full email address, example: [EMAIL_ADDRESS]…" at bounding box center [542, 436] width 1024 height 113
click at [328, 443] on input "text" at bounding box center [338, 444] width 20 height 28
paste input "[EMAIL_ADDRESS][DOMAIN_NAME]"
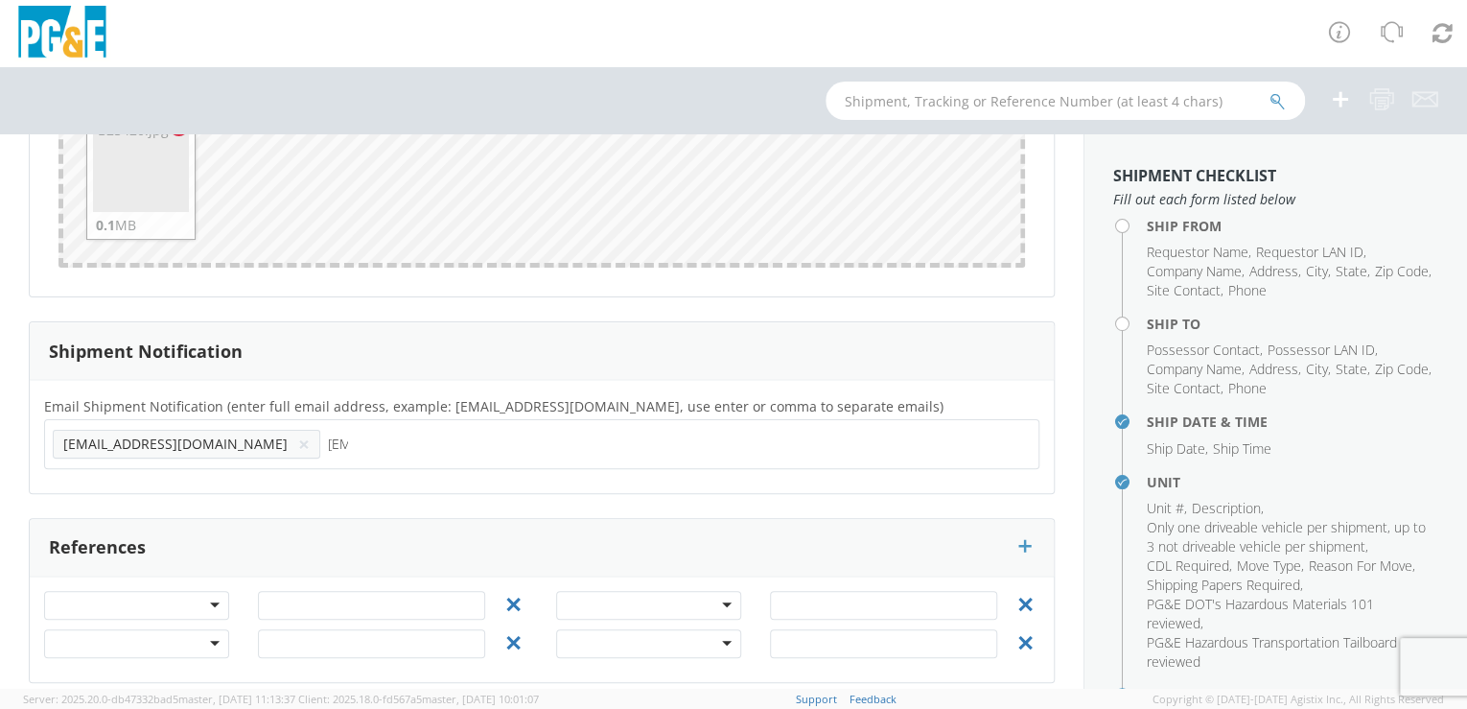
scroll to position [0, 83]
type input "[EMAIL_ADDRESS][DOMAIN_NAME]"
click at [244, 474] on div "Email Shipment Notification (enter full email address, example: [EMAIL_ADDRESS]…" at bounding box center [542, 436] width 1024 height 113
click at [602, 444] on input "text" at bounding box center [612, 444] width 20 height 28
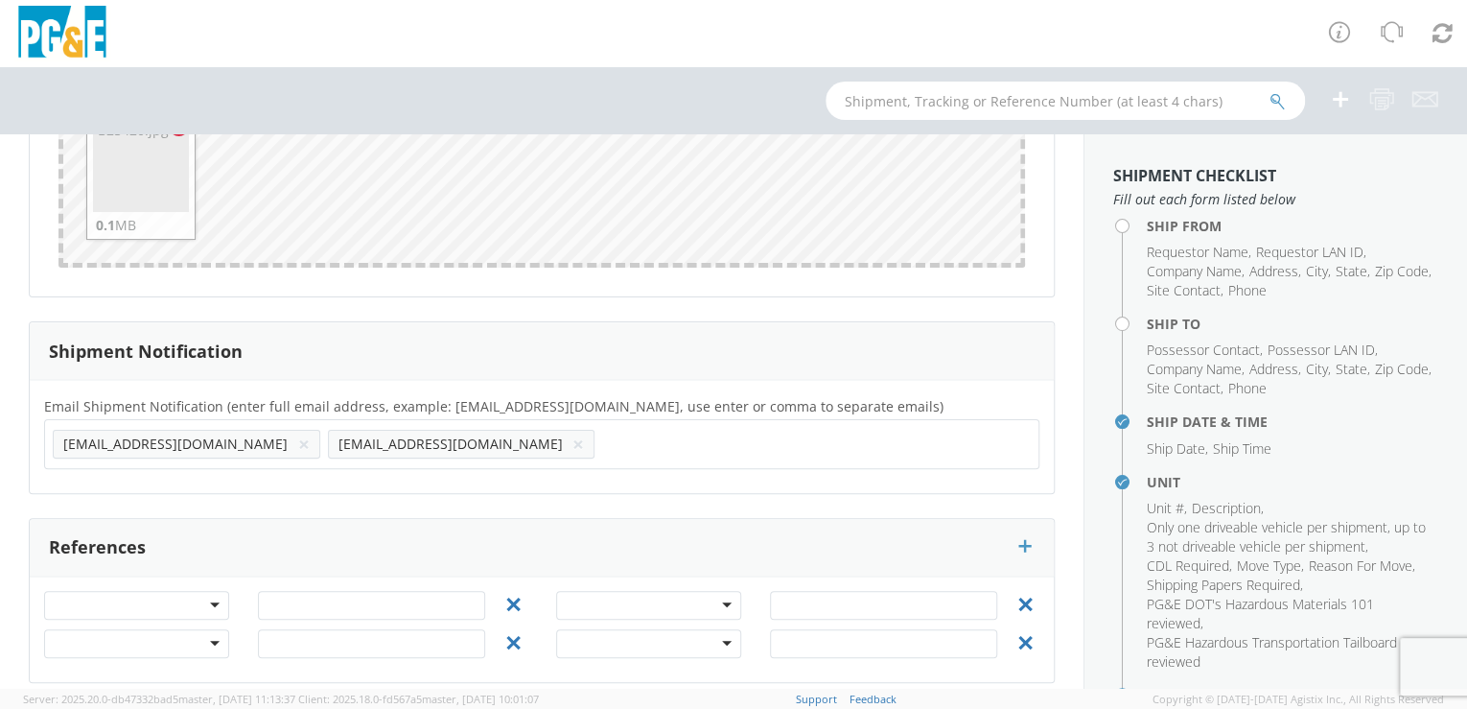
paste input "[EMAIL_ADDRESS][DOMAIN_NAME]"
type input "[EMAIL_ADDRESS][DOMAIN_NAME]"
click at [372, 477] on div "Email Shipment Notification (enter full email address, example: [EMAIL_ADDRESS]…" at bounding box center [542, 436] width 1024 height 113
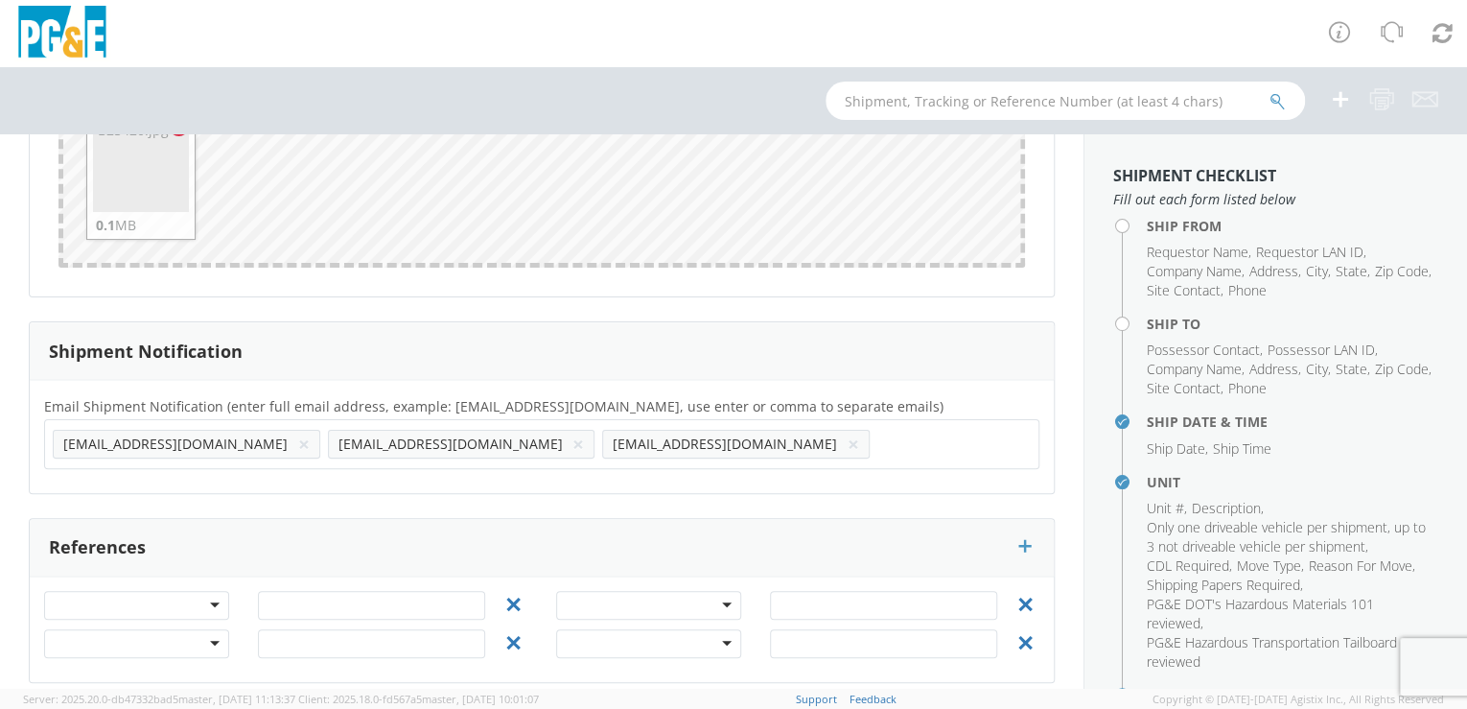
click at [877, 443] on input "text" at bounding box center [887, 444] width 20 height 28
paste input "[EMAIL_ADDRESS][DOMAIN_NAME]"
type input "[EMAIL_ADDRESS][DOMAIN_NAME]"
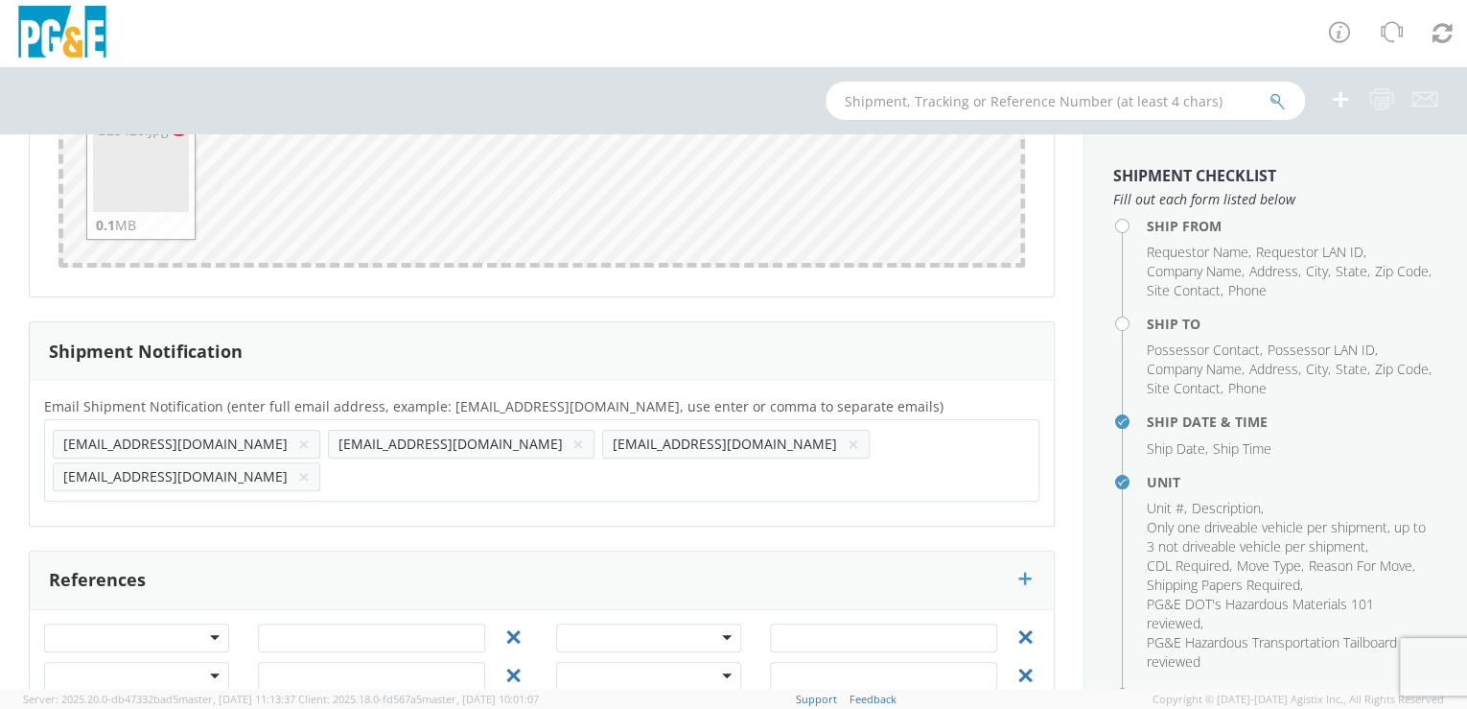
scroll to position [0, 0]
click at [560, 472] on div "Email Shipment Notification (enter full email address, example: [EMAIL_ADDRESS]…" at bounding box center [542, 452] width 1024 height 117
click at [348, 462] on input "text" at bounding box center [338, 476] width 20 height 28
paste input "[EMAIL_ADDRESS][DOMAIN_NAME]"
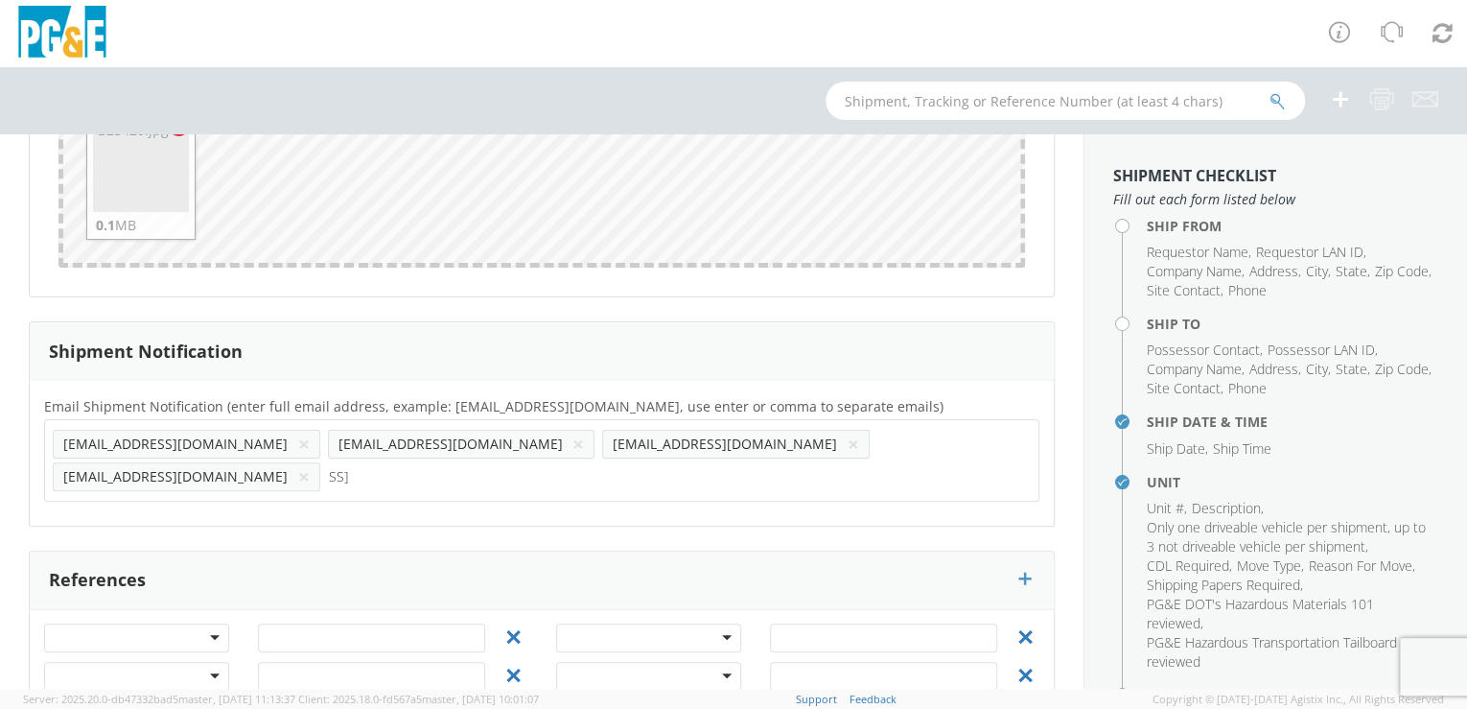
type input "[EMAIL_ADDRESS][DOMAIN_NAME]"
click at [694, 478] on div "Email Shipment Notification (enter full email address, example: [EMAIL_ADDRESS]…" at bounding box center [542, 453] width 1024 height 146
click at [622, 462] on input "text" at bounding box center [612, 476] width 20 height 28
paste input "[EMAIL_ADDRESS][DOMAIN_NAME]"
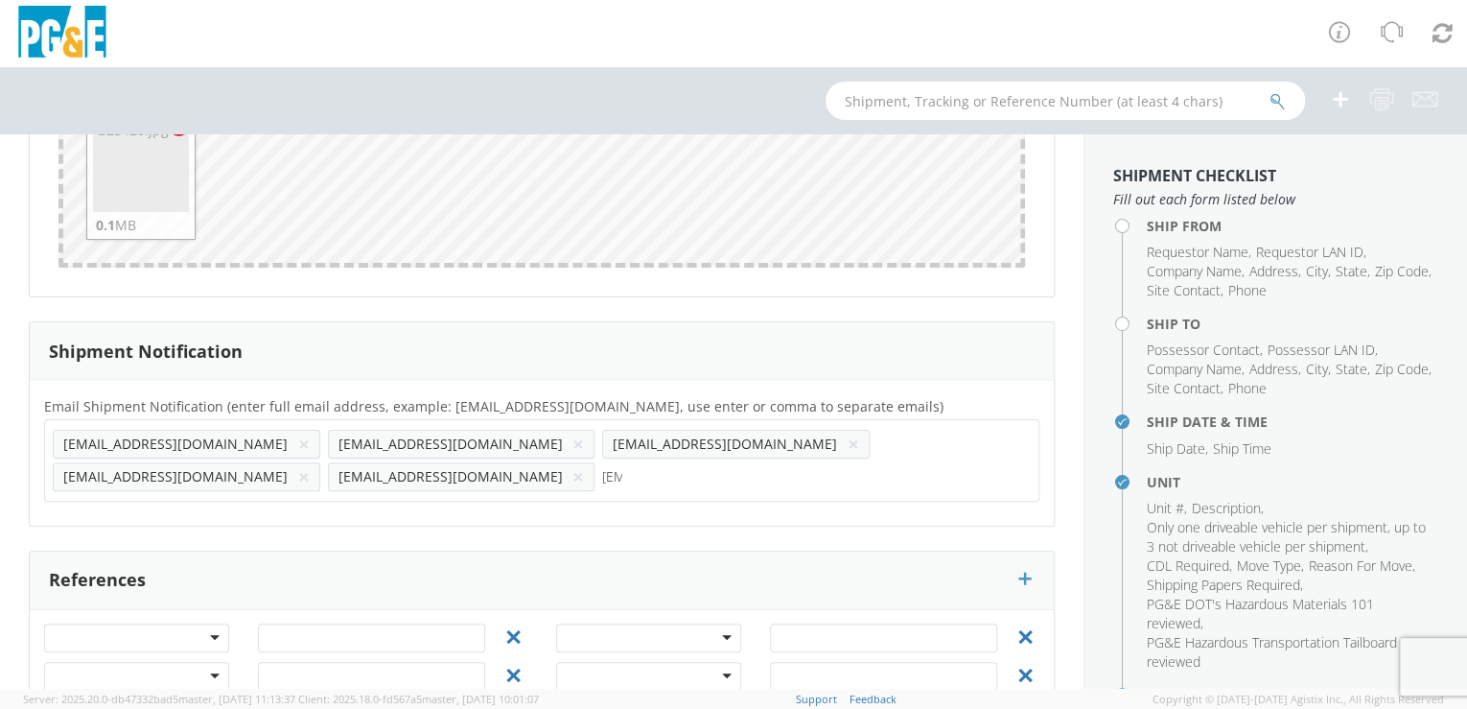
scroll to position [0, 81]
type input "[EMAIL_ADDRESS][DOMAIN_NAME]"
click at [821, 483] on div "Email Shipment Notification (enter full email address, example: [EMAIL_ADDRESS]…" at bounding box center [542, 453] width 1024 height 146
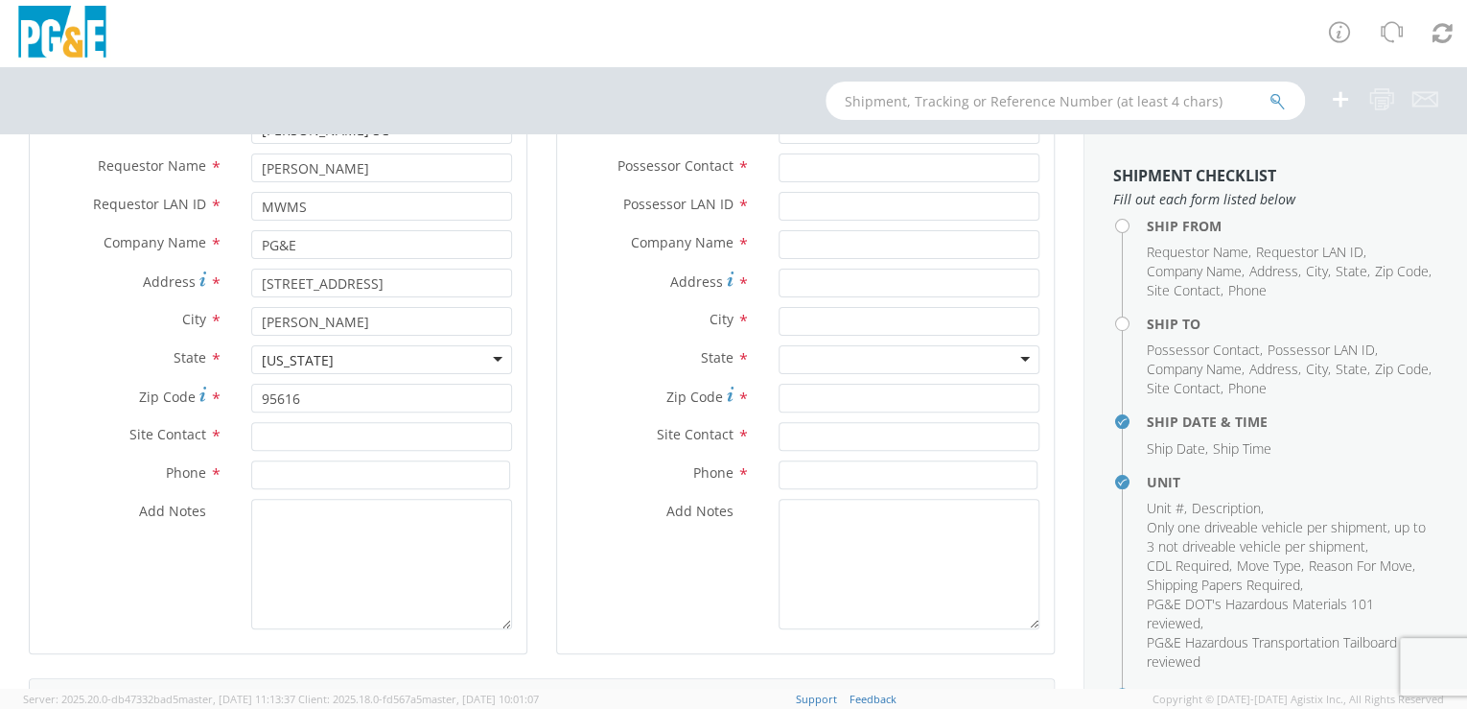
scroll to position [198, 0]
click at [277, 440] on input "text" at bounding box center [381, 440] width 261 height 29
paste input "[PERSON_NAME]"
type input "[PERSON_NAME]"
click at [307, 562] on textarea "Add Notes *" at bounding box center [381, 567] width 261 height 130
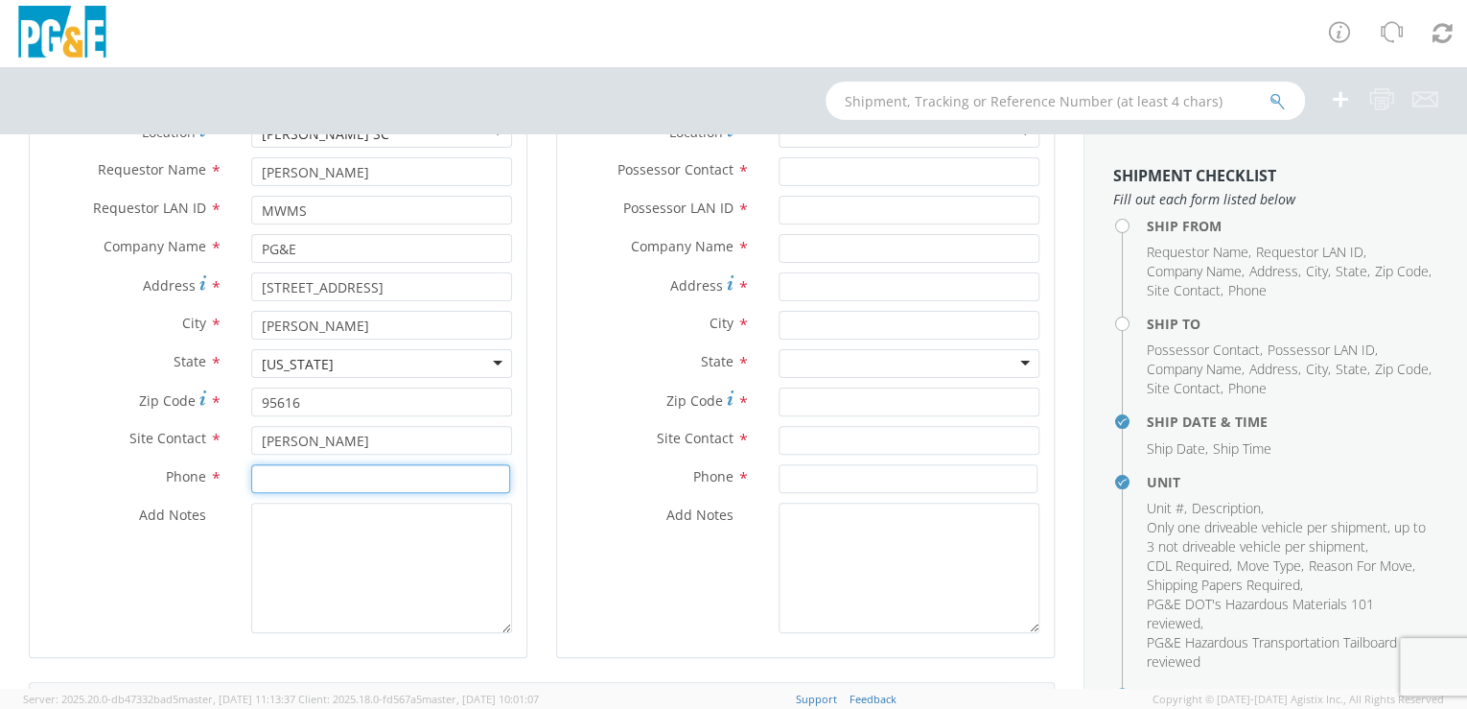
click at [272, 475] on input at bounding box center [380, 478] width 259 height 29
paste input "[PHONE_NUMBER]"
type input "[PHONE_NUMBER]"
click at [339, 571] on textarea "Add Notes *" at bounding box center [381, 567] width 261 height 130
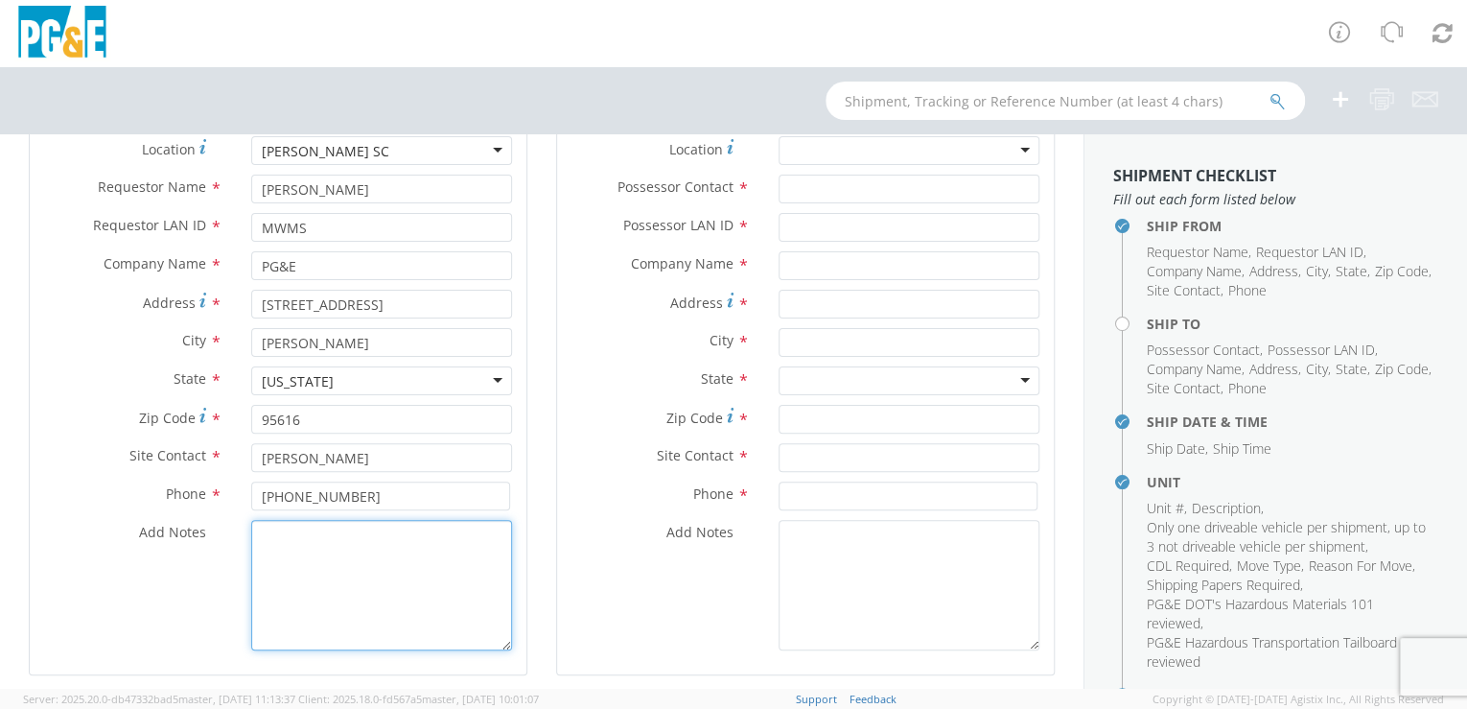
scroll to position [0, 0]
